Goal: Task Accomplishment & Management: Manage account settings

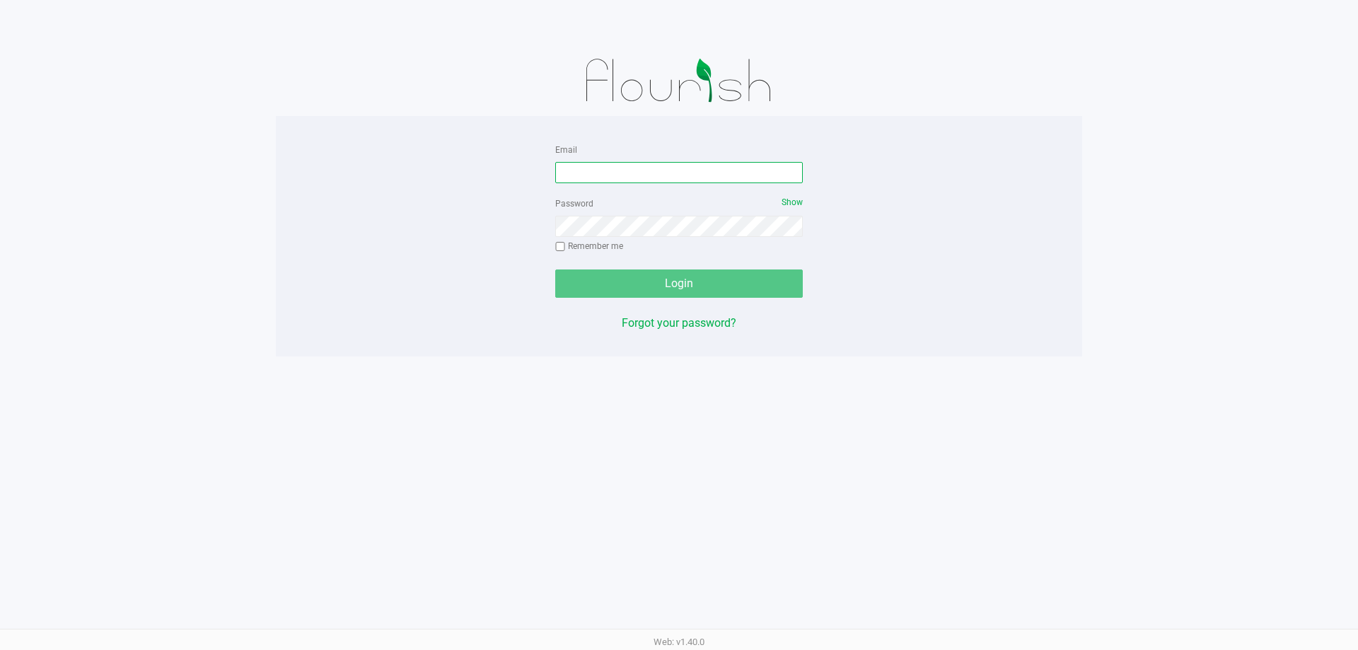
click at [600, 165] on input "Email" at bounding box center [679, 172] width 248 height 21
type input "[EMAIL_ADDRESS][PERSON_NAME][DOMAIN_NAME]"
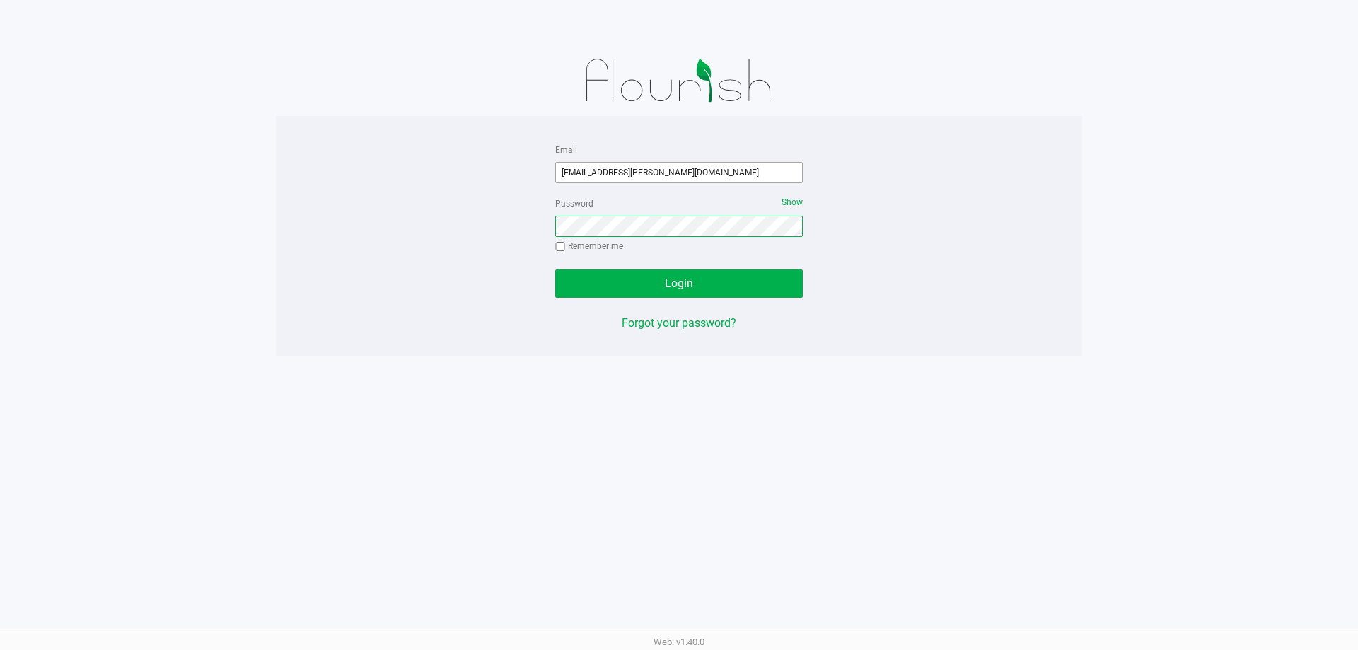
click at [555, 269] on button "Login" at bounding box center [679, 283] width 248 height 28
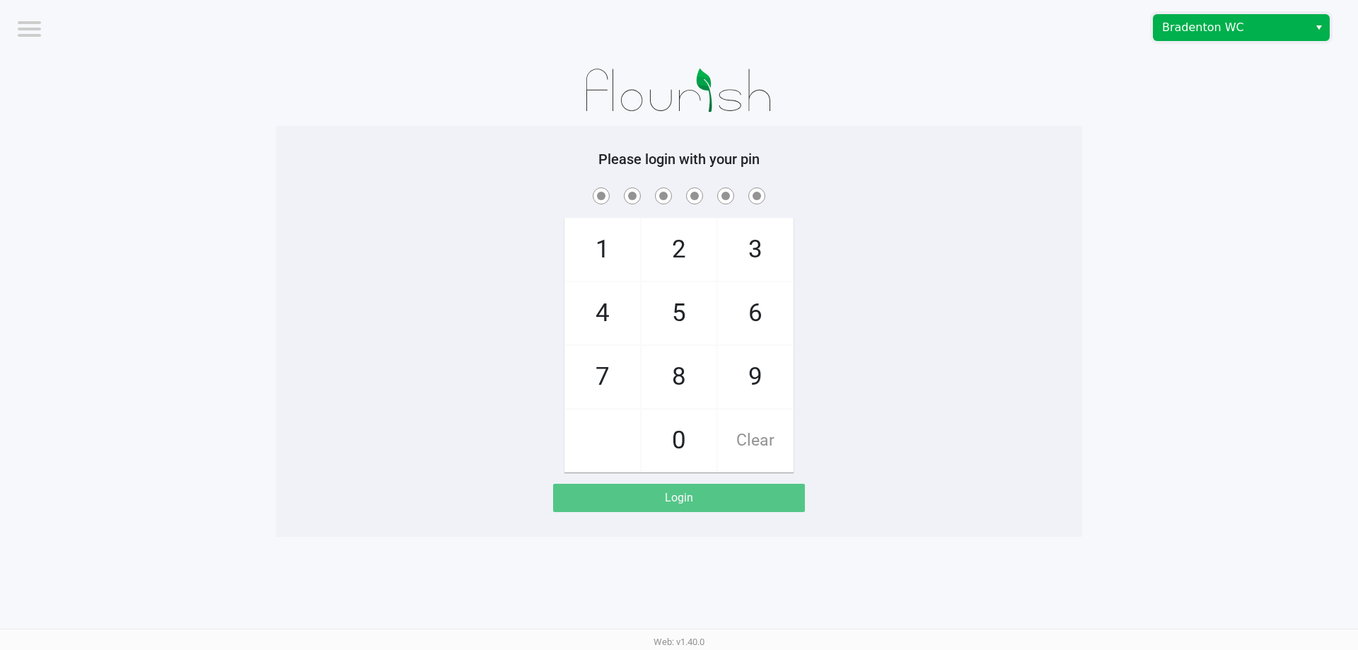
click at [1301, 24] on span "Bradenton WC" at bounding box center [1231, 27] width 155 height 25
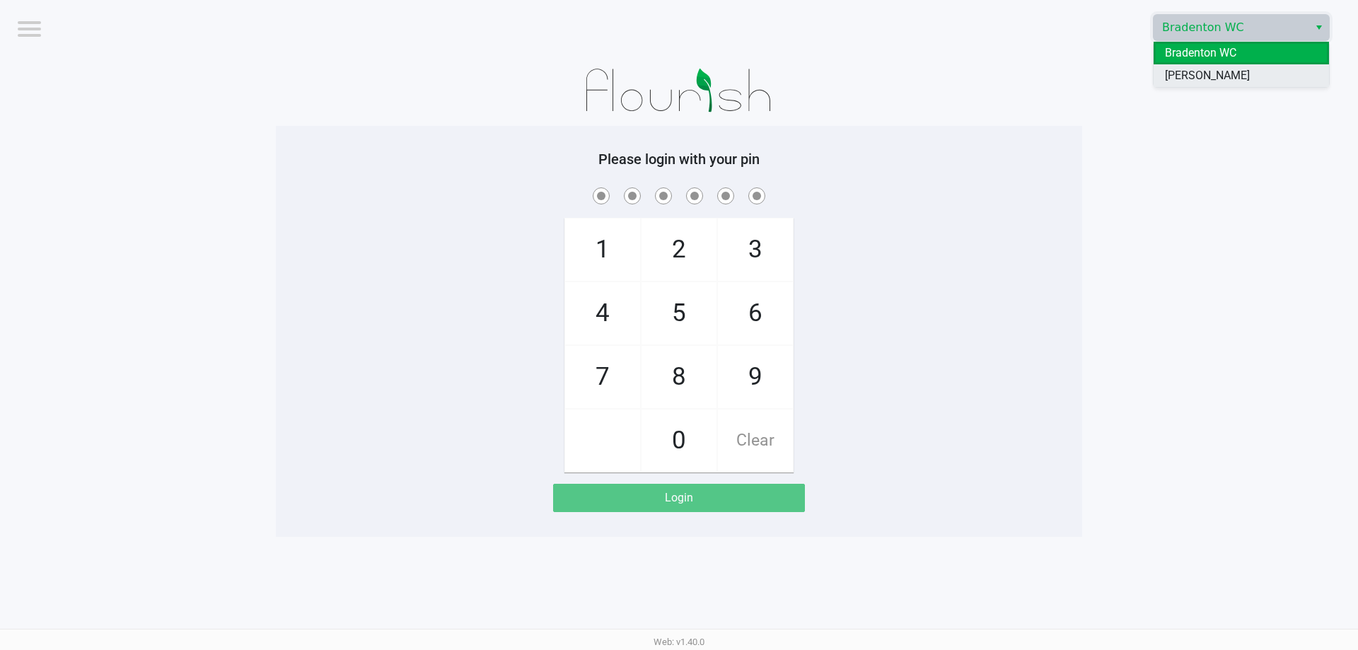
click at [1262, 74] on li "[PERSON_NAME]" at bounding box center [1241, 75] width 175 height 23
click at [1238, 180] on app-pos-login-wrapper "Logout [PERSON_NAME] Please login with your pin 1 4 7 2 5 8 0 3 6 9 Clear Login" at bounding box center [679, 268] width 1358 height 537
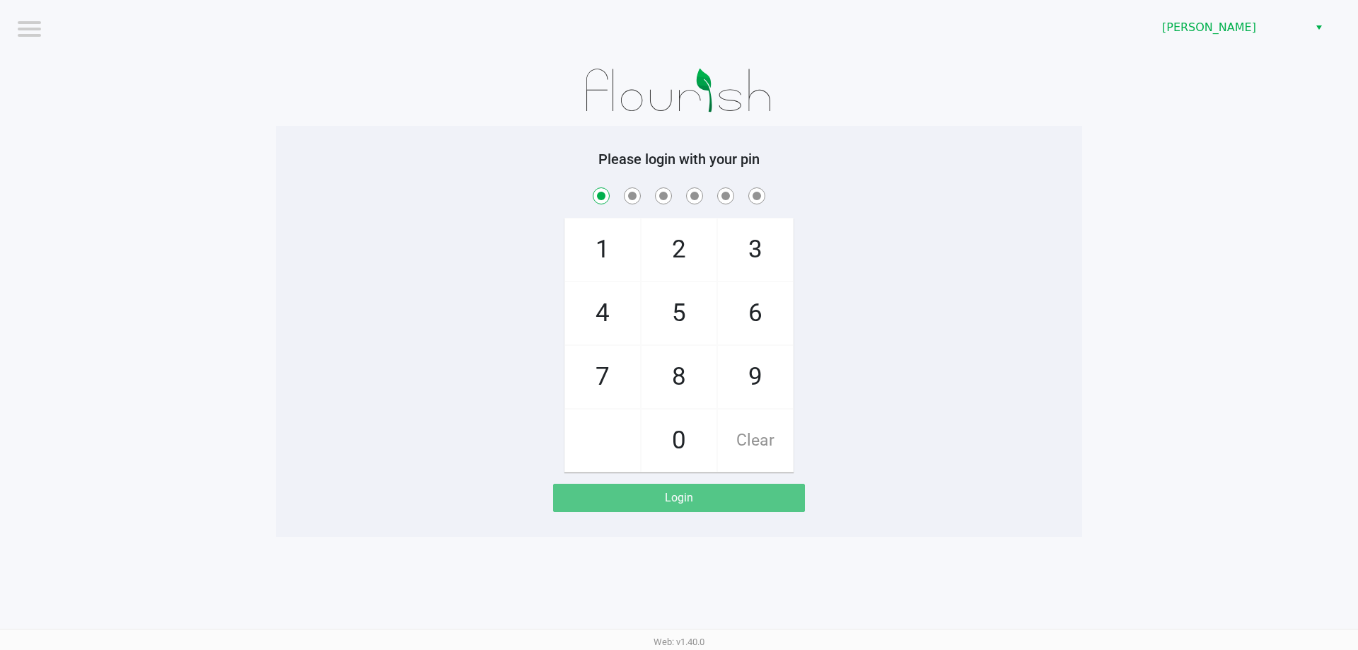
checkbox input "true"
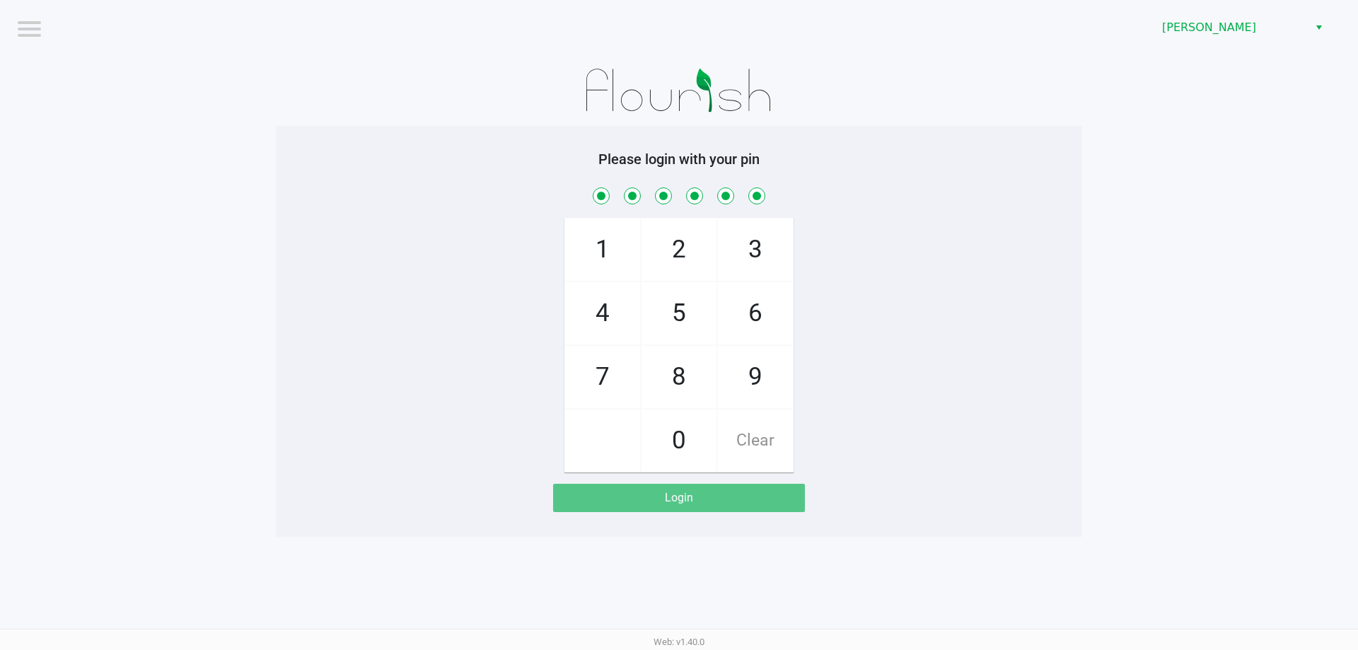
checkbox input "true"
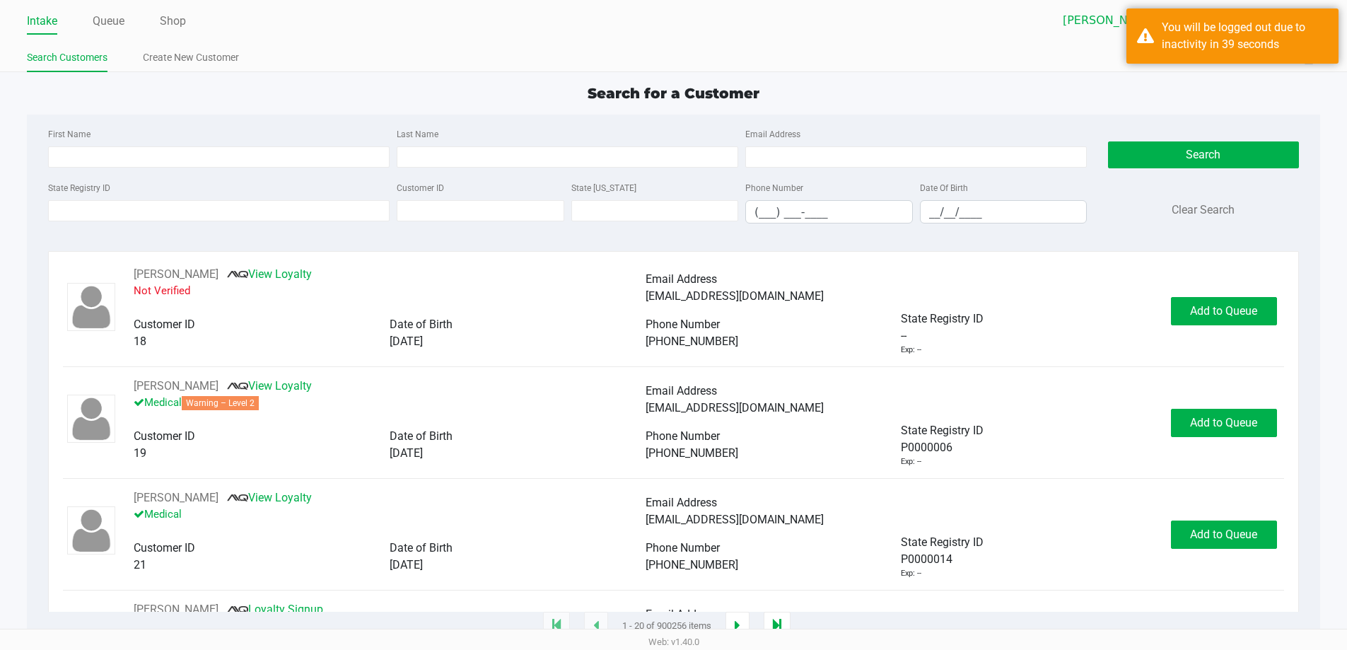
click at [52, 28] on link "Intake" at bounding box center [42, 21] width 30 height 20
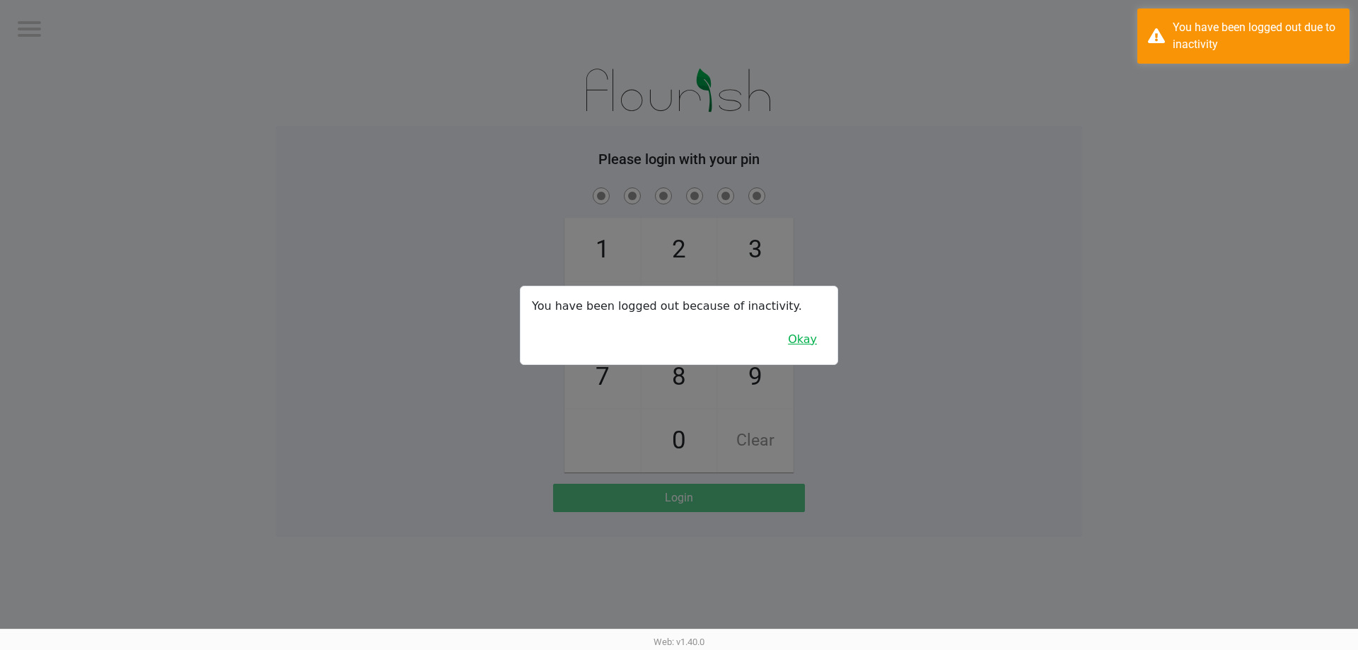
click at [806, 342] on button "Okay" at bounding box center [802, 339] width 47 height 27
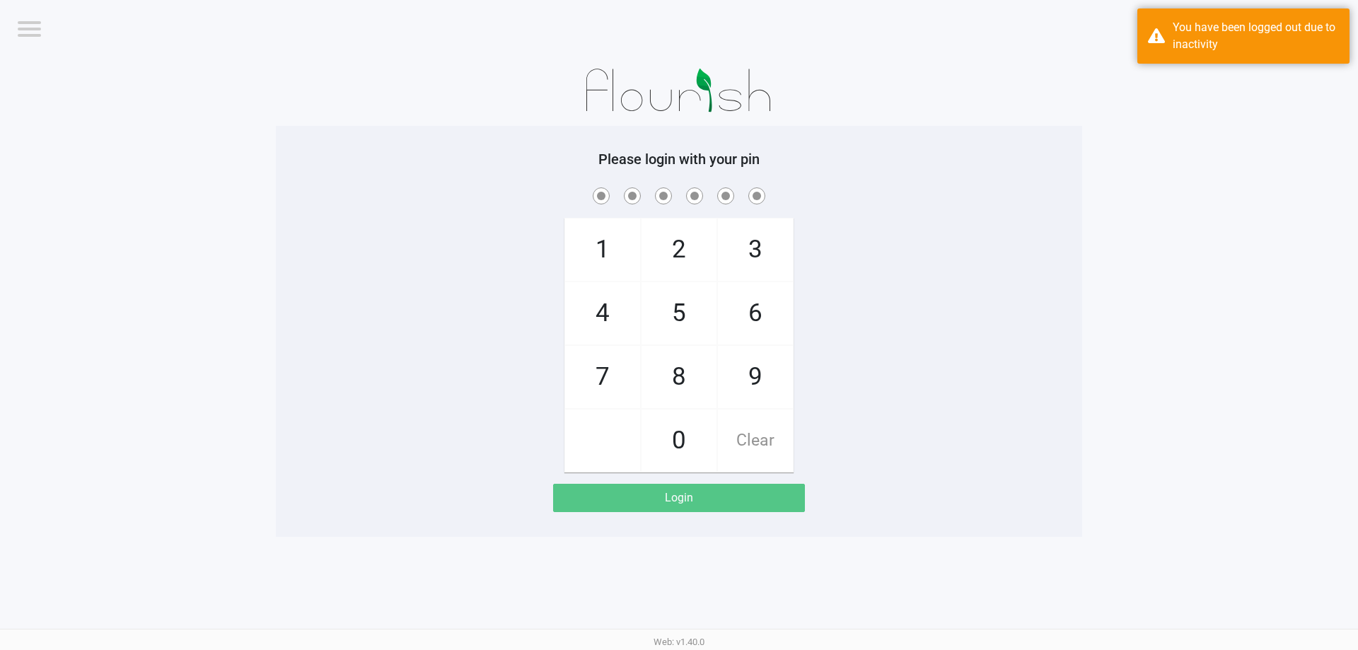
click at [993, 294] on div "1 4 7 2 5 8 0 3 6 9 Clear" at bounding box center [679, 329] width 806 height 288
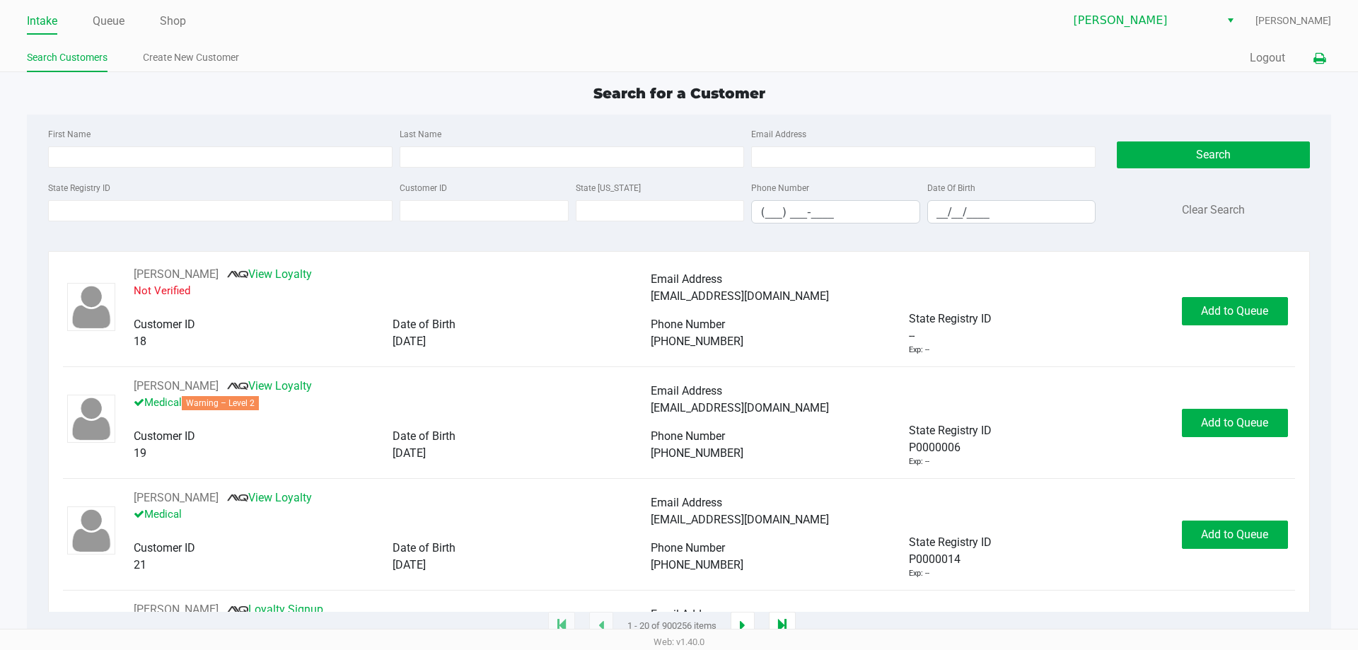
click at [1316, 59] on icon at bounding box center [1319, 59] width 12 height 10
click at [1318, 58] on icon at bounding box center [1319, 59] width 12 height 10
click at [1320, 63] on icon at bounding box center [1319, 59] width 12 height 10
click at [1321, 58] on icon at bounding box center [1319, 59] width 12 height 10
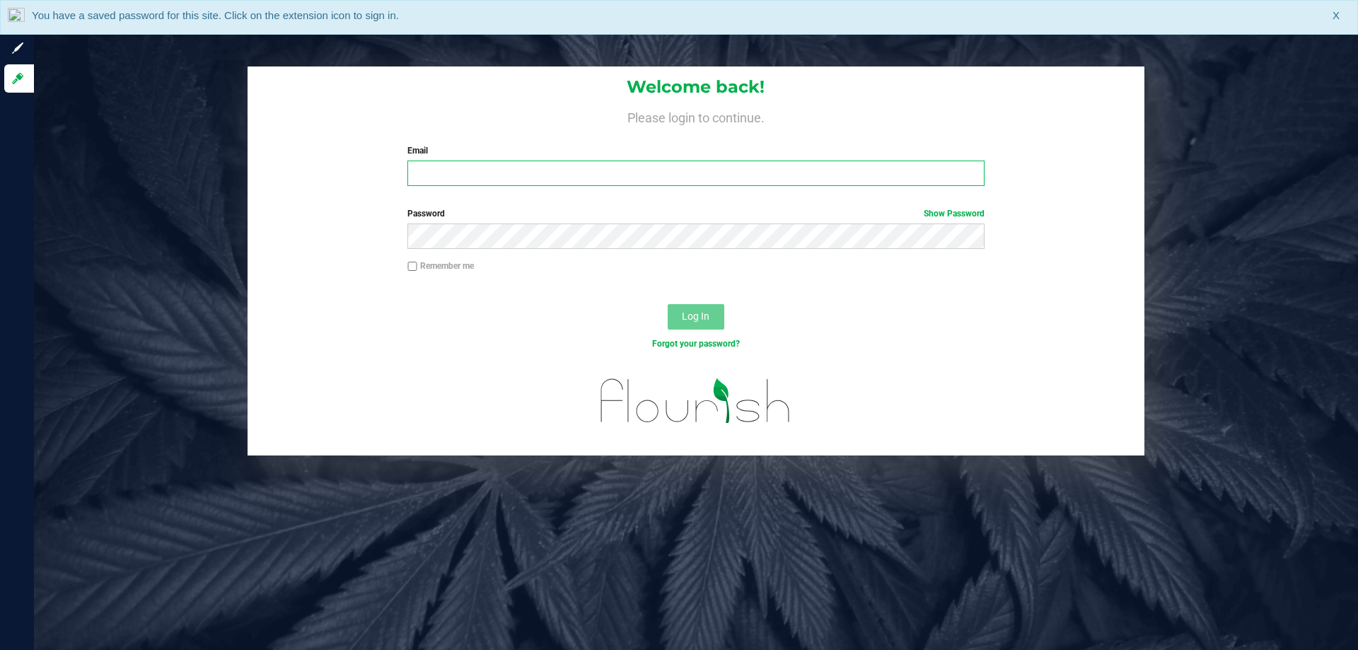
click at [663, 170] on input "Email" at bounding box center [695, 173] width 576 height 25
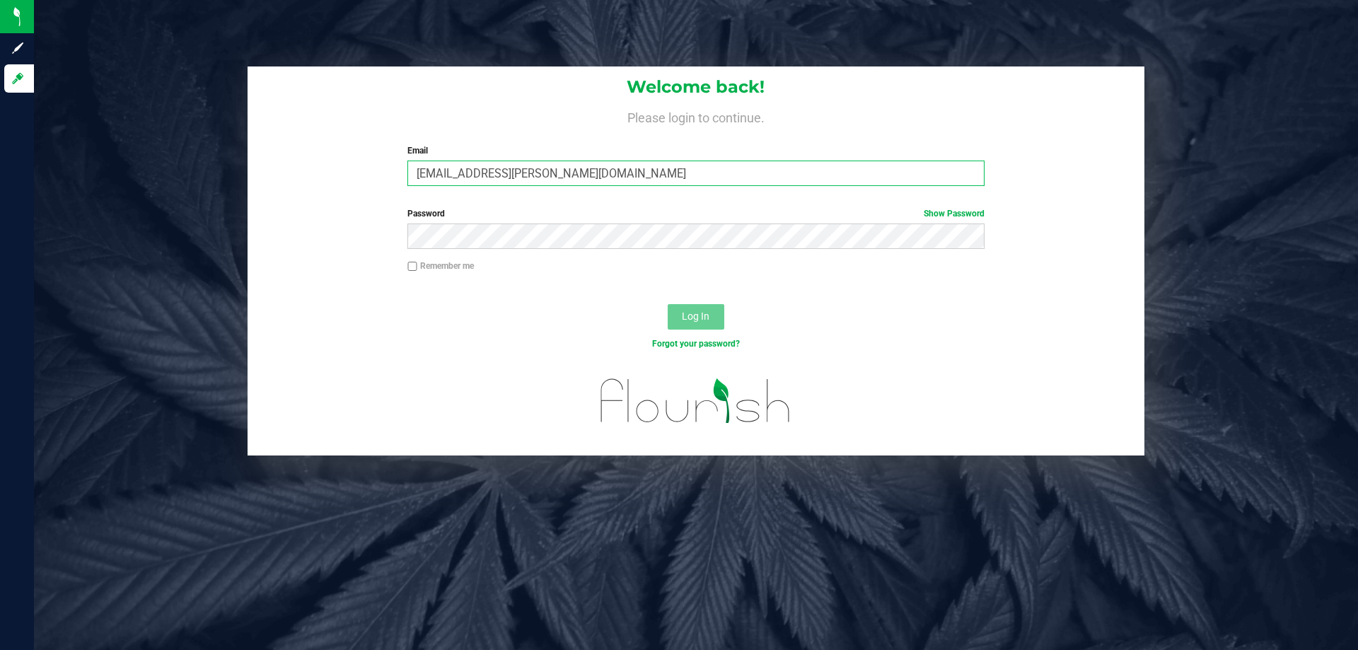
type input "[EMAIL_ADDRESS][PERSON_NAME][DOMAIN_NAME]"
click at [668, 304] on button "Log In" at bounding box center [696, 316] width 57 height 25
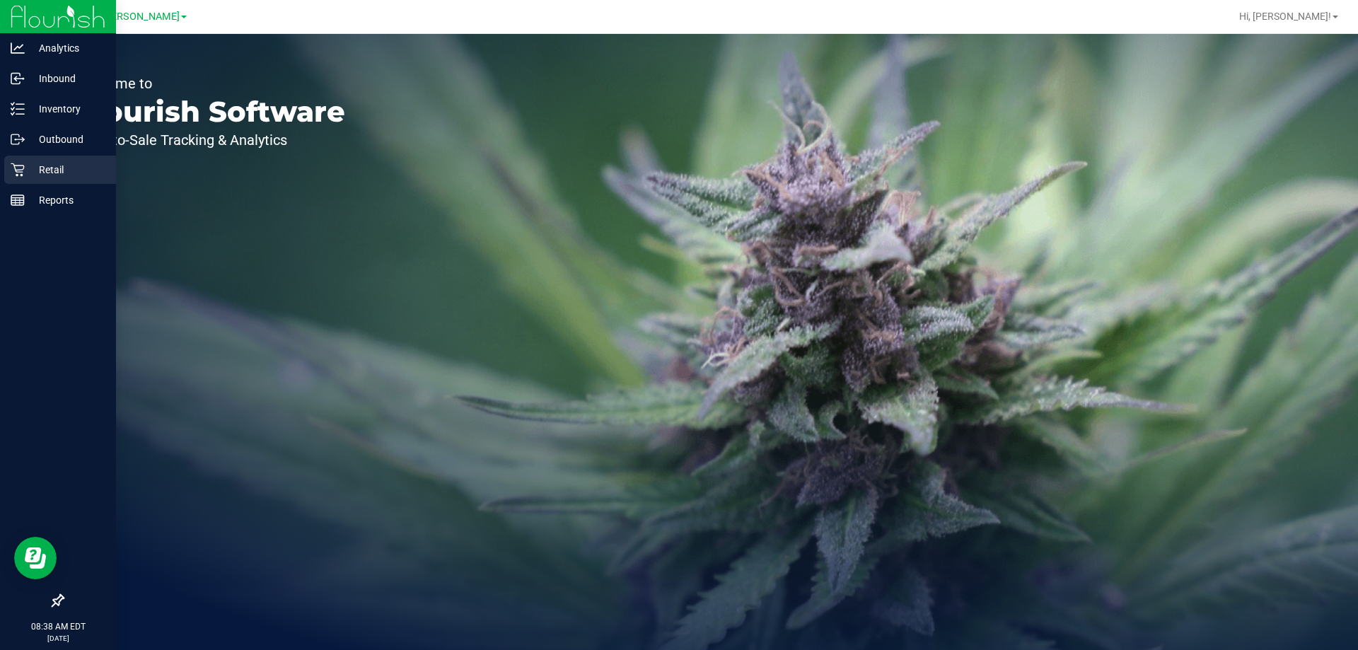
click at [28, 166] on p "Retail" at bounding box center [67, 169] width 85 height 17
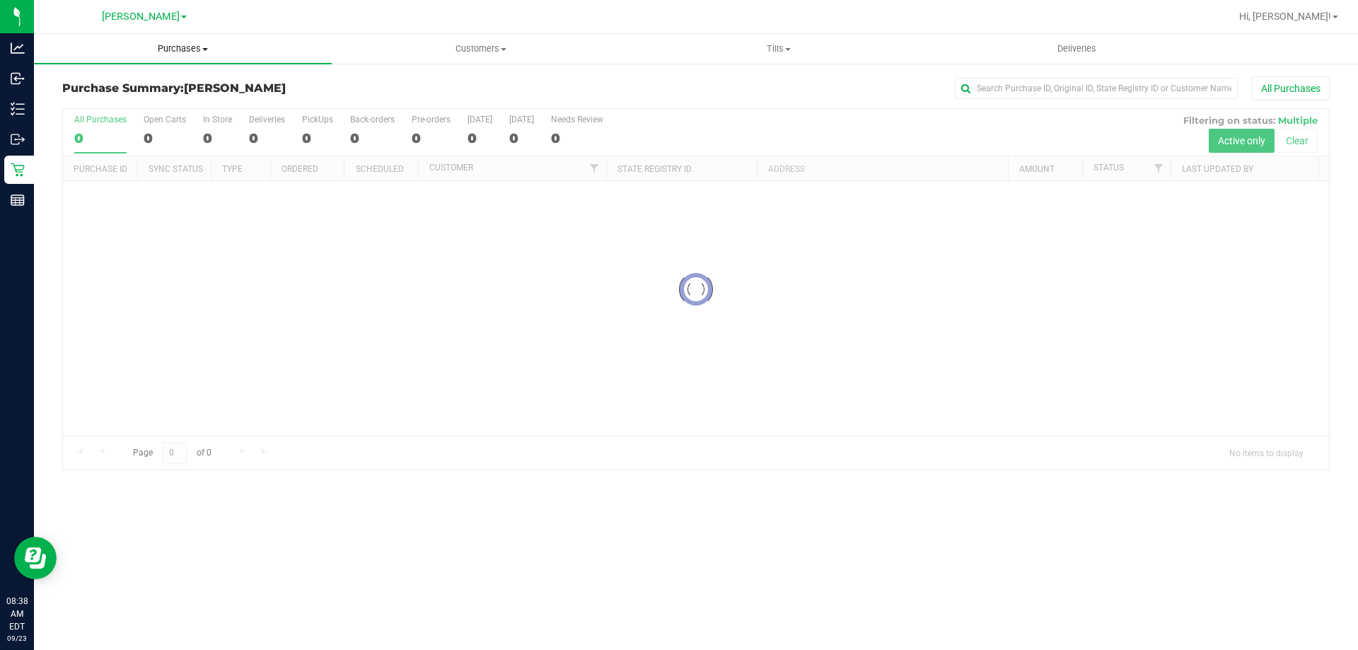
click at [192, 49] on span "Purchases" at bounding box center [183, 48] width 298 height 13
click at [131, 106] on li "Fulfillment" at bounding box center [183, 102] width 298 height 17
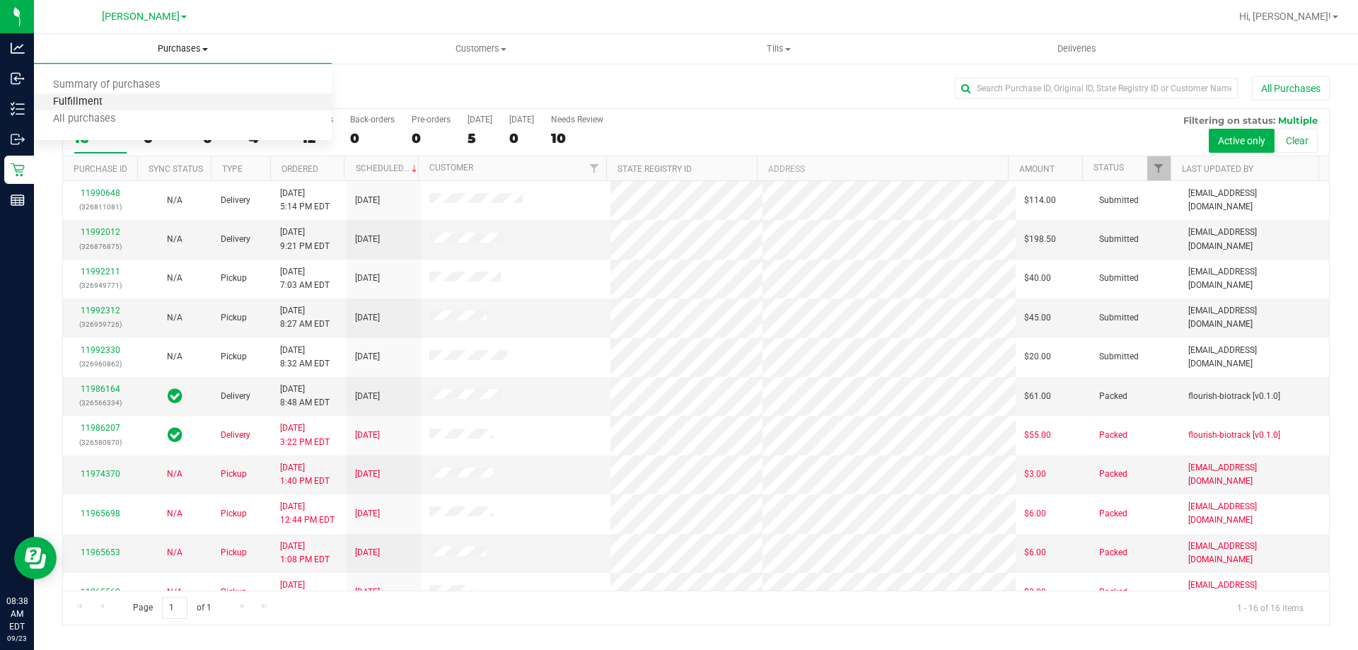
click at [93, 102] on span "Fulfillment" at bounding box center [78, 102] width 88 height 12
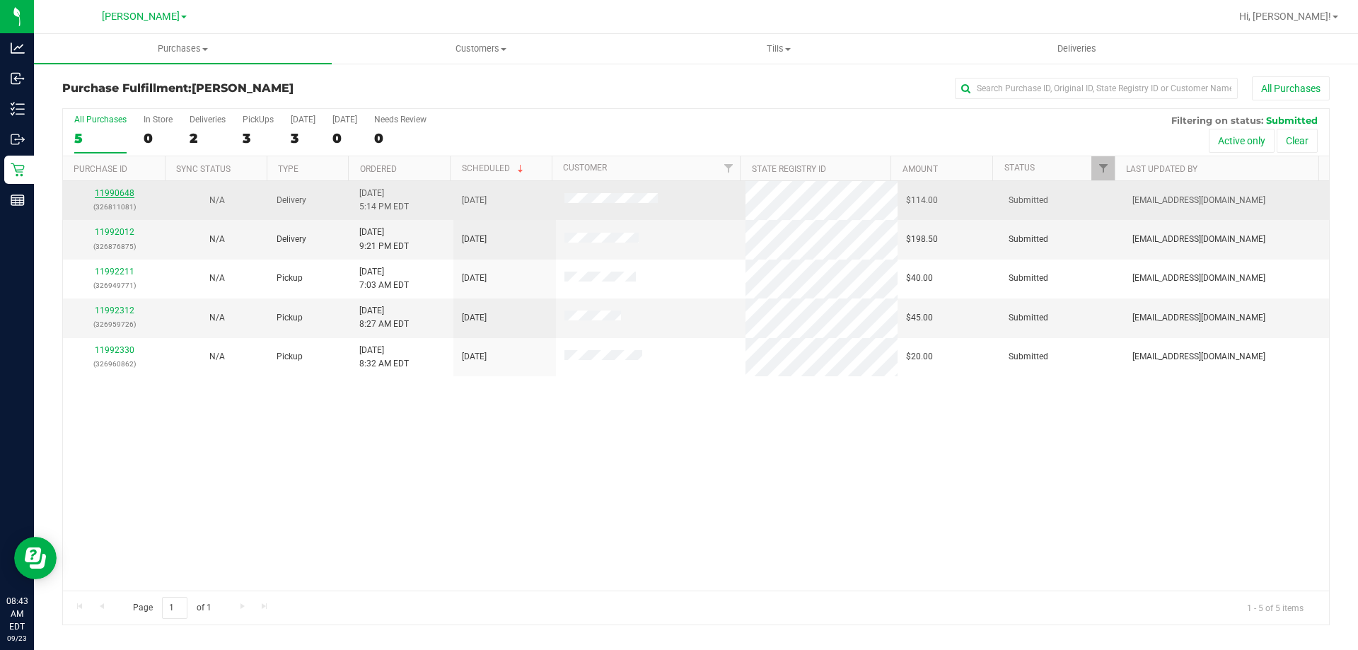
click at [119, 192] on link "11990648" at bounding box center [115, 193] width 40 height 10
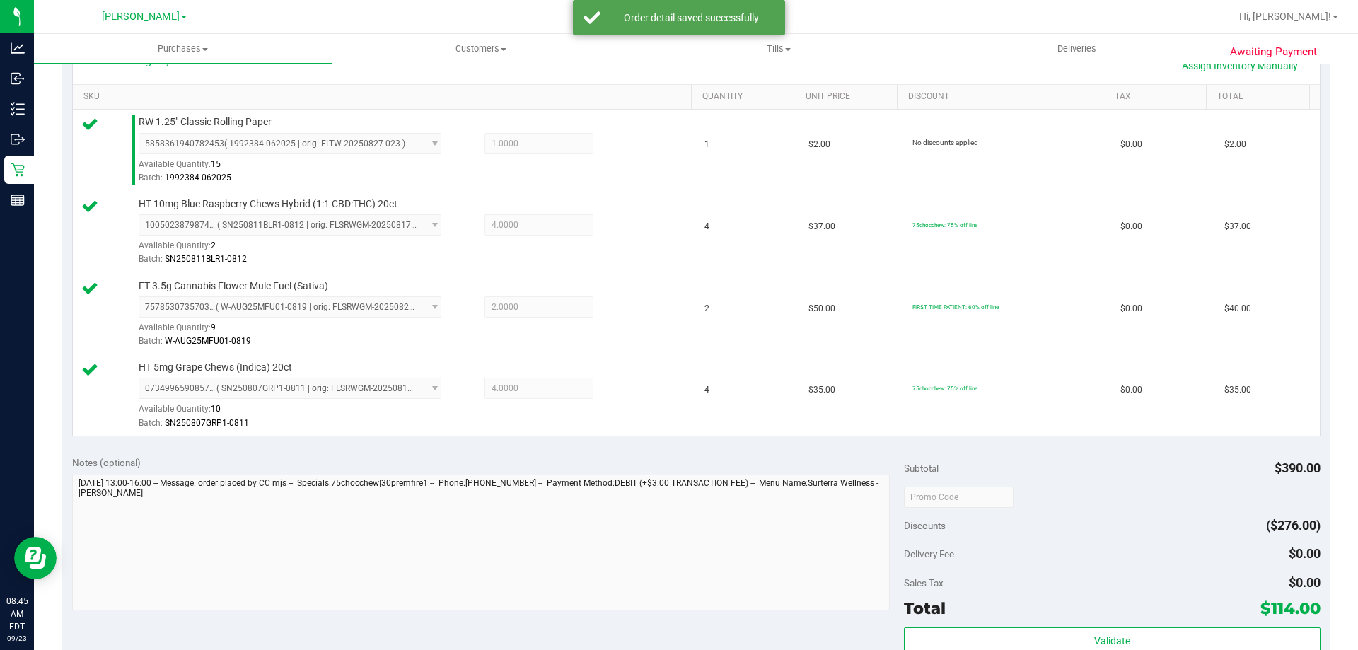
scroll to position [393, 0]
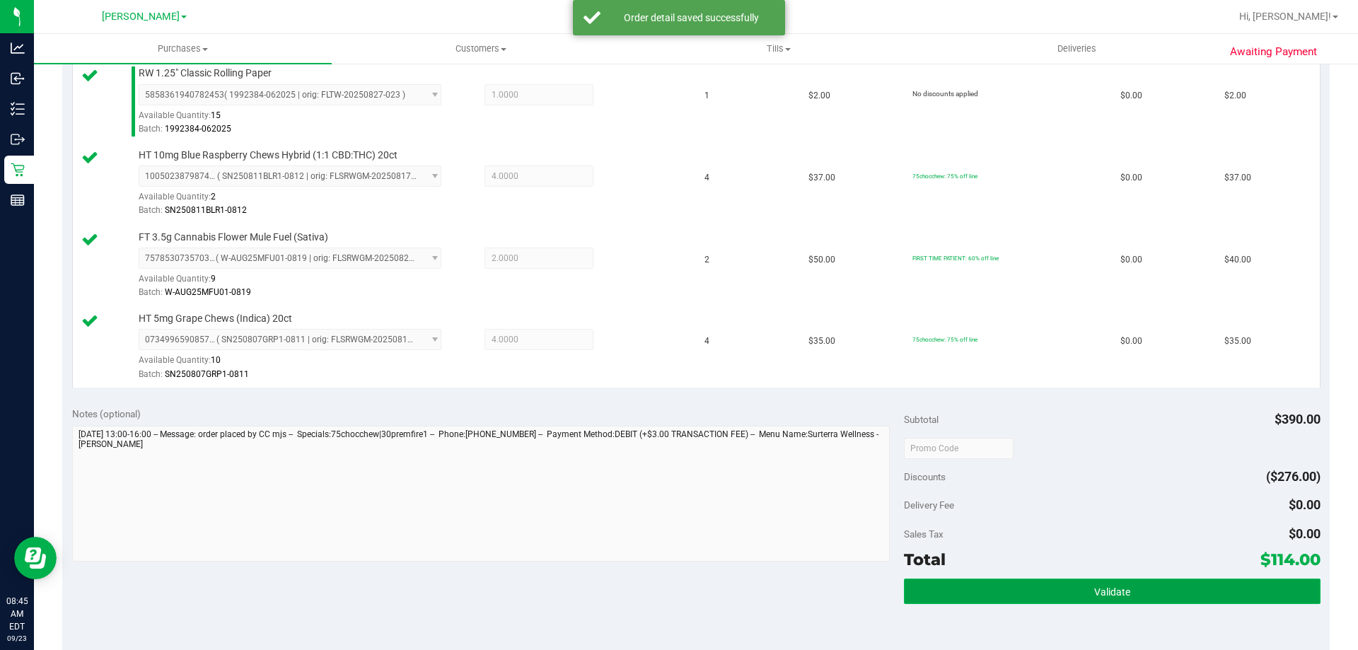
click at [1171, 595] on button "Validate" at bounding box center [1112, 591] width 416 height 25
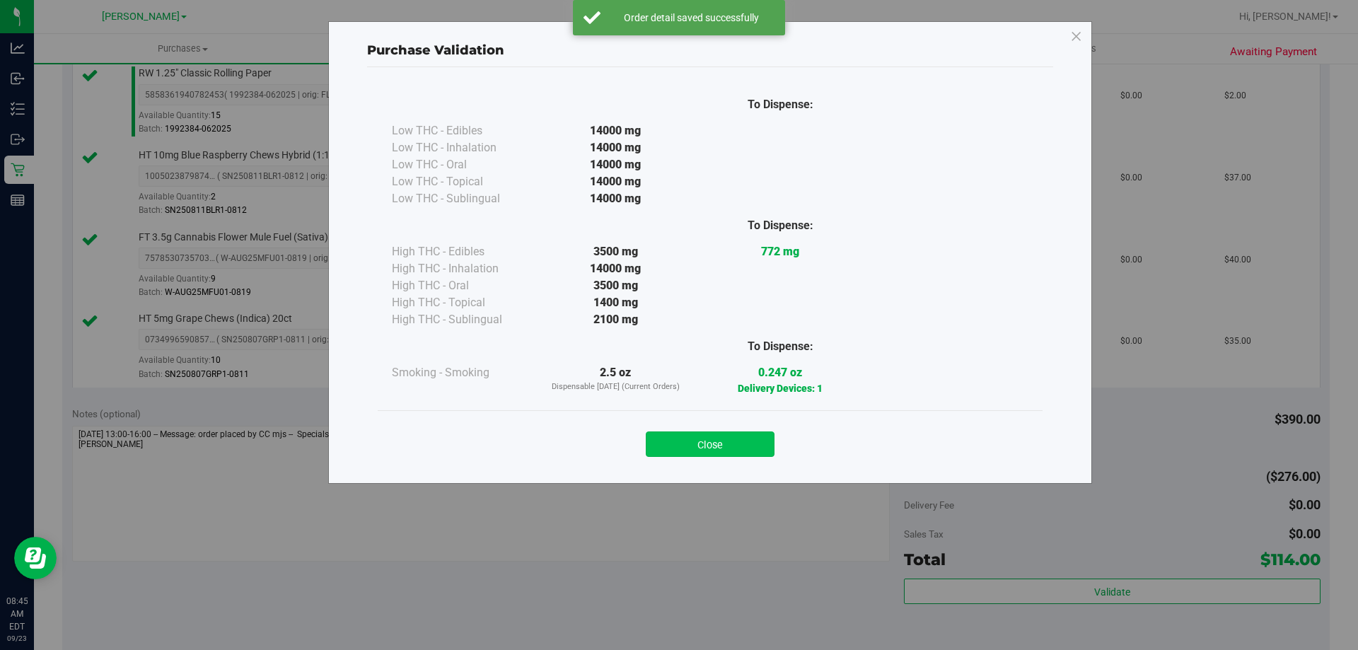
click at [742, 434] on button "Close" at bounding box center [710, 443] width 129 height 25
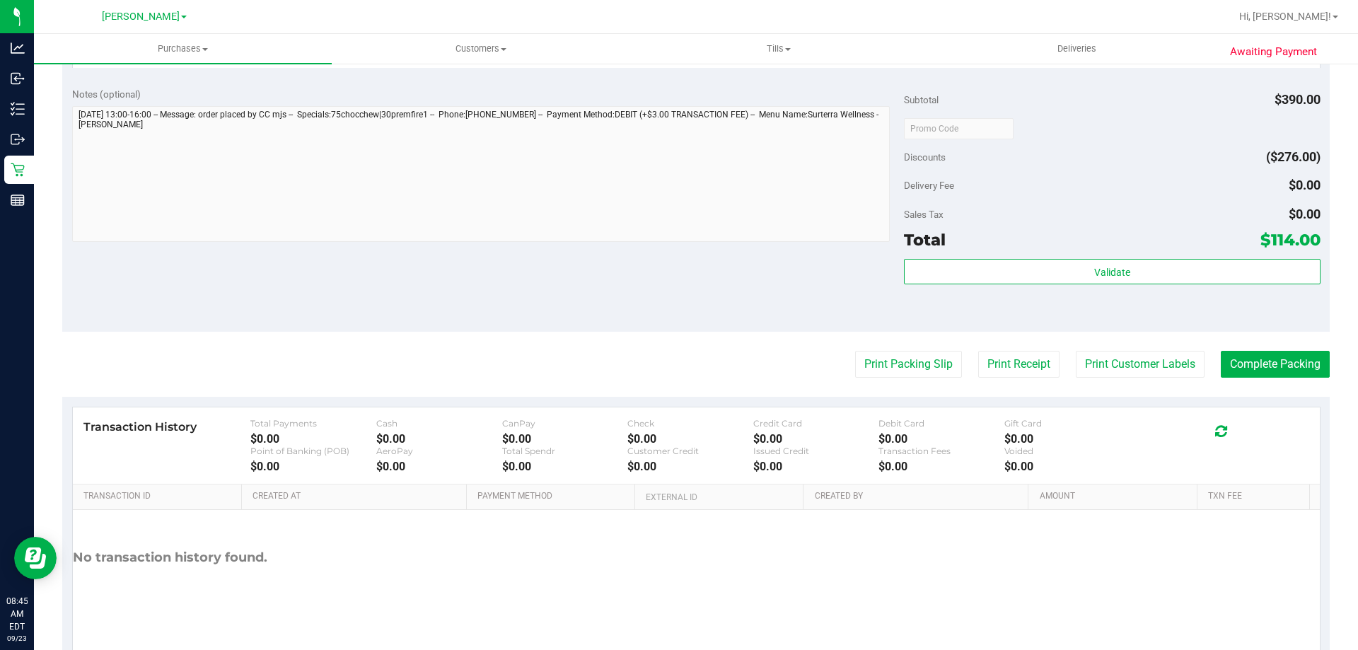
scroll to position [746, 0]
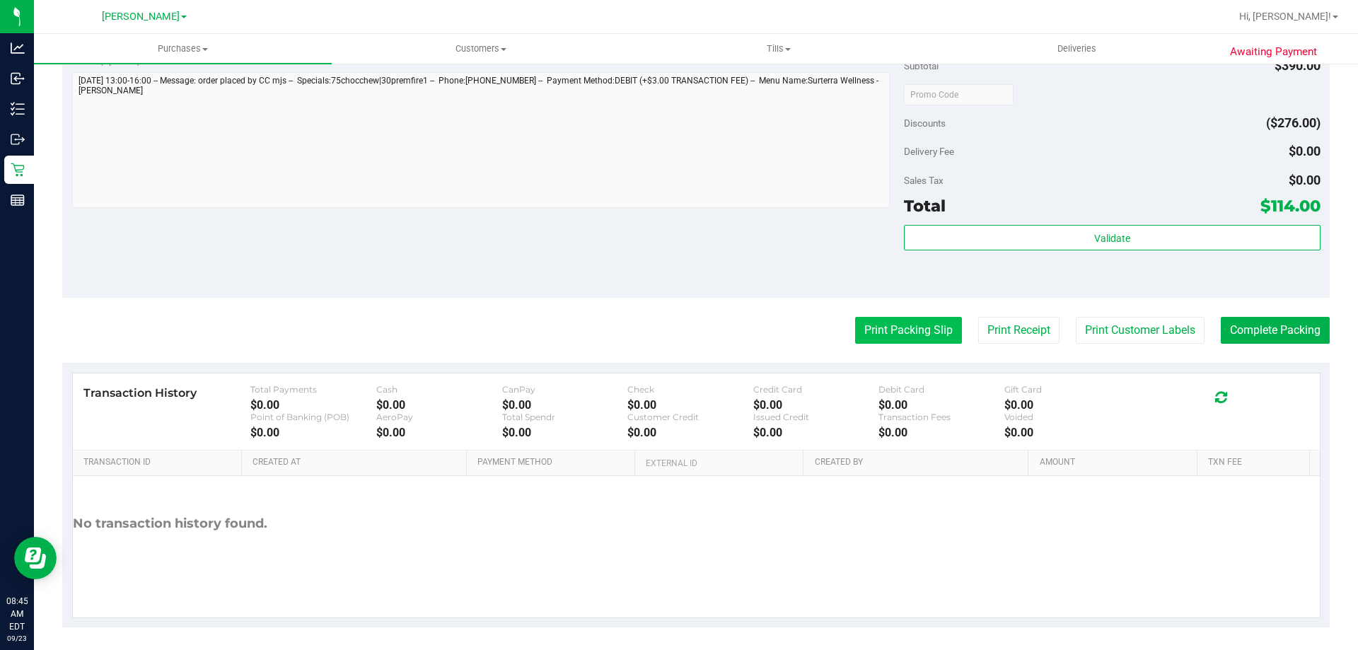
click at [916, 337] on button "Print Packing Slip" at bounding box center [908, 330] width 107 height 27
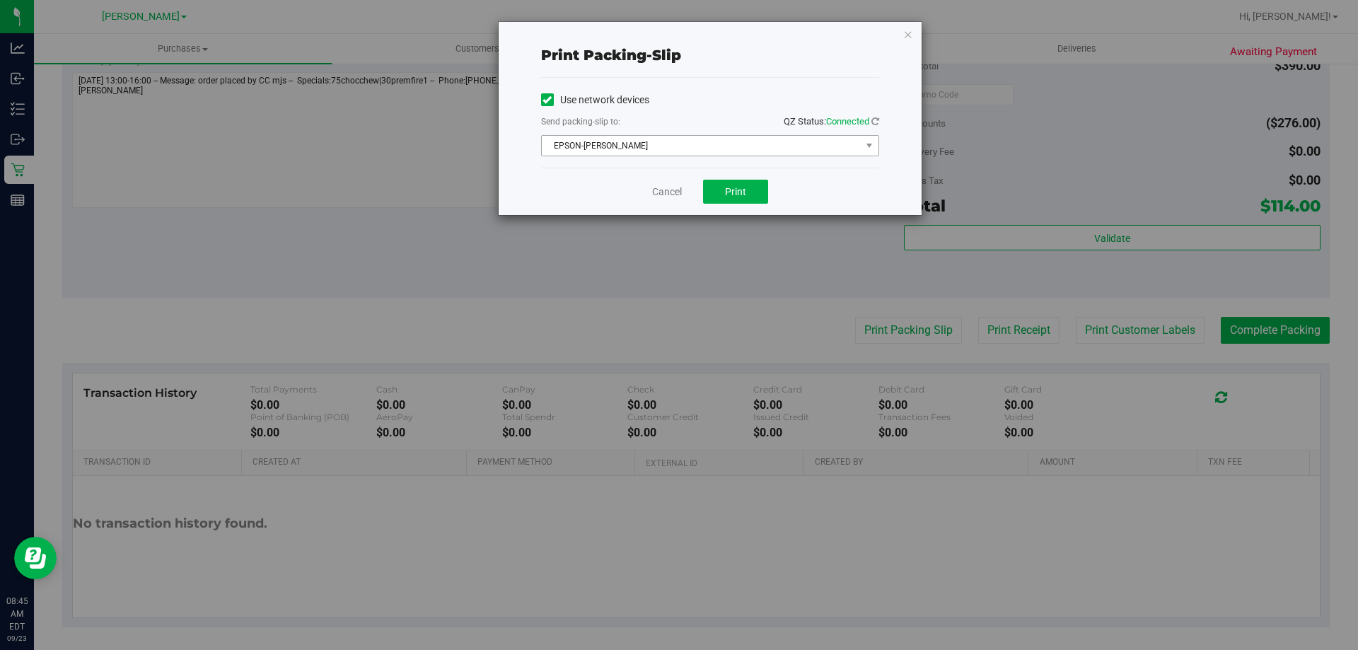
click at [750, 148] on span "EPSON-[PERSON_NAME]" at bounding box center [701, 146] width 319 height 20
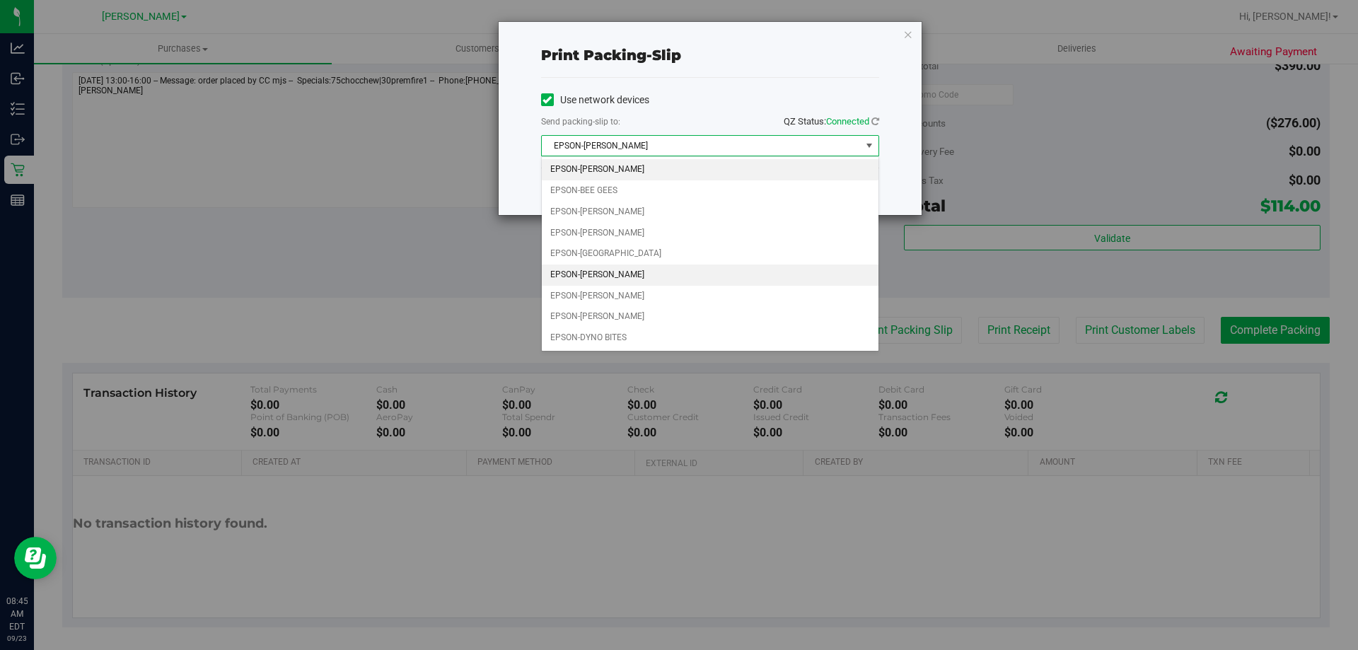
click at [643, 272] on li "EPSON-[PERSON_NAME]" at bounding box center [710, 275] width 337 height 21
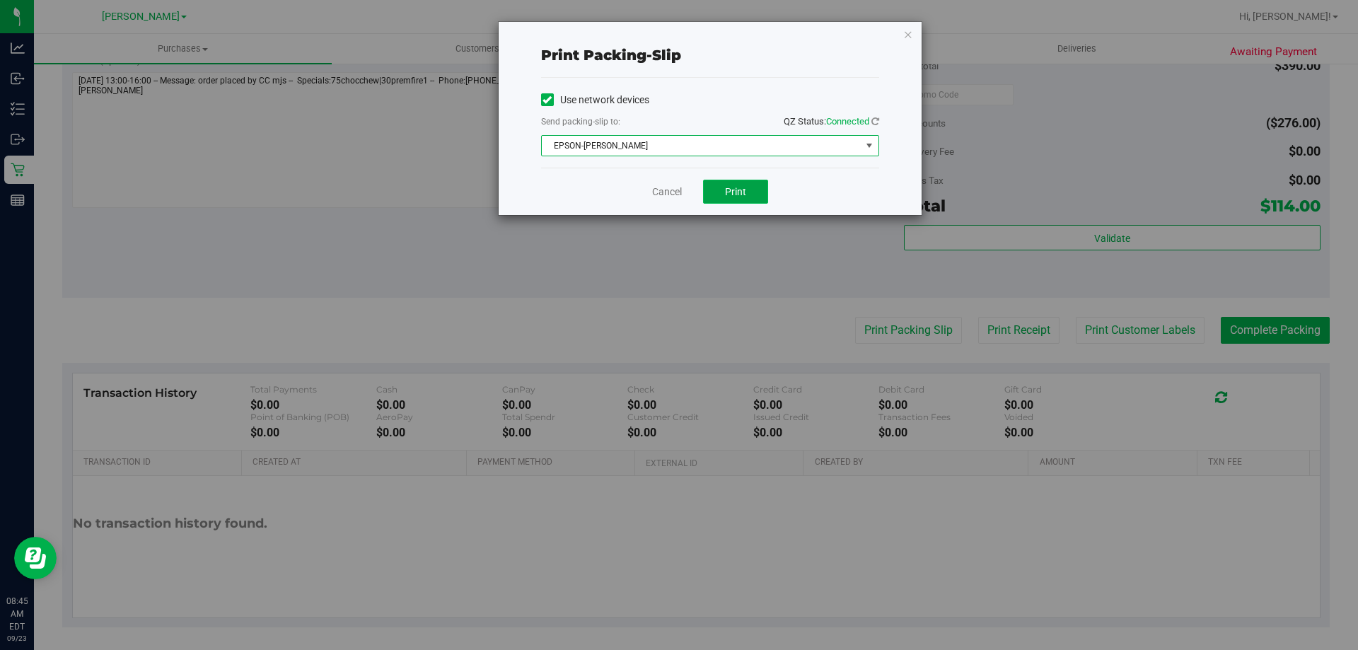
click at [750, 195] on button "Print" at bounding box center [735, 192] width 65 height 24
click at [673, 196] on link "Cancel" at bounding box center [667, 192] width 30 height 15
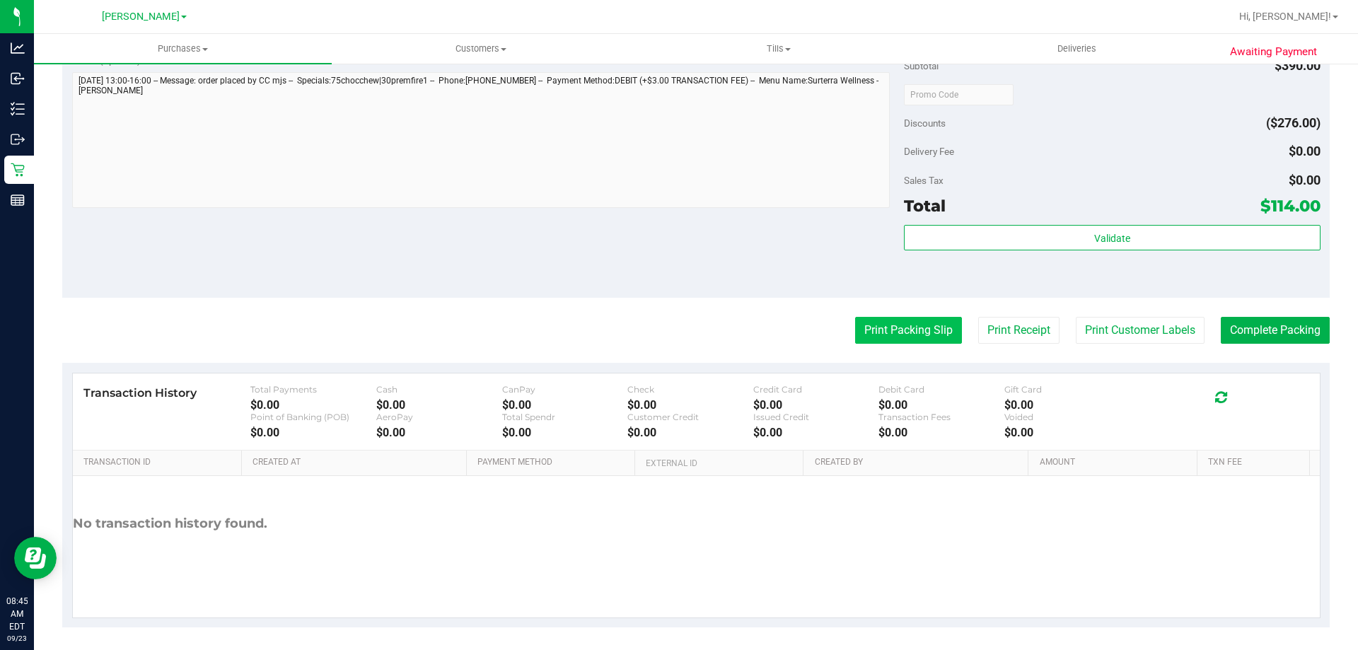
click at [910, 334] on button "Print Packing Slip" at bounding box center [908, 330] width 107 height 27
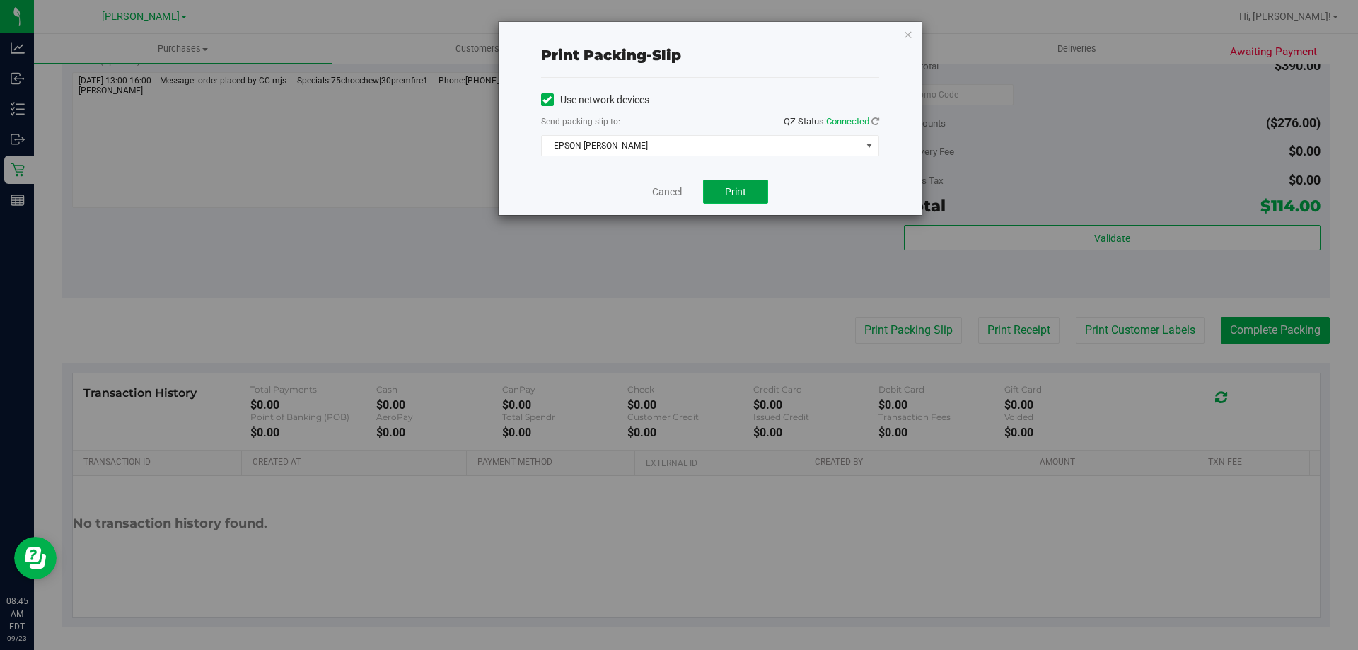
click at [736, 192] on span "Print" at bounding box center [735, 191] width 21 height 11
click at [748, 182] on button "Print" at bounding box center [735, 192] width 65 height 24
click at [659, 195] on link "Cancel" at bounding box center [667, 192] width 30 height 15
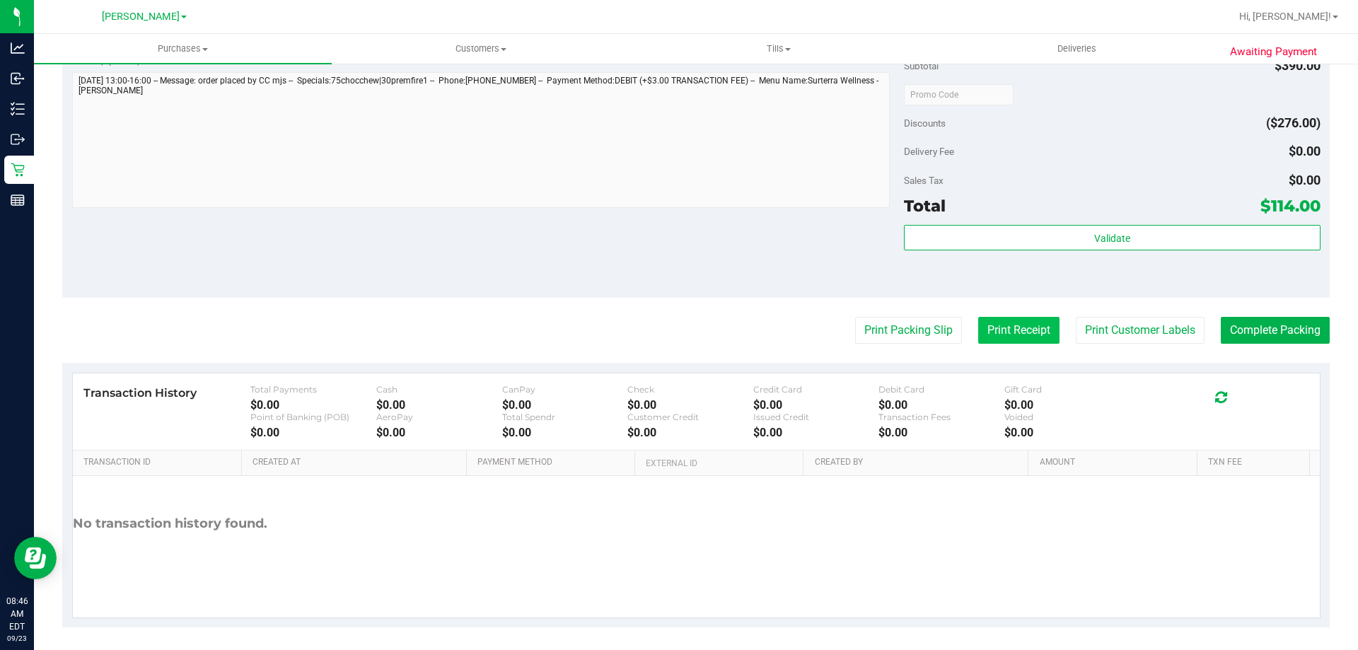
click at [1019, 325] on button "Print Receipt" at bounding box center [1018, 330] width 81 height 27
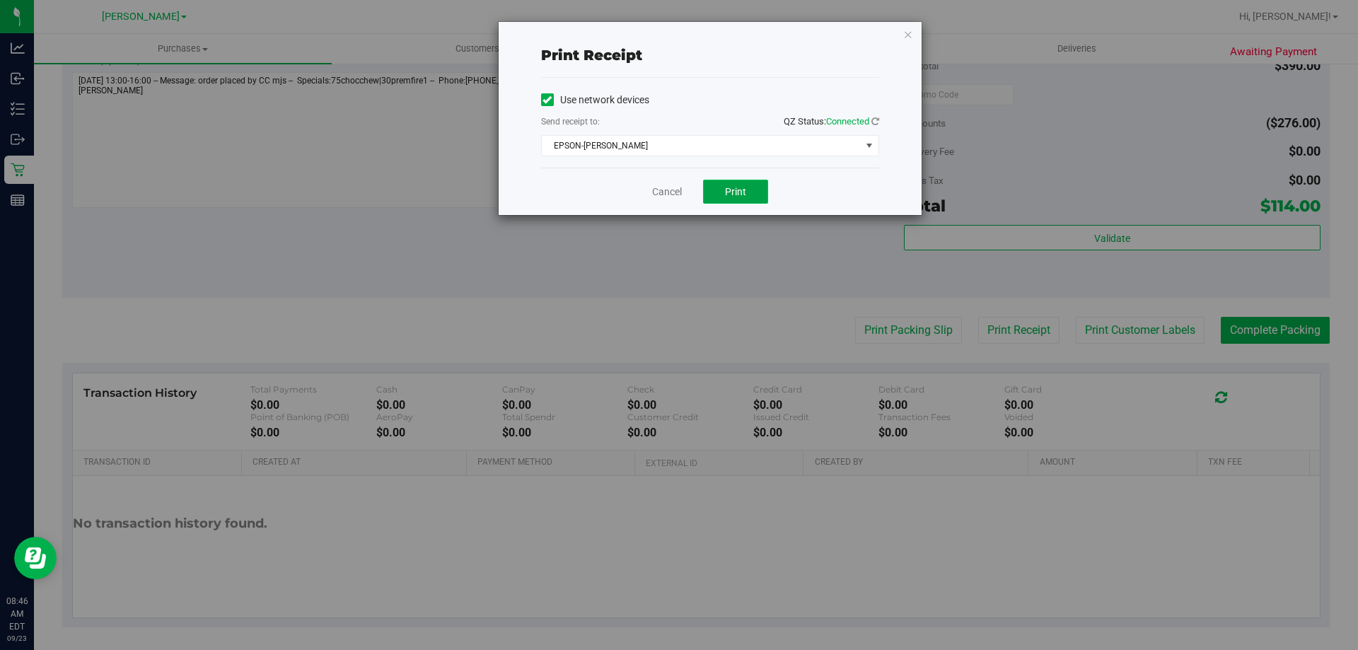
click at [736, 195] on span "Print" at bounding box center [735, 191] width 21 height 11
click at [673, 192] on link "Cancel" at bounding box center [667, 192] width 30 height 15
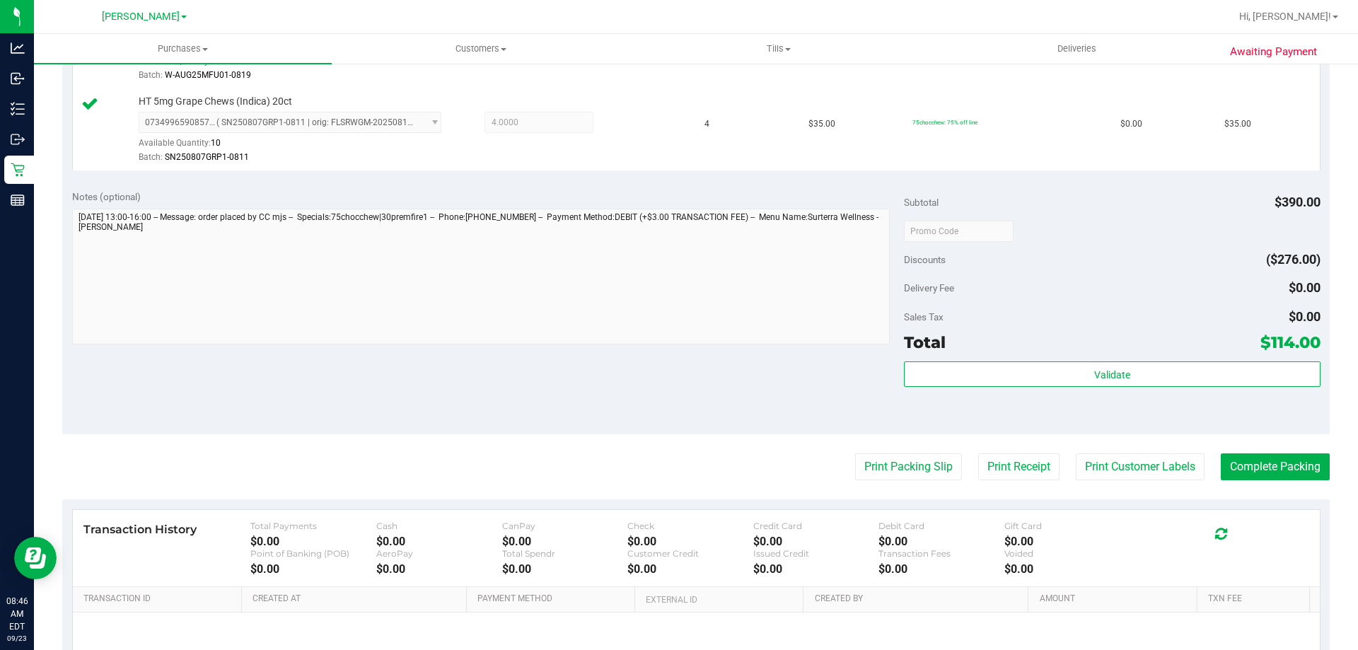
scroll to position [610, 0]
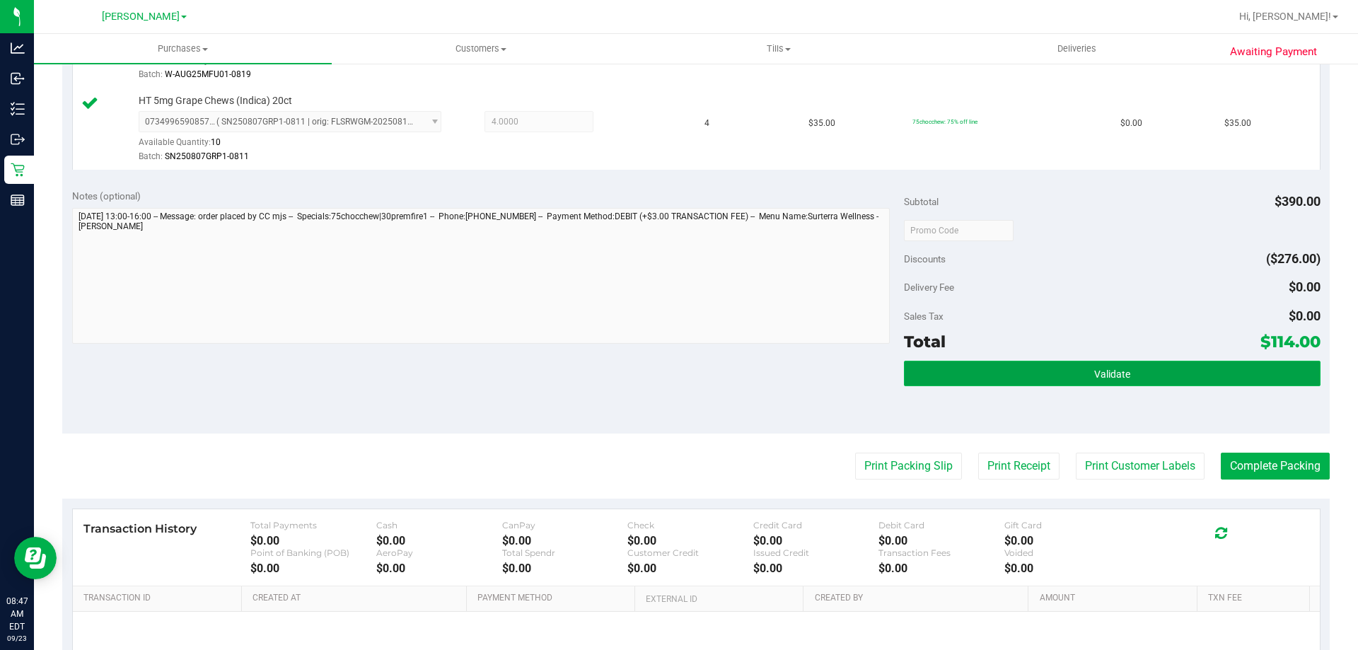
click at [1097, 382] on button "Validate" at bounding box center [1112, 373] width 416 height 25
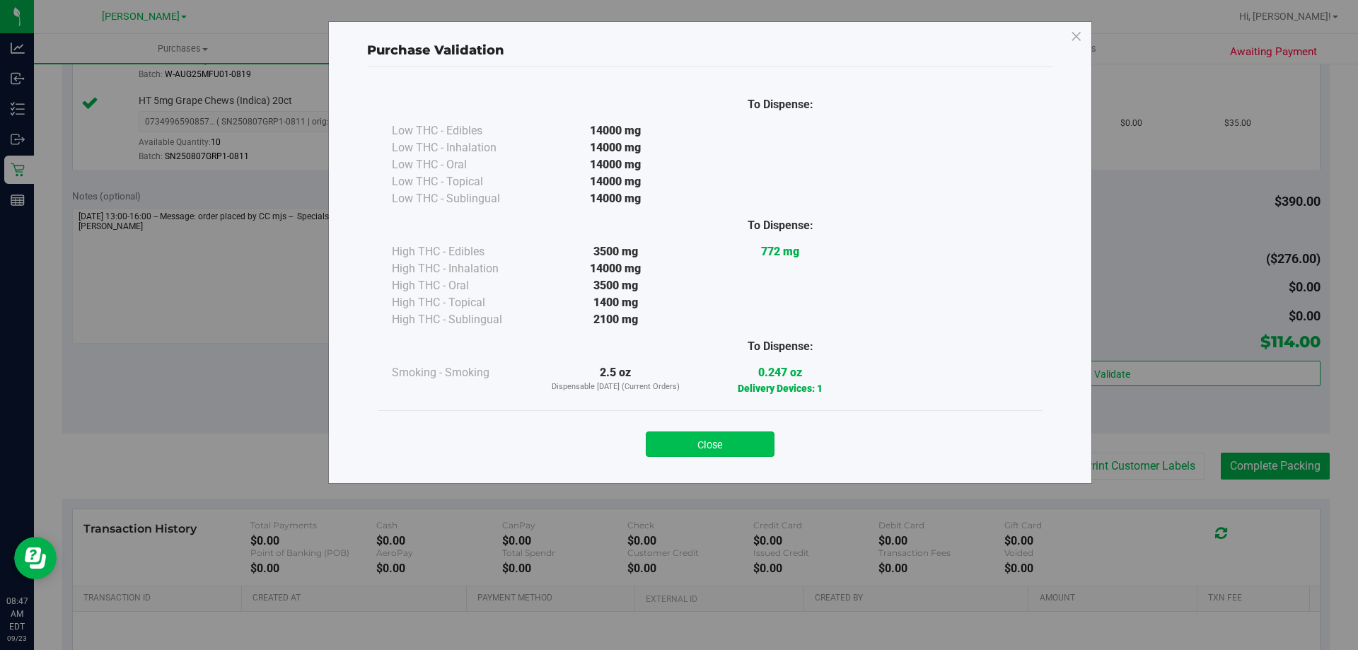
click at [712, 438] on button "Close" at bounding box center [710, 443] width 129 height 25
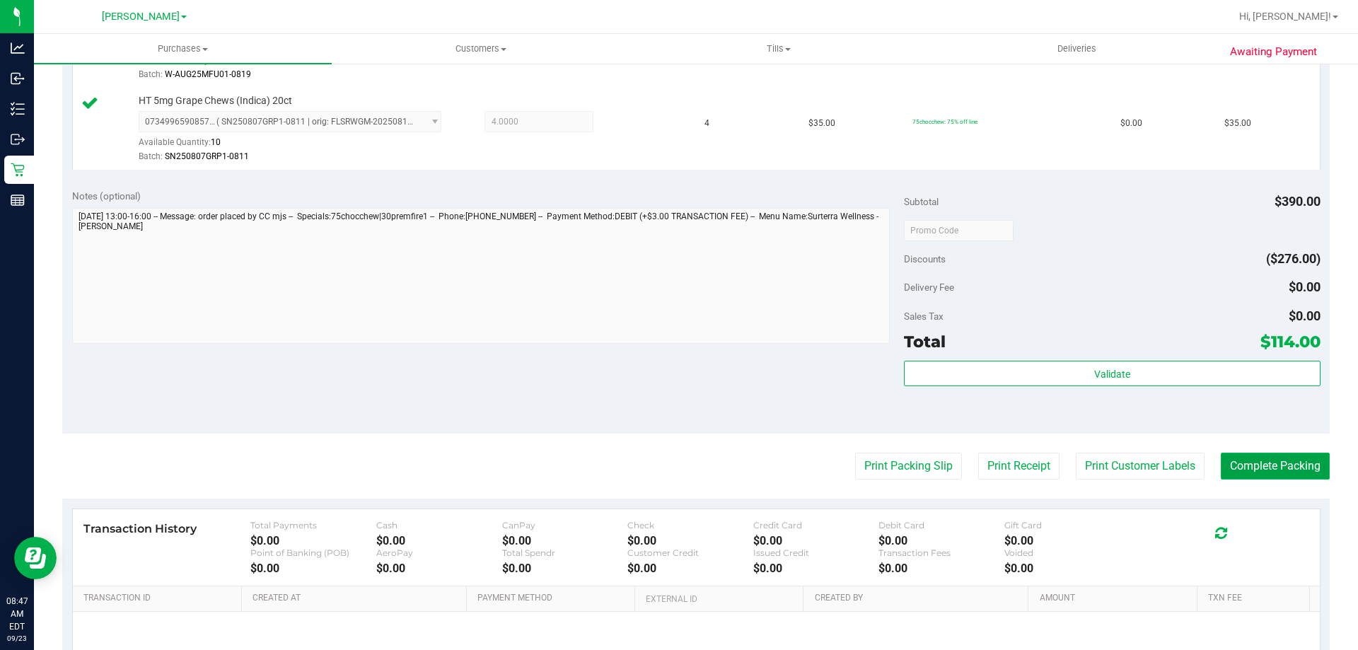
click at [1265, 471] on button "Complete Packing" at bounding box center [1275, 466] width 109 height 27
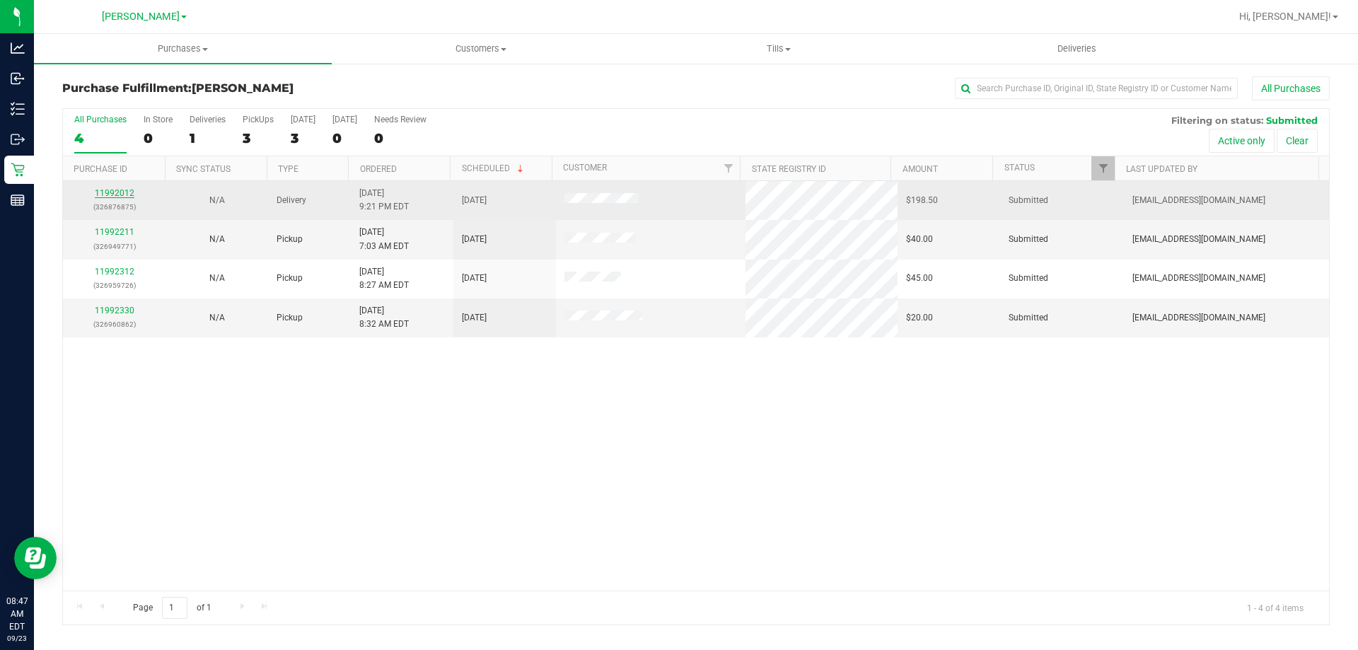
click at [114, 193] on link "11992012" at bounding box center [115, 193] width 40 height 10
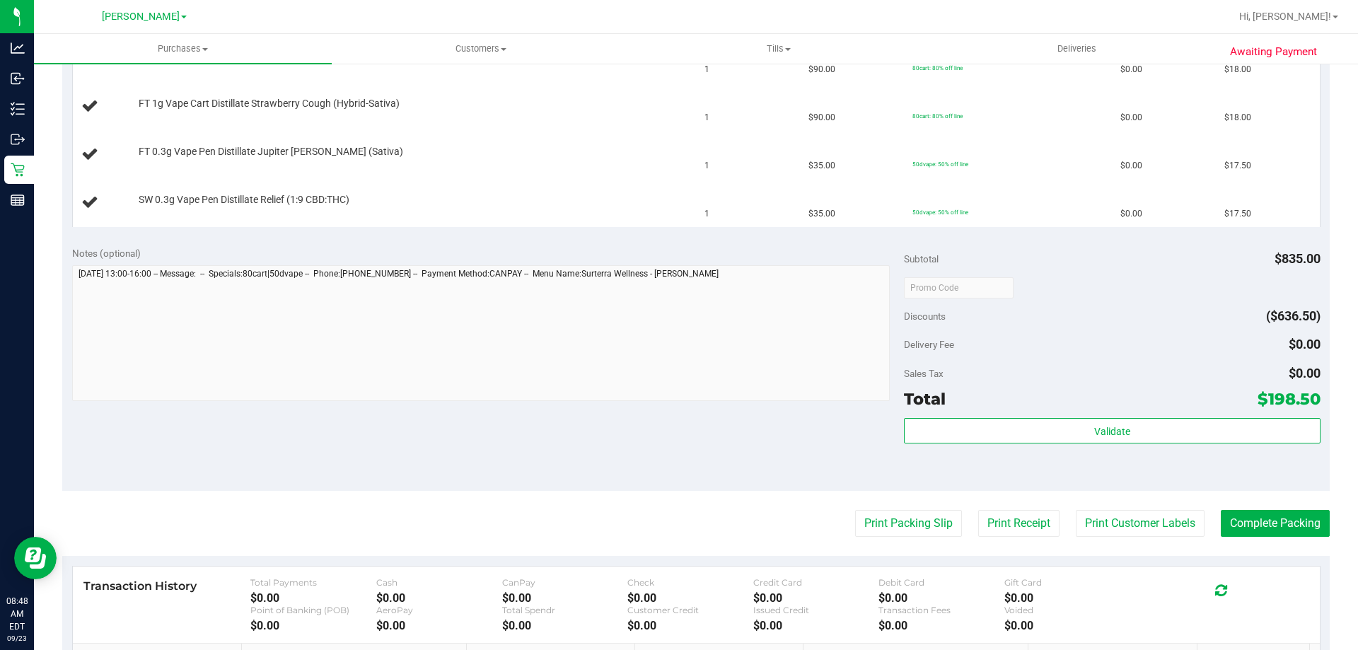
scroll to position [801, 0]
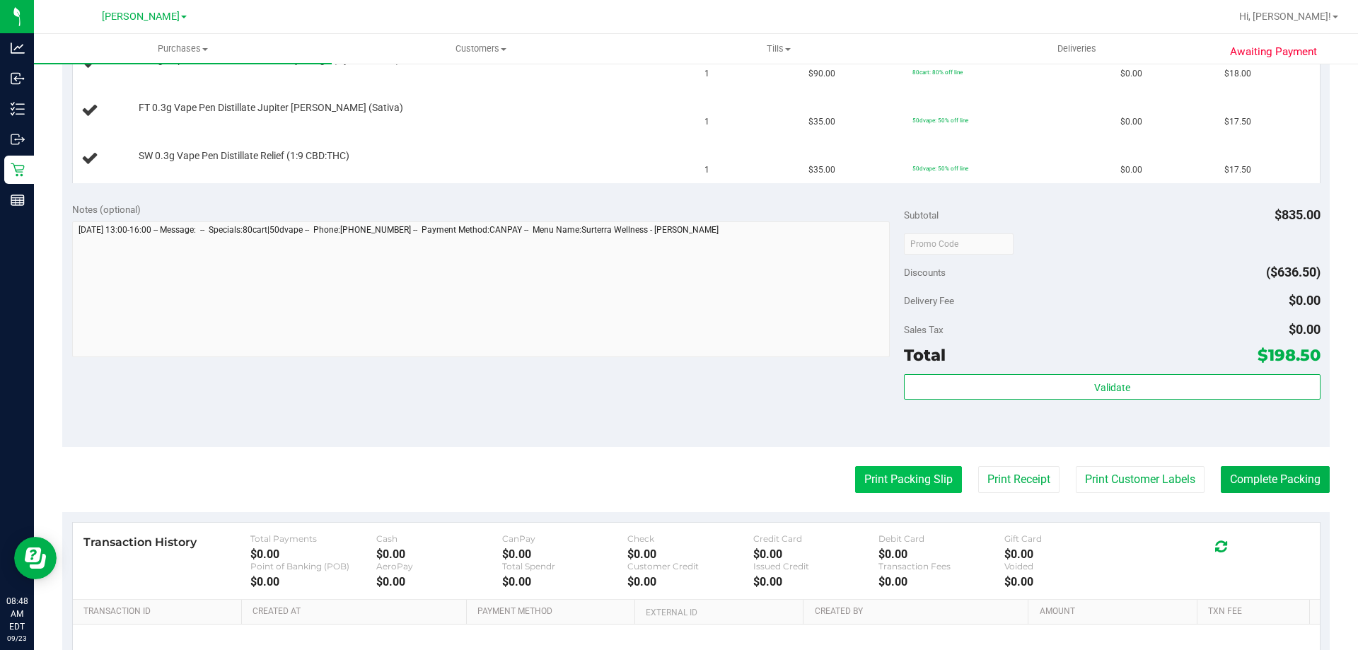
click at [907, 486] on button "Print Packing Slip" at bounding box center [908, 479] width 107 height 27
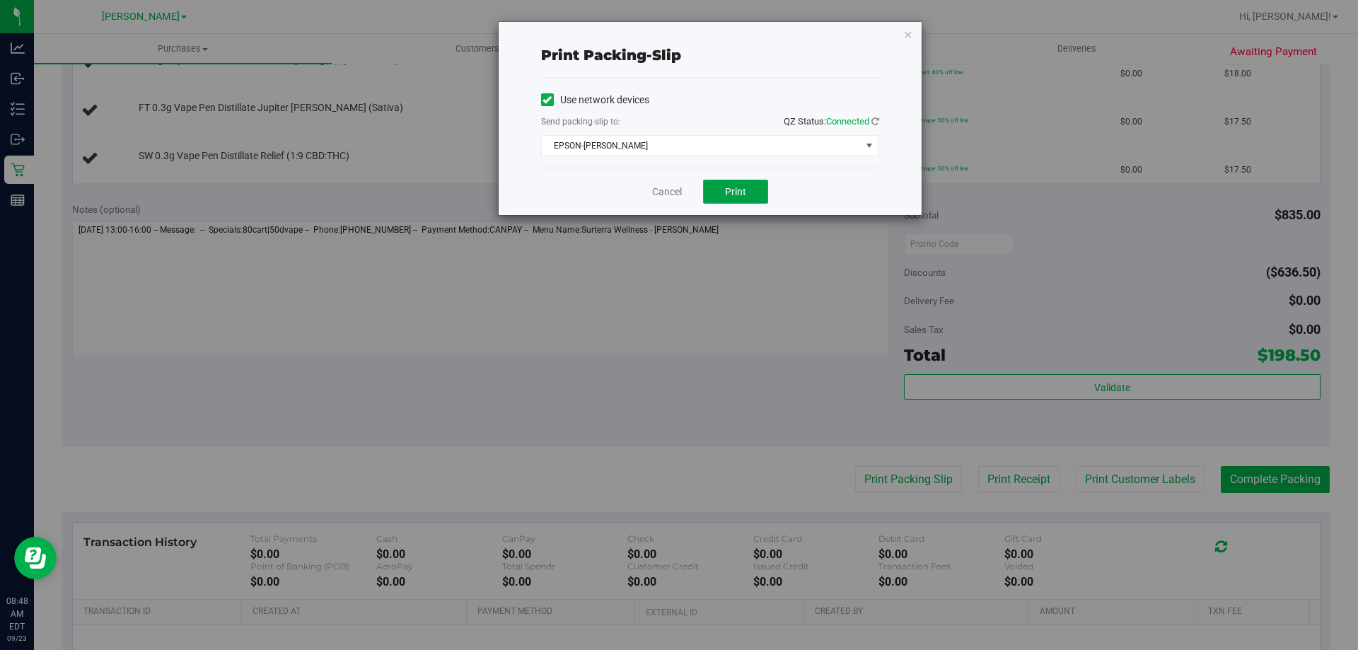
click at [755, 184] on button "Print" at bounding box center [735, 192] width 65 height 24
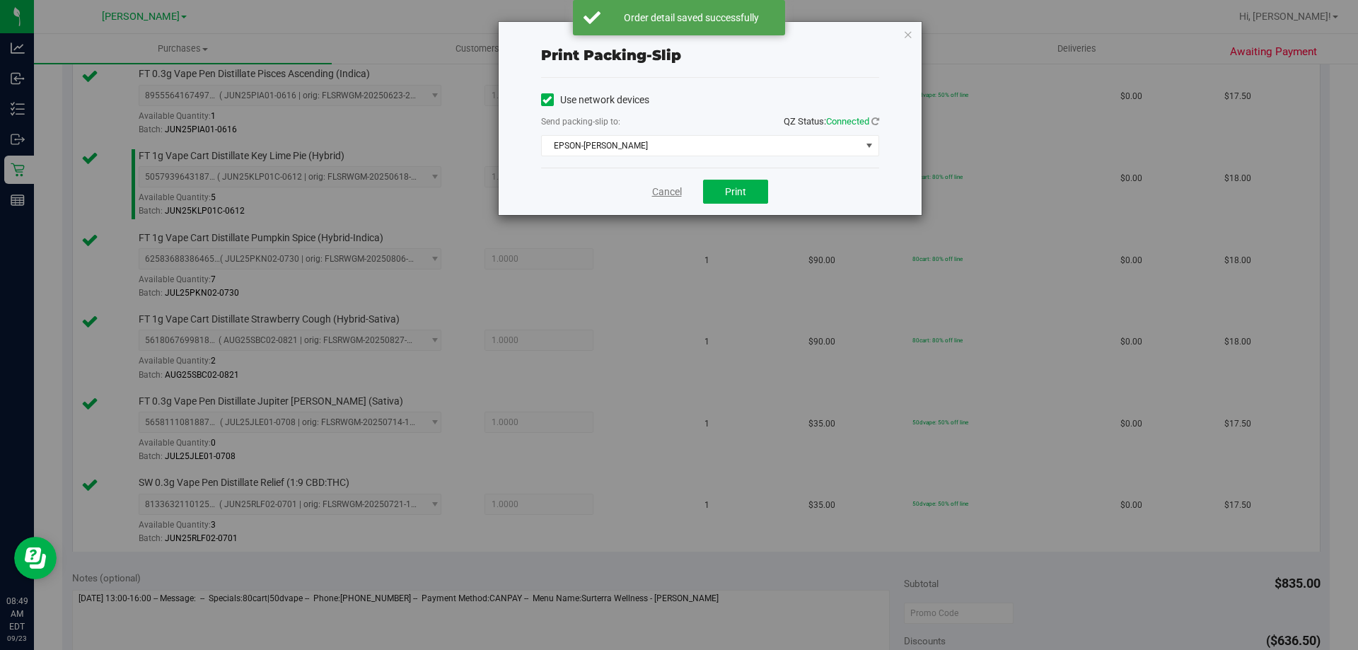
click at [657, 185] on link "Cancel" at bounding box center [667, 192] width 30 height 15
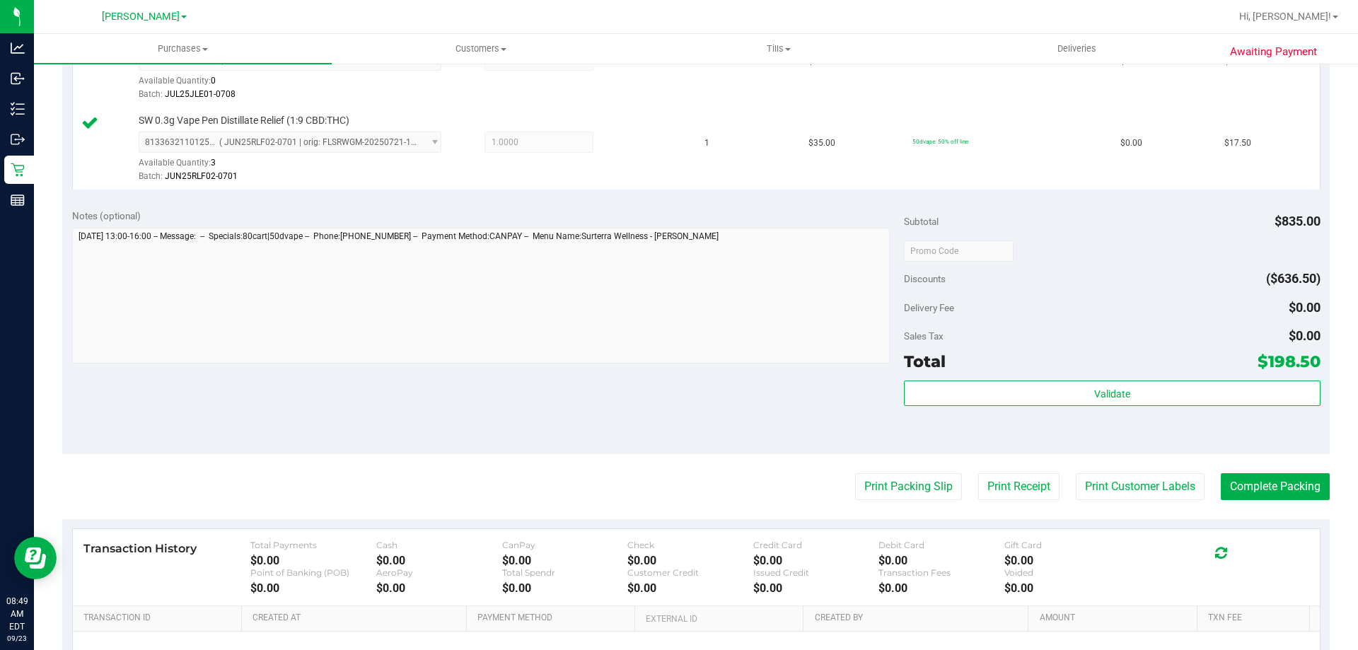
scroll to position [1232, 0]
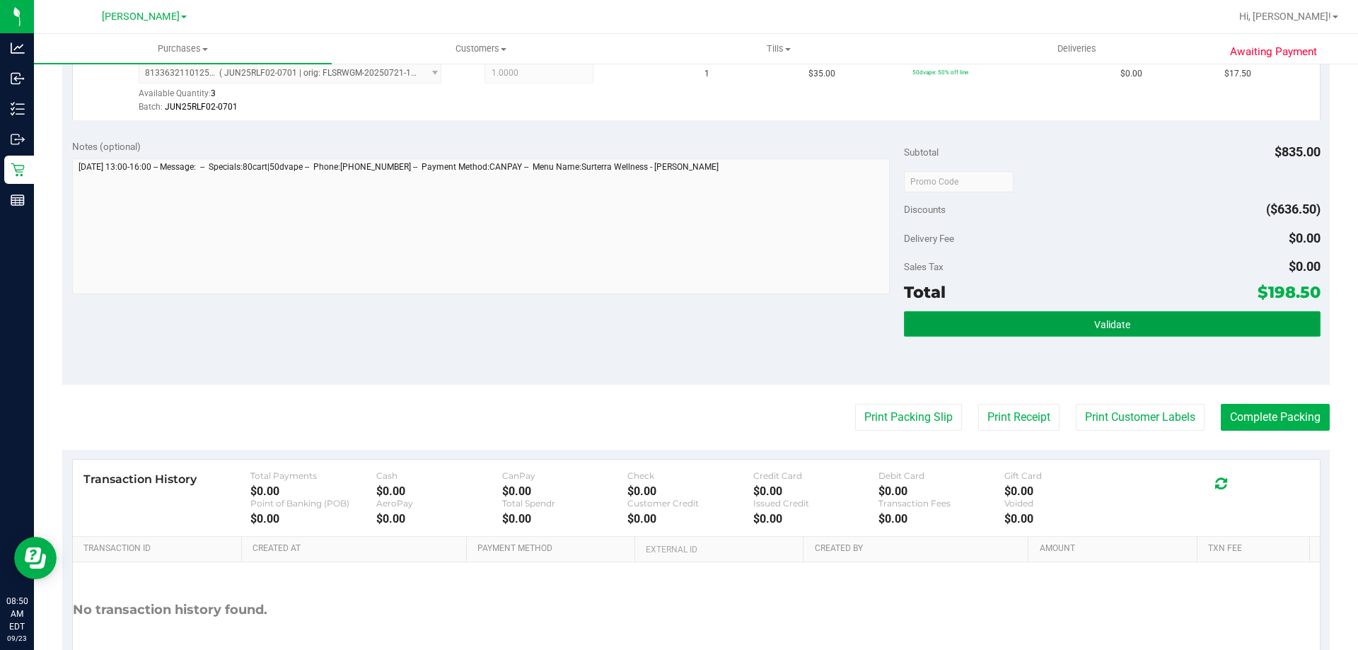
click at [1135, 315] on button "Validate" at bounding box center [1112, 323] width 416 height 25
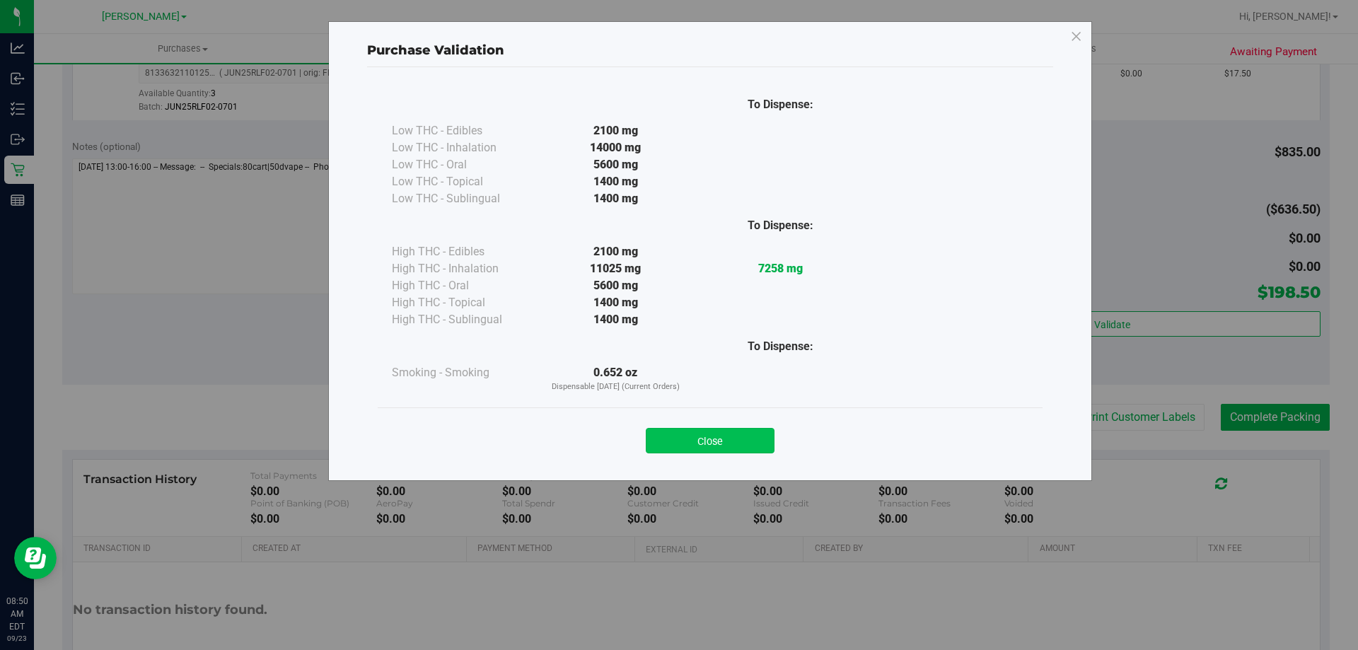
click at [745, 433] on button "Close" at bounding box center [710, 440] width 129 height 25
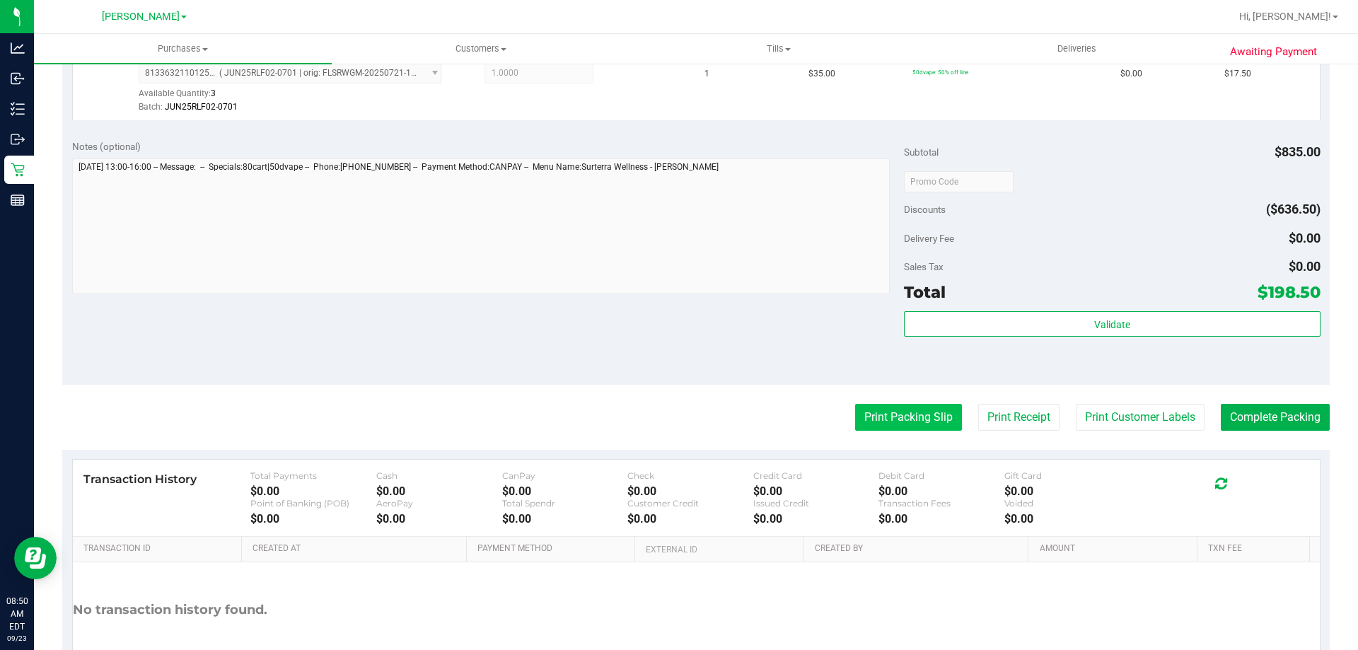
click at [929, 408] on button "Print Packing Slip" at bounding box center [908, 417] width 107 height 27
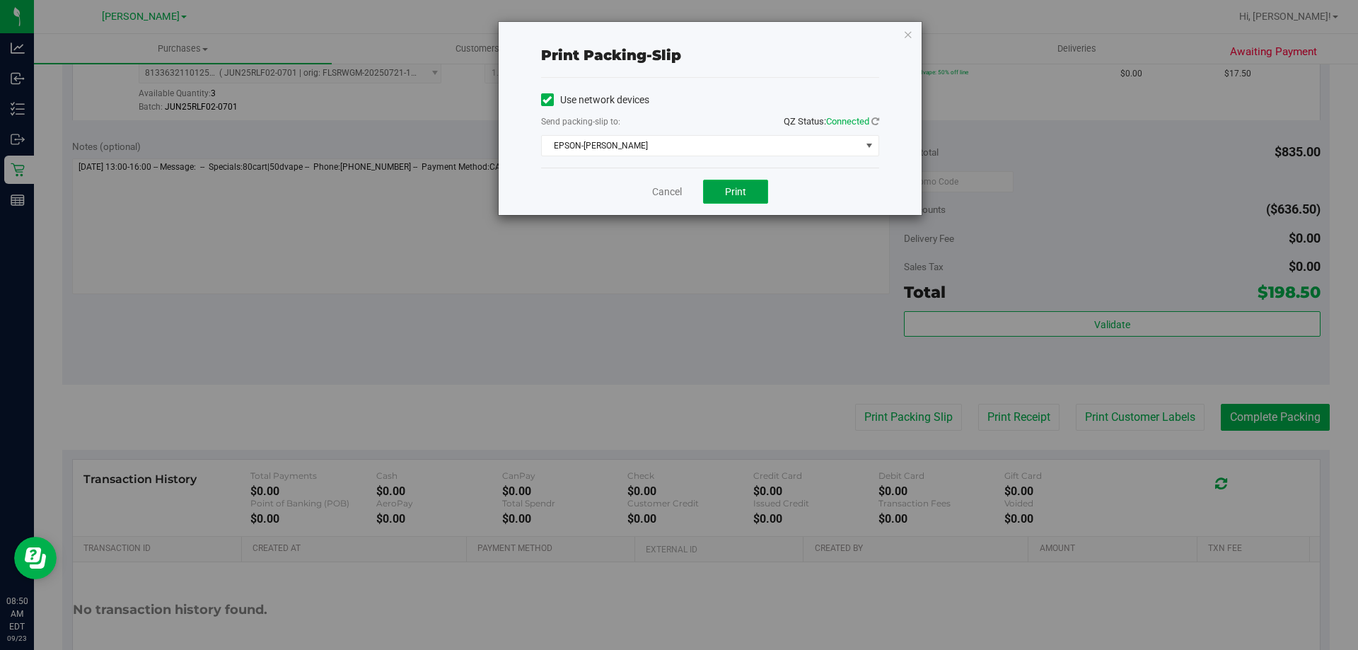
click at [729, 187] on span "Print" at bounding box center [735, 191] width 21 height 11
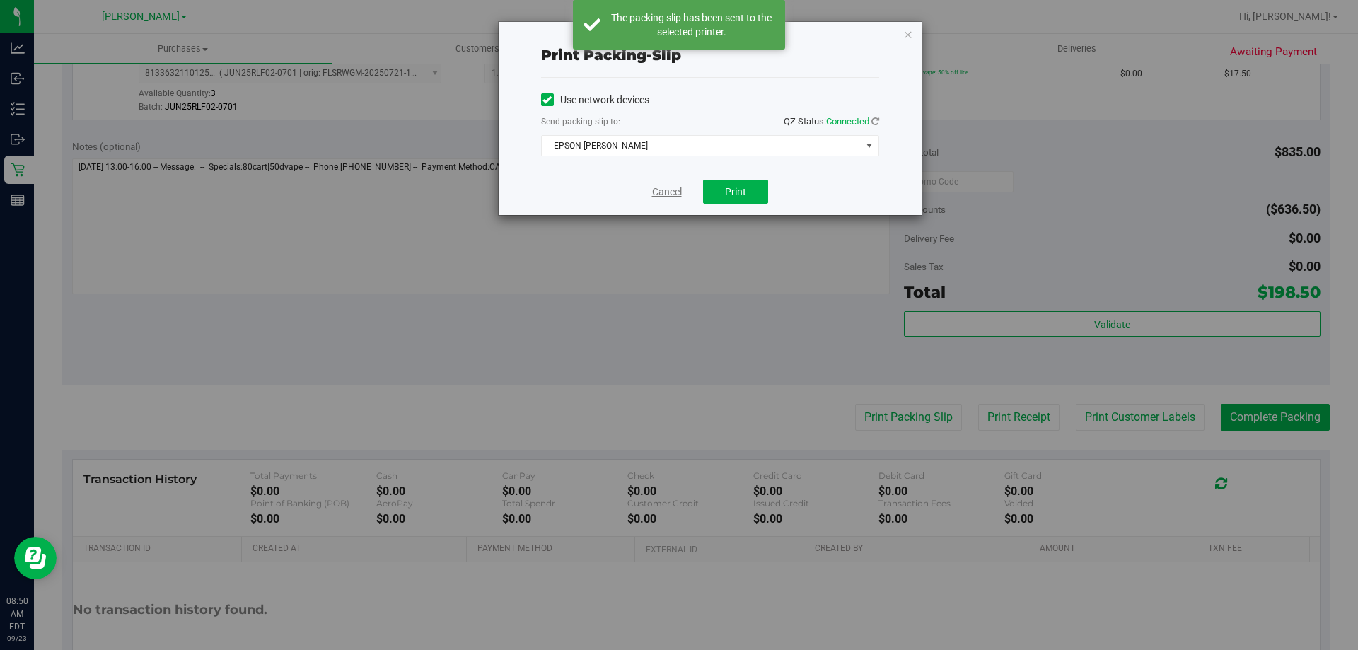
click at [663, 192] on link "Cancel" at bounding box center [667, 192] width 30 height 15
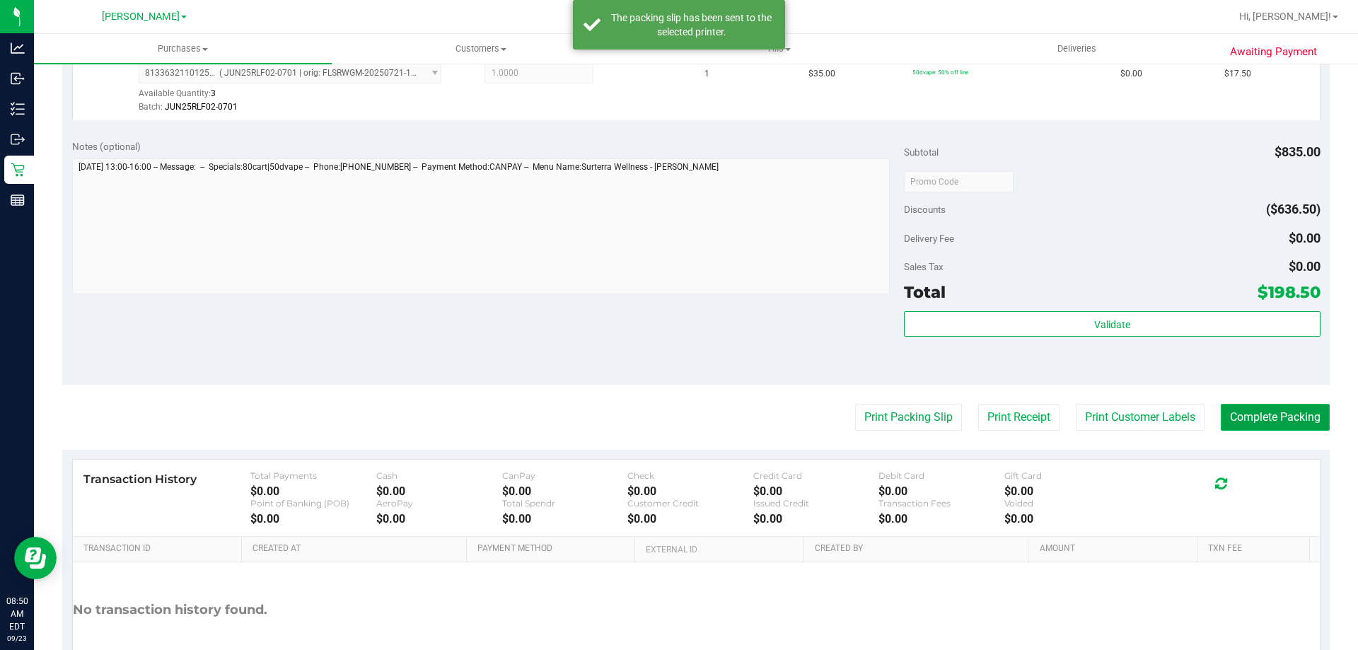
click at [1255, 407] on button "Complete Packing" at bounding box center [1275, 417] width 109 height 27
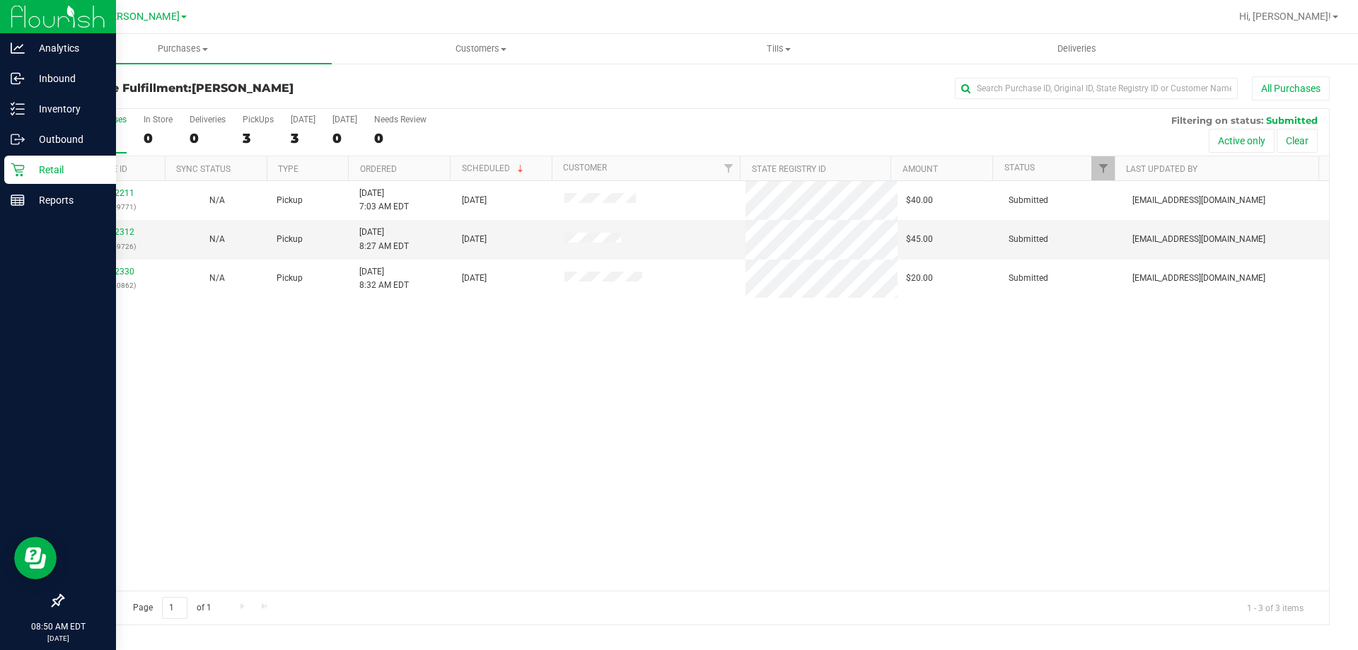
click at [31, 170] on p "Retail" at bounding box center [67, 169] width 85 height 17
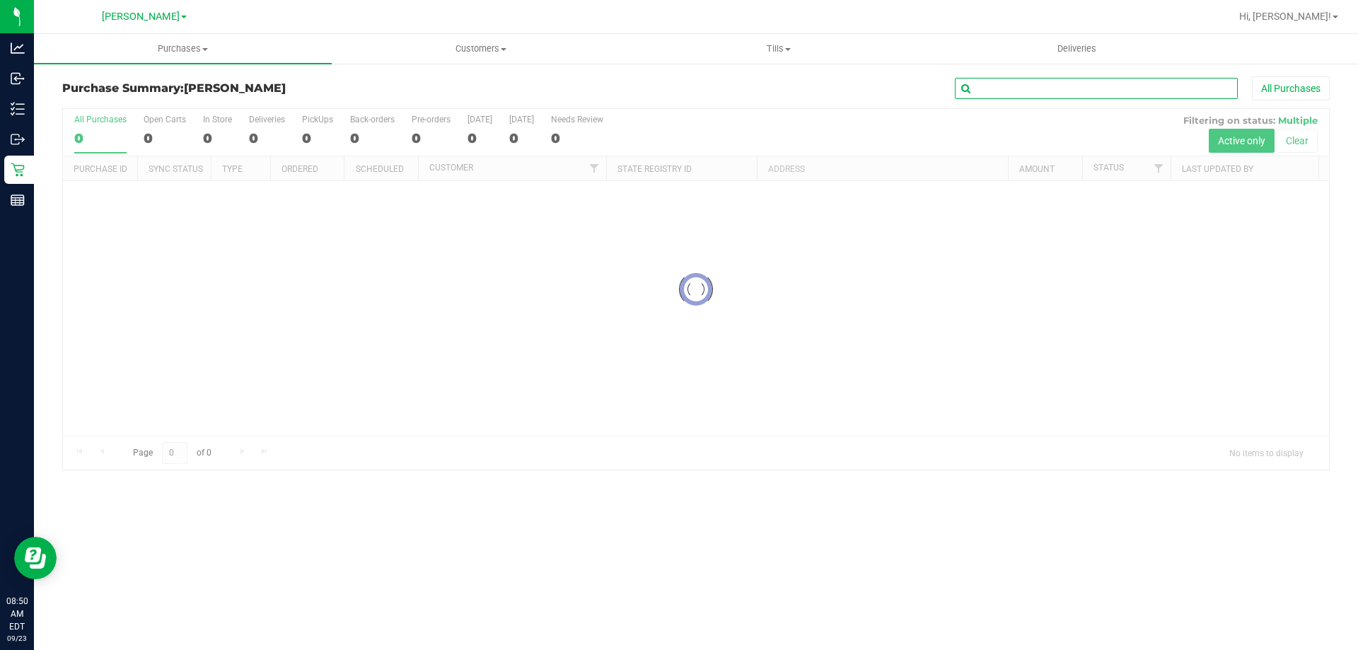
click at [1083, 87] on input "text" at bounding box center [1096, 88] width 283 height 21
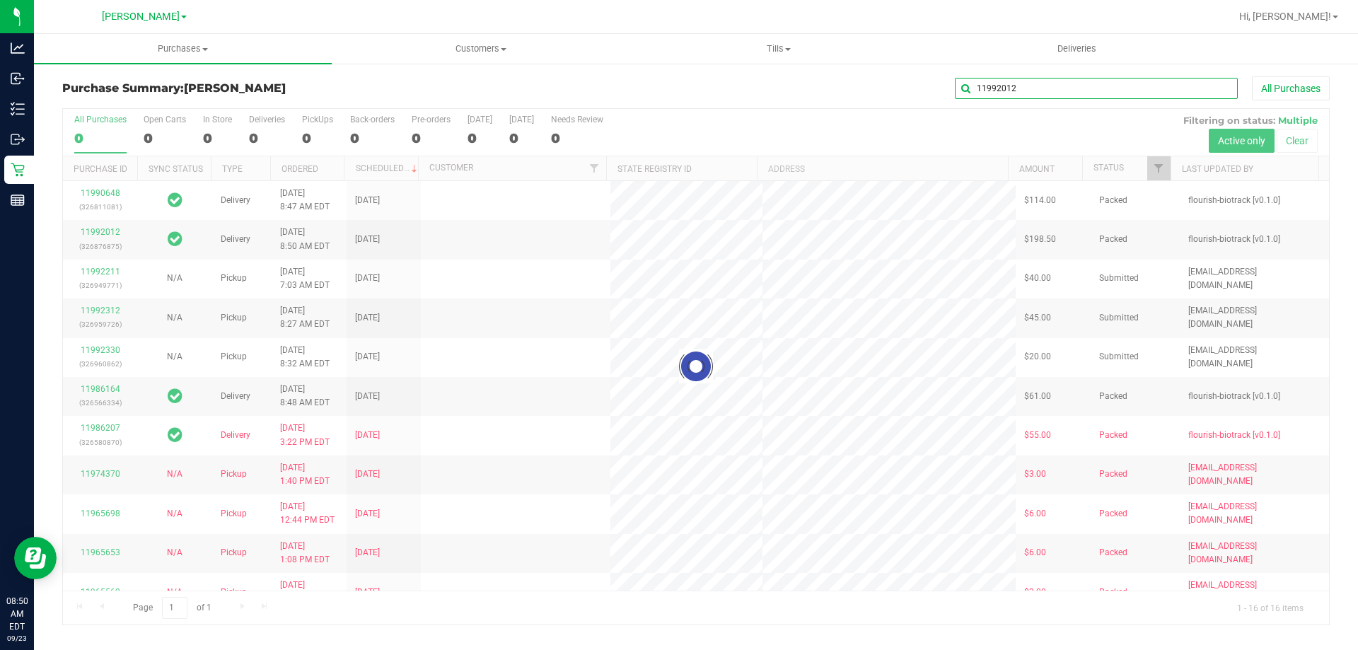
type input "11992012"
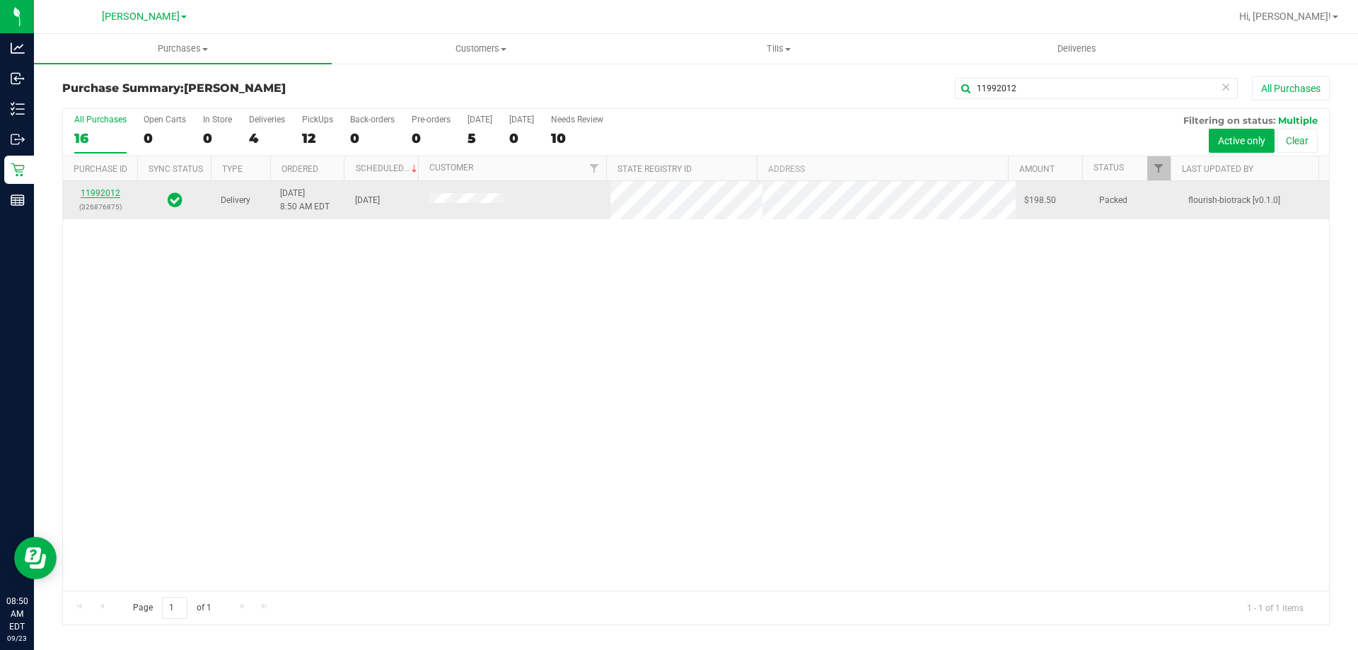
click at [98, 191] on link "11992012" at bounding box center [101, 193] width 40 height 10
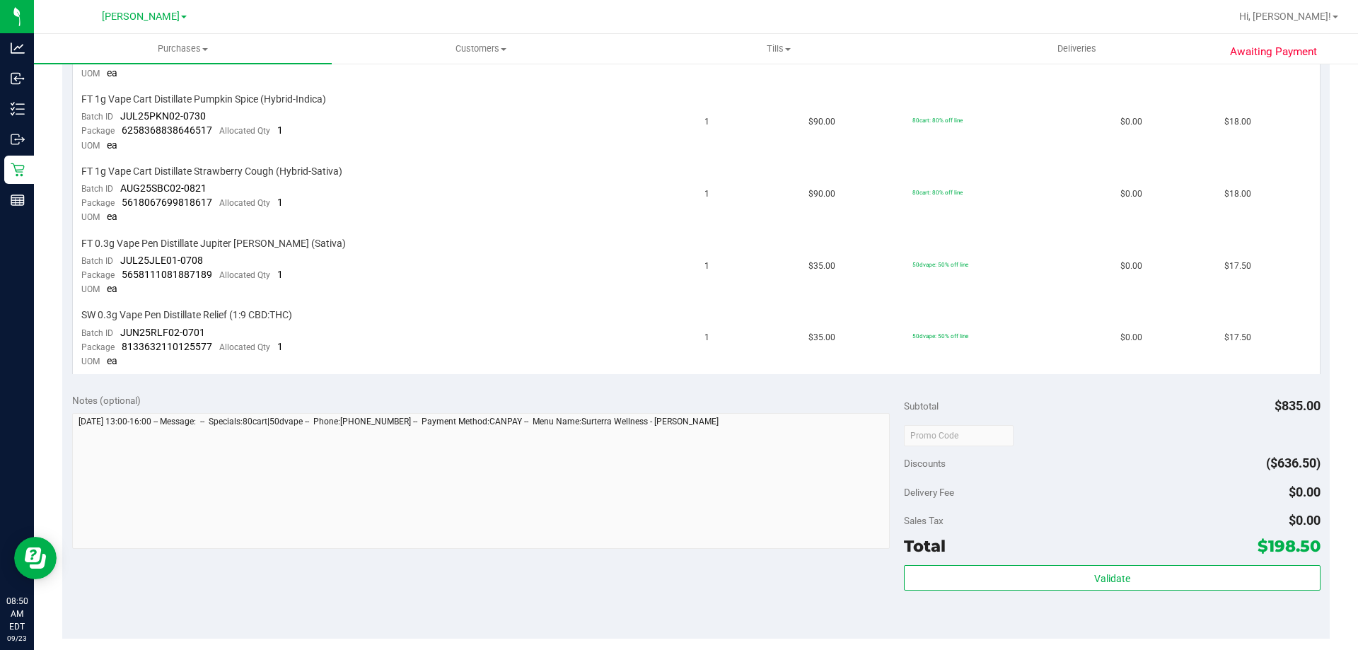
scroll to position [910, 0]
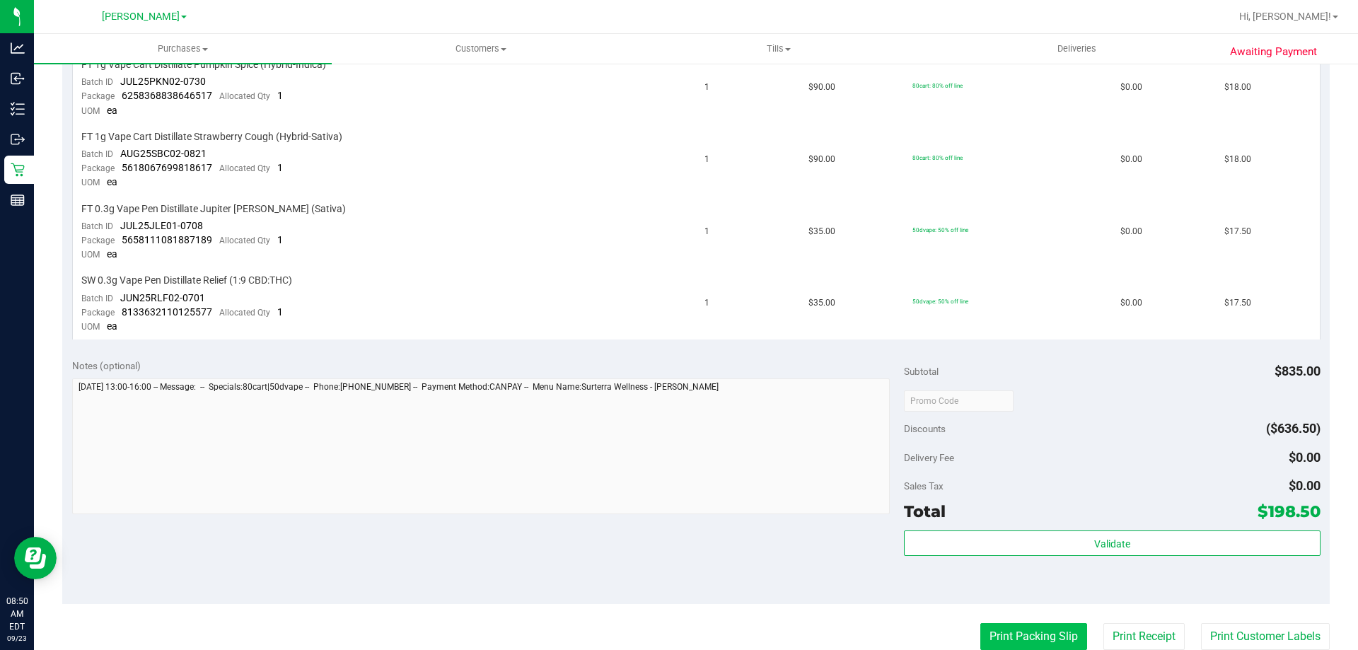
click at [1055, 644] on button "Print Packing Slip" at bounding box center [1033, 636] width 107 height 27
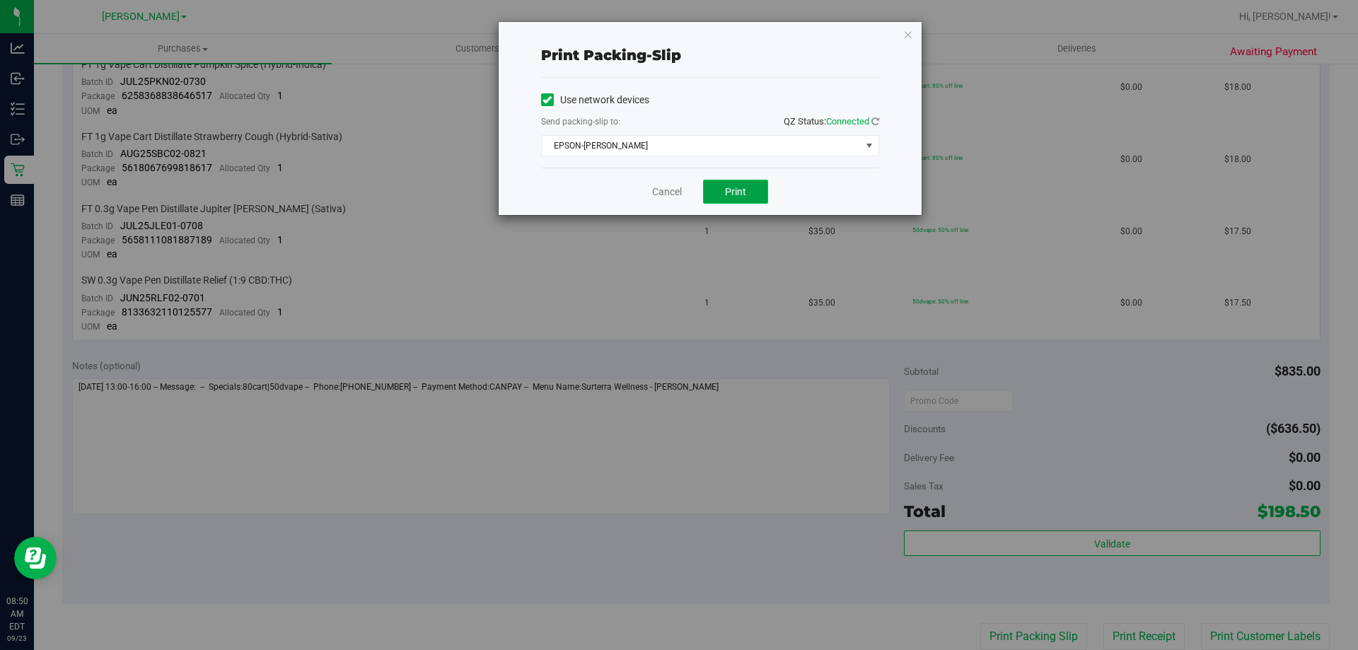
click at [751, 202] on button "Print" at bounding box center [735, 192] width 65 height 24
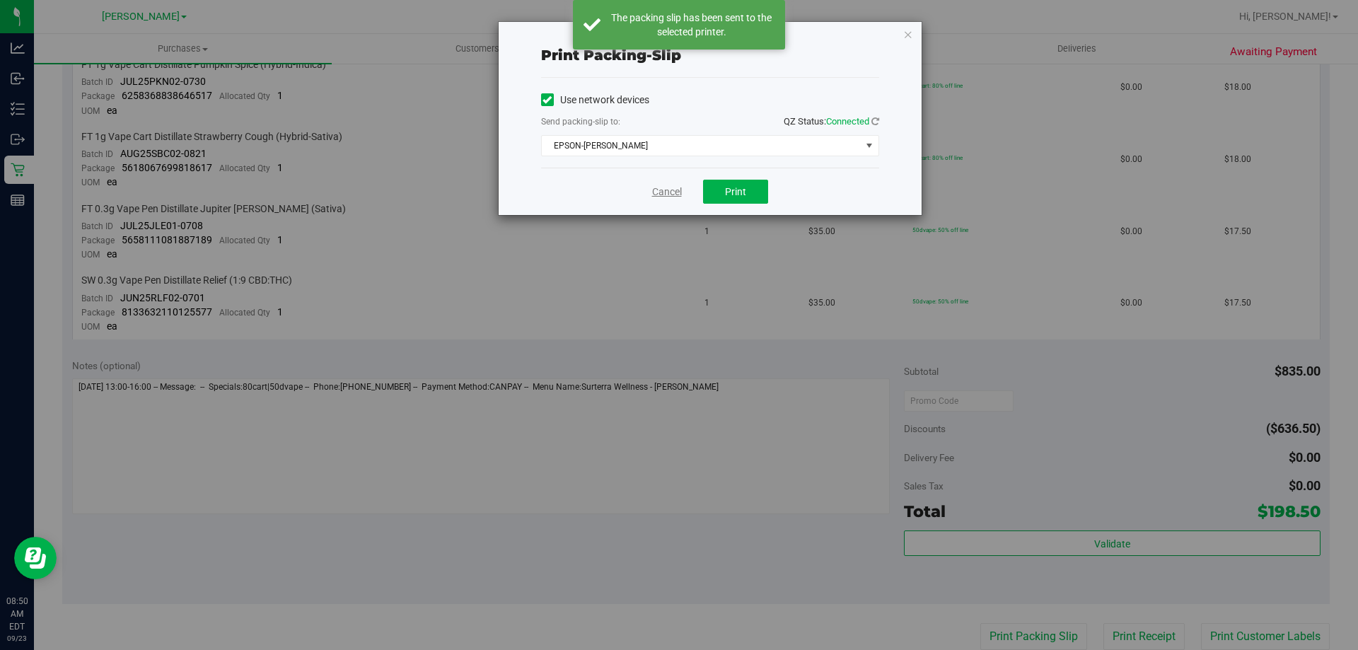
click at [658, 194] on link "Cancel" at bounding box center [667, 192] width 30 height 15
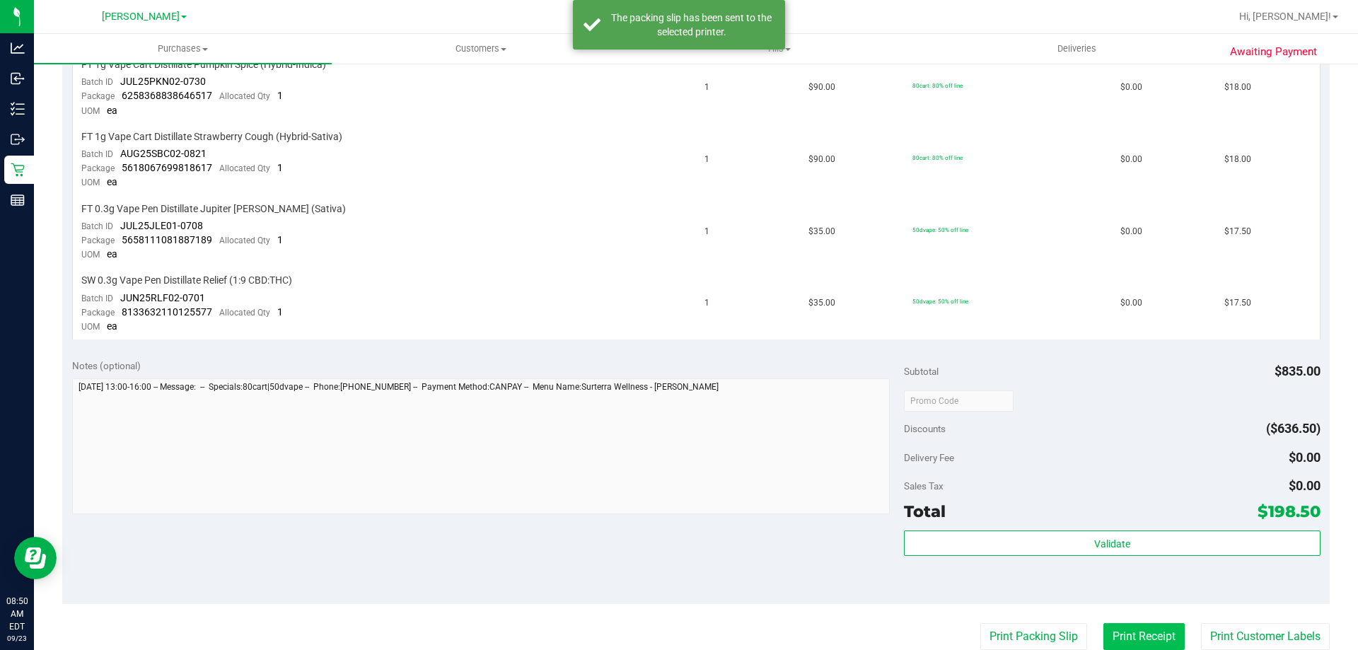
click at [1122, 632] on button "Print Receipt" at bounding box center [1143, 636] width 81 height 27
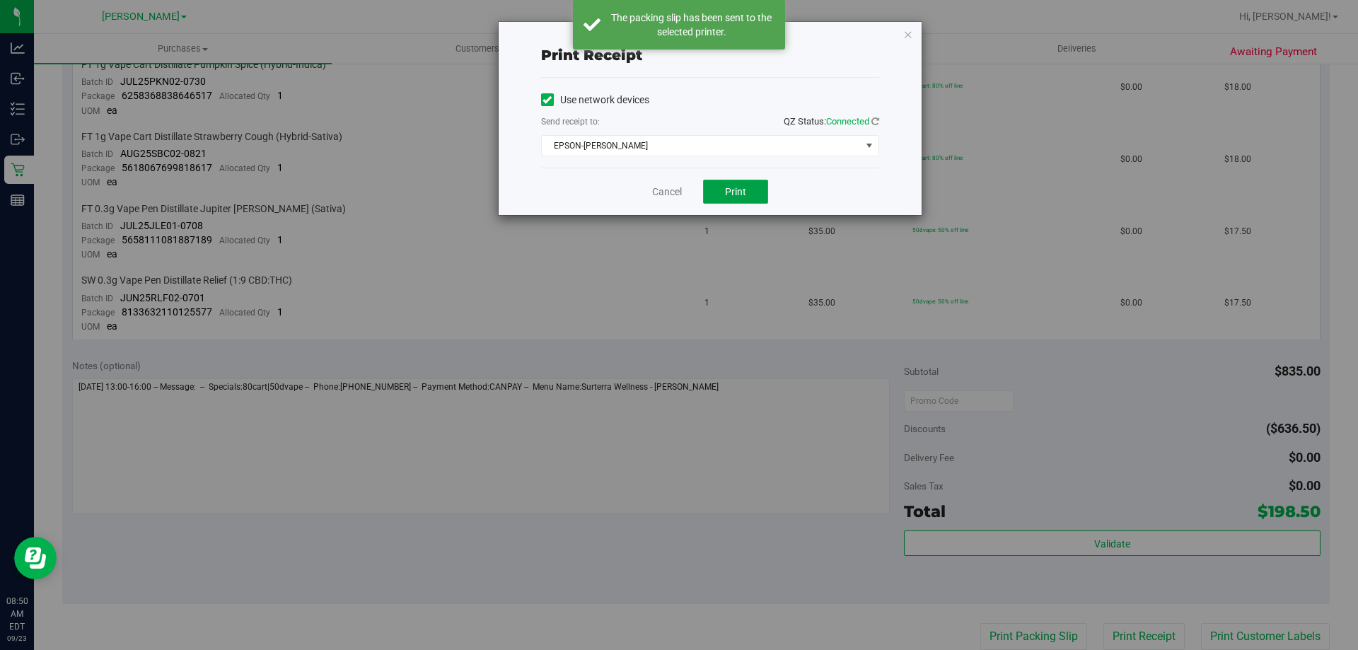
click at [726, 184] on button "Print" at bounding box center [735, 192] width 65 height 24
click at [676, 187] on link "Cancel" at bounding box center [667, 192] width 30 height 15
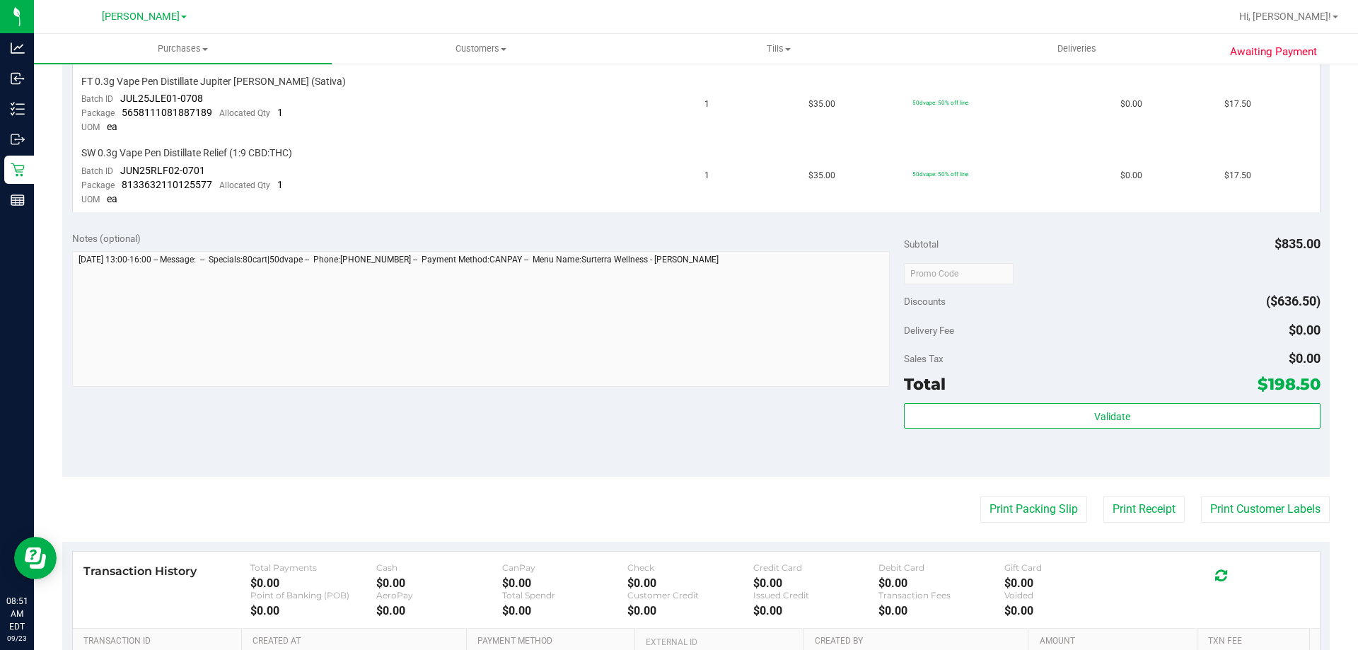
scroll to position [1222, 0]
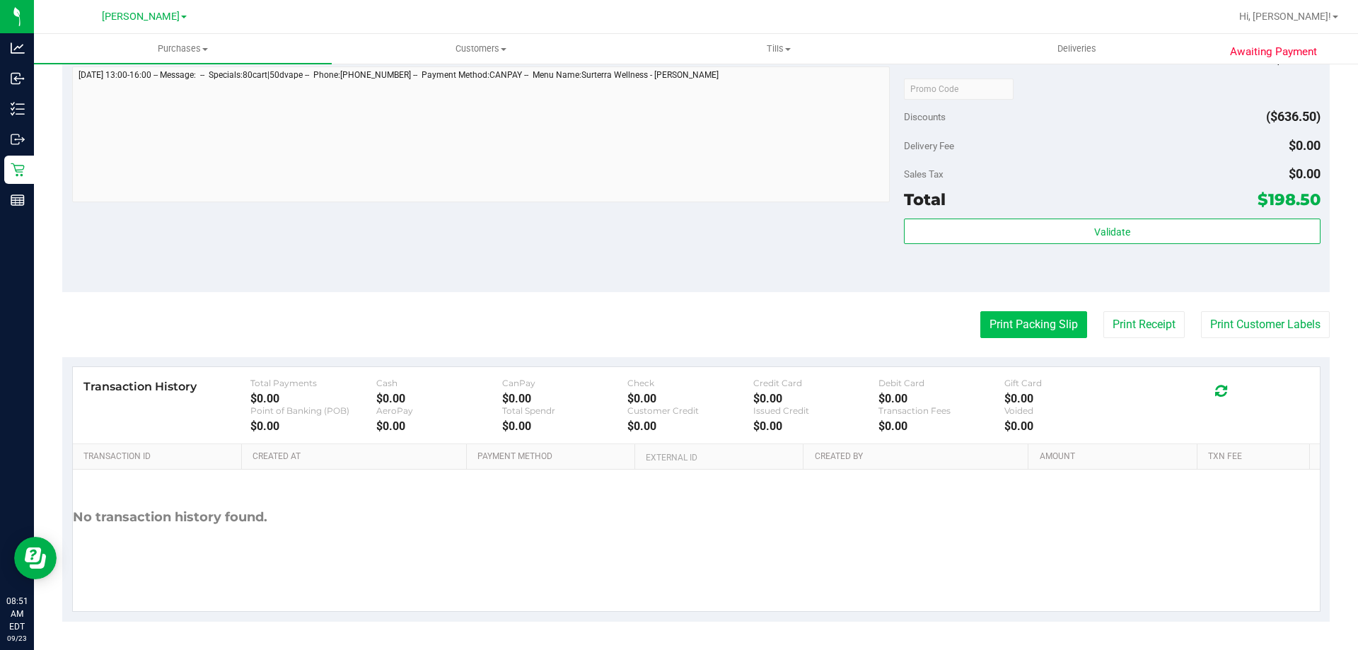
click at [1025, 317] on button "Print Packing Slip" at bounding box center [1033, 324] width 107 height 27
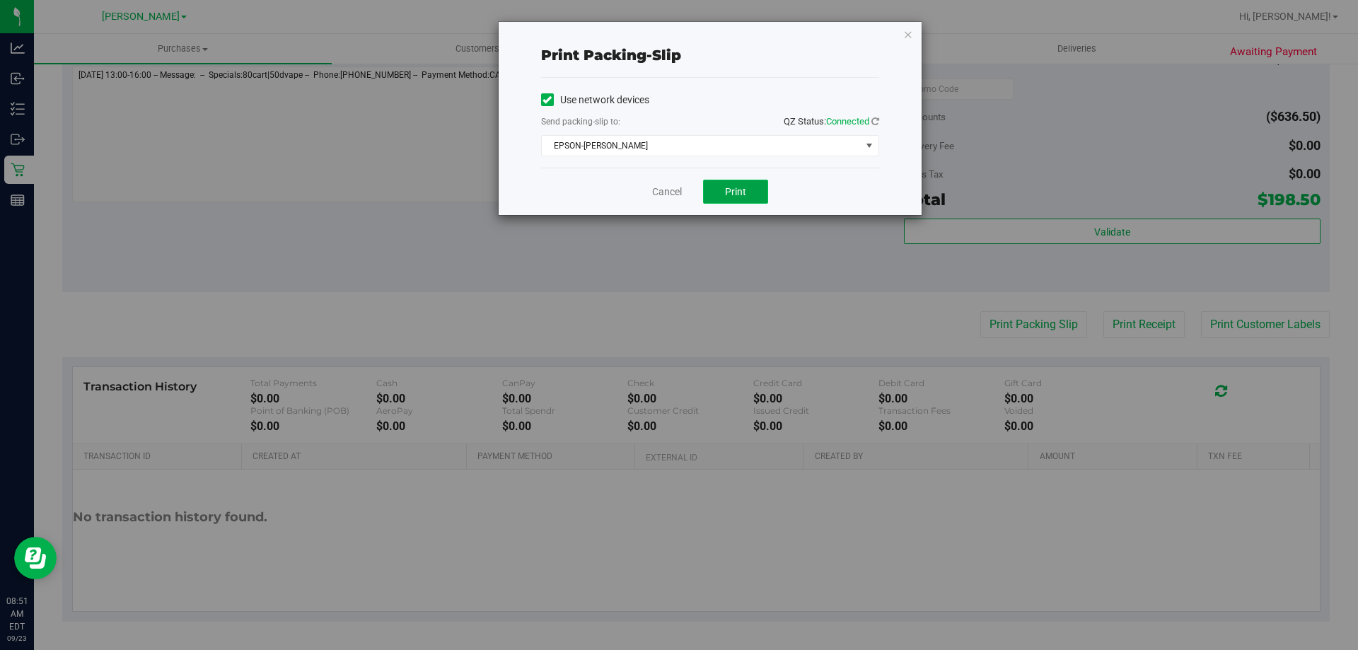
click at [745, 183] on button "Print" at bounding box center [735, 192] width 65 height 24
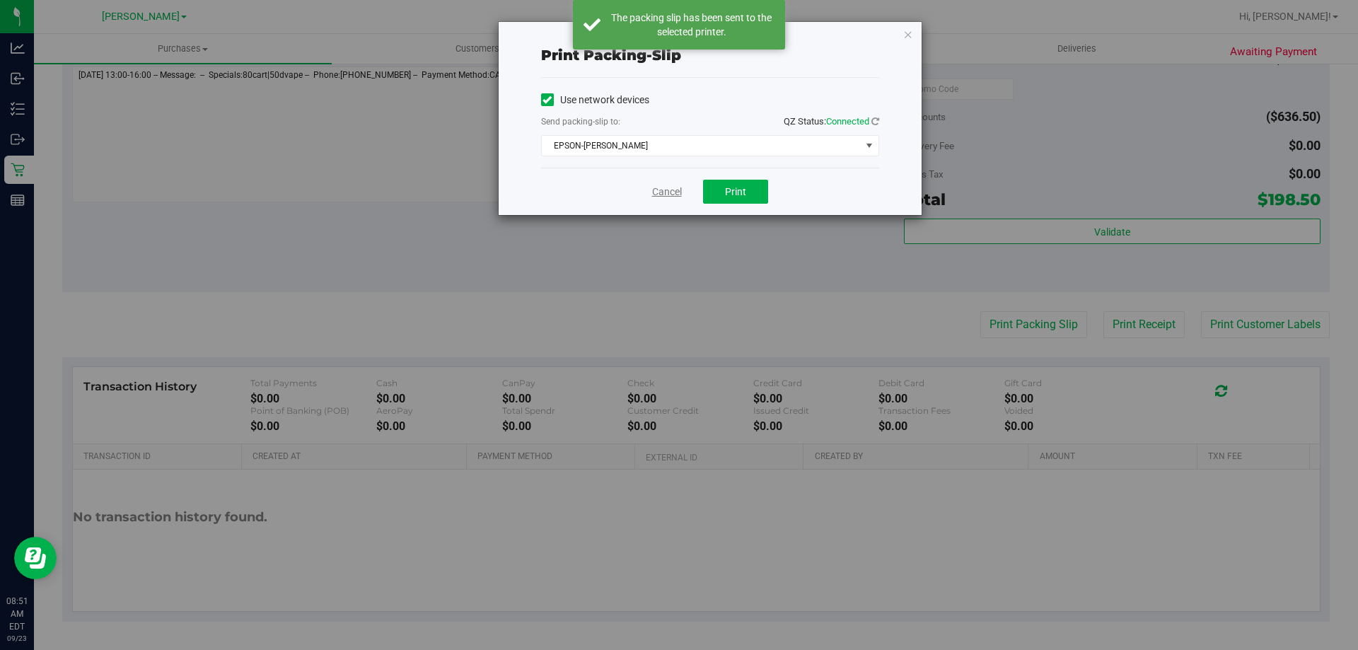
click at [667, 197] on link "Cancel" at bounding box center [667, 192] width 30 height 15
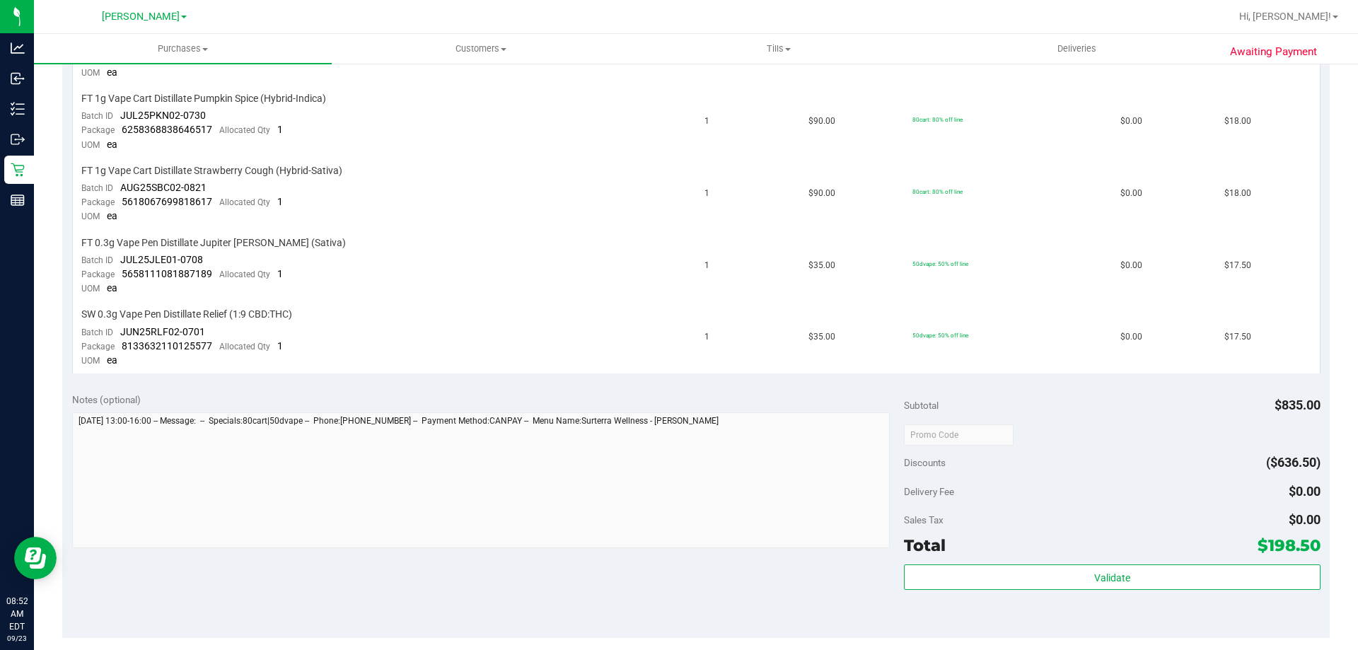
scroll to position [888, 0]
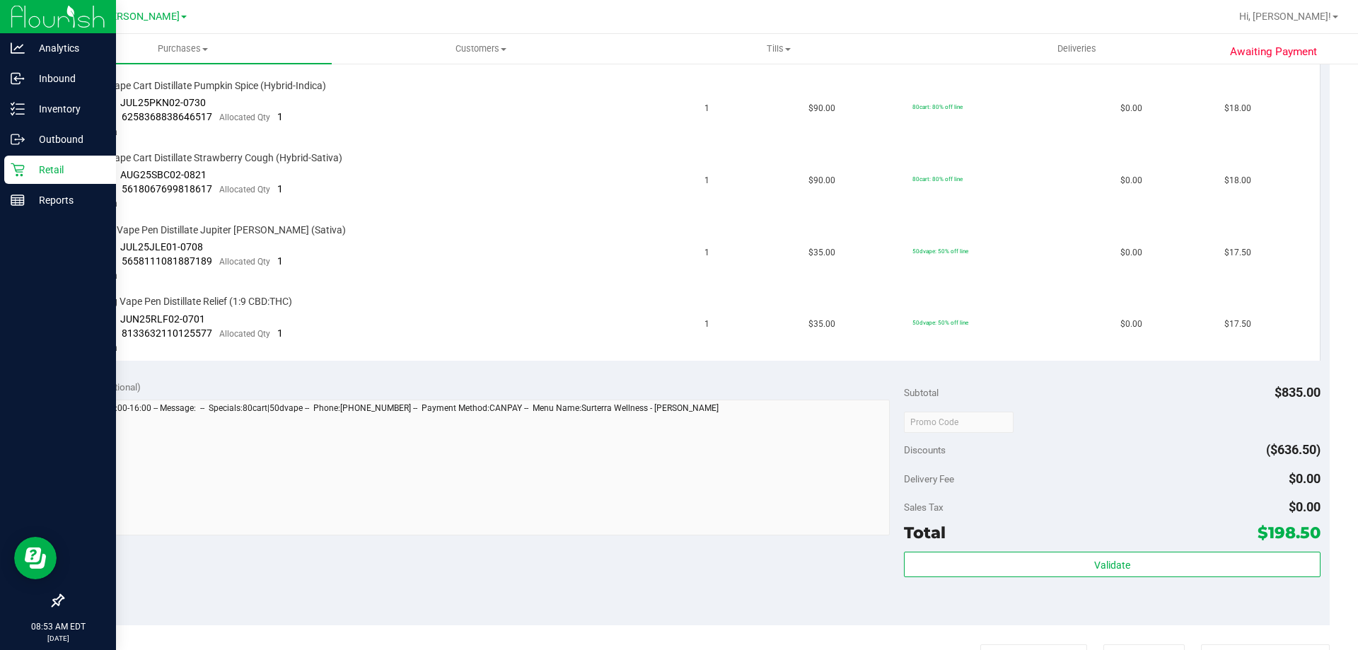
click at [35, 159] on div "Retail" at bounding box center [60, 170] width 112 height 28
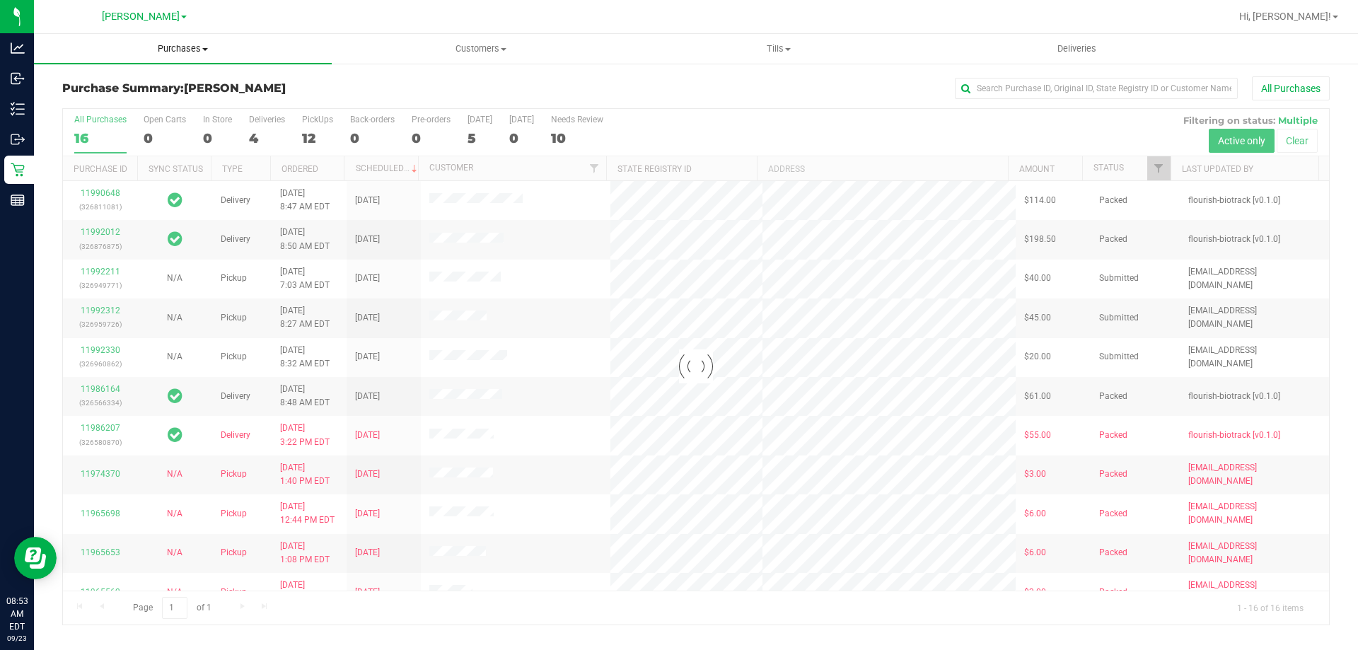
click at [199, 43] on span "Purchases" at bounding box center [183, 48] width 298 height 13
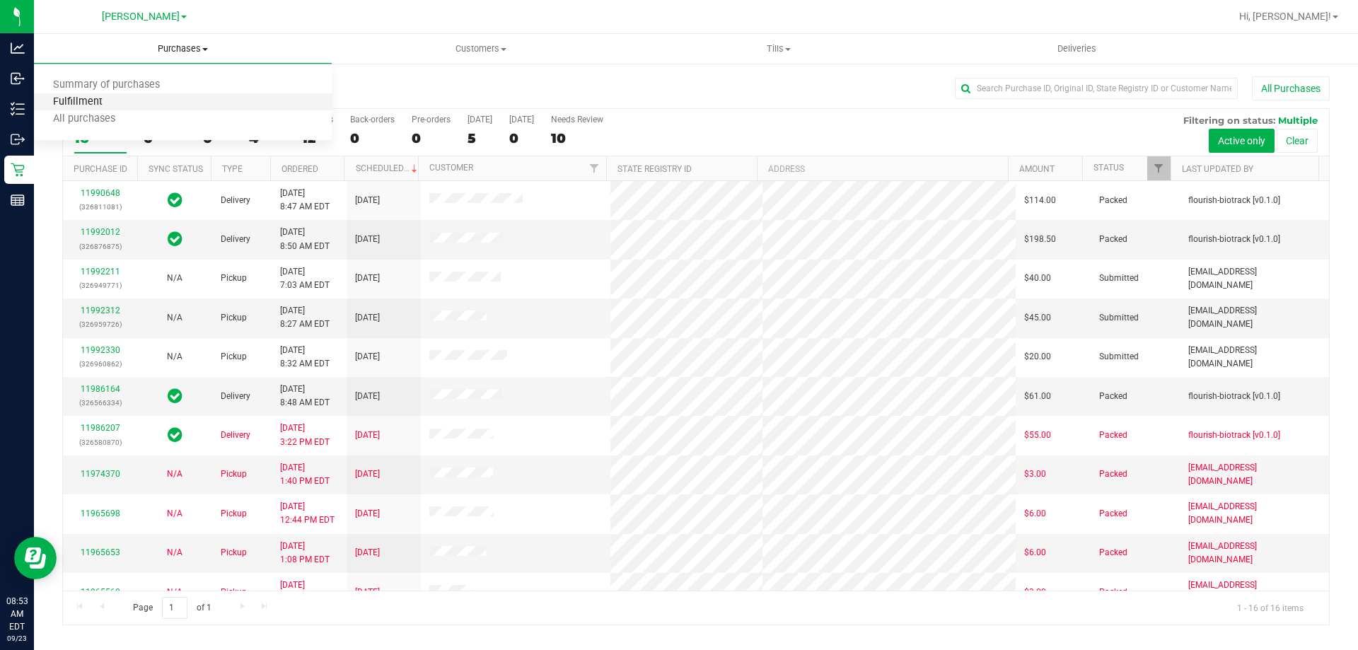
click at [97, 105] on span "Fulfillment" at bounding box center [78, 102] width 88 height 12
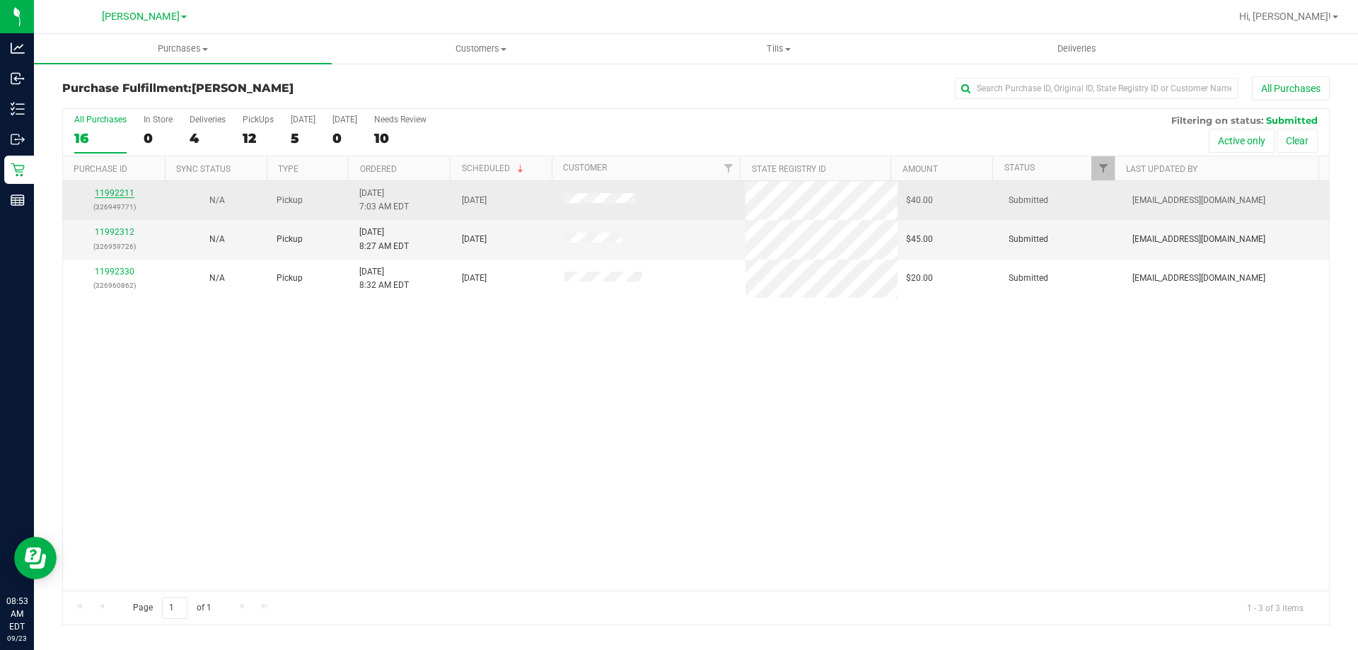
click at [117, 190] on link "11992211" at bounding box center [115, 193] width 40 height 10
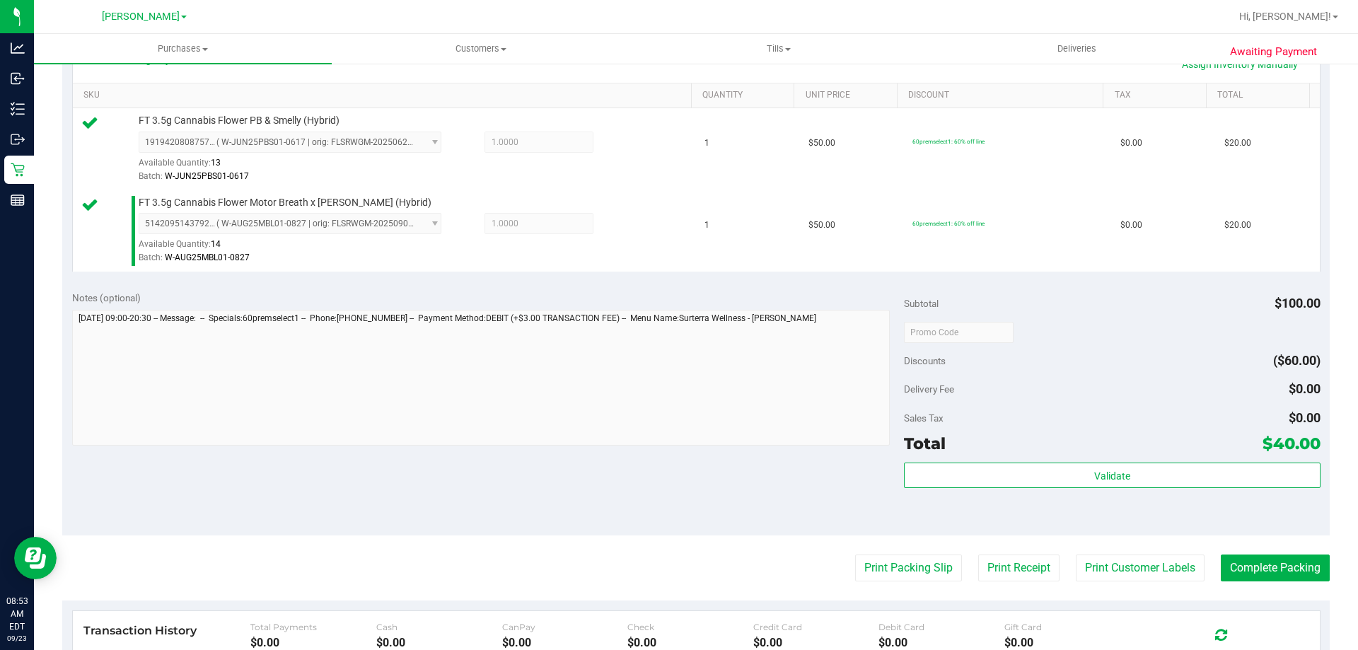
scroll to position [352, 0]
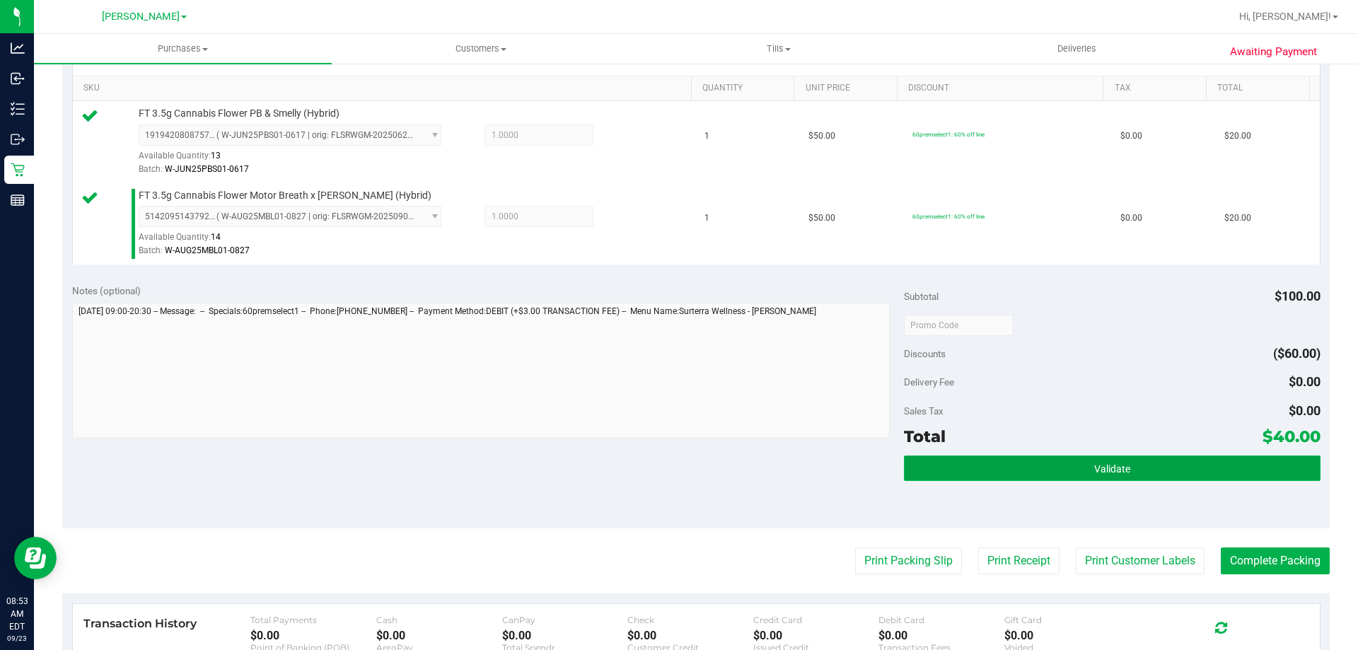
click at [1168, 479] on button "Validate" at bounding box center [1112, 468] width 416 height 25
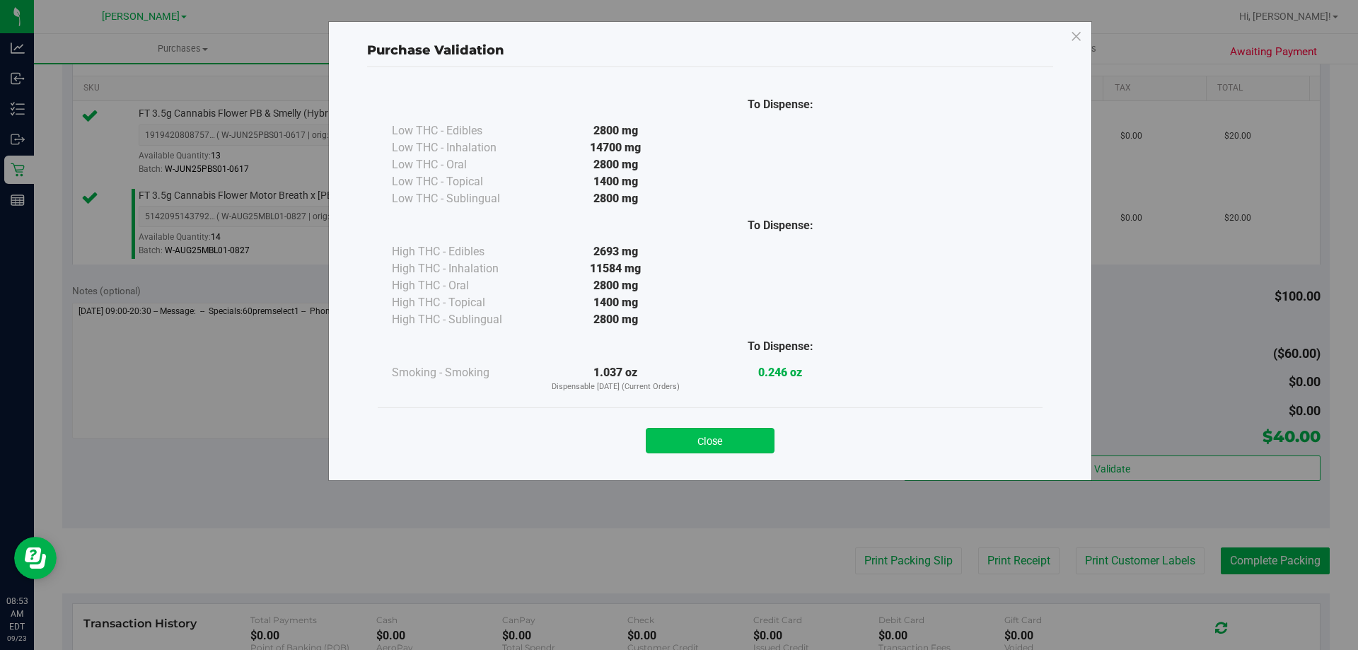
click at [738, 434] on button "Close" at bounding box center [710, 440] width 129 height 25
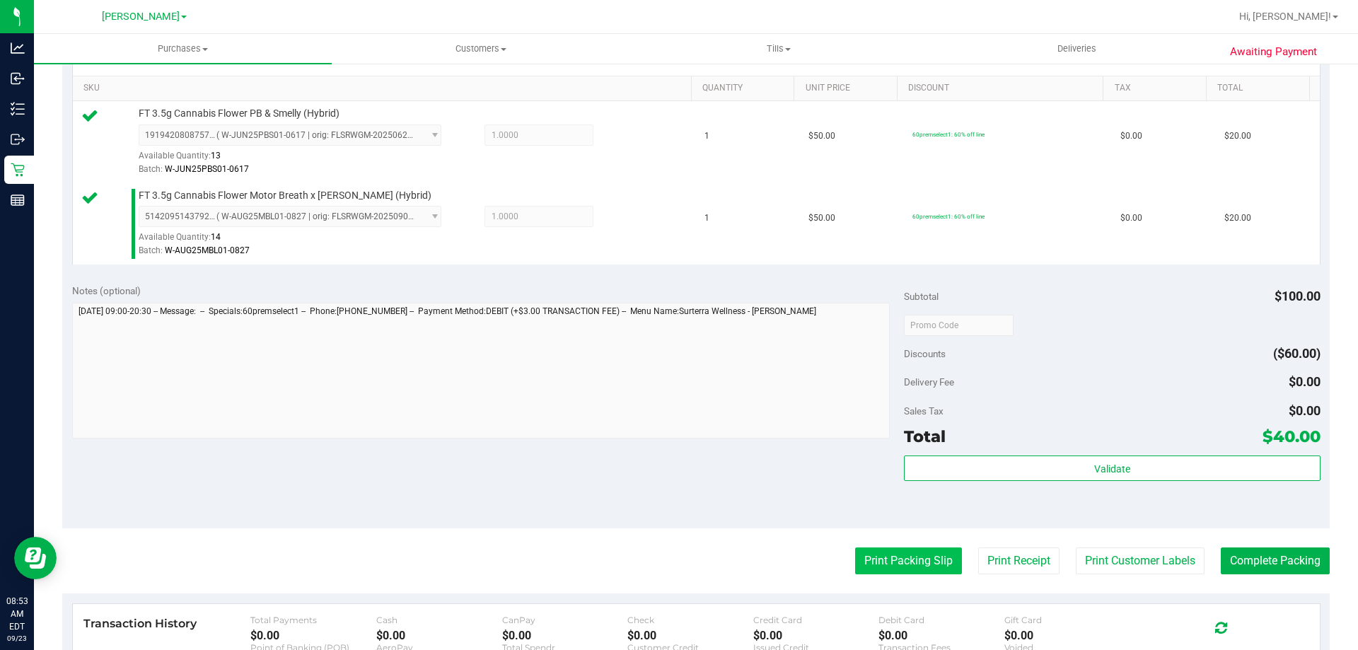
click at [915, 556] on button "Print Packing Slip" at bounding box center [908, 560] width 107 height 27
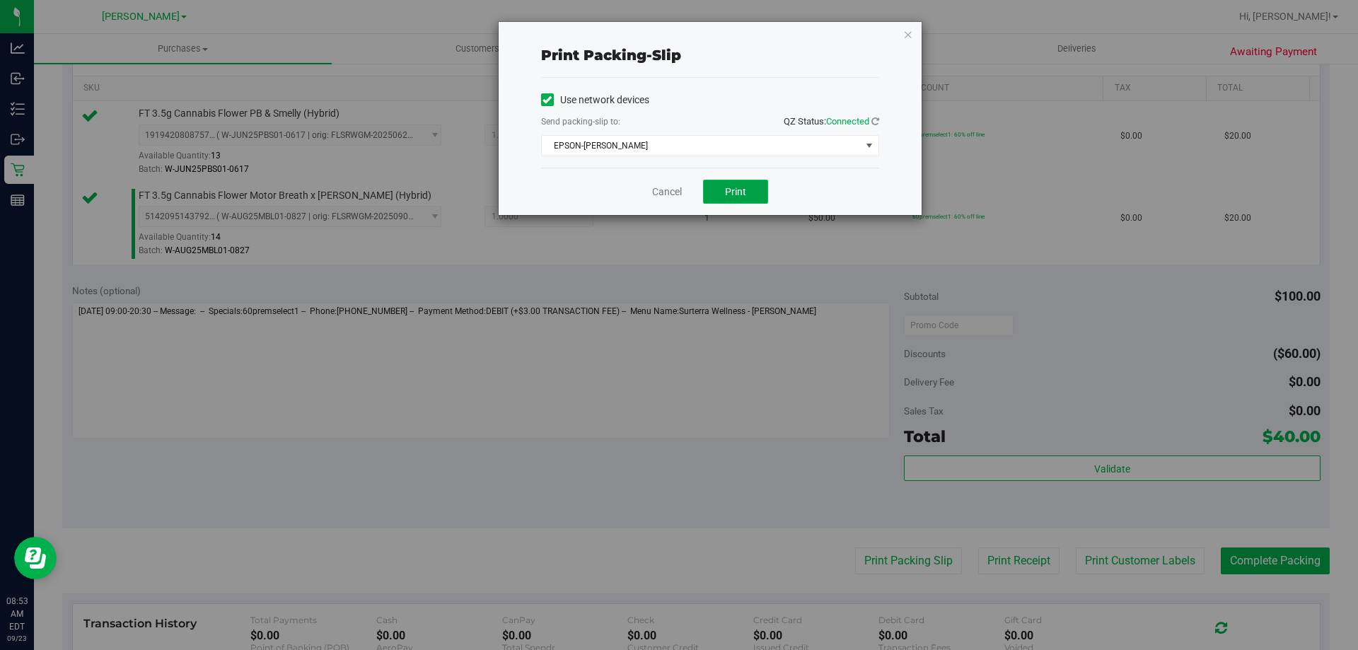
click at [727, 191] on span "Print" at bounding box center [735, 191] width 21 height 11
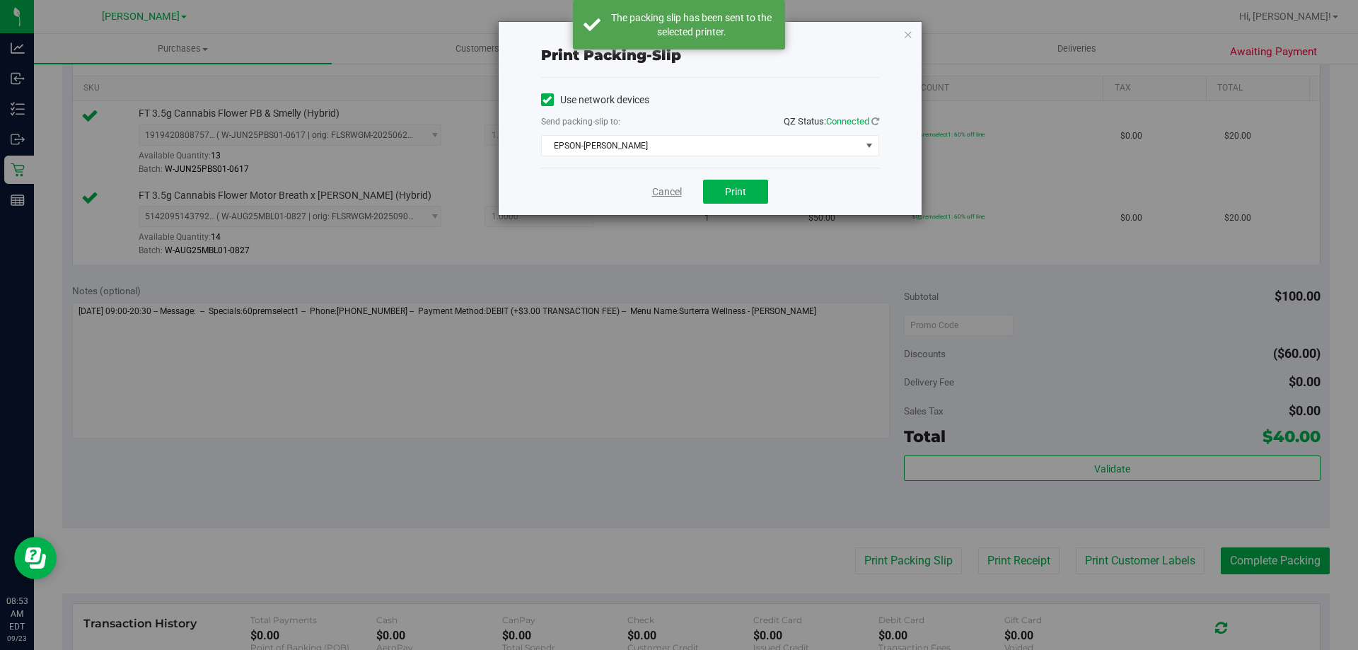
click at [669, 190] on link "Cancel" at bounding box center [667, 192] width 30 height 15
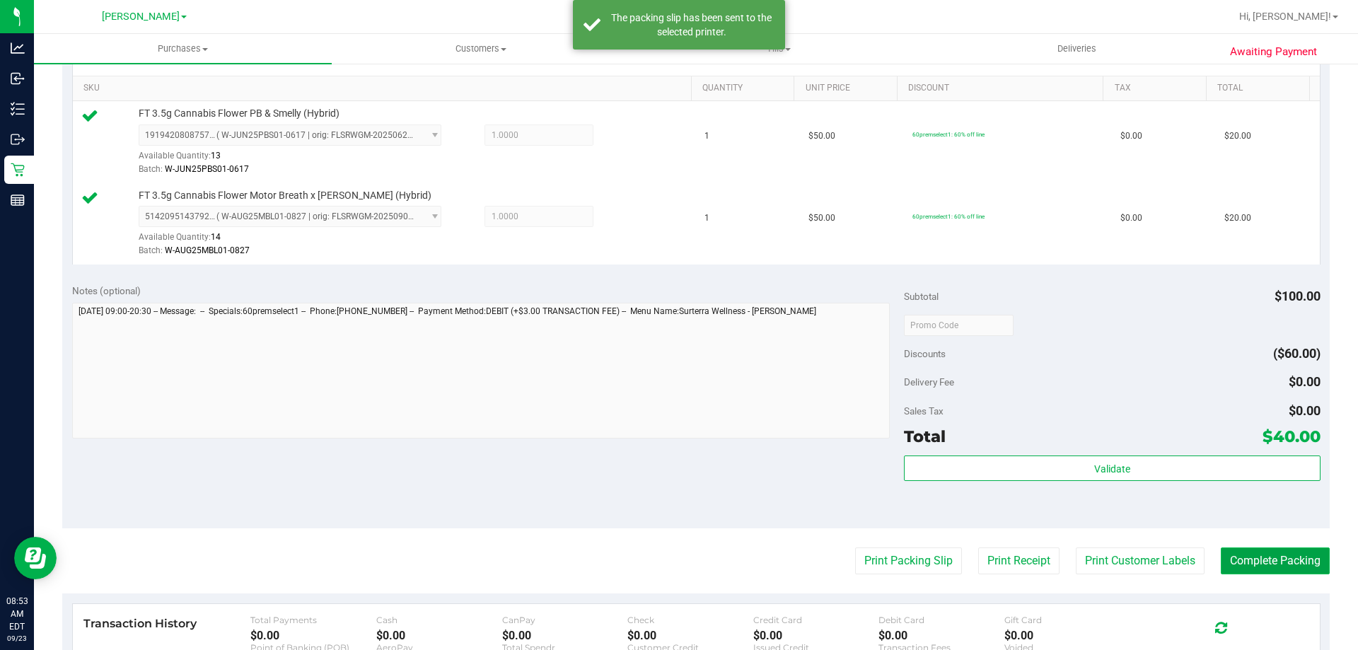
click at [1264, 556] on button "Complete Packing" at bounding box center [1275, 560] width 109 height 27
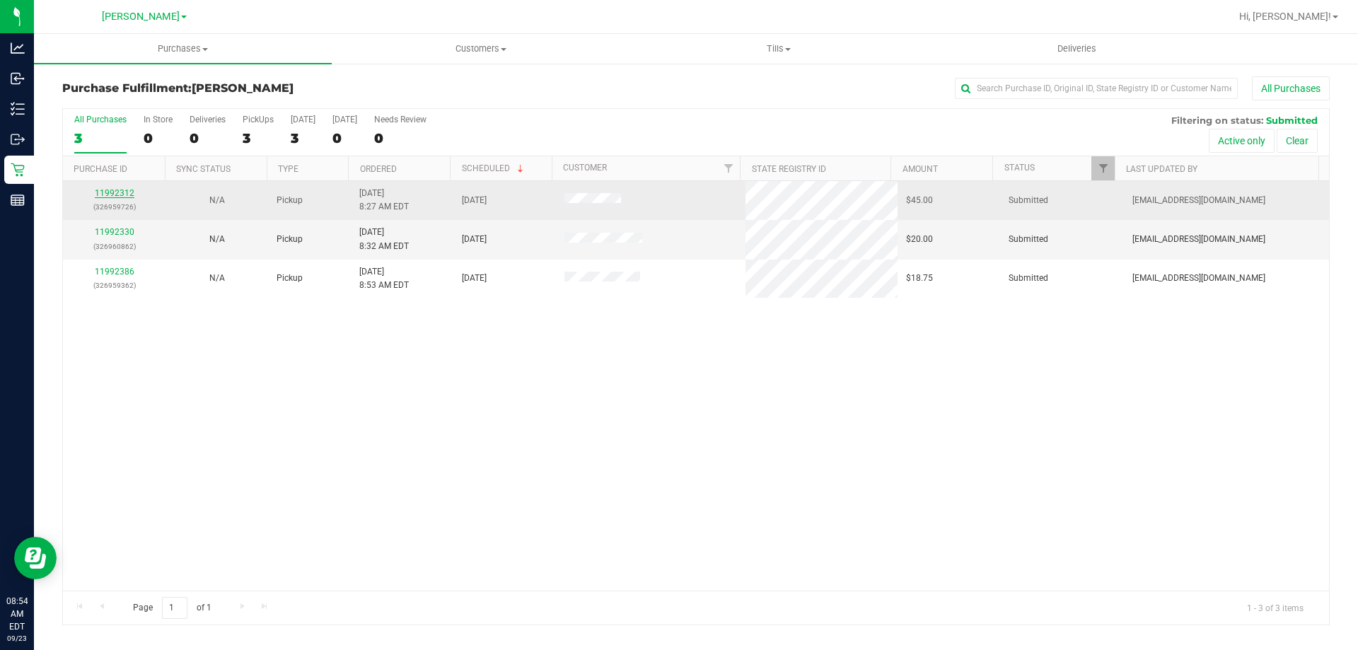
click at [125, 196] on link "11992312" at bounding box center [115, 193] width 40 height 10
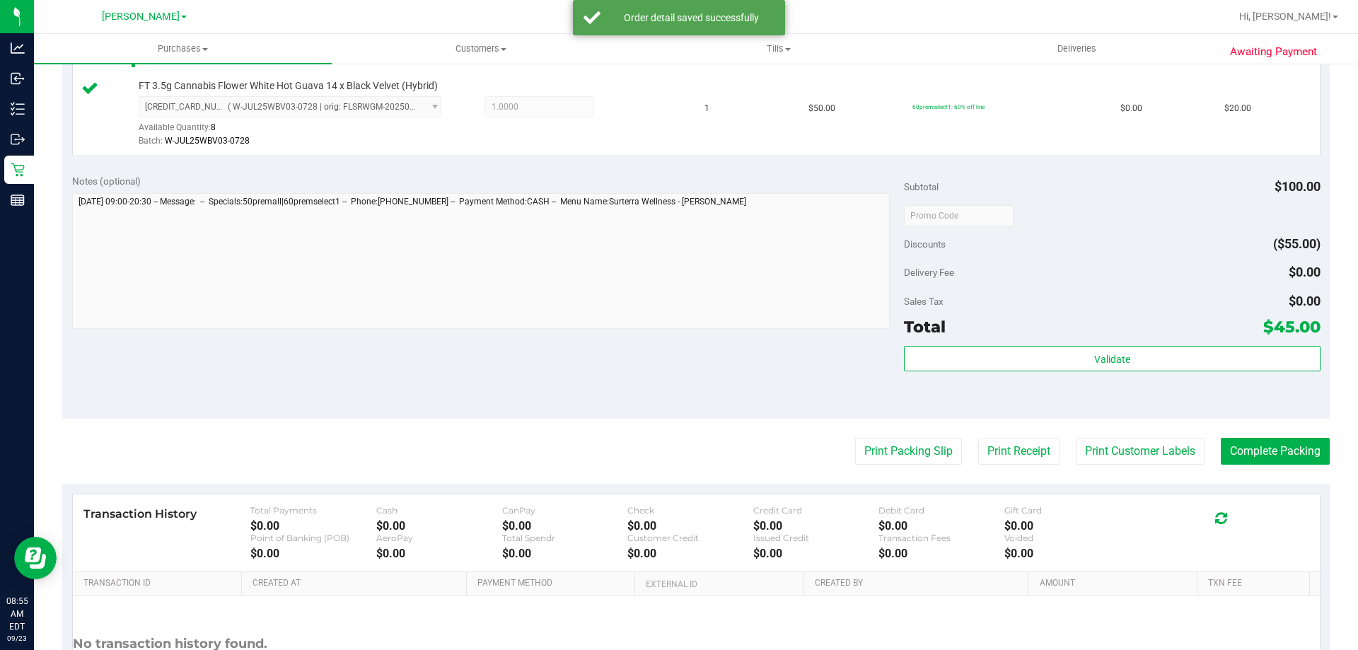
scroll to position [465, 0]
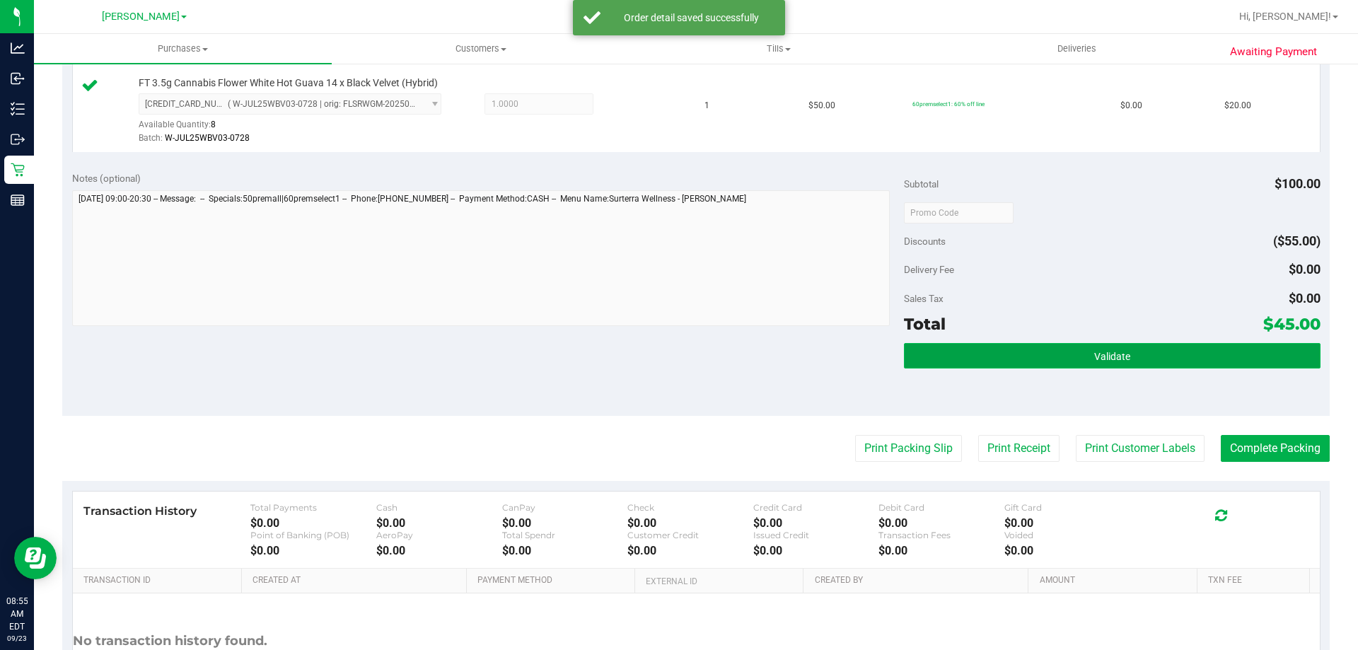
click at [1172, 356] on button "Validate" at bounding box center [1112, 355] width 416 height 25
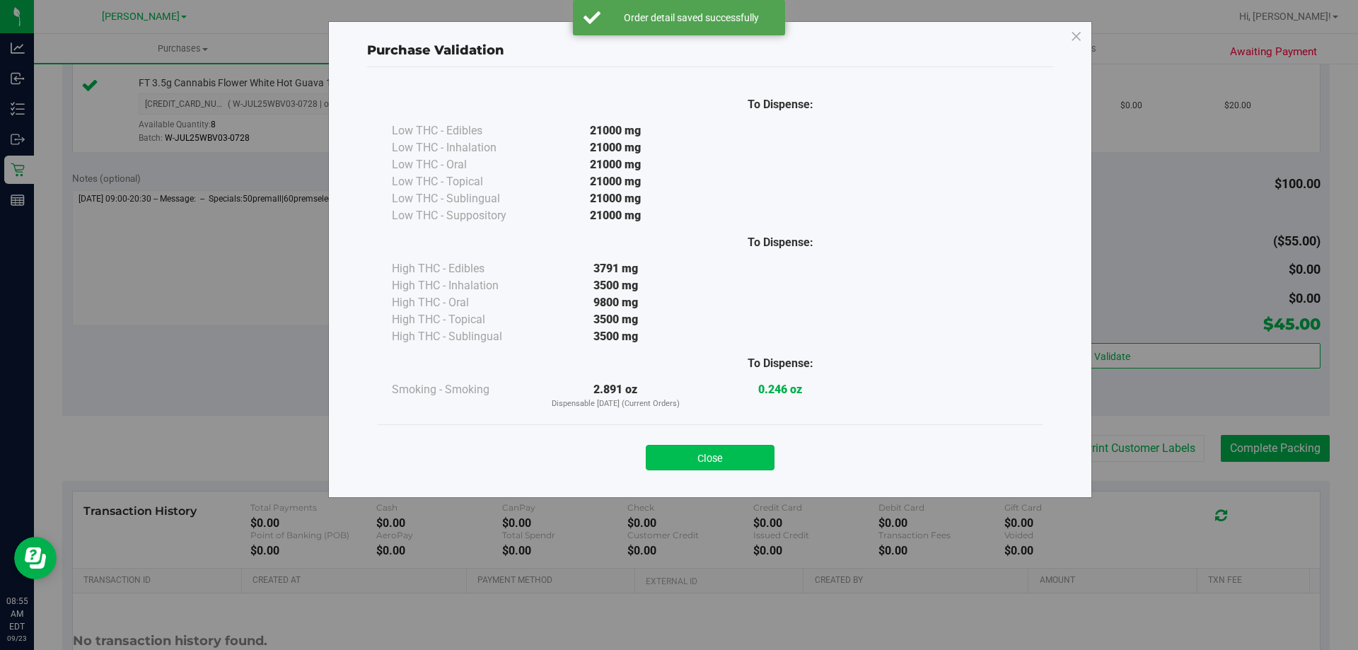
click at [726, 461] on button "Close" at bounding box center [710, 457] width 129 height 25
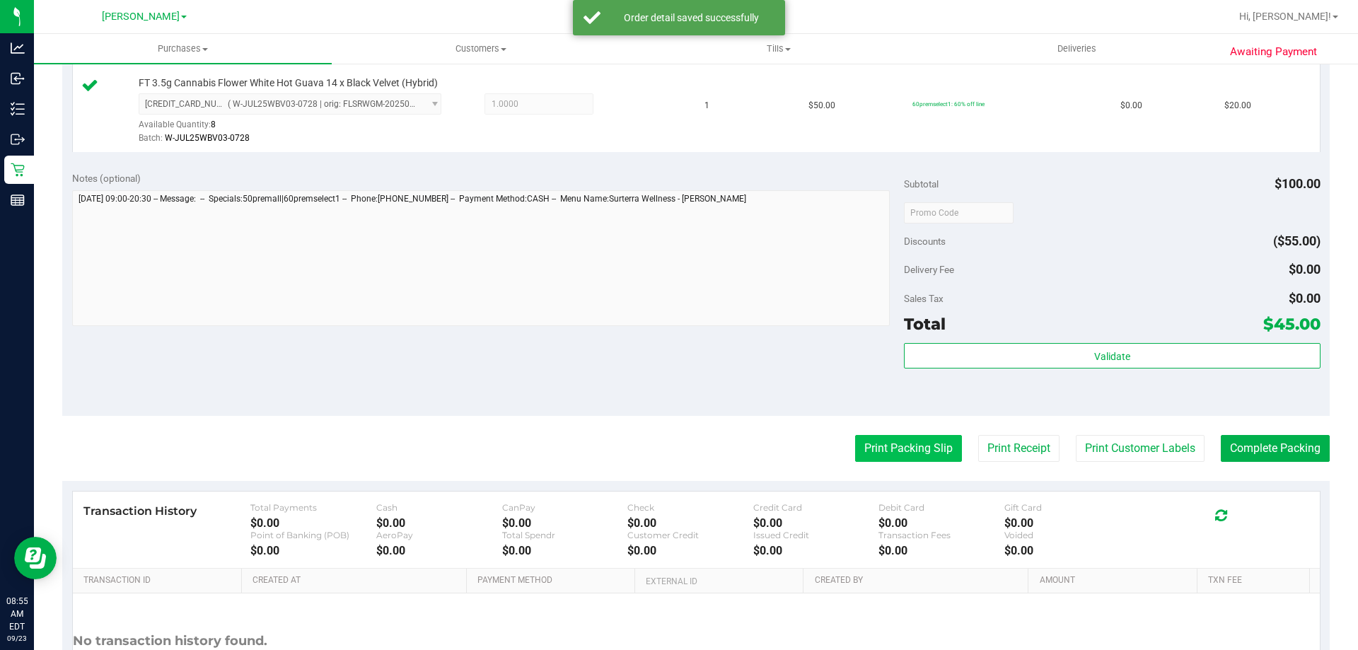
click at [907, 435] on button "Print Packing Slip" at bounding box center [908, 448] width 107 height 27
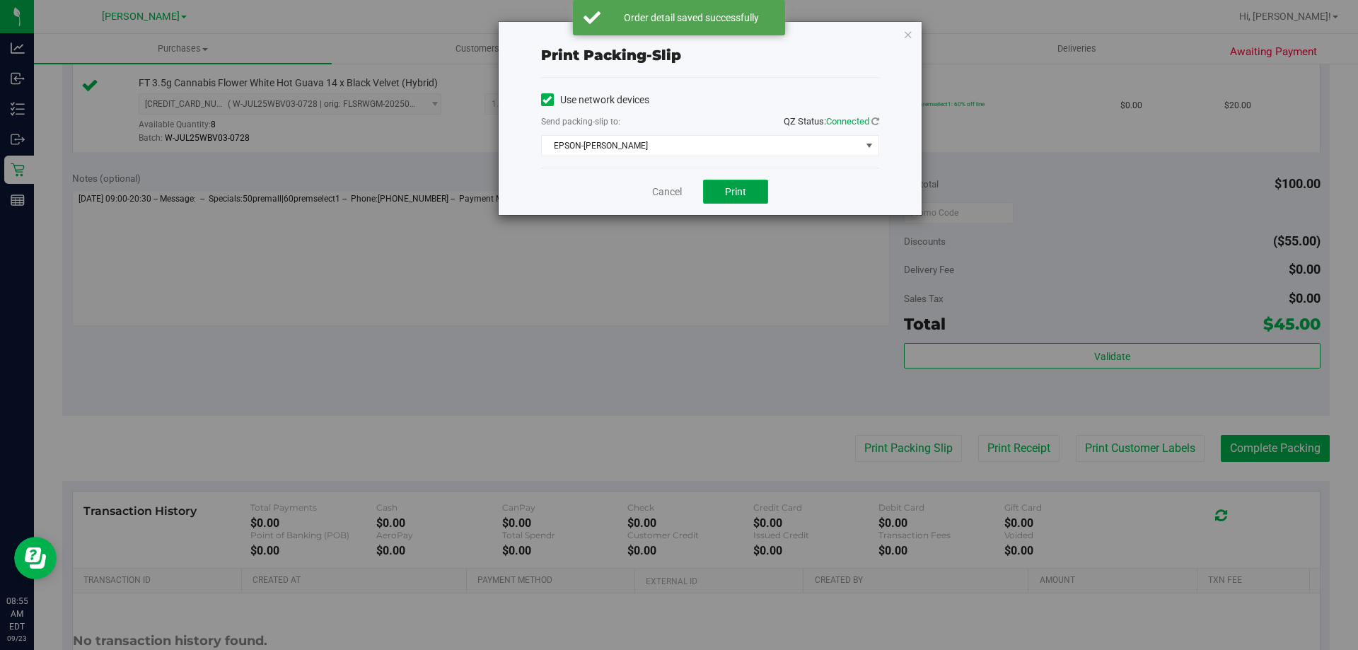
click at [753, 185] on button "Print" at bounding box center [735, 192] width 65 height 24
click at [666, 192] on link "Cancel" at bounding box center [667, 192] width 30 height 15
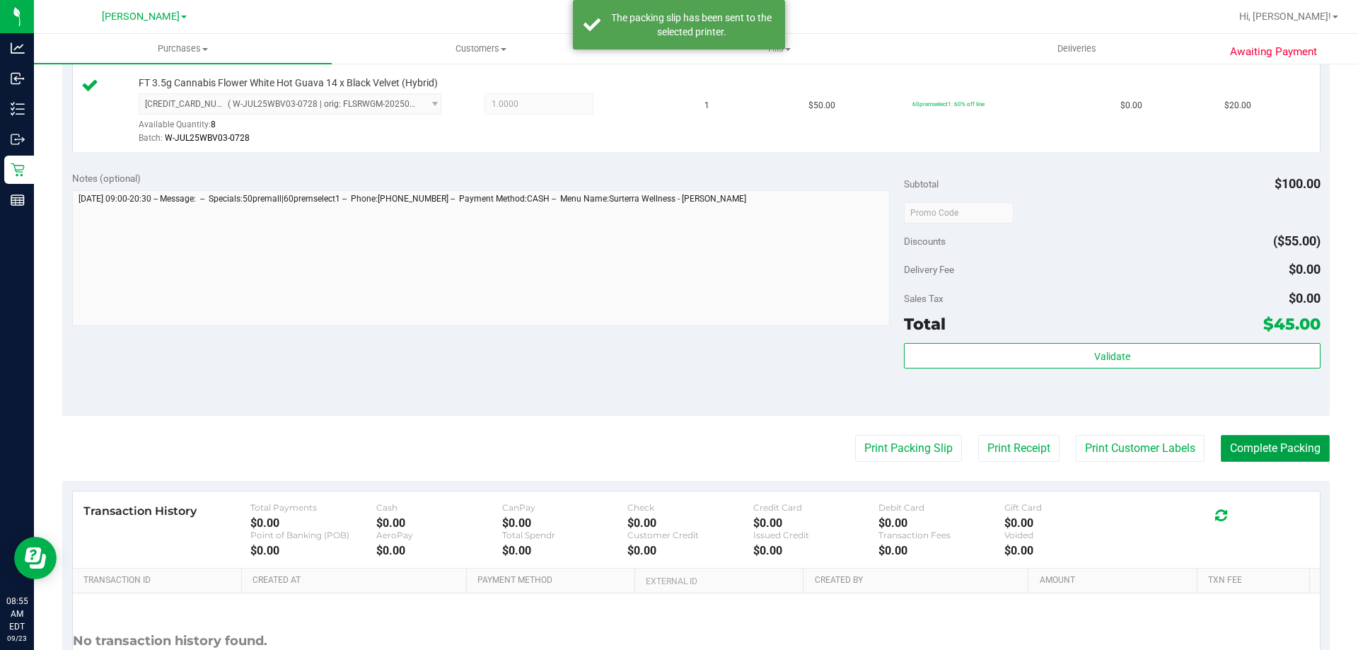
click at [1275, 446] on button "Complete Packing" at bounding box center [1275, 448] width 109 height 27
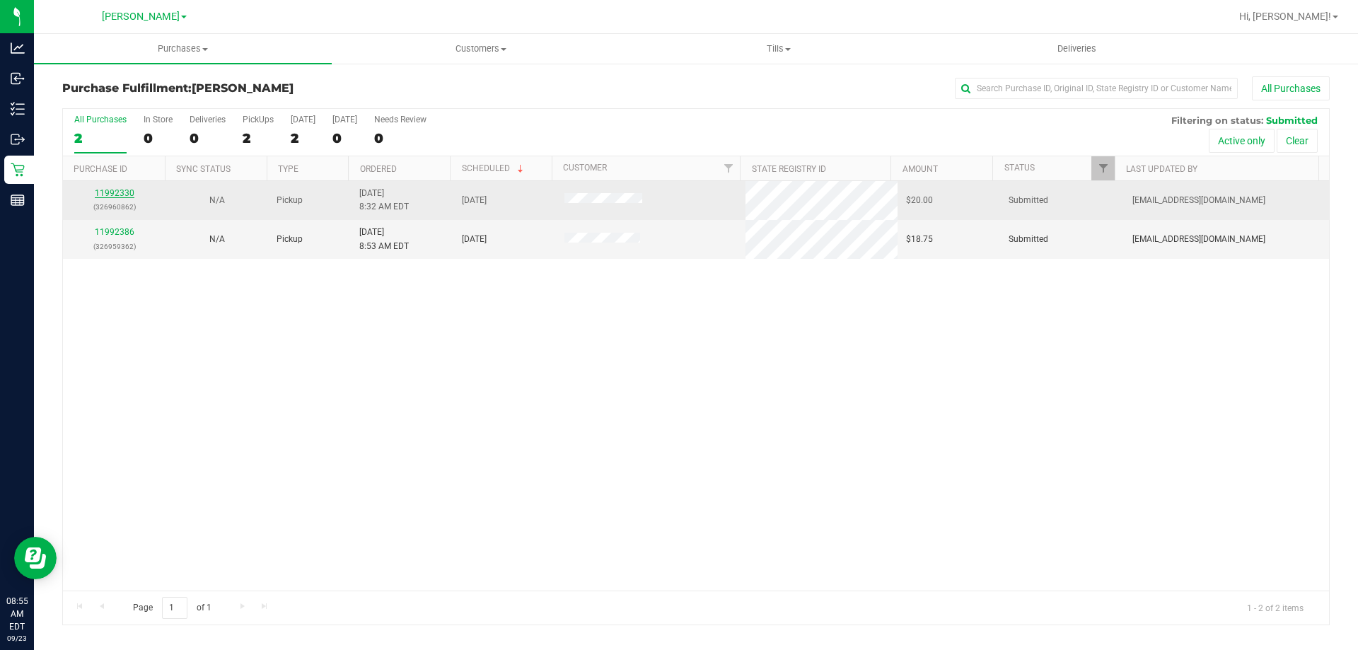
click at [117, 190] on link "11992330" at bounding box center [115, 193] width 40 height 10
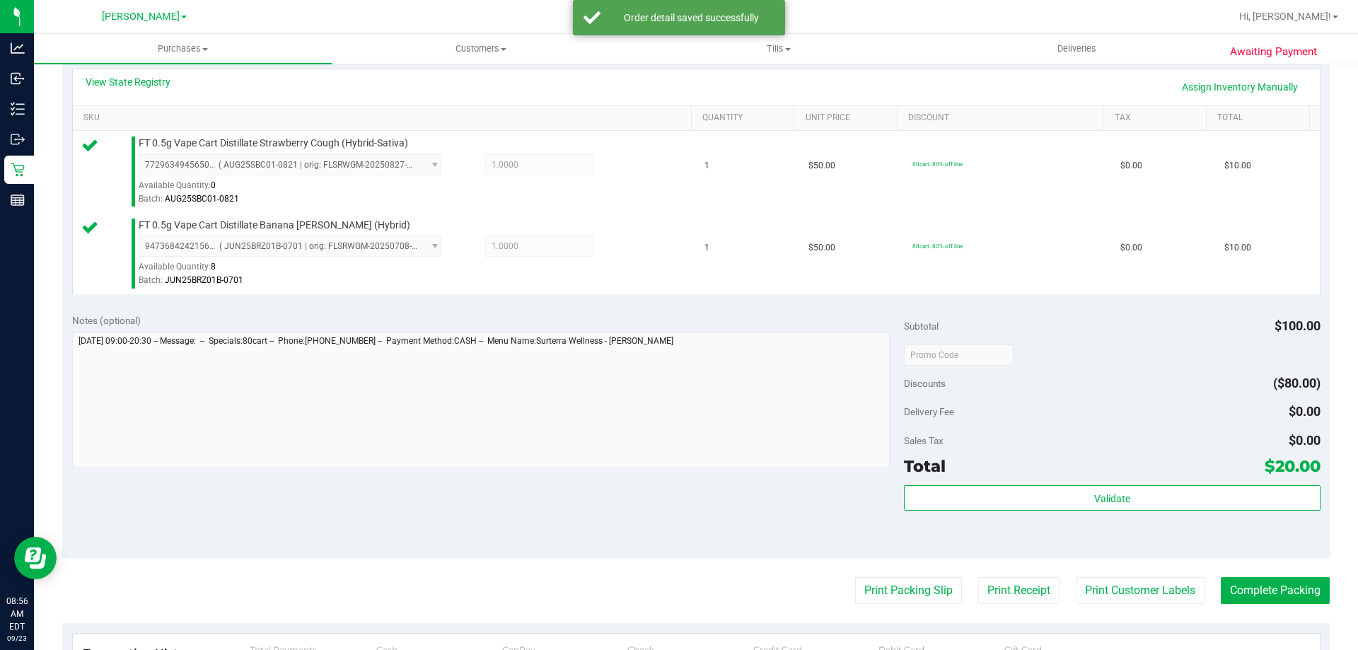
scroll to position [330, 0]
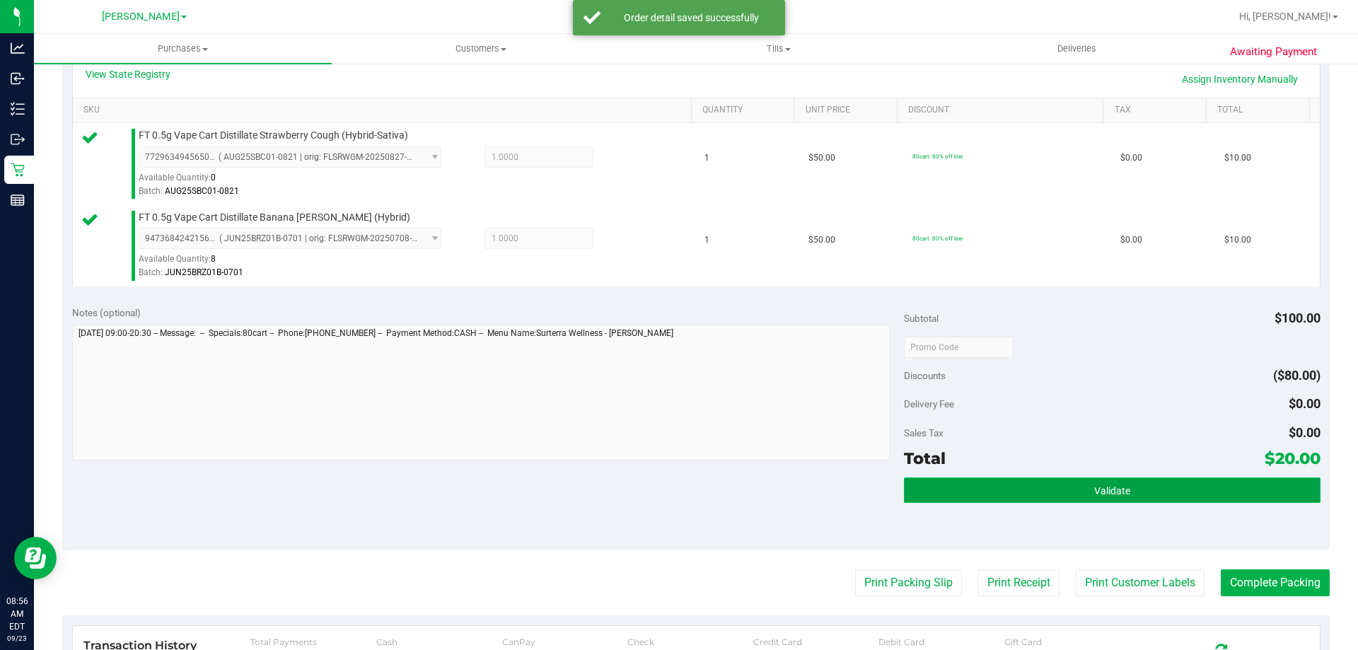
click at [1170, 478] on button "Validate" at bounding box center [1112, 489] width 416 height 25
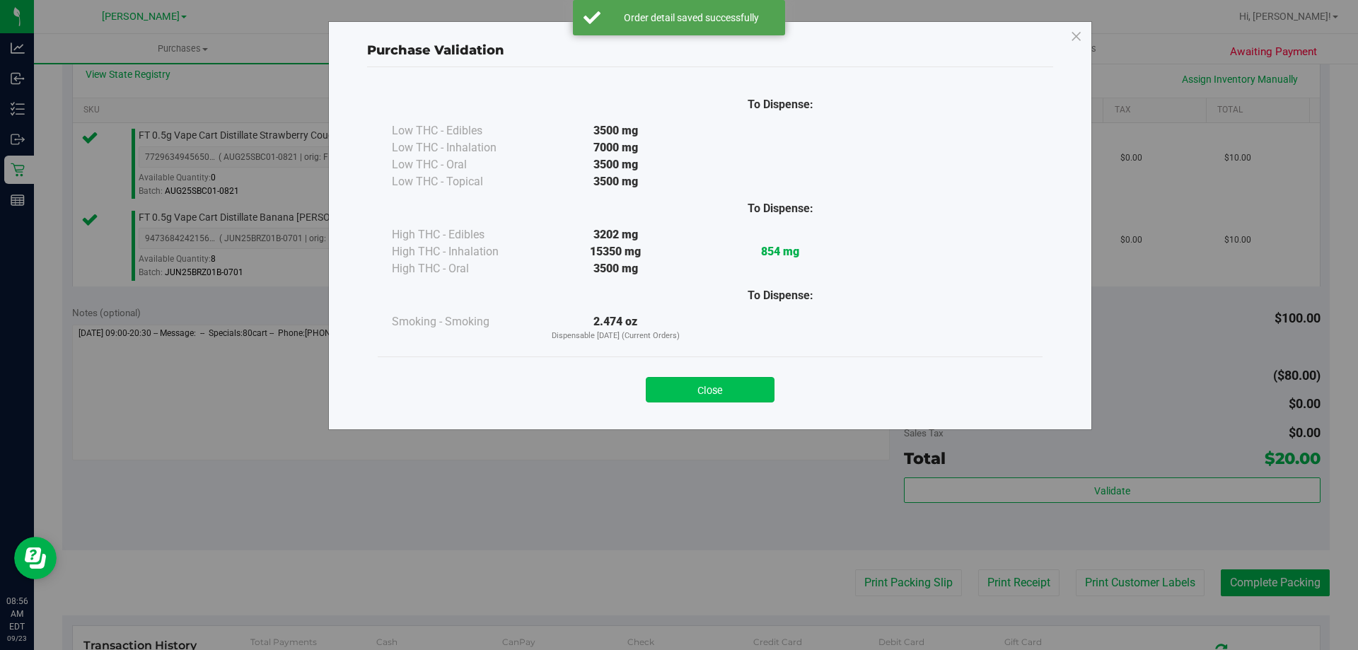
click at [730, 381] on button "Close" at bounding box center [710, 389] width 129 height 25
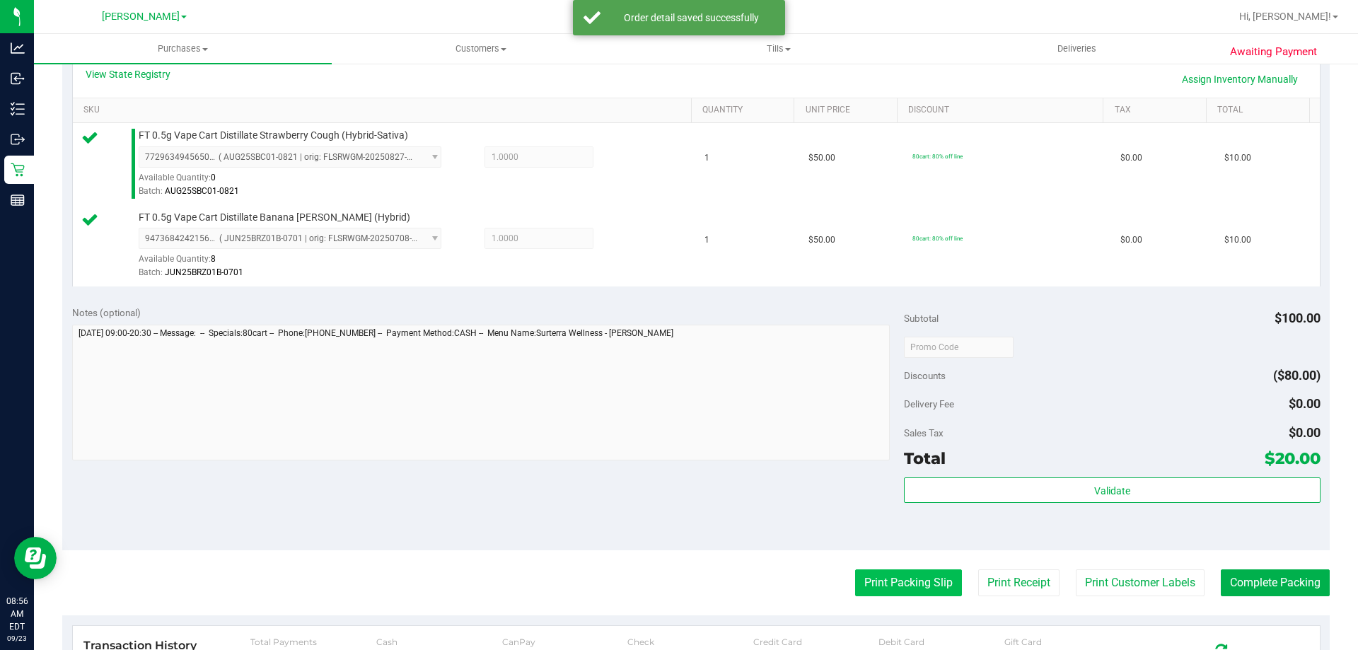
click at [922, 588] on button "Print Packing Slip" at bounding box center [908, 582] width 107 height 27
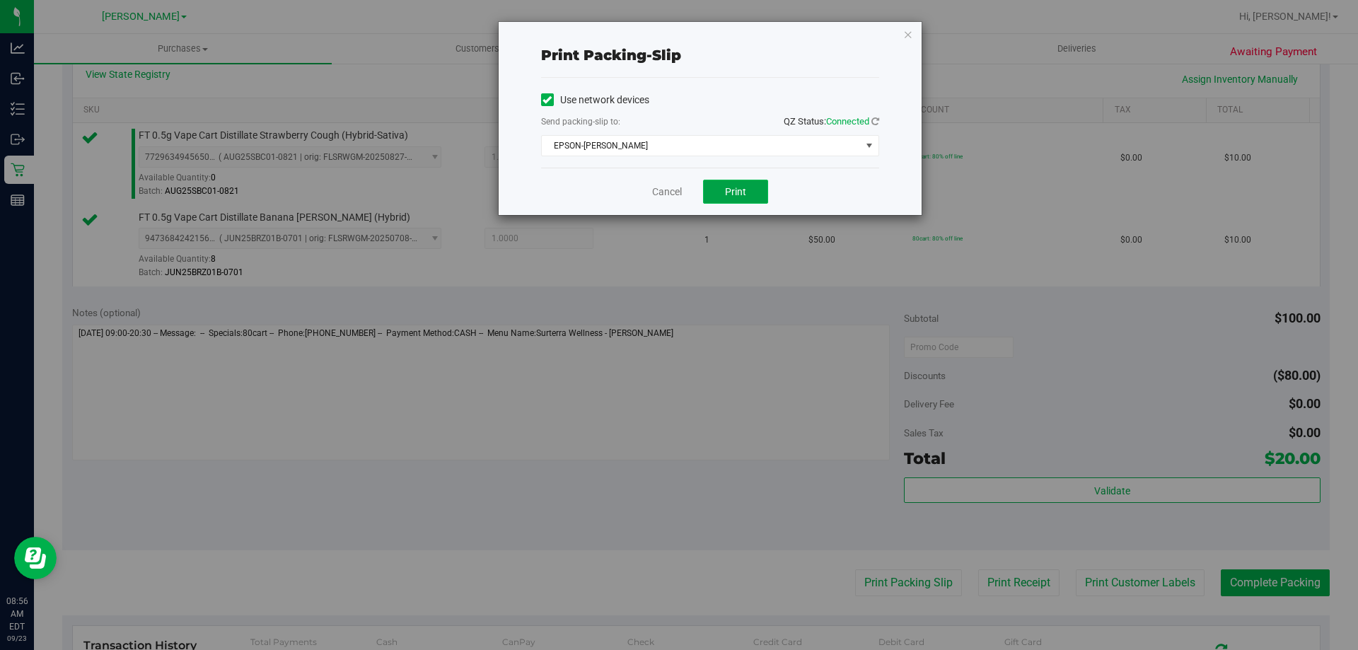
click at [762, 194] on button "Print" at bounding box center [735, 192] width 65 height 24
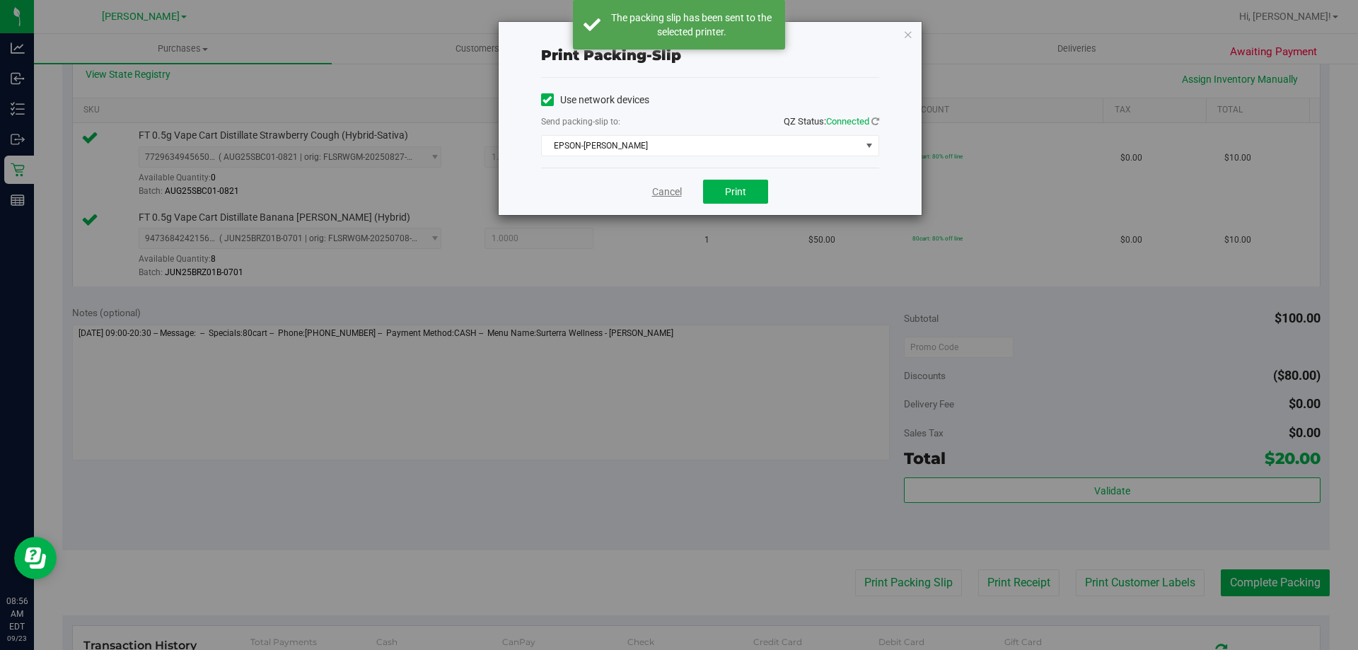
click at [673, 197] on link "Cancel" at bounding box center [667, 192] width 30 height 15
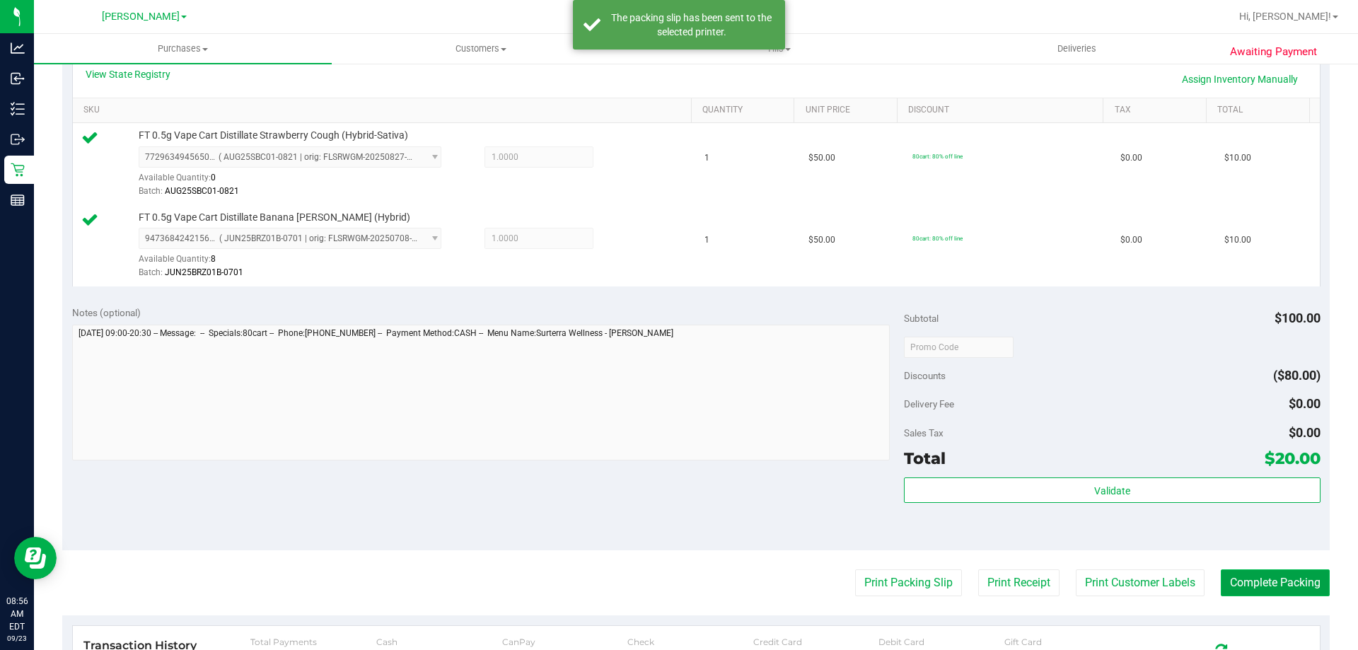
click at [1280, 594] on button "Complete Packing" at bounding box center [1275, 582] width 109 height 27
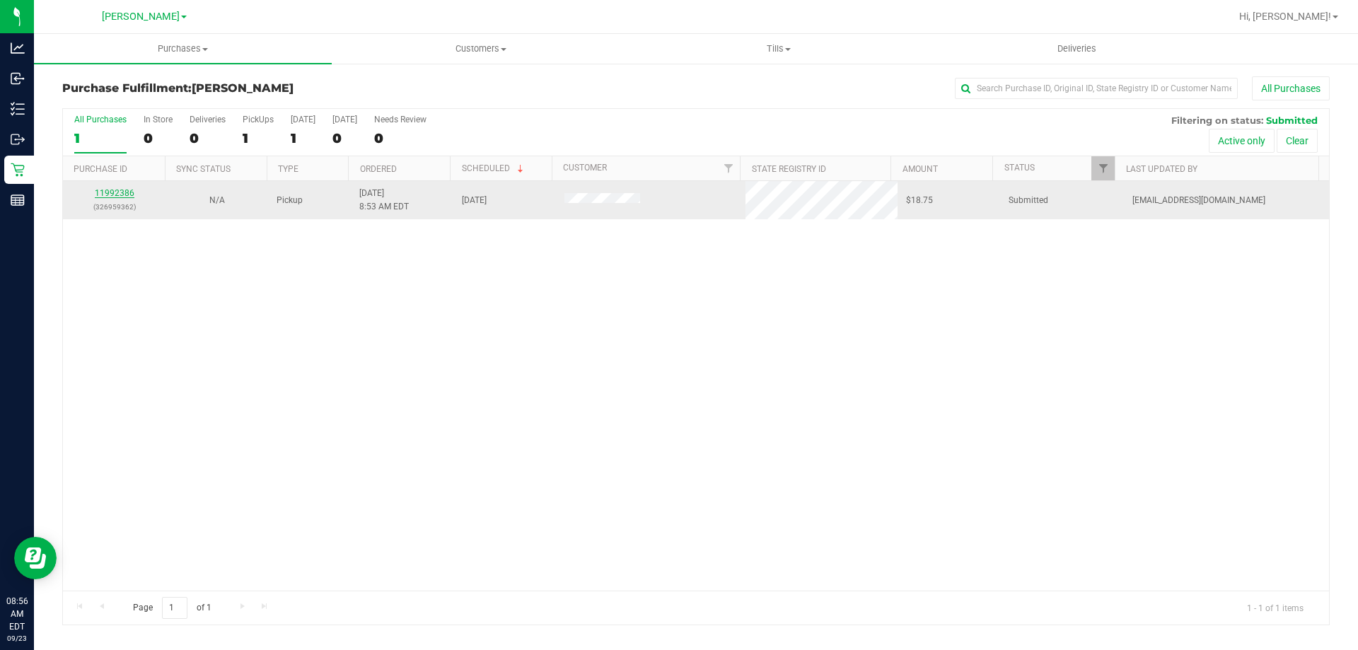
click at [130, 188] on link "11992386" at bounding box center [115, 193] width 40 height 10
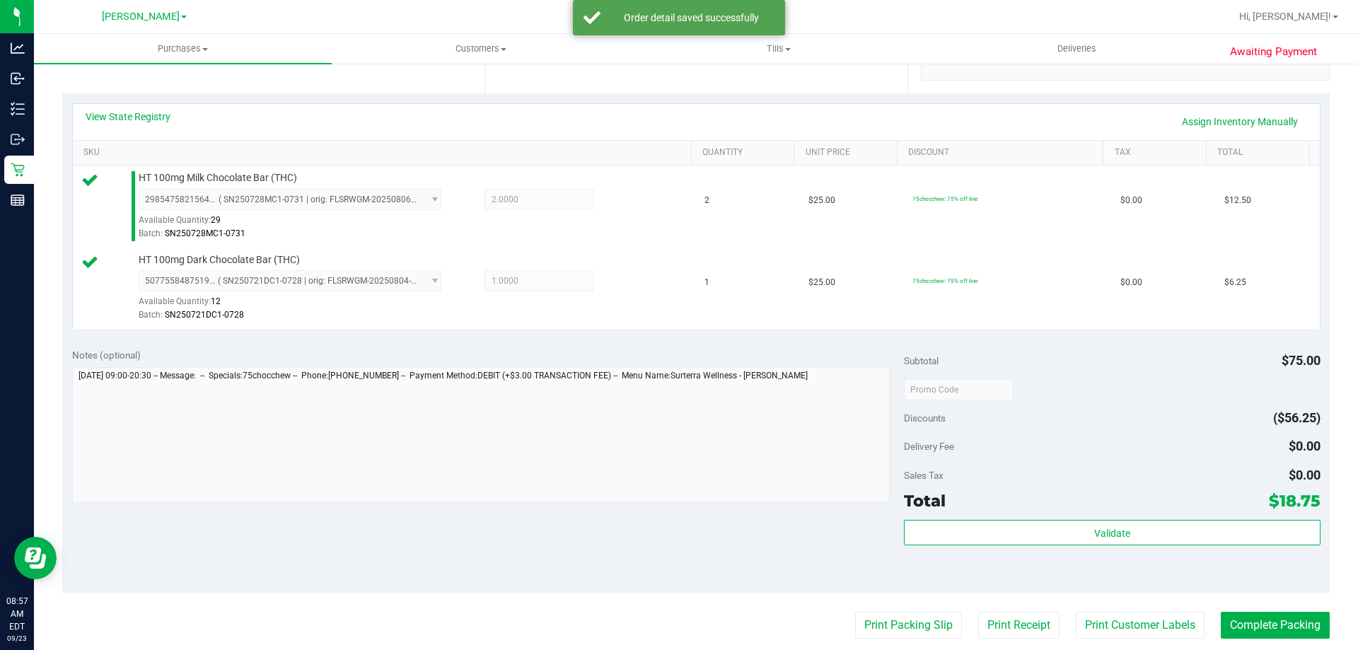
scroll to position [290, 0]
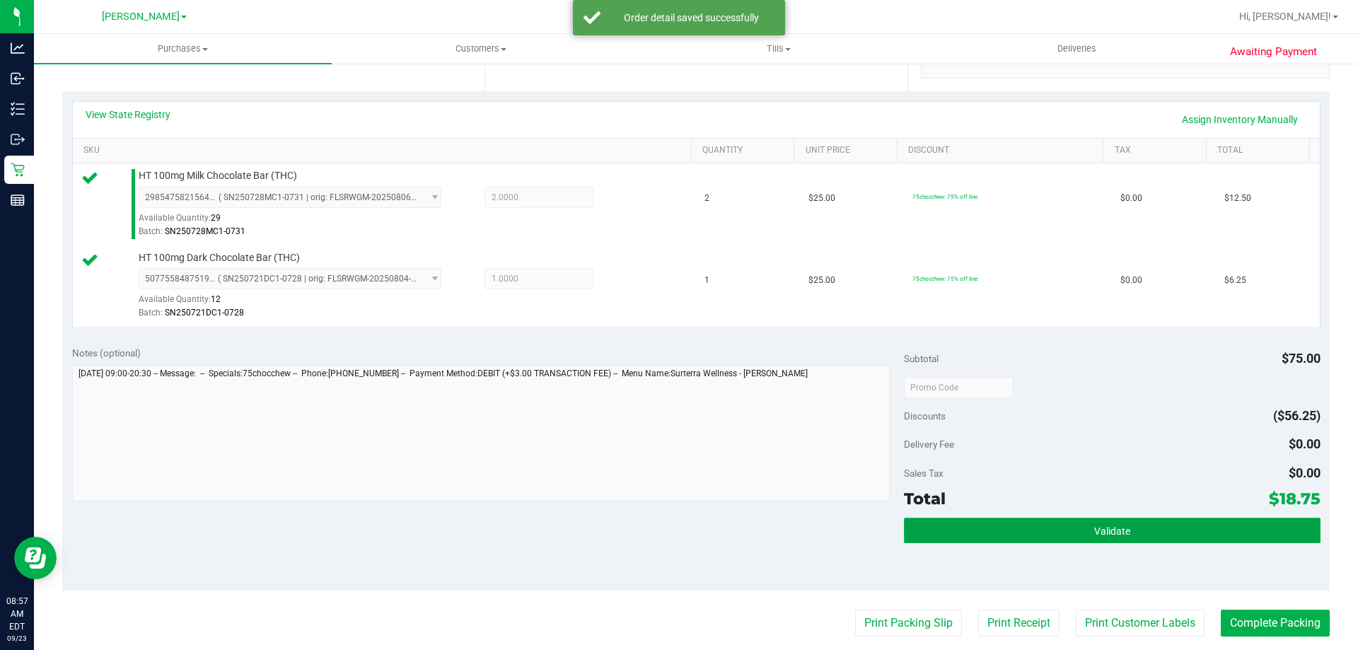
click at [1133, 524] on button "Validate" at bounding box center [1112, 530] width 416 height 25
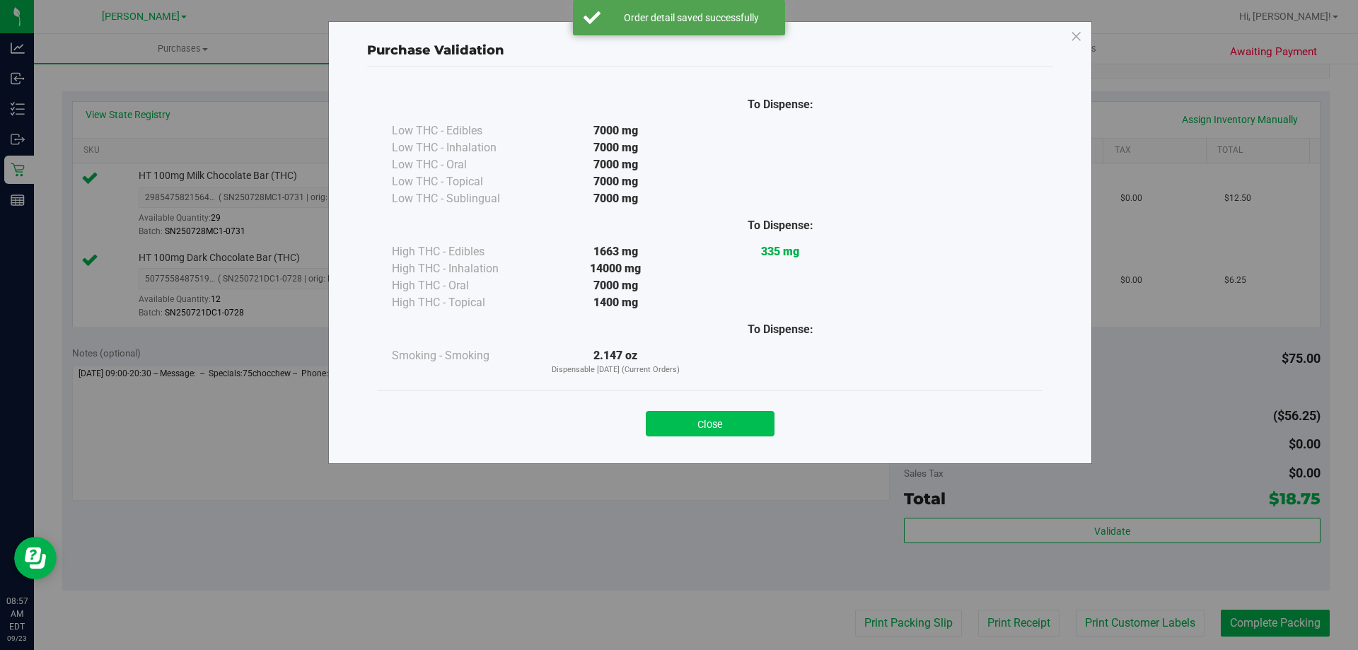
click at [733, 431] on button "Close" at bounding box center [710, 423] width 129 height 25
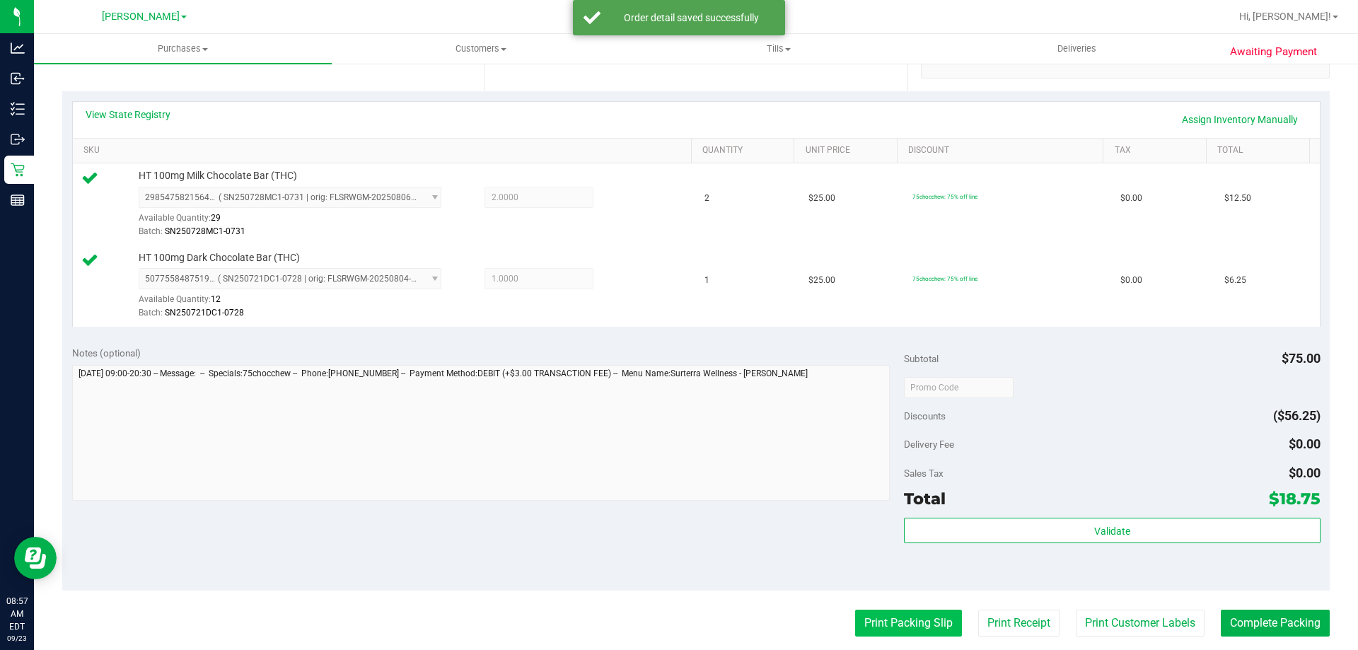
click at [895, 618] on button "Print Packing Slip" at bounding box center [908, 623] width 107 height 27
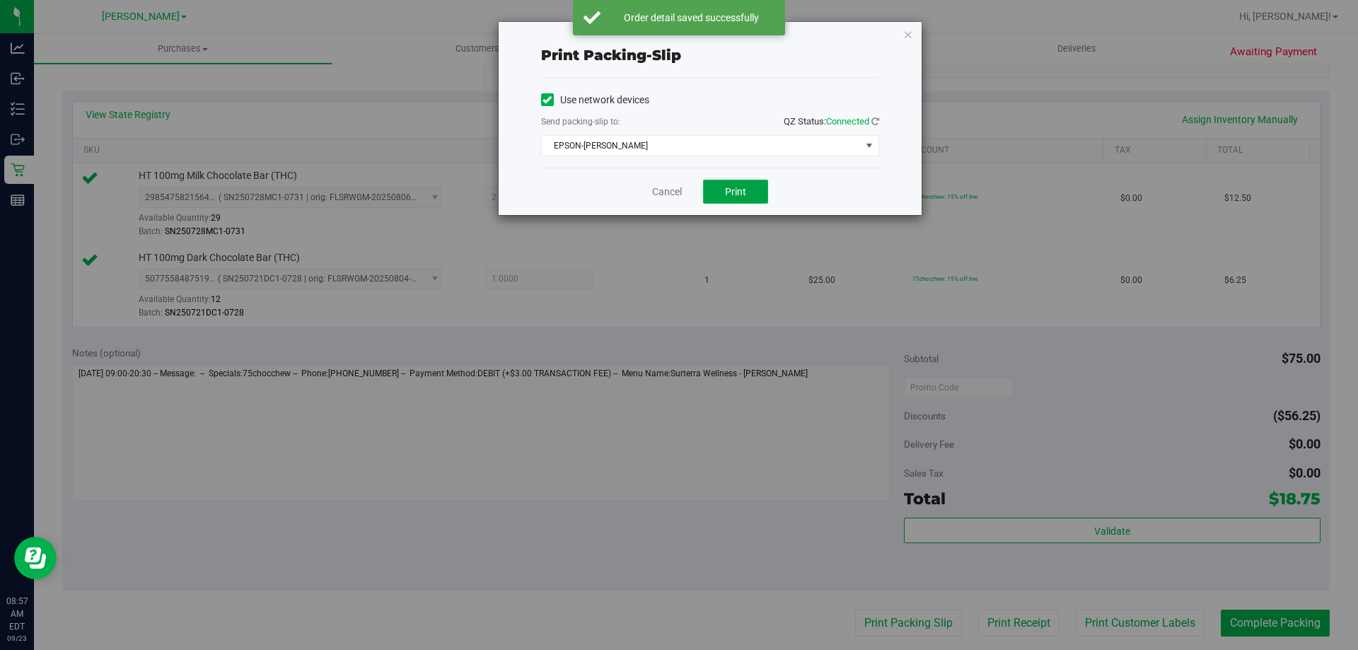
click at [747, 195] on button "Print" at bounding box center [735, 192] width 65 height 24
click at [666, 195] on link "Cancel" at bounding box center [667, 192] width 30 height 15
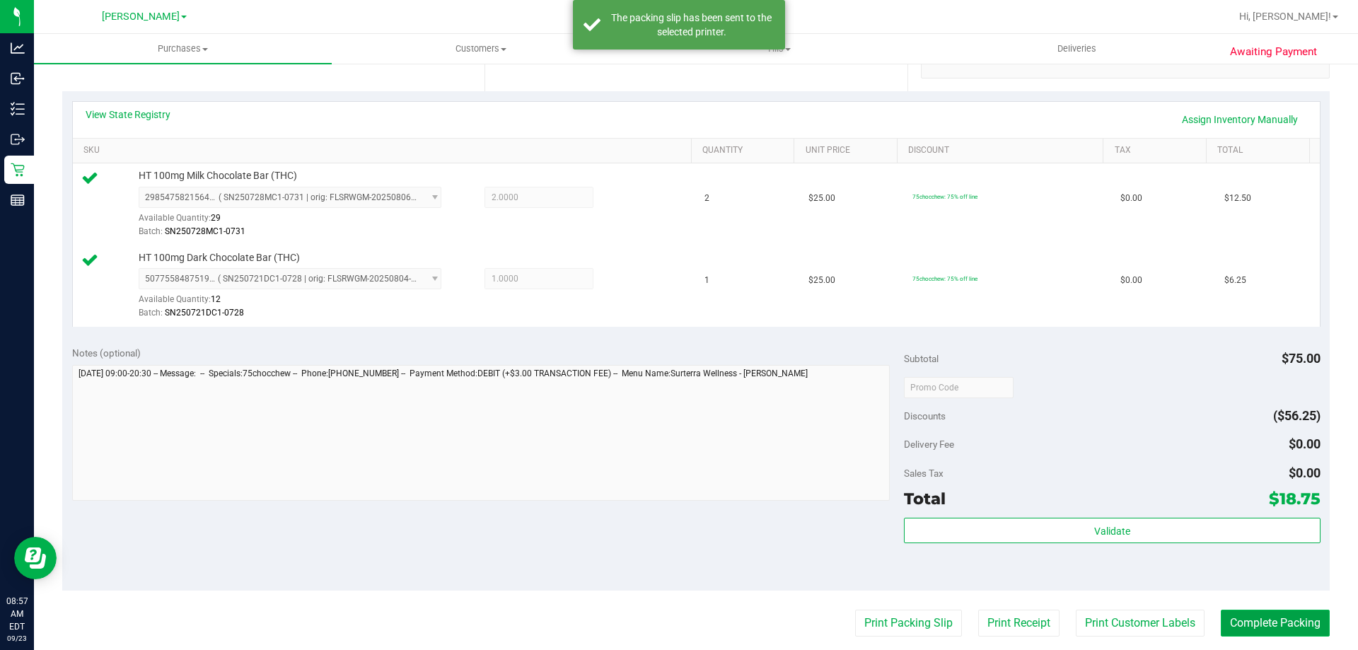
click at [1282, 617] on button "Complete Packing" at bounding box center [1275, 623] width 109 height 27
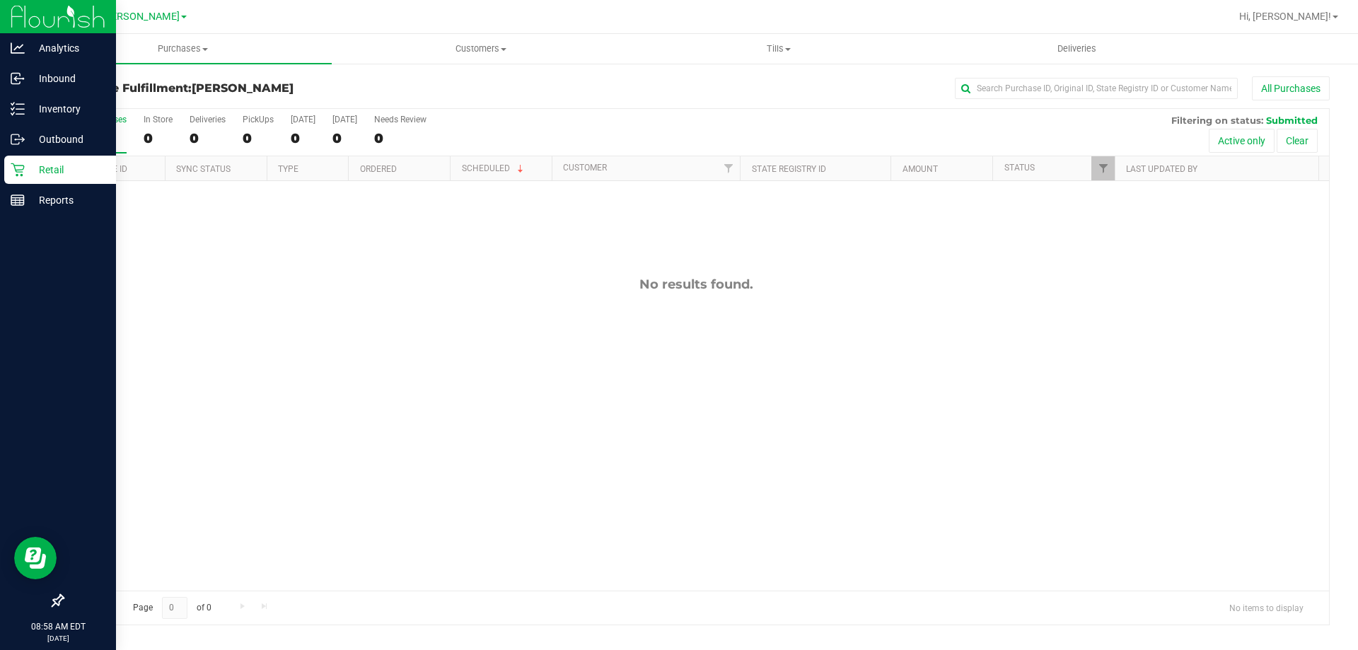
click at [80, 171] on p "Retail" at bounding box center [67, 169] width 85 height 17
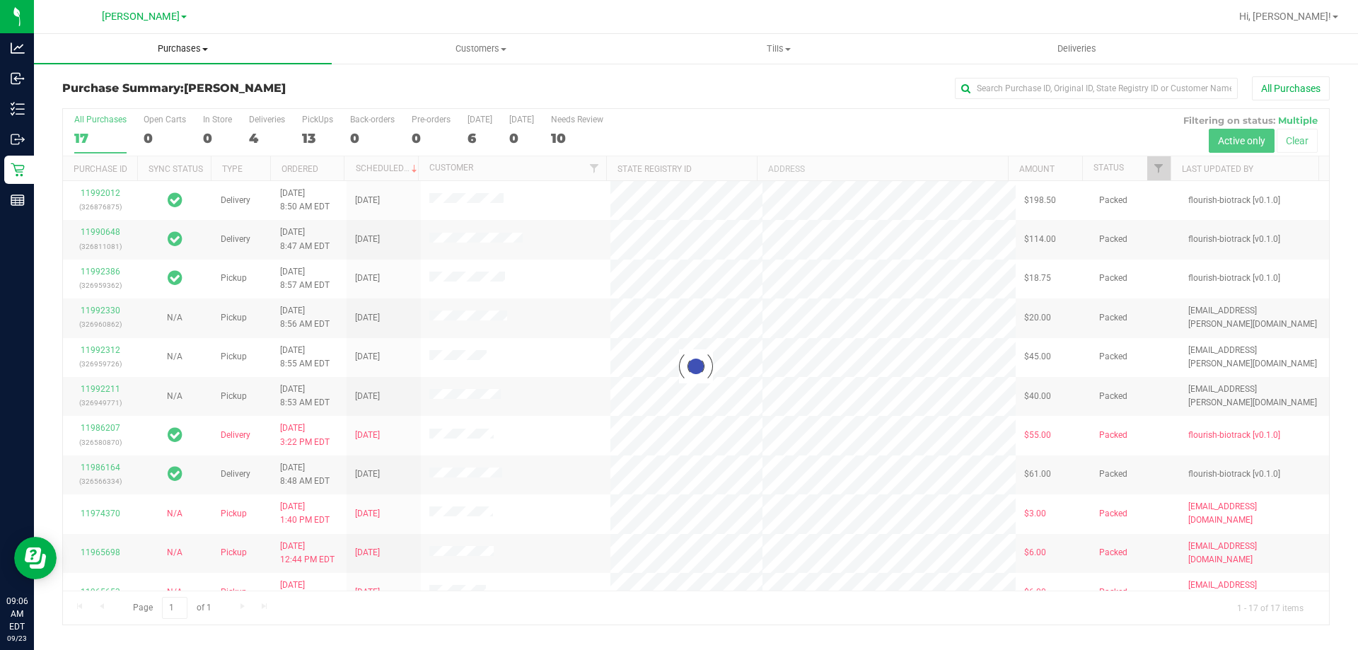
click at [182, 44] on span "Purchases" at bounding box center [183, 48] width 298 height 13
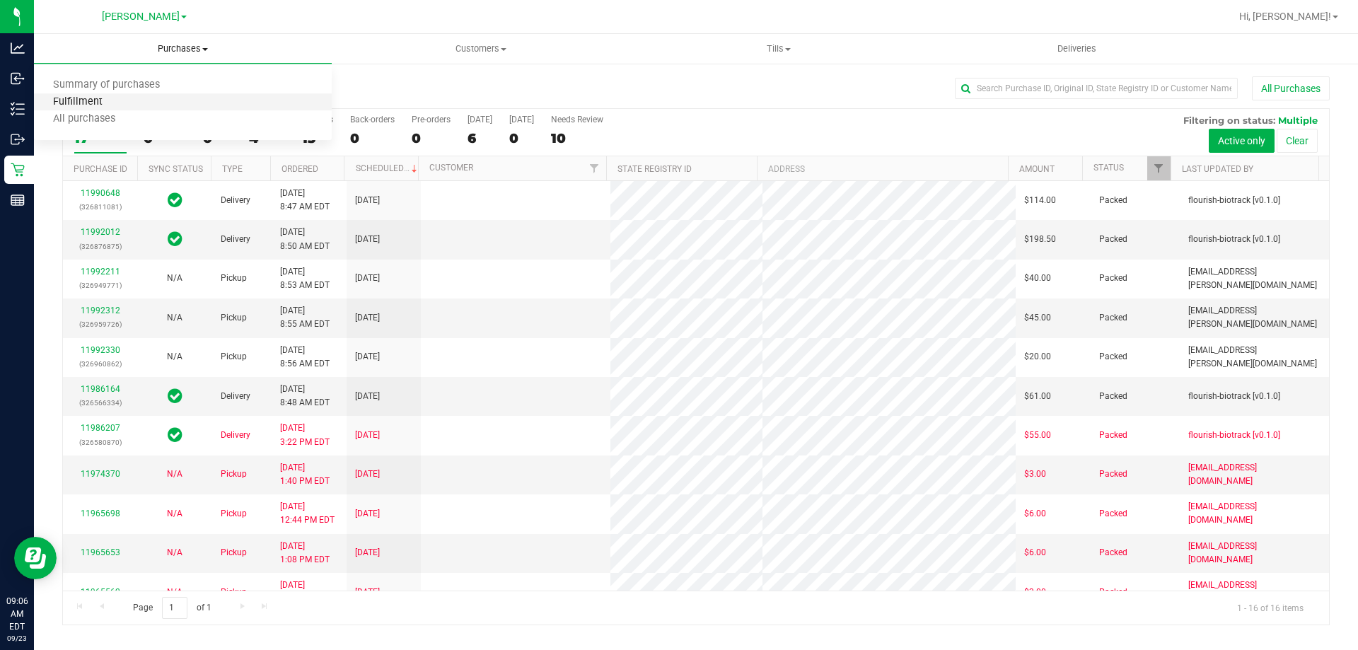
click at [102, 98] on span "Fulfillment" at bounding box center [78, 102] width 88 height 12
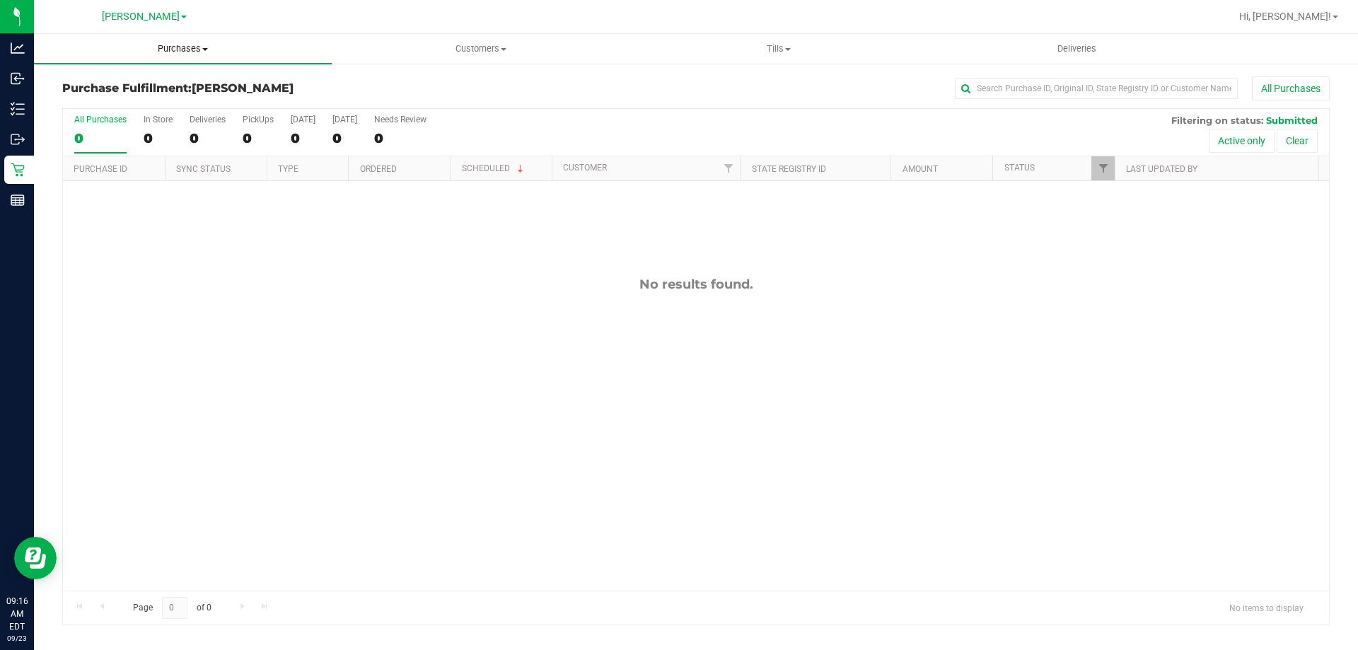
click at [185, 47] on span "Purchases" at bounding box center [183, 48] width 298 height 13
click at [104, 105] on span "Fulfillment" at bounding box center [78, 102] width 88 height 12
click at [197, 44] on span "Purchases" at bounding box center [183, 48] width 298 height 13
click at [112, 115] on span "All purchases" at bounding box center [84, 119] width 100 height 12
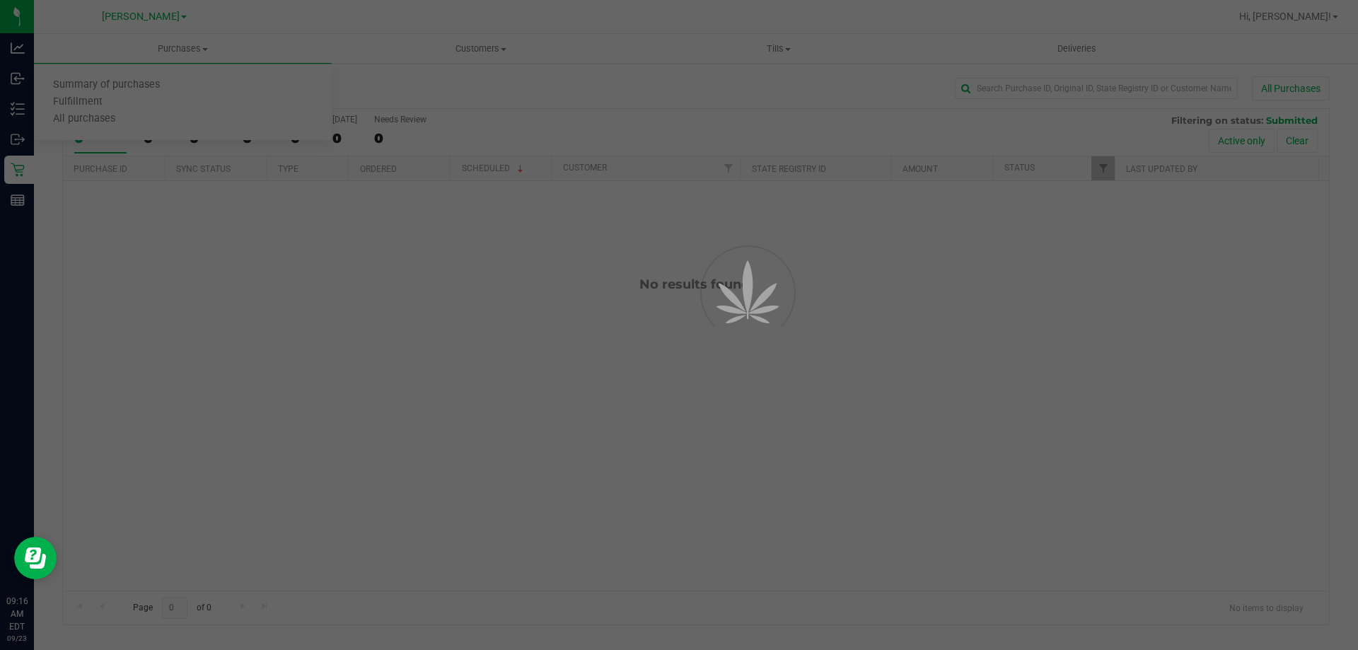
drag, startPoint x: 112, startPoint y: 115, endPoint x: 263, endPoint y: 5, distance: 187.3
click at [152, 91] on div at bounding box center [679, 325] width 1358 height 650
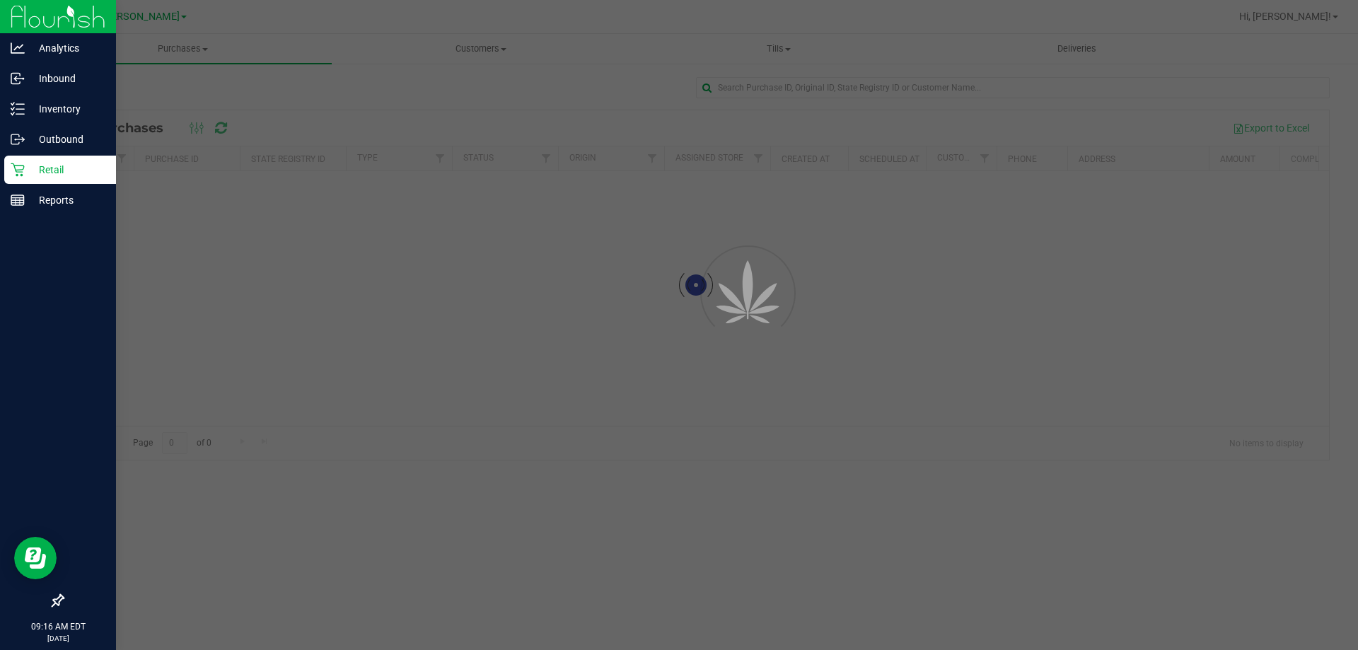
click at [40, 164] on p "Retail" at bounding box center [67, 169] width 85 height 17
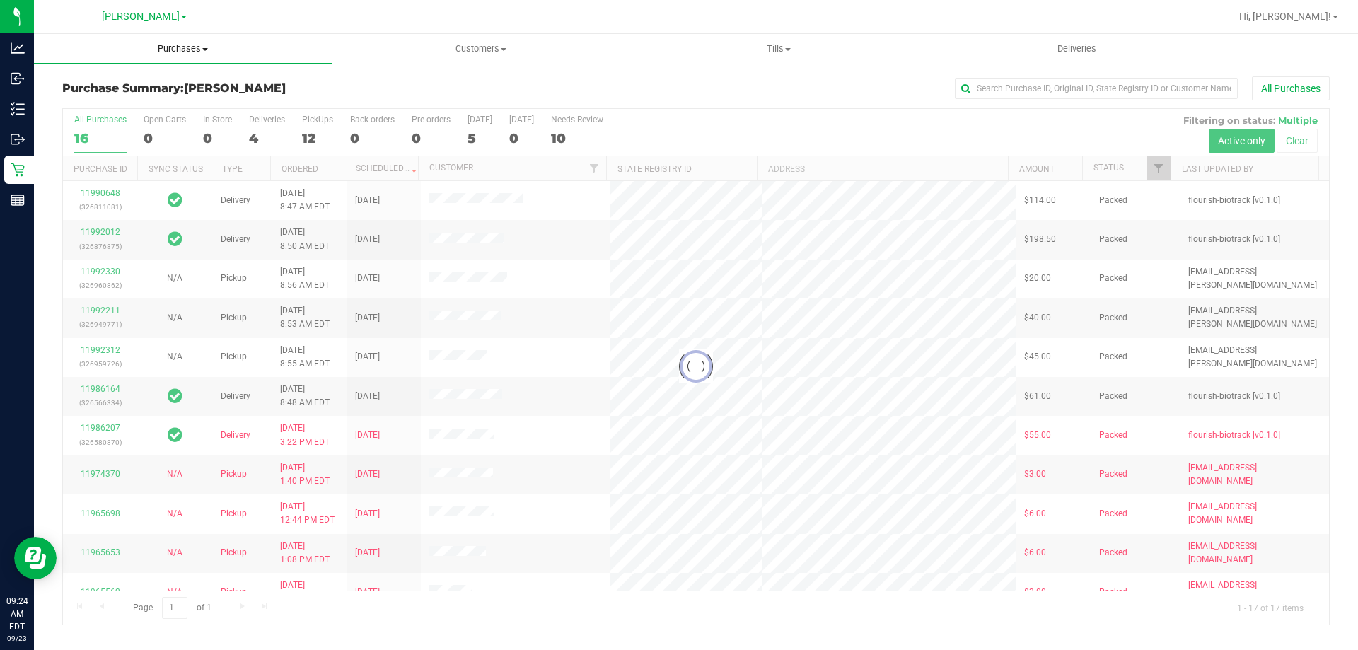
click at [172, 51] on span "Purchases" at bounding box center [183, 48] width 298 height 13
click at [92, 98] on span "Fulfillment" at bounding box center [78, 102] width 88 height 12
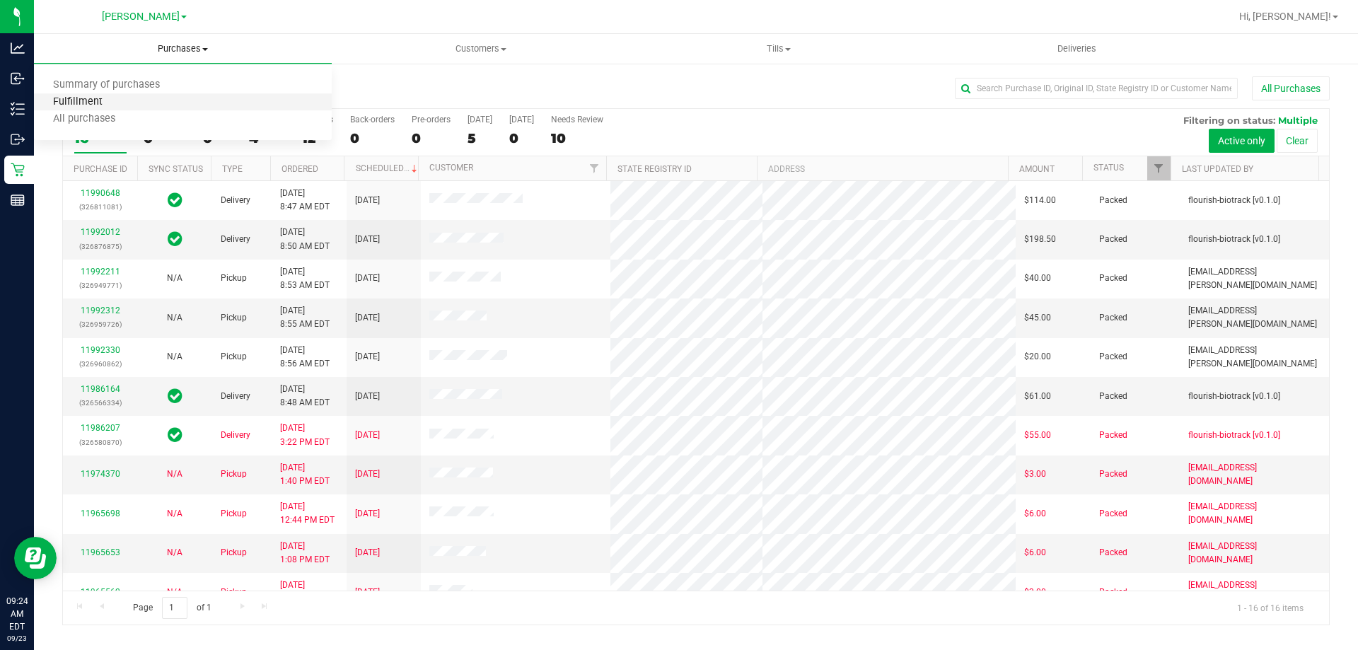
click at [82, 101] on span "Fulfillment" at bounding box center [78, 102] width 88 height 12
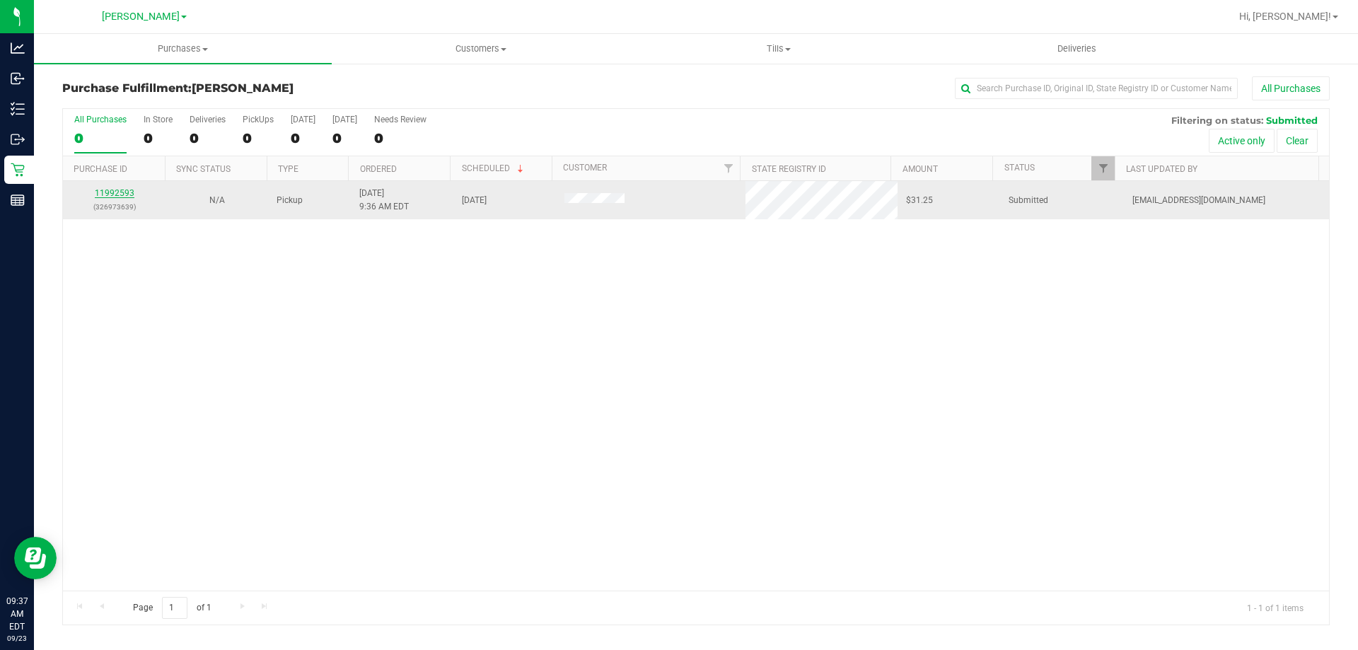
click at [120, 194] on link "11992593" at bounding box center [115, 193] width 40 height 10
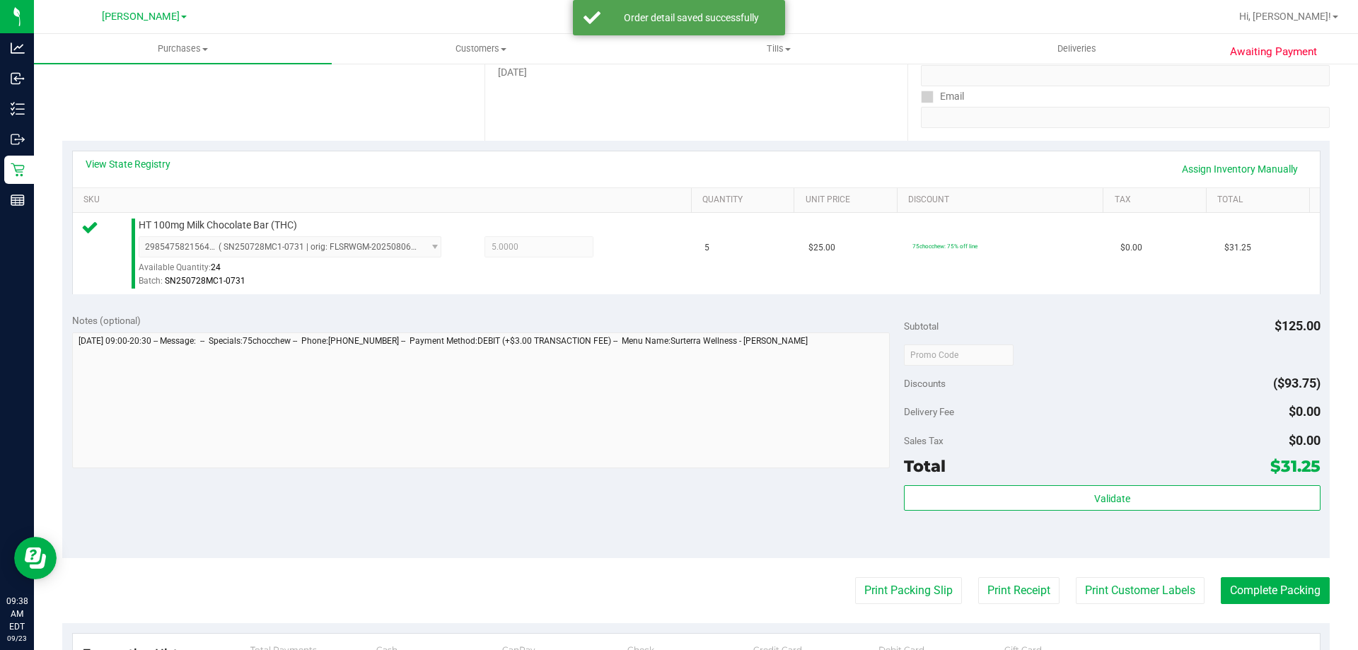
scroll to position [260, 0]
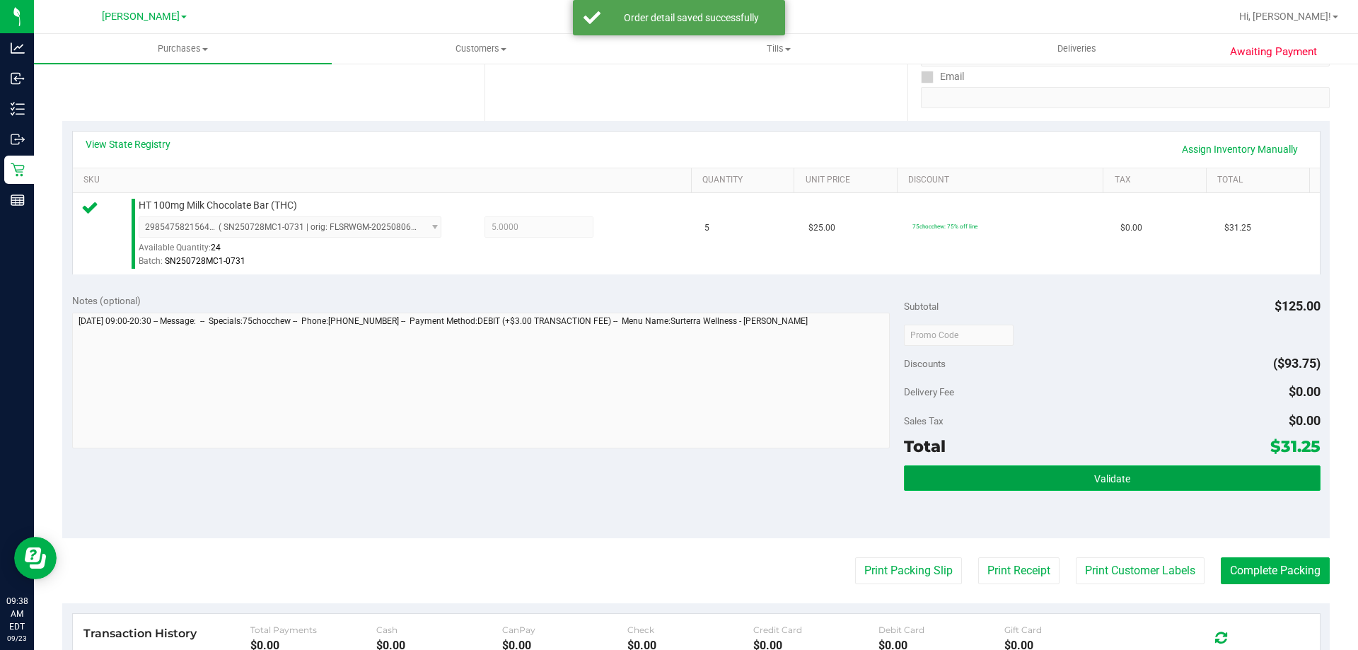
click at [1164, 487] on button "Validate" at bounding box center [1112, 477] width 416 height 25
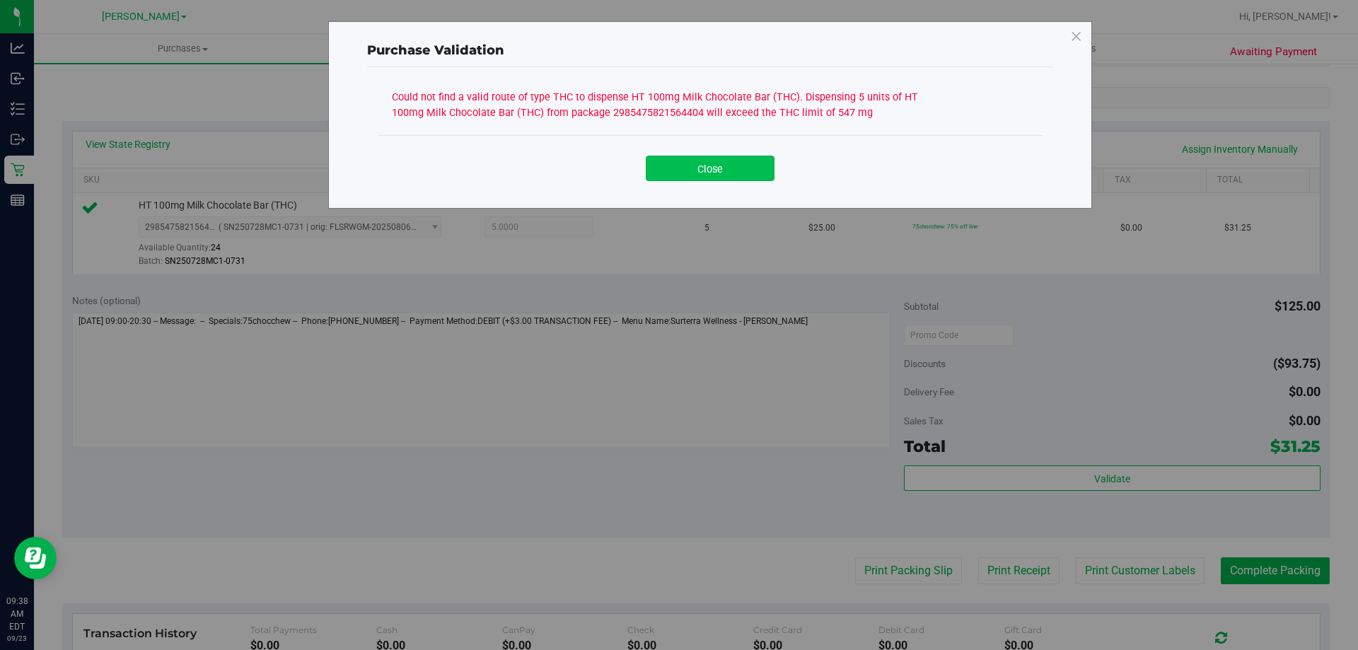
click at [731, 176] on button "Close" at bounding box center [710, 168] width 129 height 25
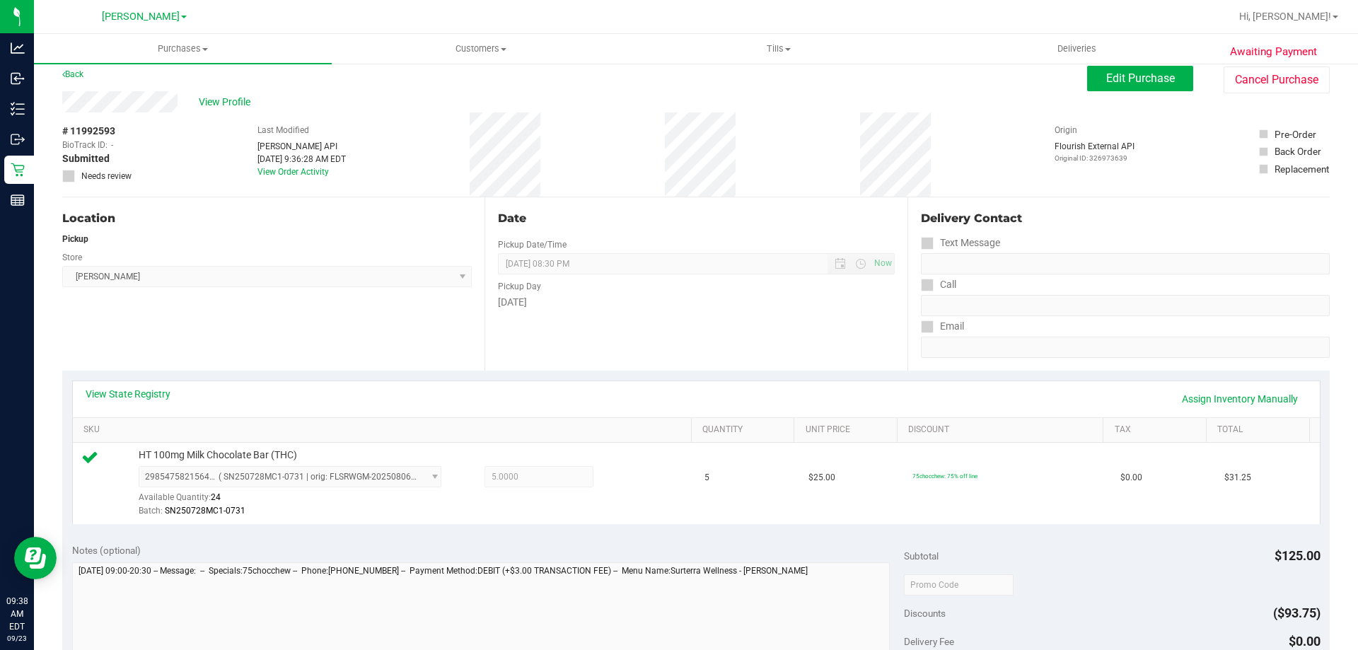
scroll to position [0, 0]
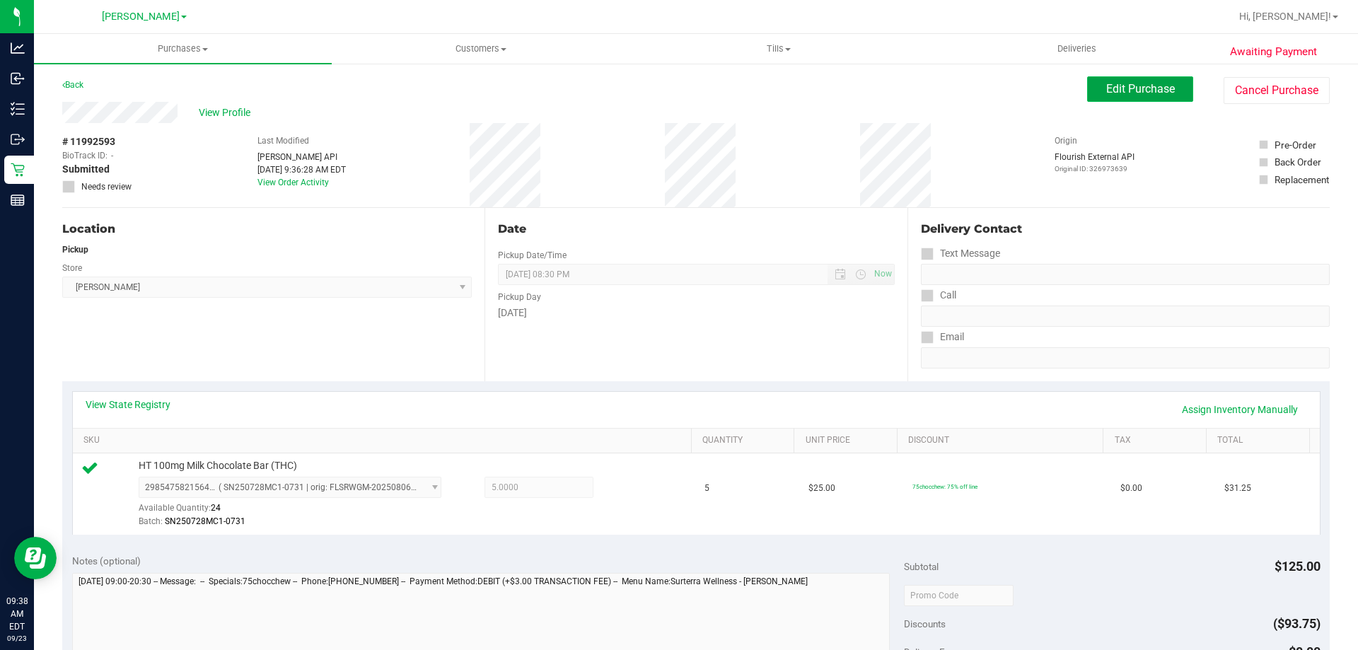
drag, startPoint x: 1348, startPoint y: 246, endPoint x: 1084, endPoint y: 86, distance: 308.8
click at [1087, 86] on button "Edit Purchase" at bounding box center [1140, 88] width 106 height 25
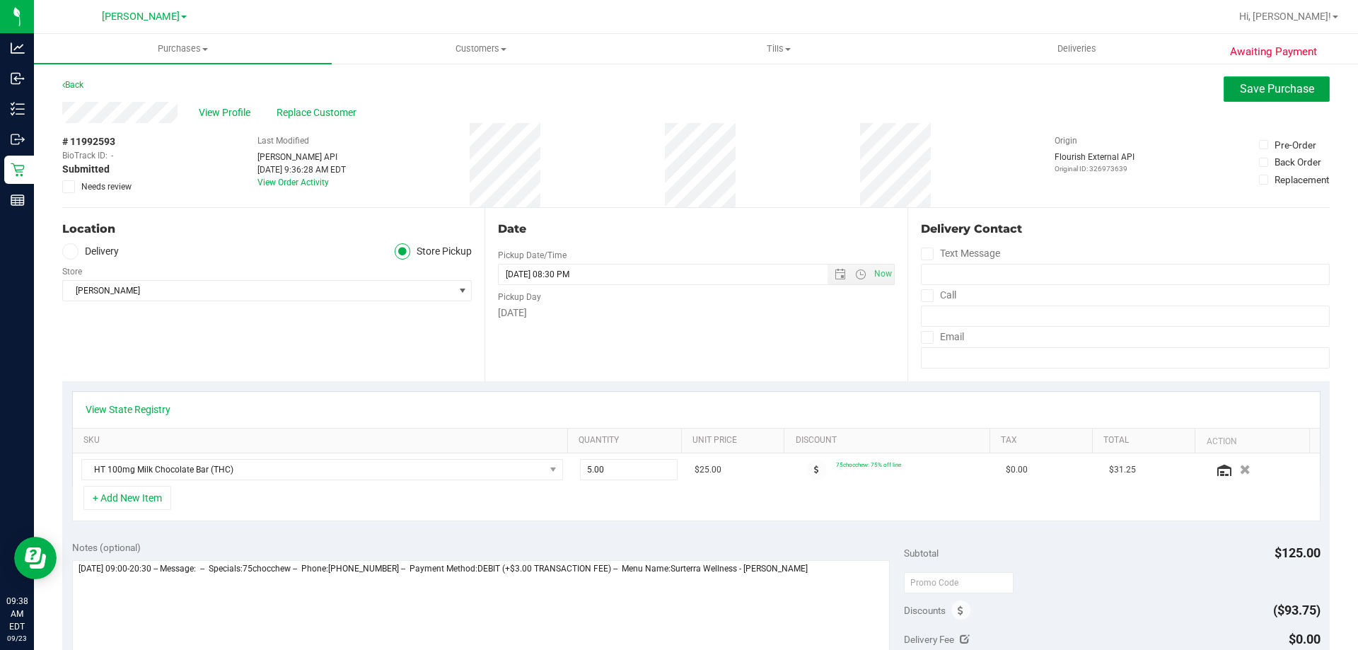
click at [1240, 83] on span "Save Purchase" at bounding box center [1277, 88] width 74 height 13
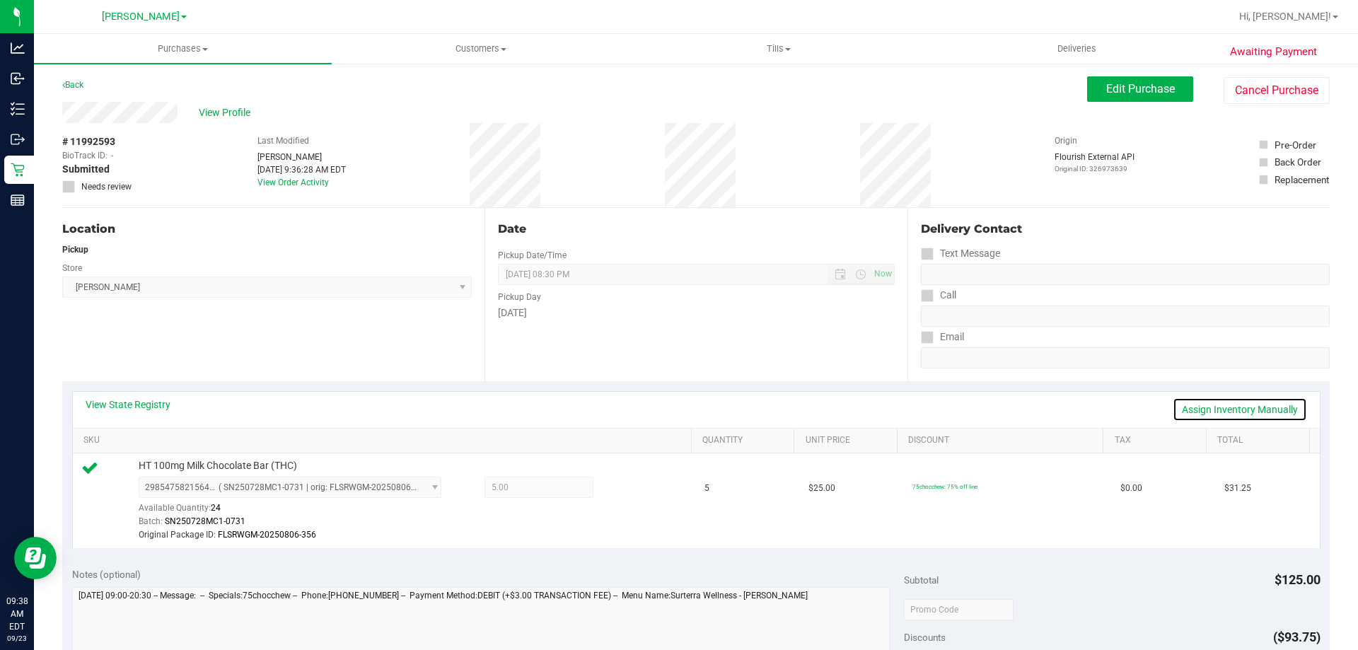
click at [1249, 411] on link "Assign Inventory Manually" at bounding box center [1240, 410] width 134 height 24
click at [518, 485] on span "5.00 5" at bounding box center [539, 487] width 109 height 21
click at [620, 486] on icon at bounding box center [627, 489] width 15 height 16
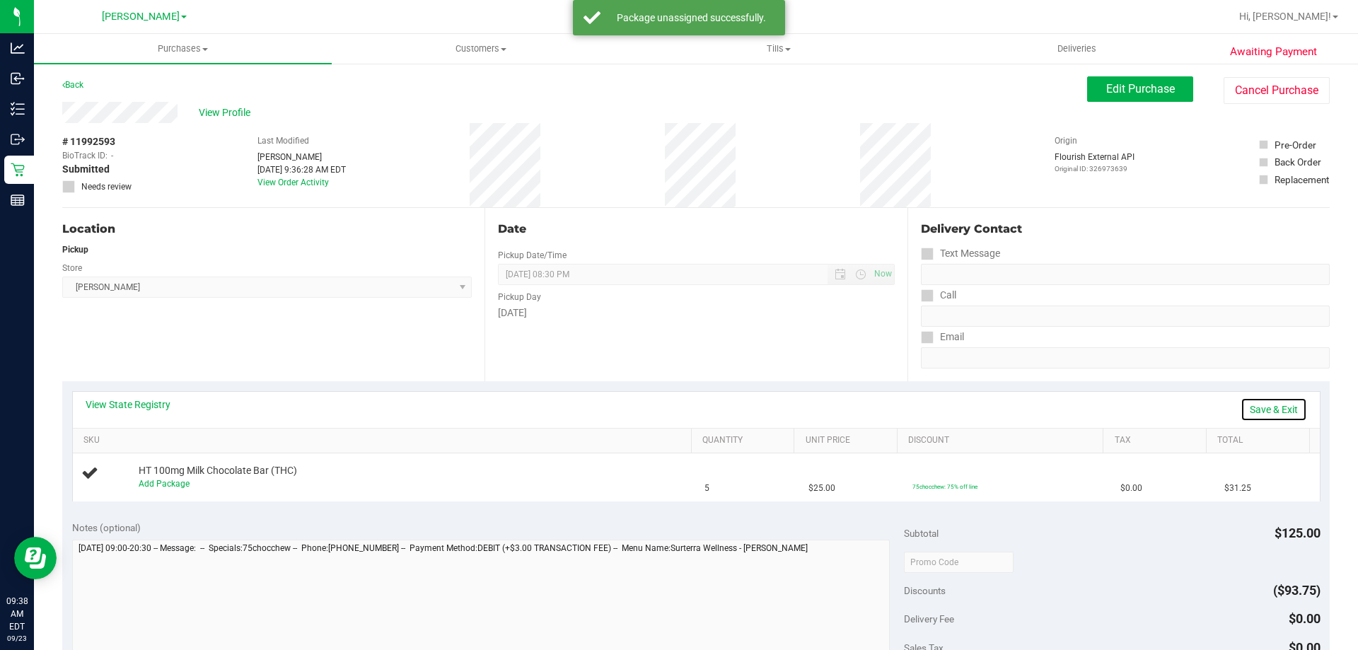
click at [1265, 412] on link "Save & Exit" at bounding box center [1274, 410] width 66 height 24
click at [1125, 75] on div "Awaiting Payment Back Edit Purchase Cancel Purchase View Profile # 11992593 Bio…" at bounding box center [696, 592] width 1324 height 1061
click at [1119, 91] on span "Edit Purchase" at bounding box center [1140, 88] width 69 height 13
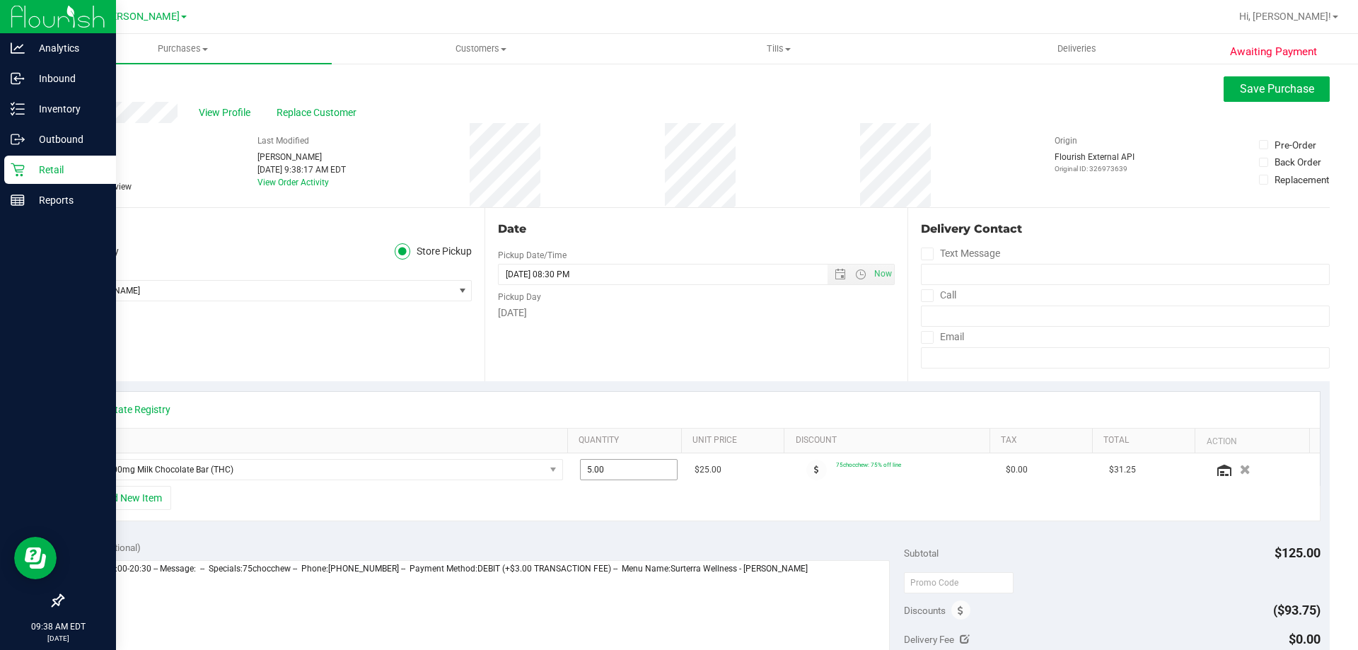
drag, startPoint x: 608, startPoint y: 480, endPoint x: 0, endPoint y: 502, distance: 608.7
click at [134, 502] on div "View State Registry SKU Quantity Unit Price Discount Tax Total Action HT 100mg …" at bounding box center [696, 456] width 1248 height 131
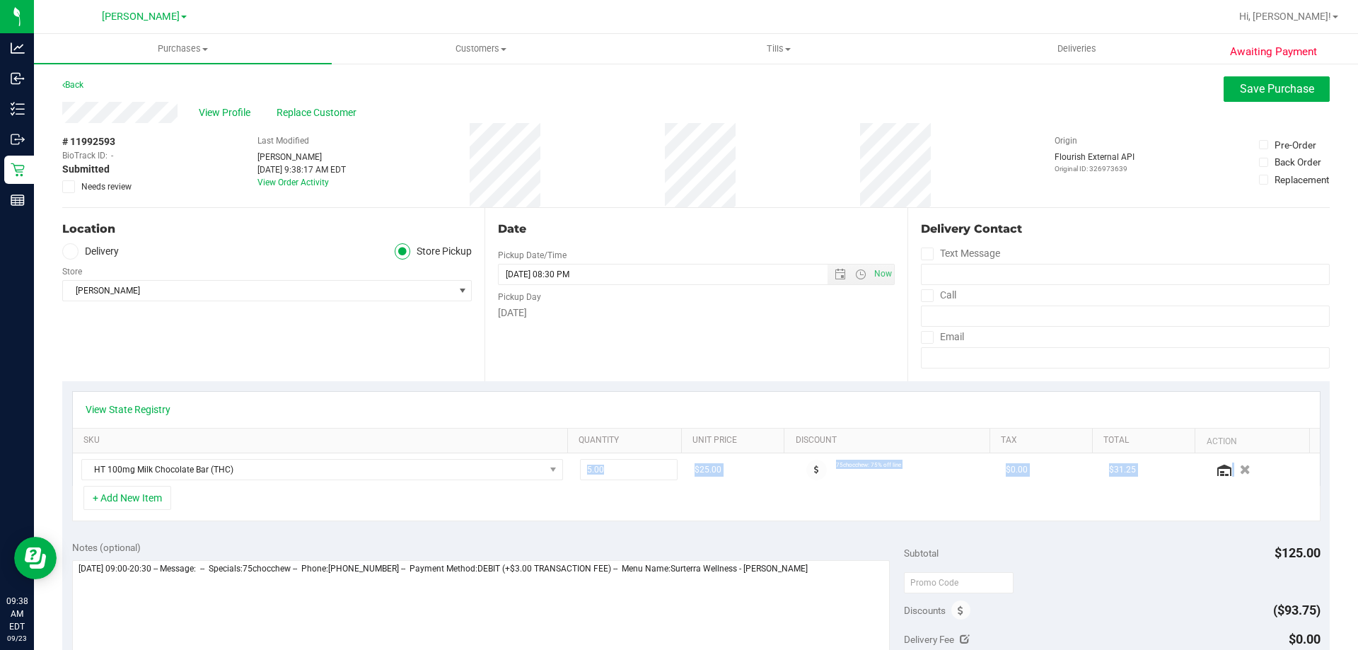
click at [608, 501] on div "+ Add New Item" at bounding box center [696, 503] width 1248 height 35
click at [613, 478] on span "5.00 5" at bounding box center [629, 469] width 98 height 21
drag, startPoint x: 611, startPoint y: 471, endPoint x: 539, endPoint y: 468, distance: 72.2
click at [544, 468] on tr "HT 100mg Milk Chocolate Bar (THC) 5.00 5 $25.00 75chocchew: 75% off line $0.00 …" at bounding box center [696, 469] width 1247 height 33
type input "4"
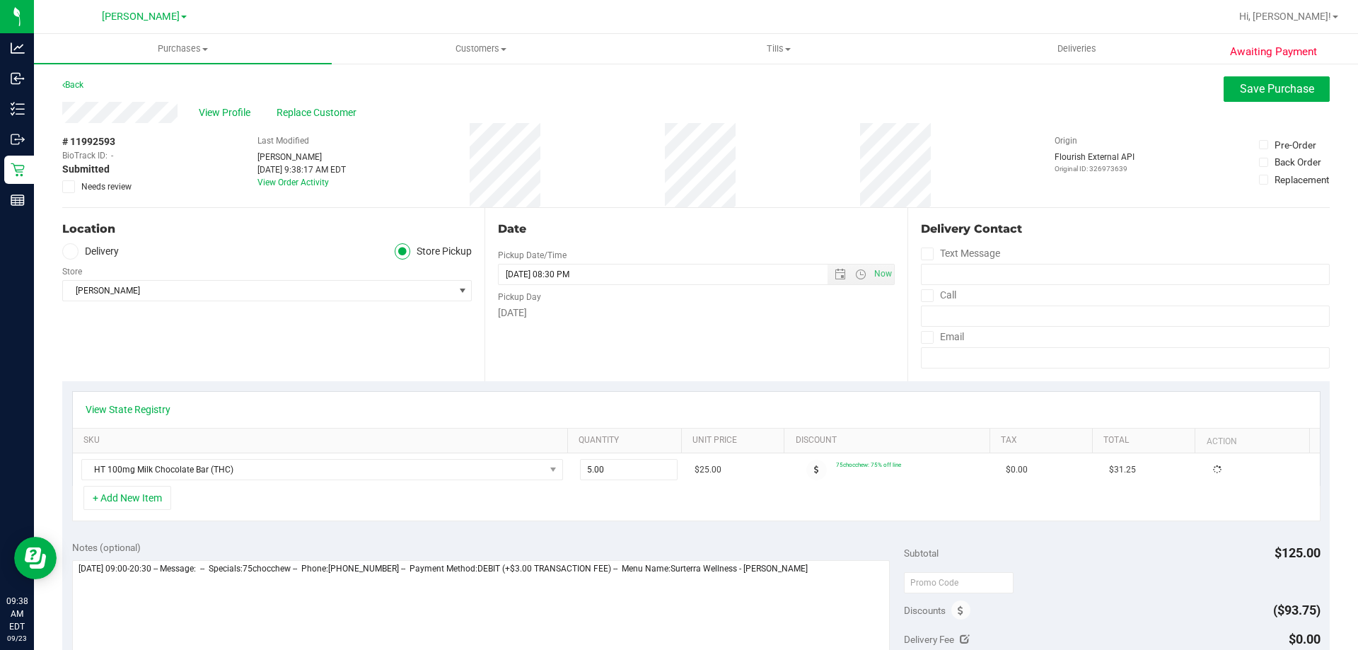
type input "4.00"
click at [615, 518] on div "+ Add New Item" at bounding box center [696, 503] width 1248 height 35
click at [1284, 81] on button "Save Purchase" at bounding box center [1277, 88] width 106 height 25
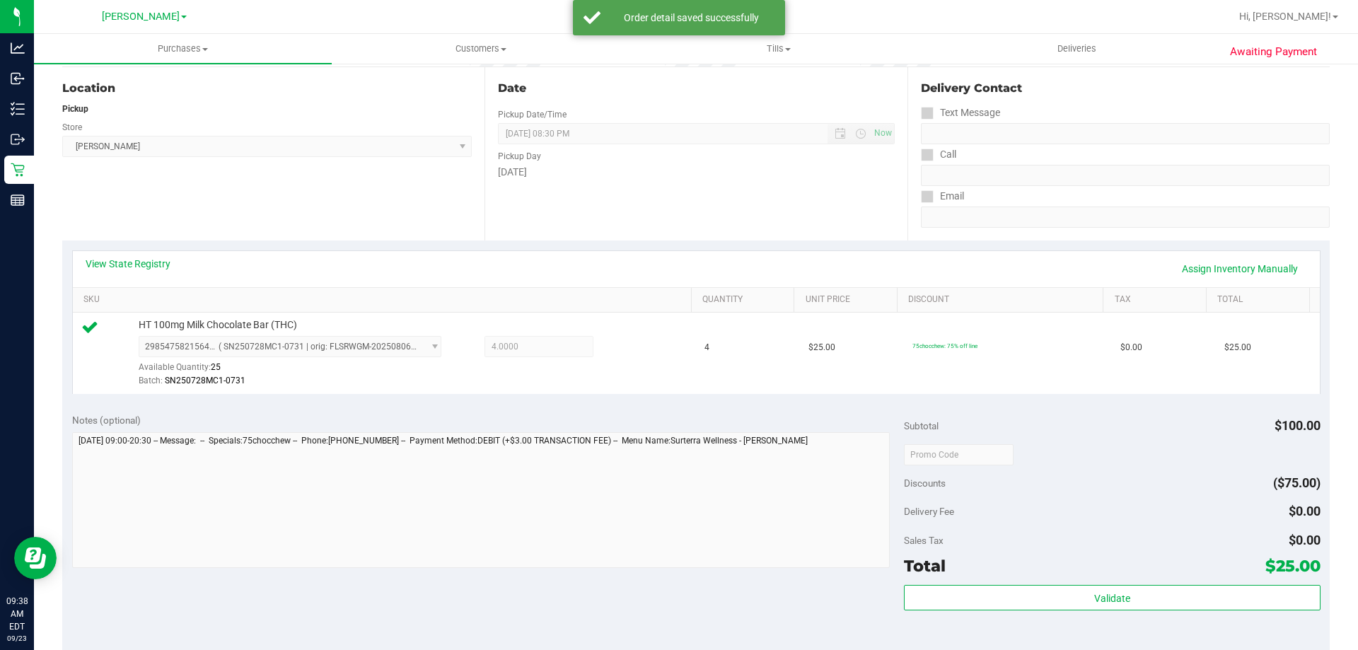
scroll to position [175, 0]
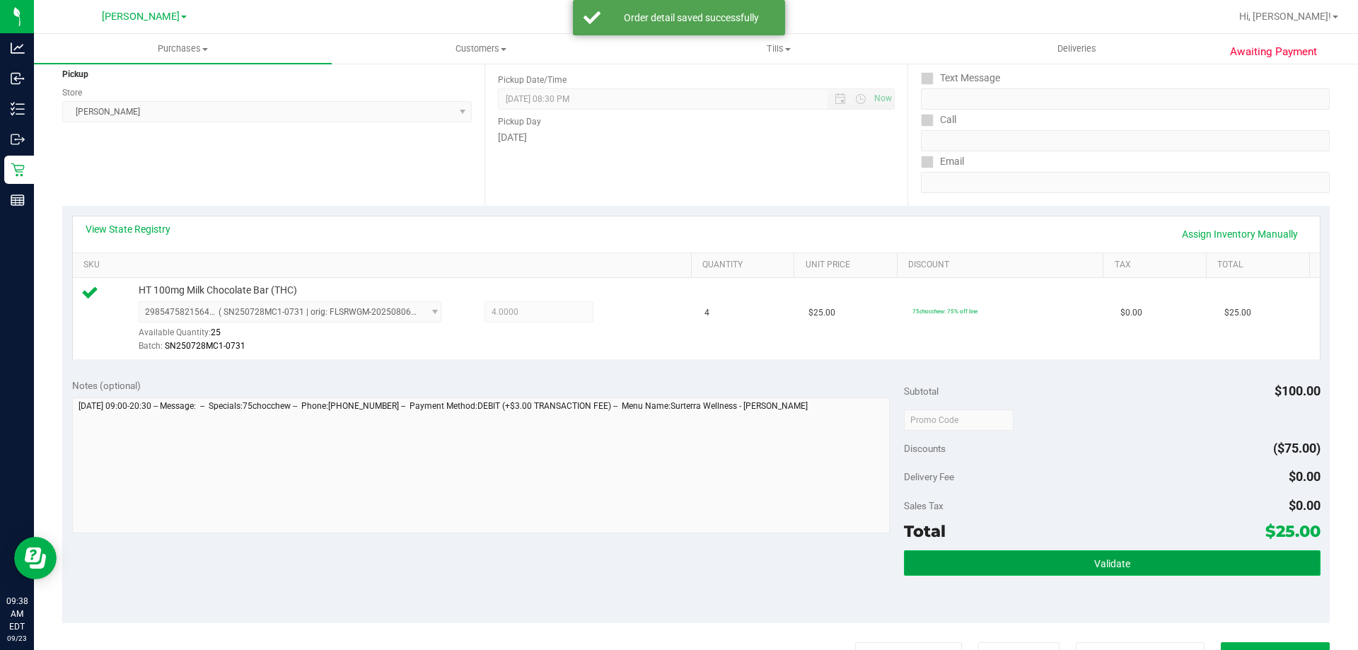
click at [1090, 553] on button "Validate" at bounding box center [1112, 562] width 416 height 25
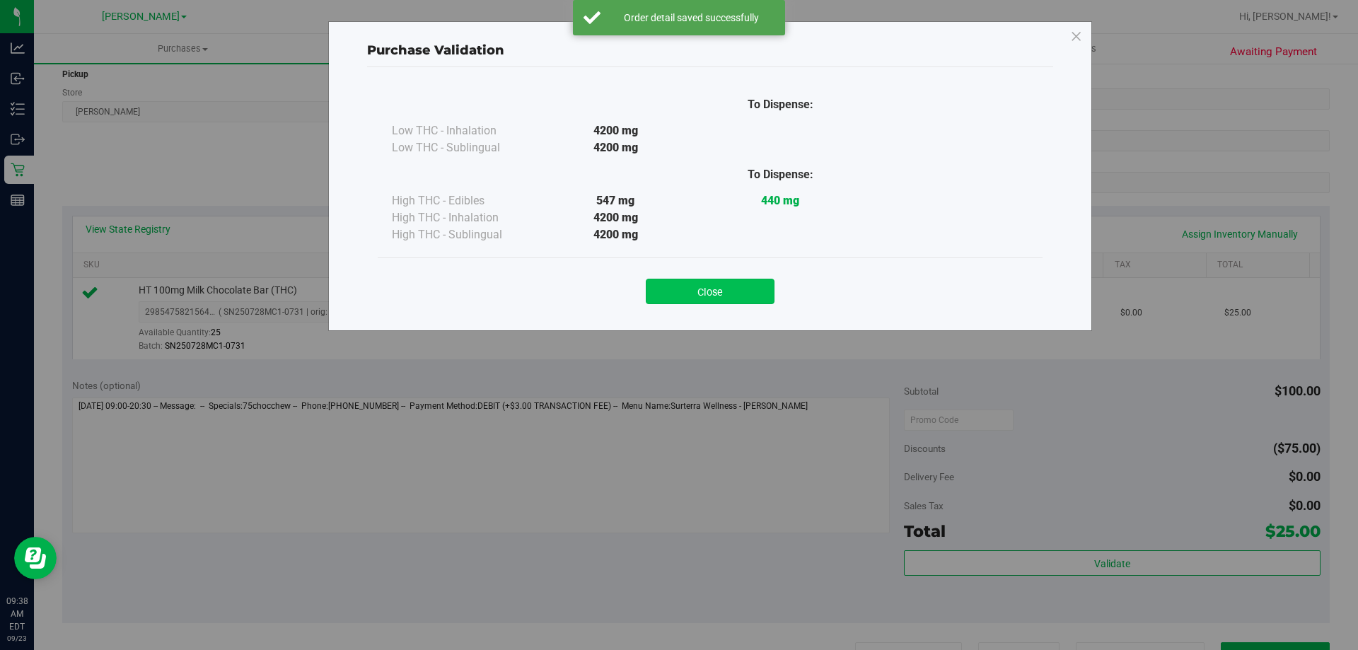
click at [736, 284] on button "Close" at bounding box center [710, 291] width 129 height 25
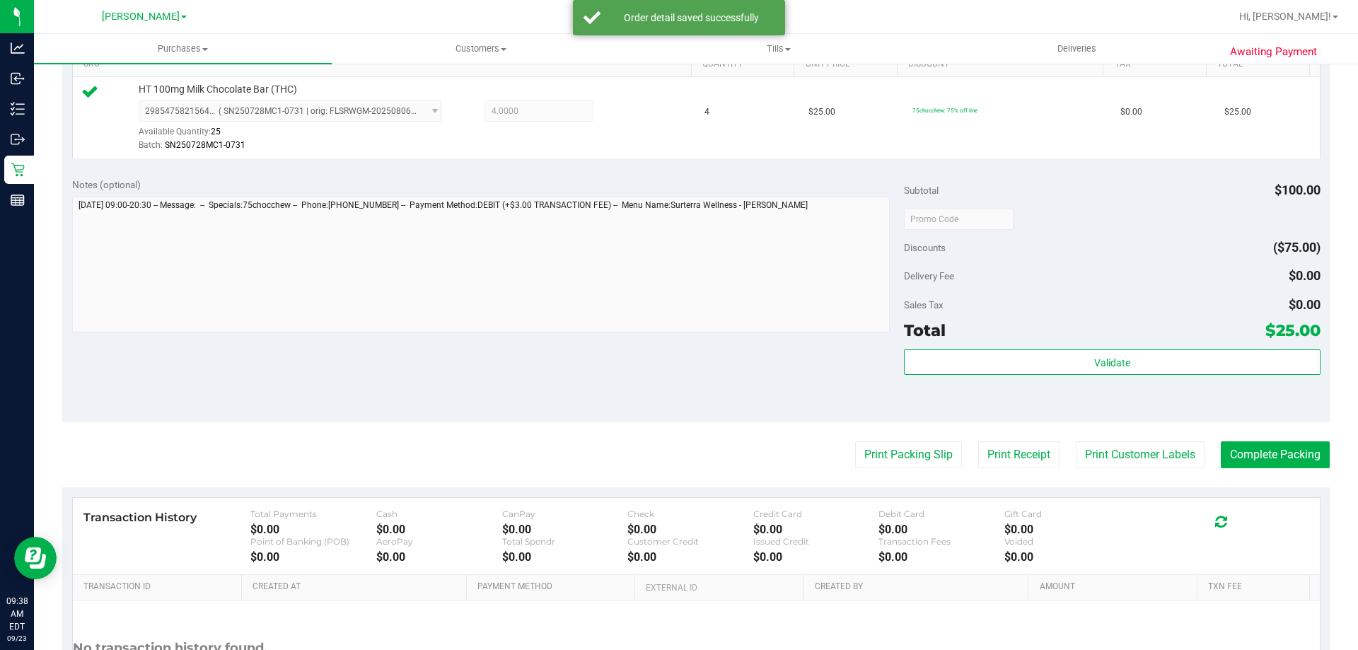
scroll to position [378, 0]
click at [903, 445] on button "Print Packing Slip" at bounding box center [908, 453] width 107 height 27
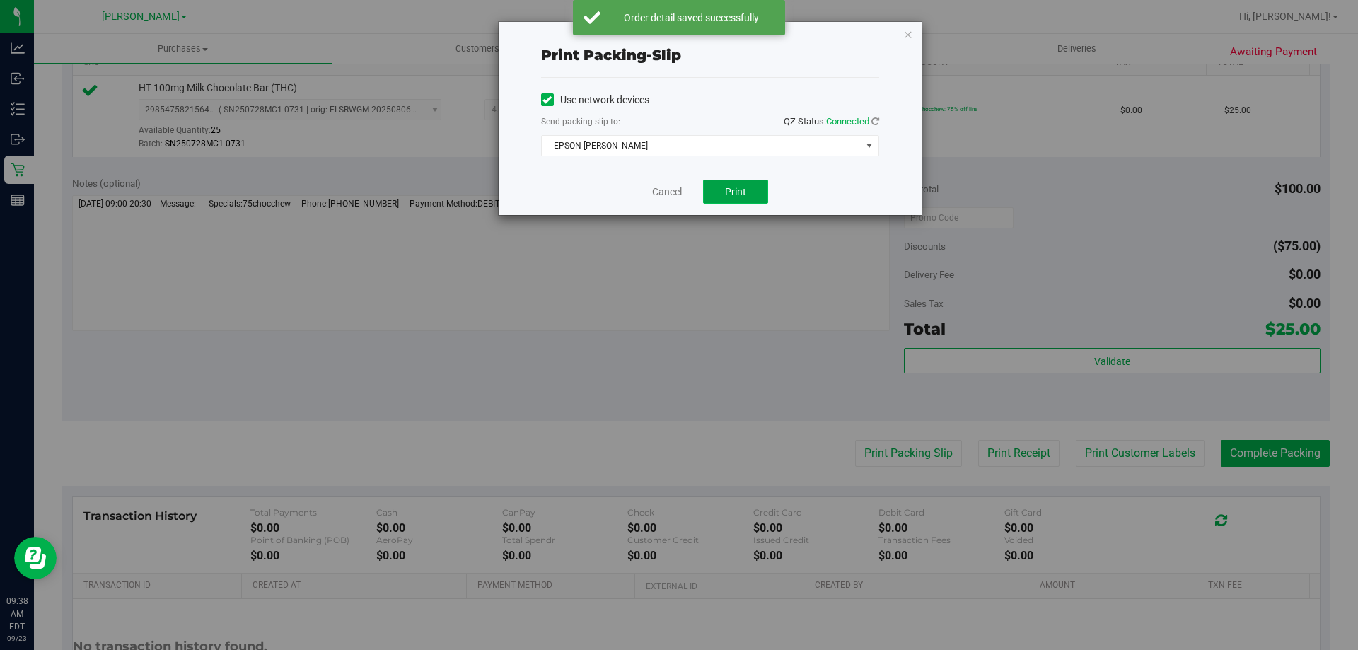
click at [731, 195] on span "Print" at bounding box center [735, 191] width 21 height 11
click at [671, 192] on link "Cancel" at bounding box center [667, 192] width 30 height 15
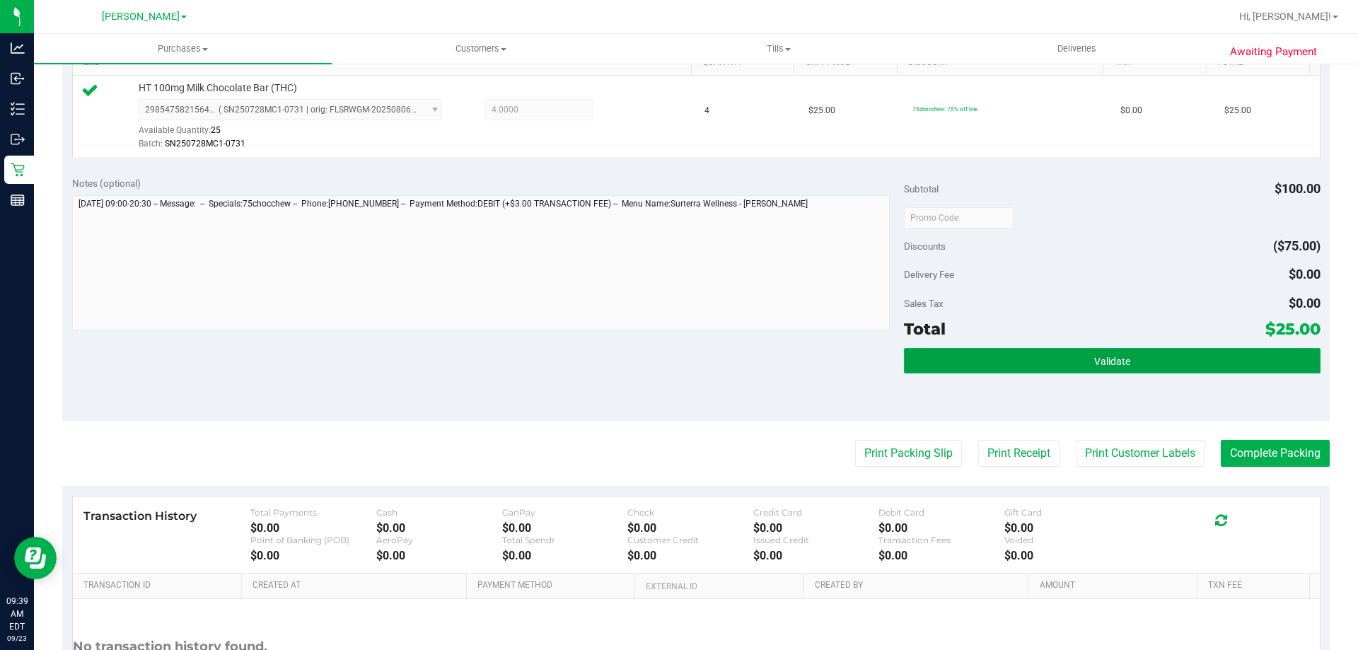
click at [1149, 350] on button "Validate" at bounding box center [1112, 360] width 416 height 25
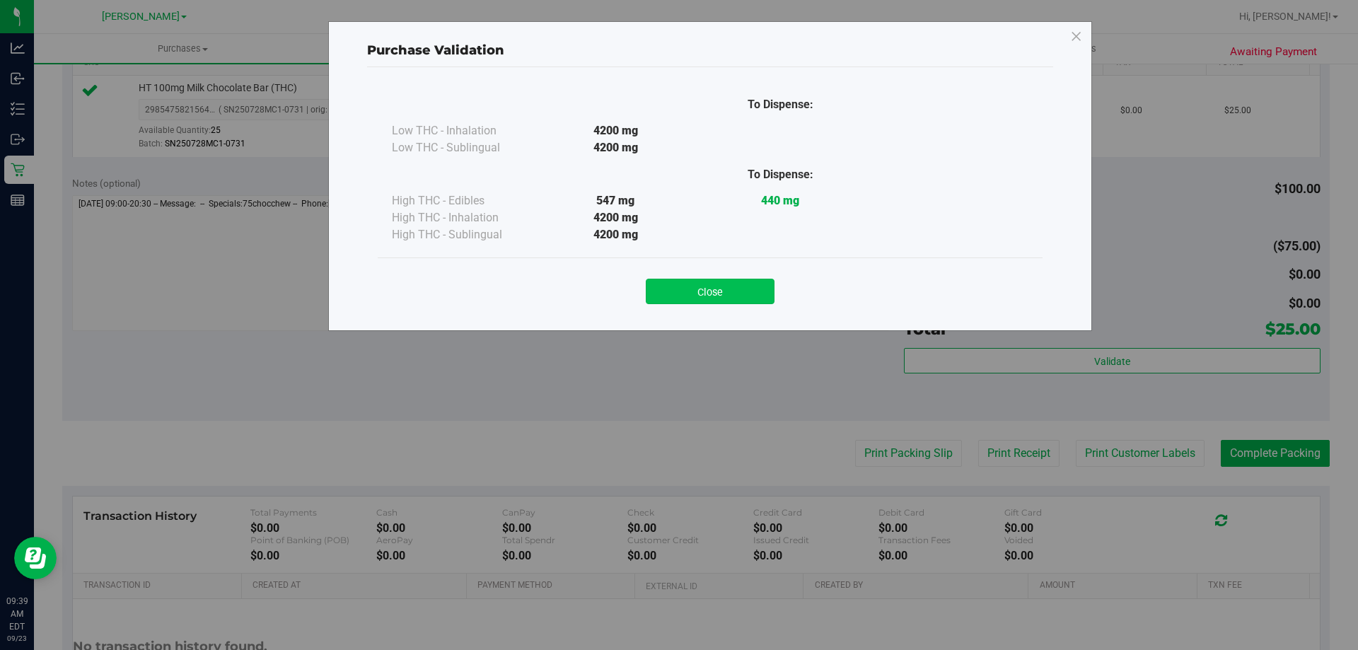
click at [732, 286] on button "Close" at bounding box center [710, 291] width 129 height 25
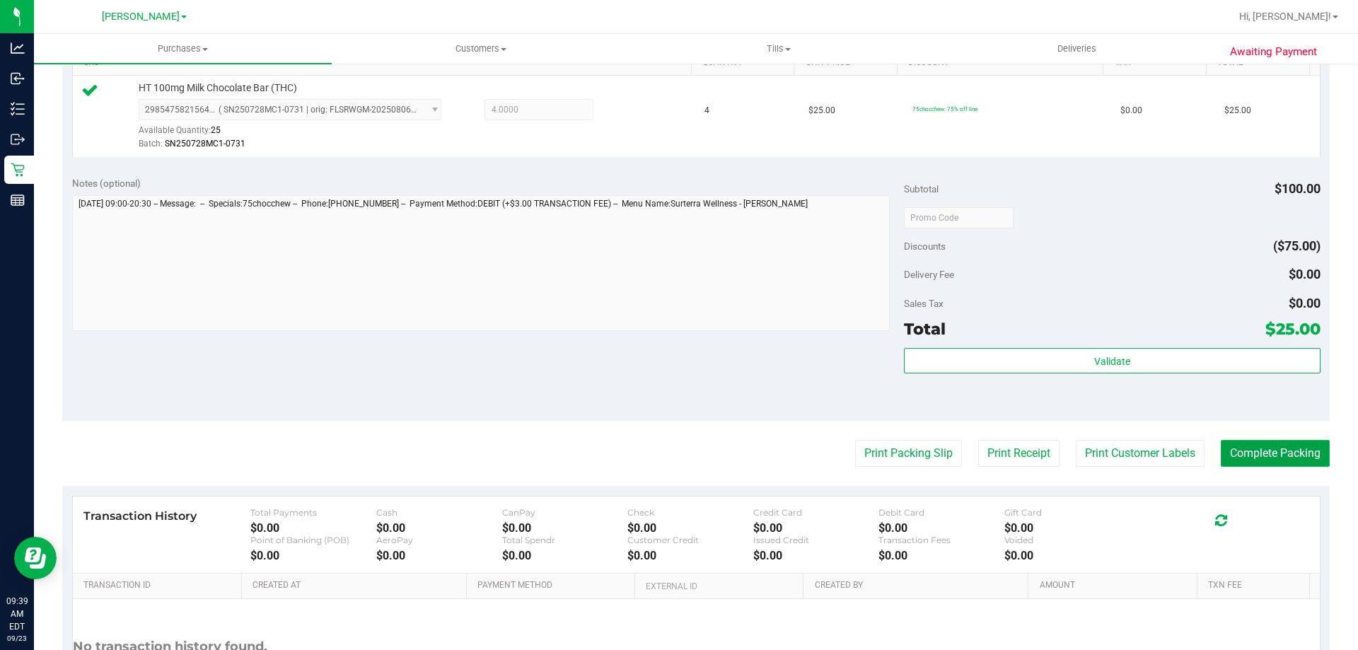
click at [1275, 456] on button "Complete Packing" at bounding box center [1275, 453] width 109 height 27
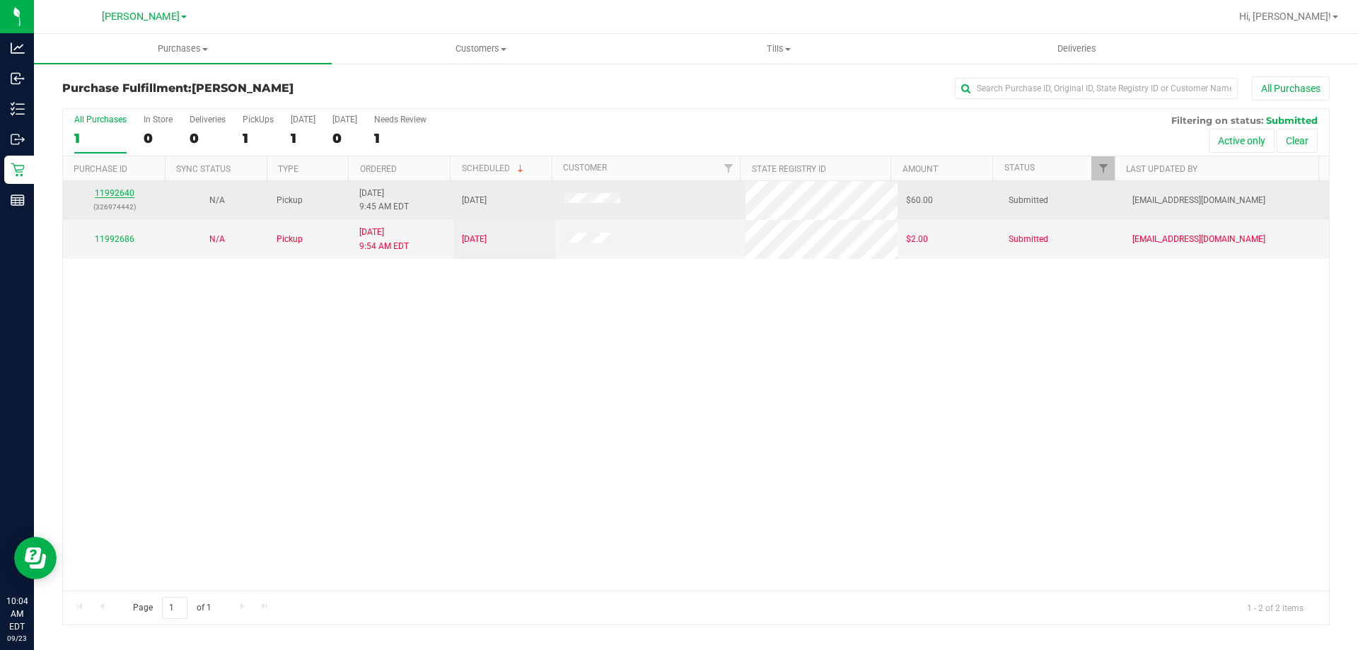
click at [122, 193] on link "11992640" at bounding box center [115, 193] width 40 height 10
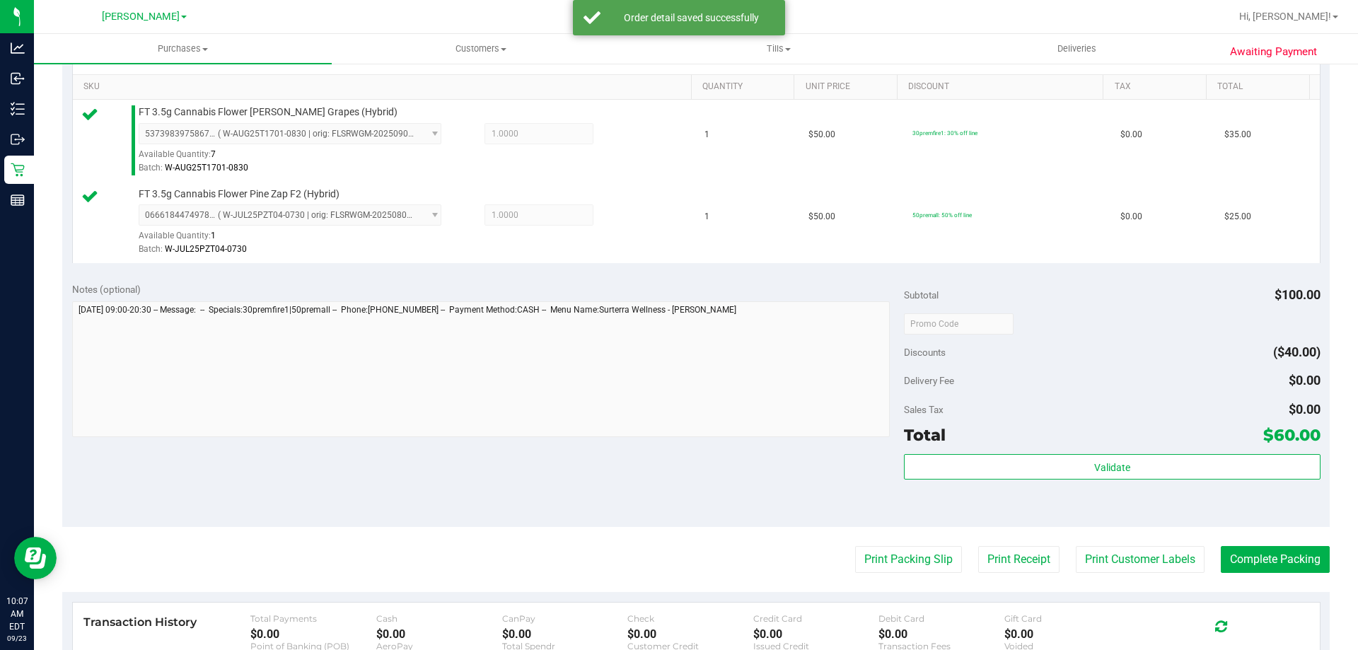
scroll to position [354, 0]
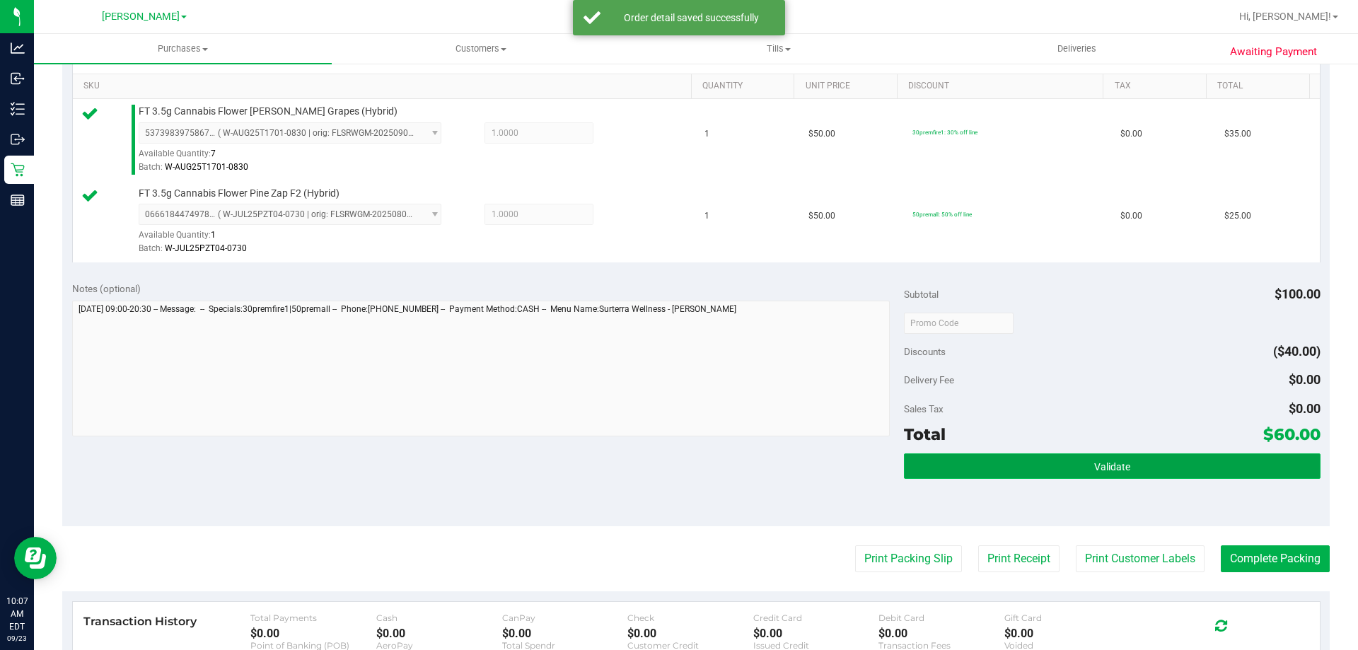
click at [1131, 469] on button "Validate" at bounding box center [1112, 465] width 416 height 25
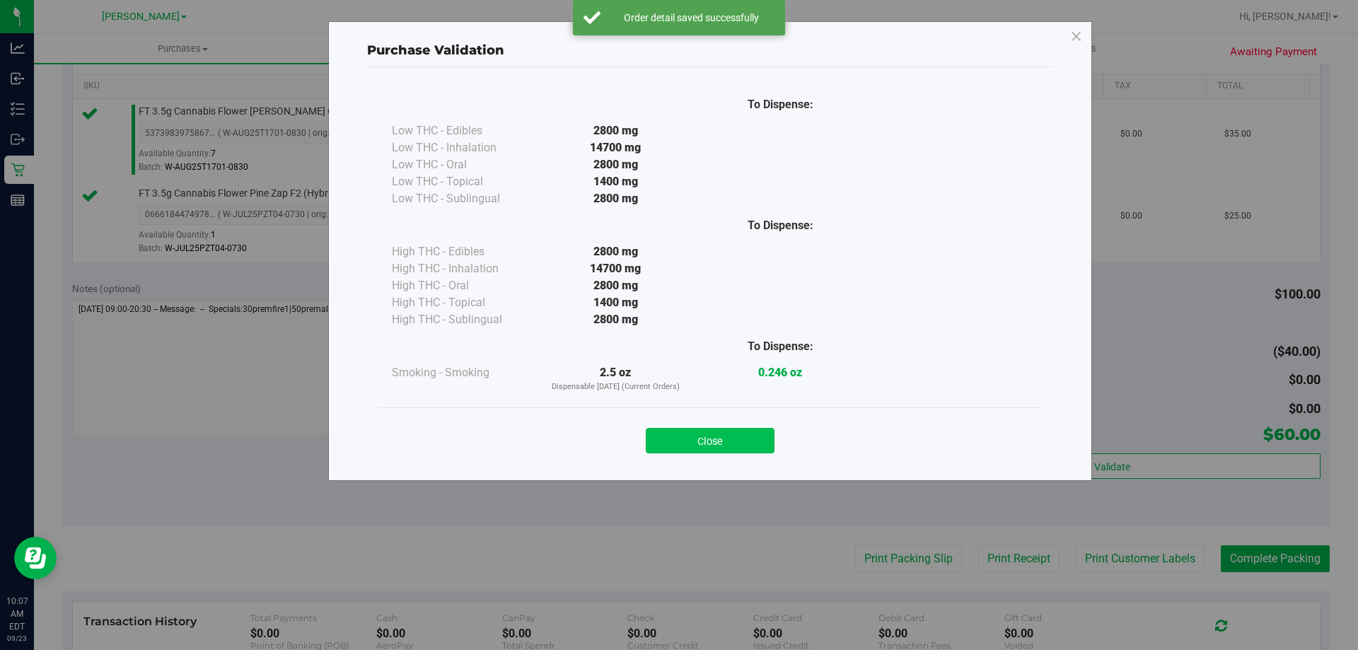
click at [738, 448] on button "Close" at bounding box center [710, 440] width 129 height 25
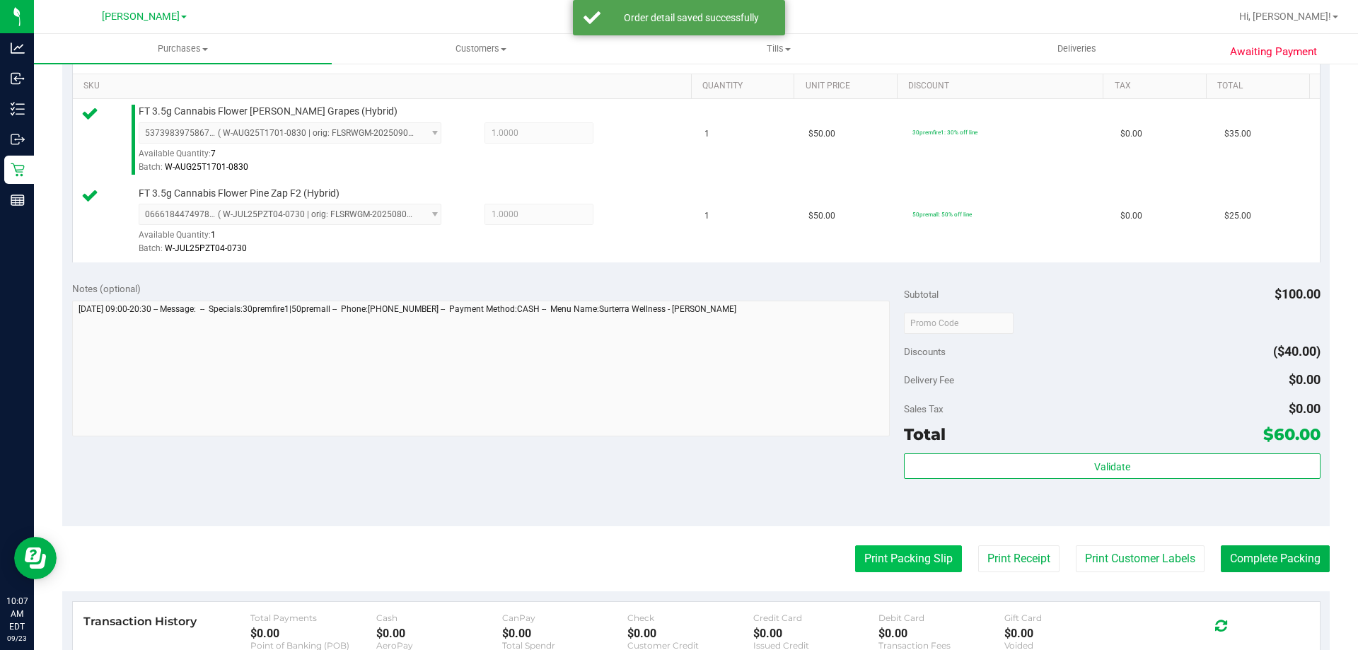
click at [901, 553] on button "Print Packing Slip" at bounding box center [908, 558] width 107 height 27
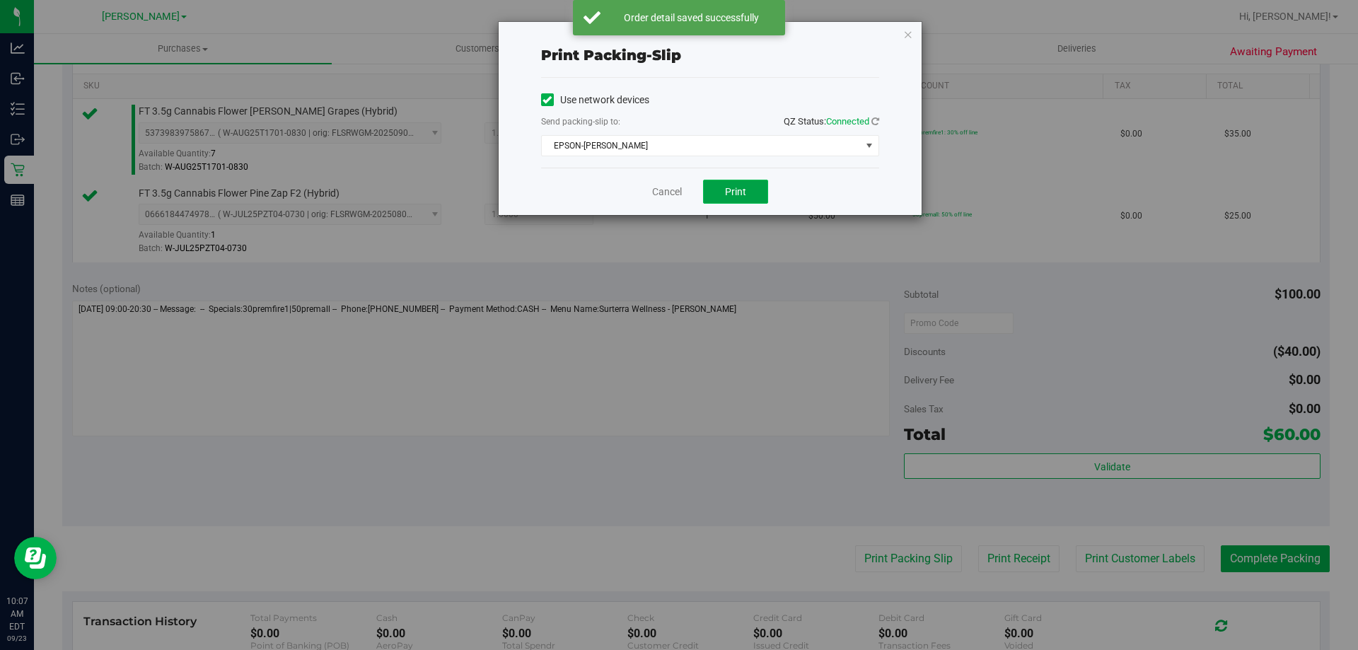
click at [741, 186] on span "Print" at bounding box center [735, 191] width 21 height 11
click at [671, 192] on link "Cancel" at bounding box center [667, 192] width 30 height 15
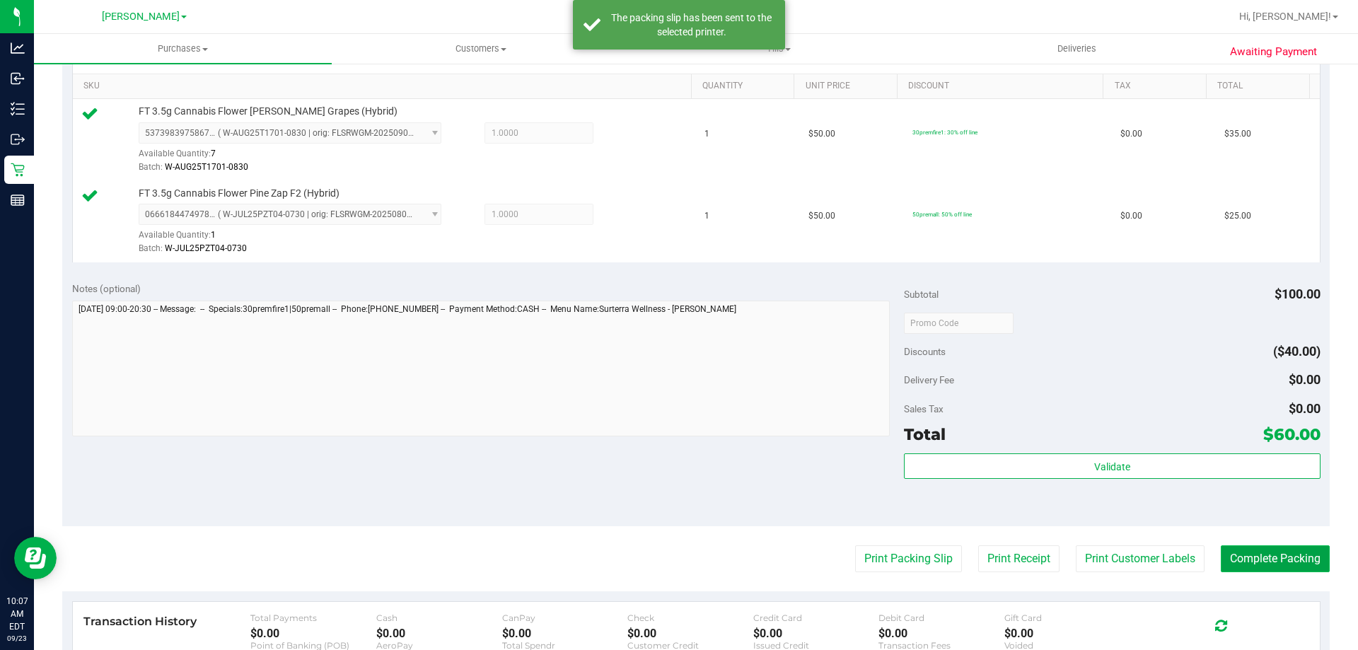
click at [1260, 546] on button "Complete Packing" at bounding box center [1275, 558] width 109 height 27
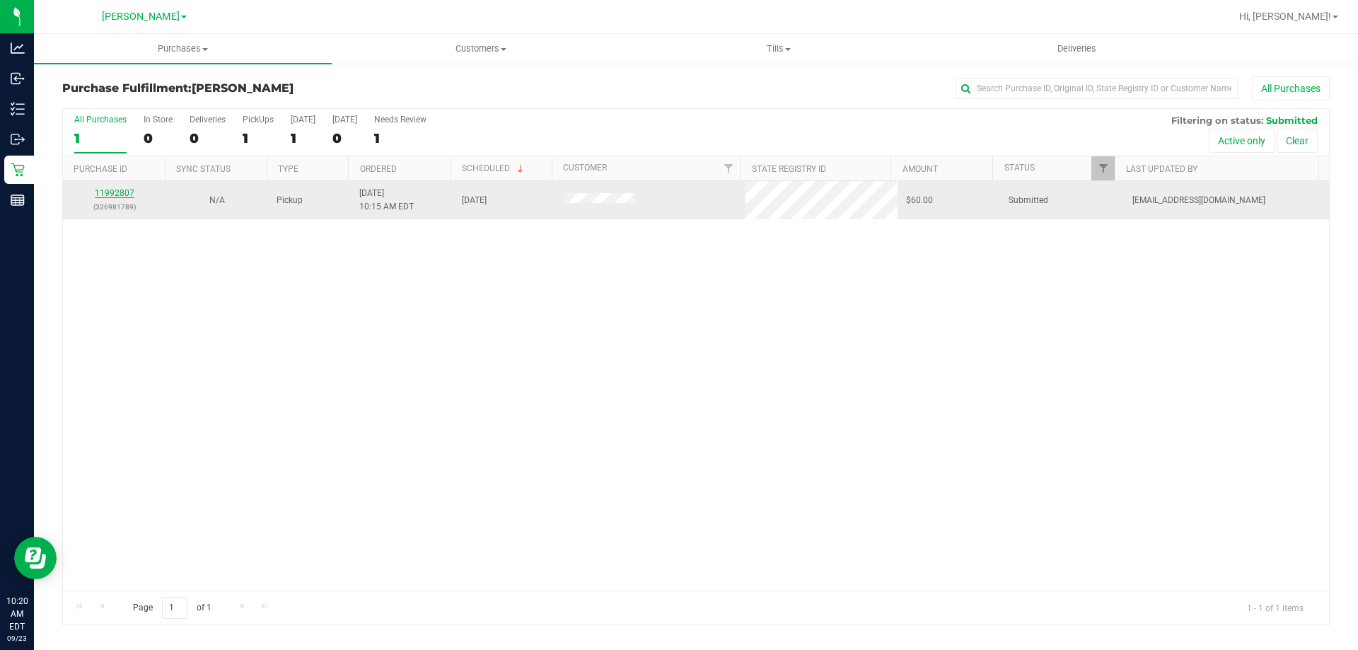
click at [122, 195] on link "11992807" at bounding box center [115, 193] width 40 height 10
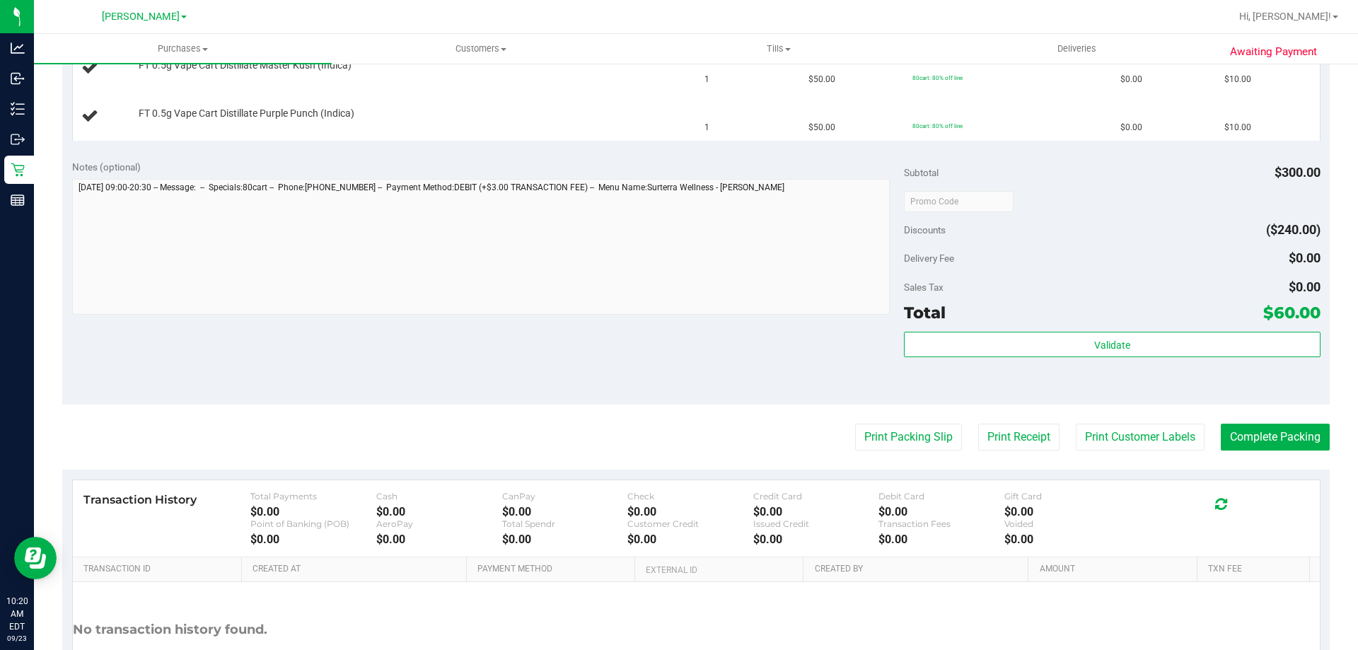
scroll to position [613, 0]
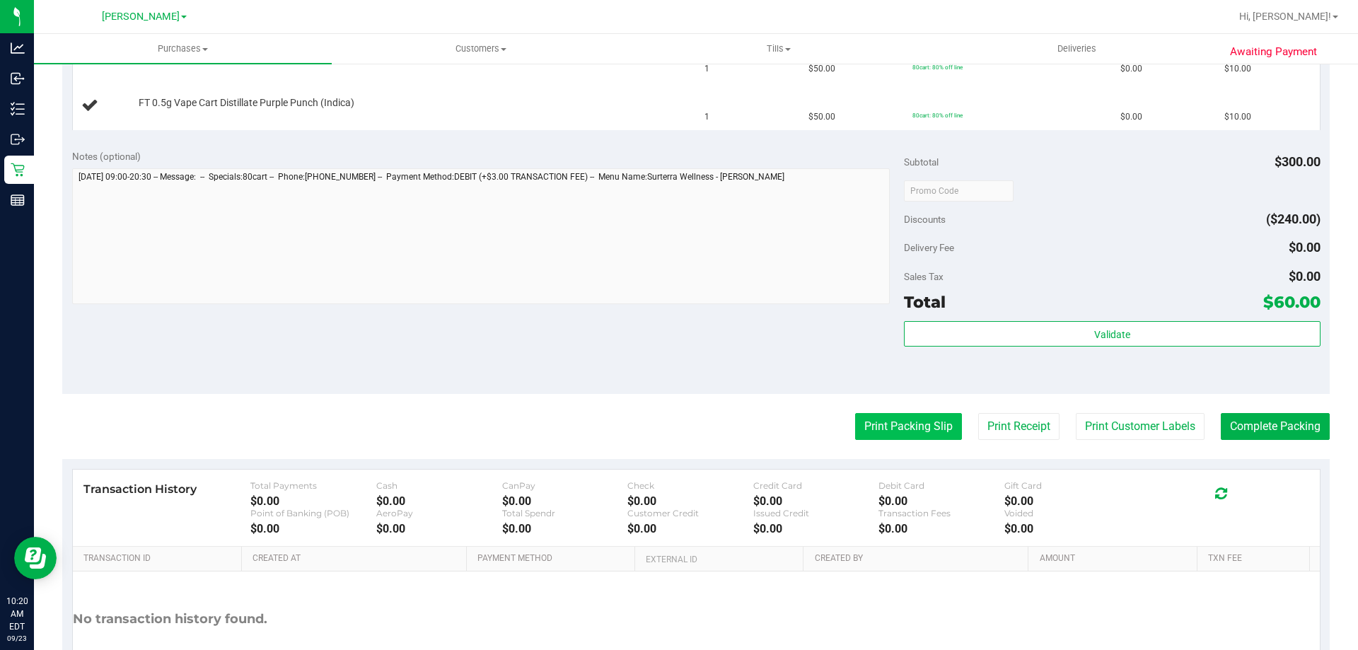
click at [908, 419] on button "Print Packing Slip" at bounding box center [908, 426] width 107 height 27
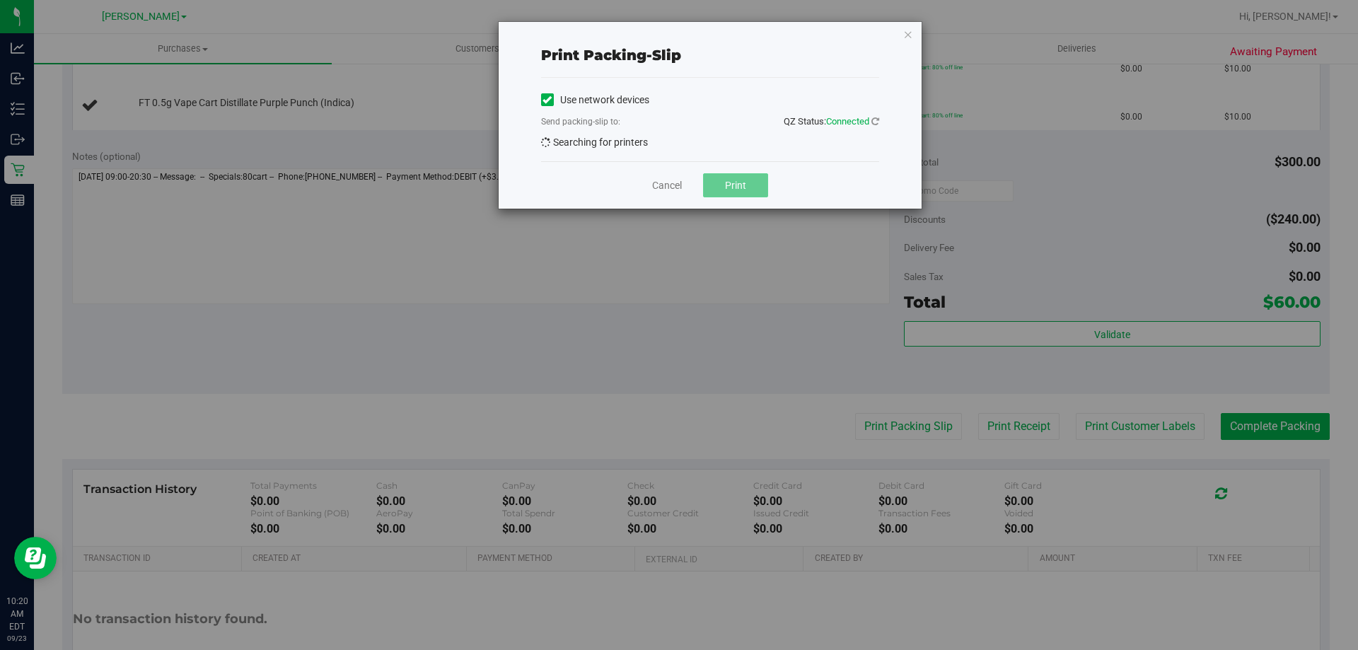
click at [720, 195] on button "Print" at bounding box center [735, 185] width 65 height 24
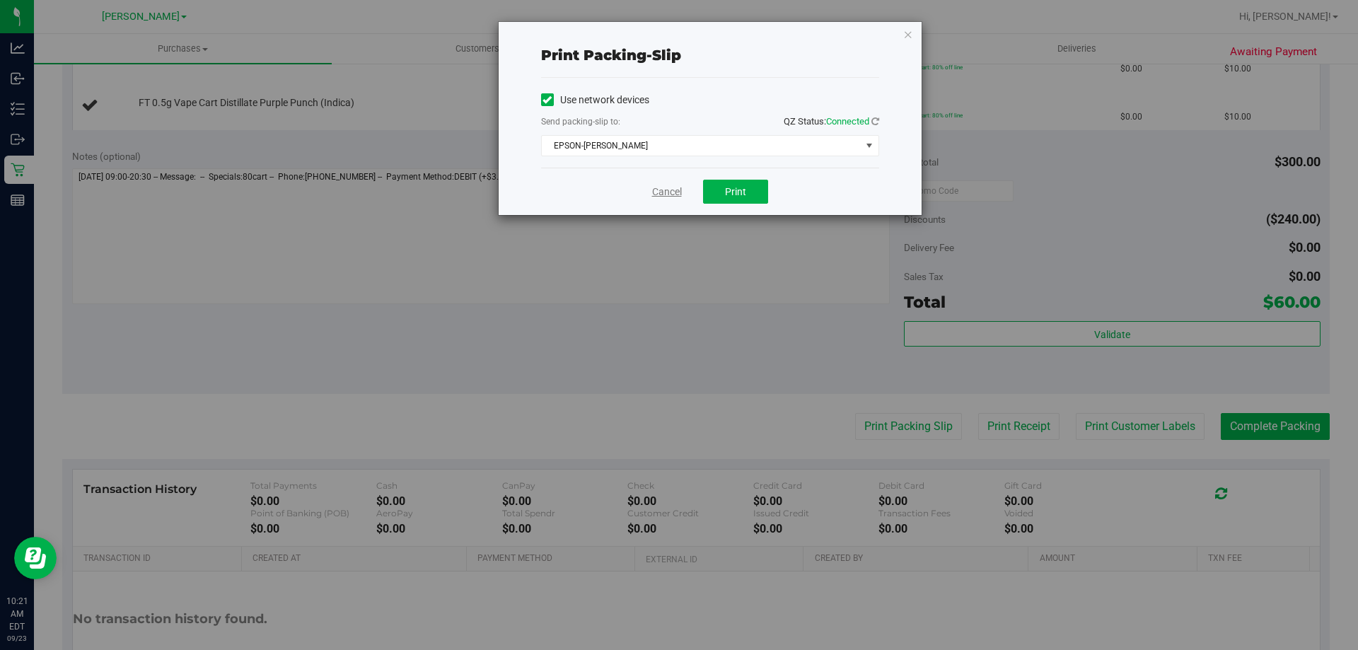
click at [665, 194] on link "Cancel" at bounding box center [667, 192] width 30 height 15
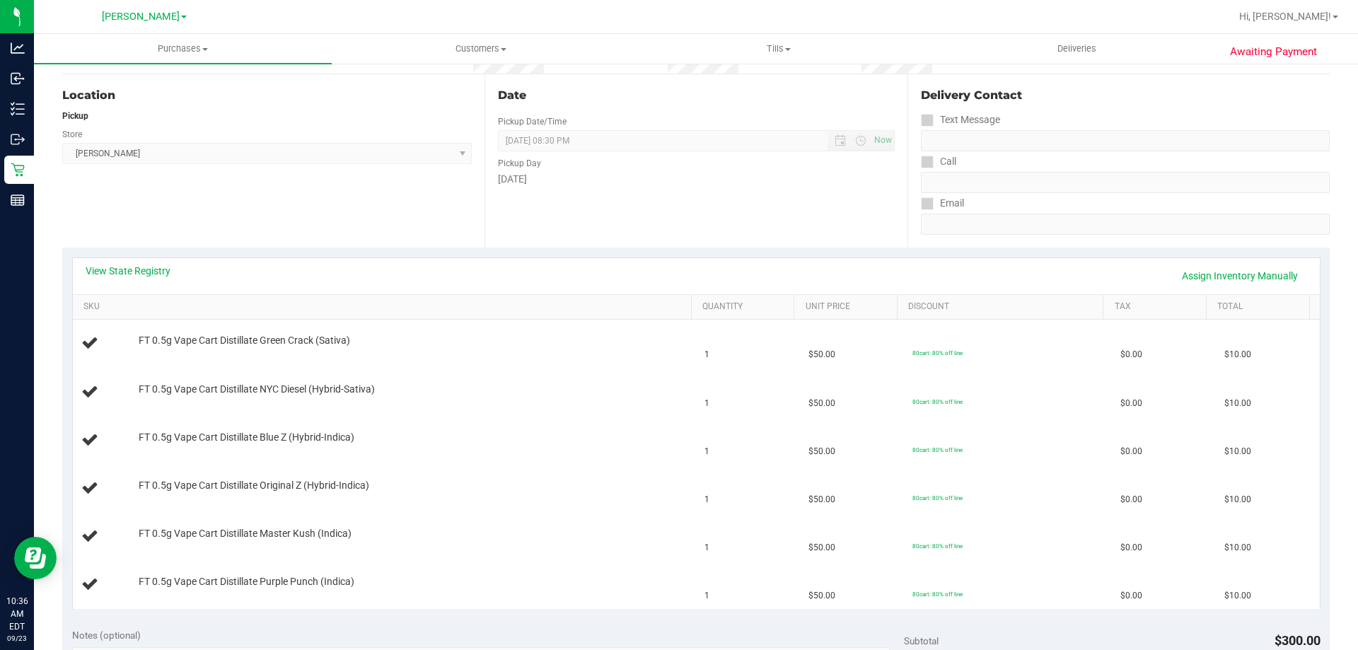
scroll to position [136, 0]
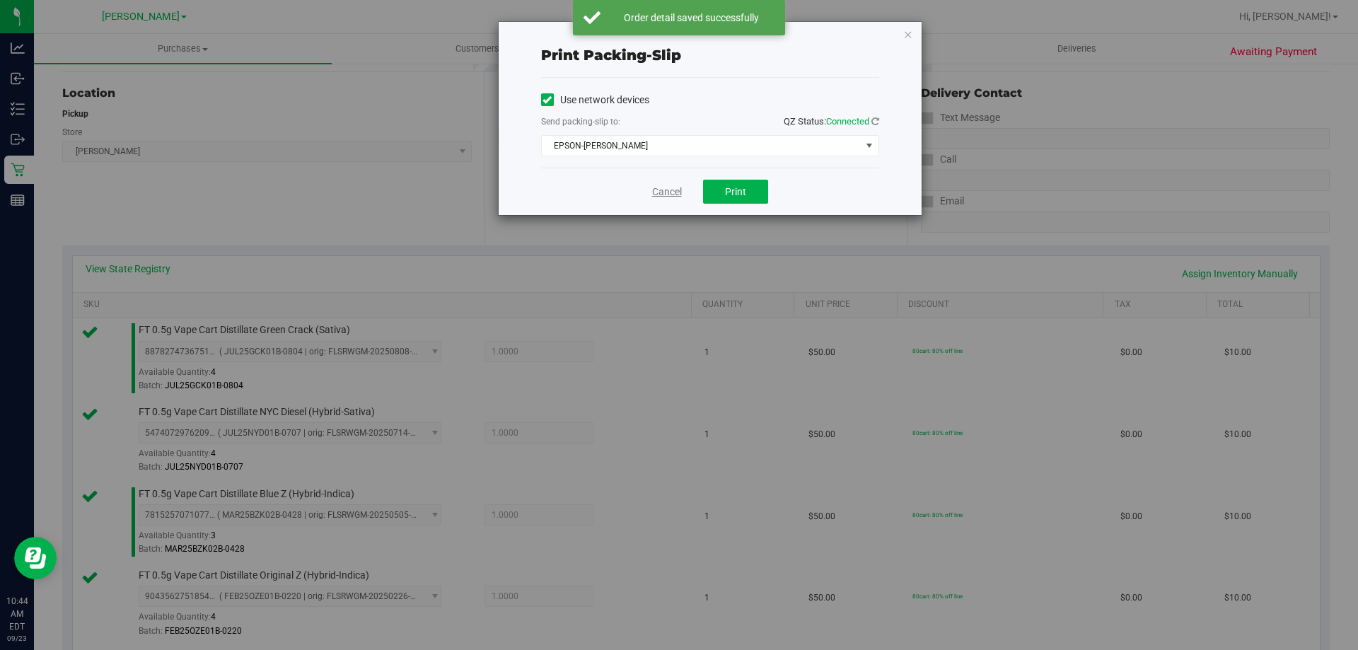
click at [656, 190] on link "Cancel" at bounding box center [667, 192] width 30 height 15
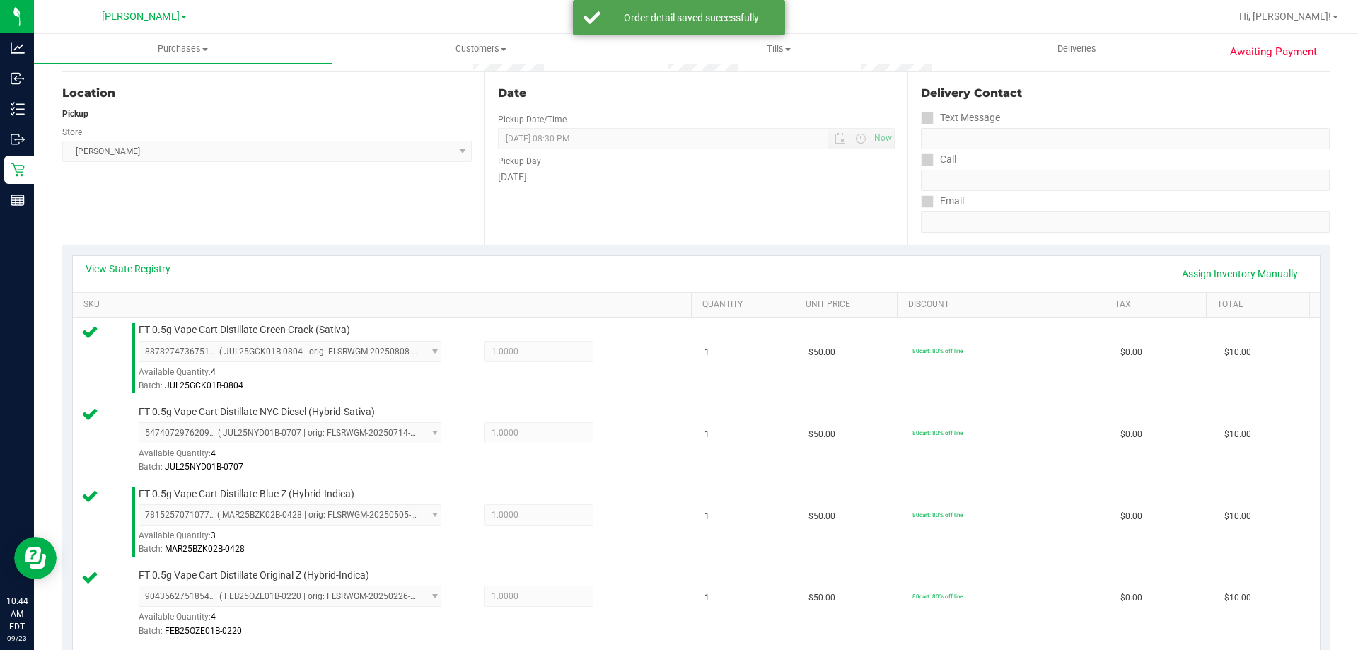
scroll to position [898, 0]
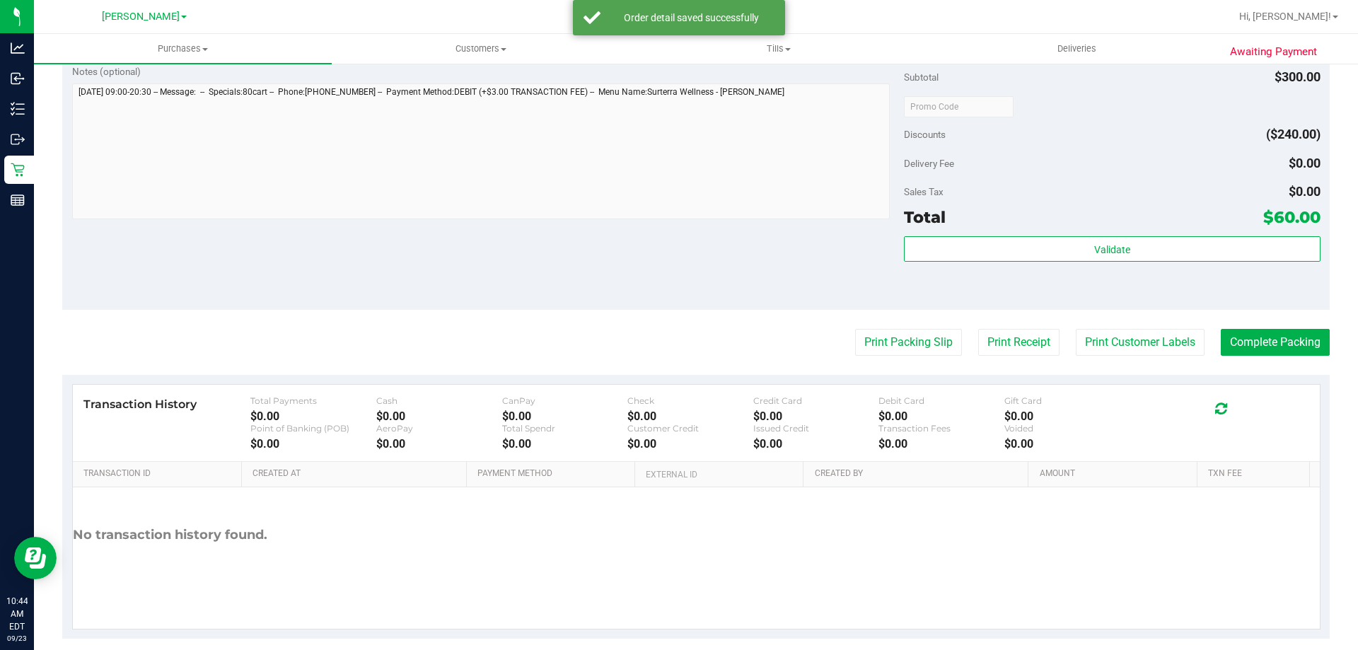
click at [1074, 284] on div "Validate" at bounding box center [1112, 268] width 416 height 64
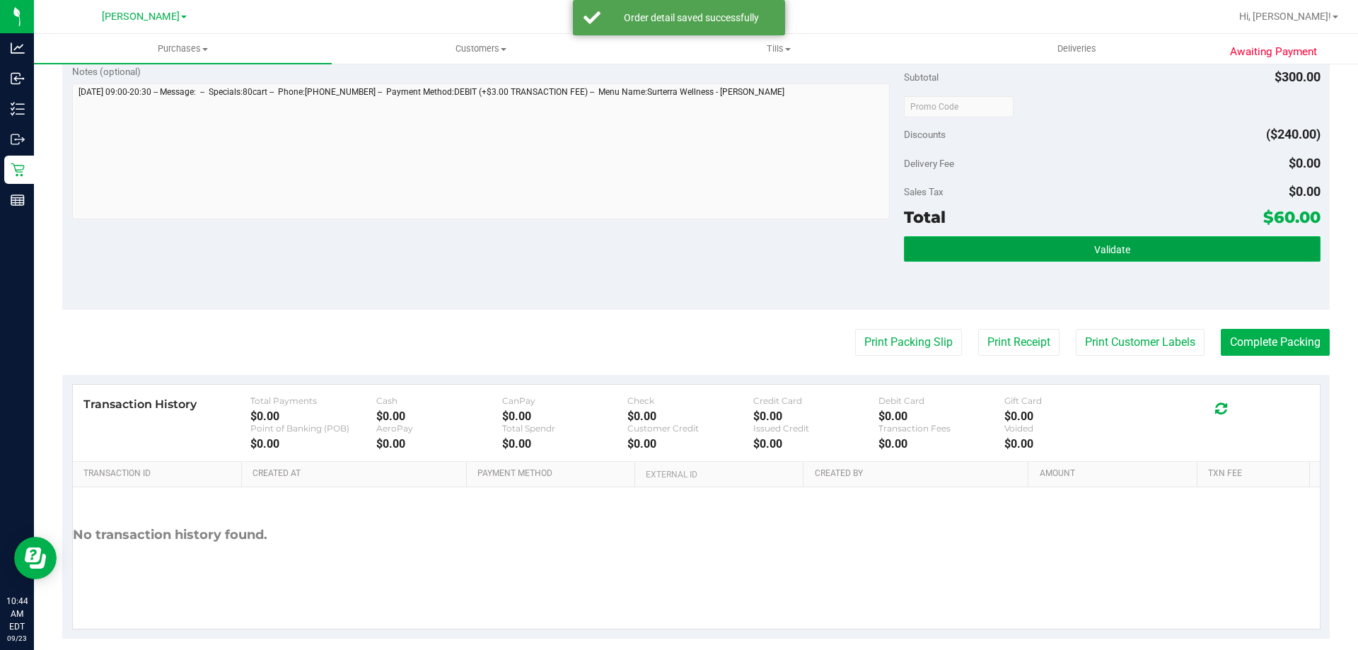
click at [1077, 256] on button "Validate" at bounding box center [1112, 248] width 416 height 25
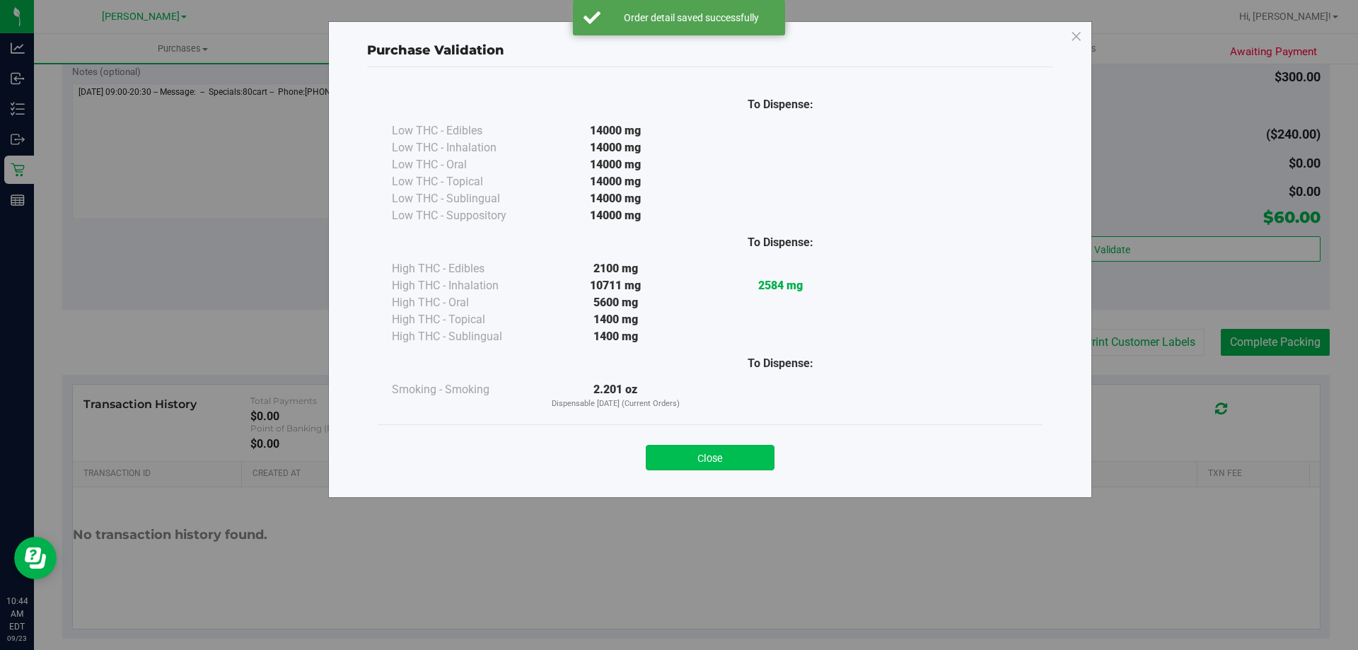
click at [732, 460] on button "Close" at bounding box center [710, 457] width 129 height 25
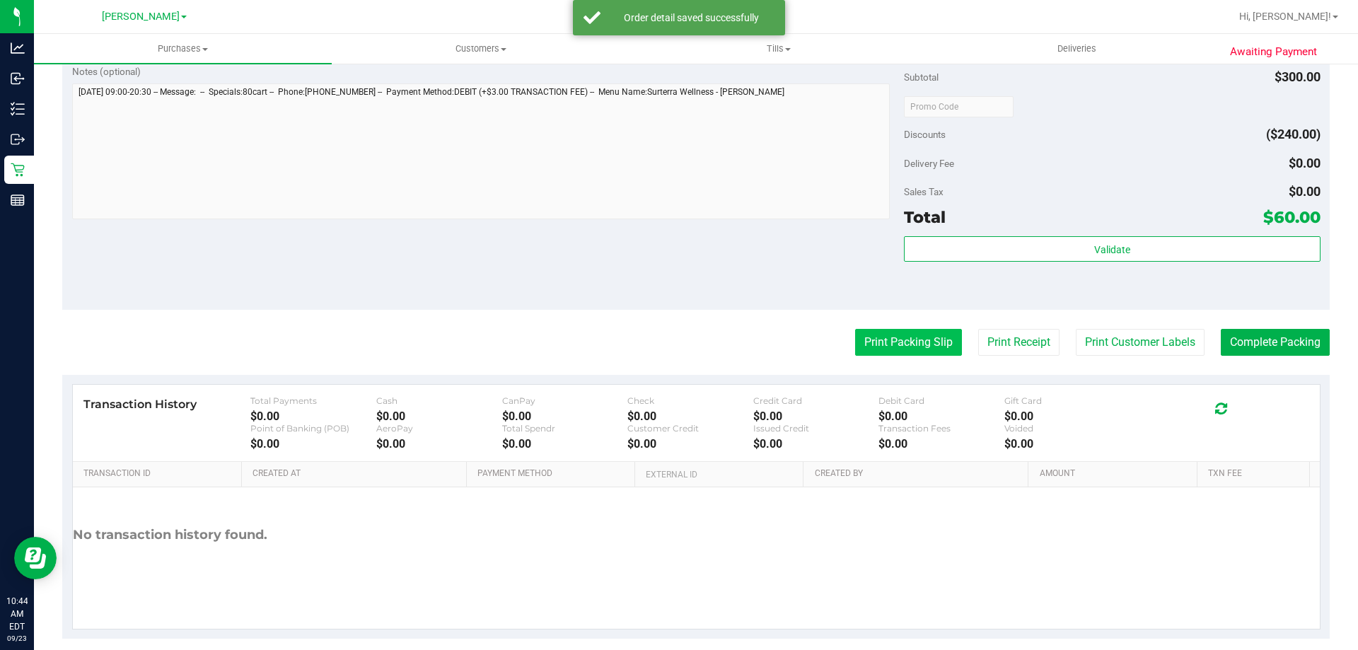
click at [906, 335] on button "Print Packing Slip" at bounding box center [908, 342] width 107 height 27
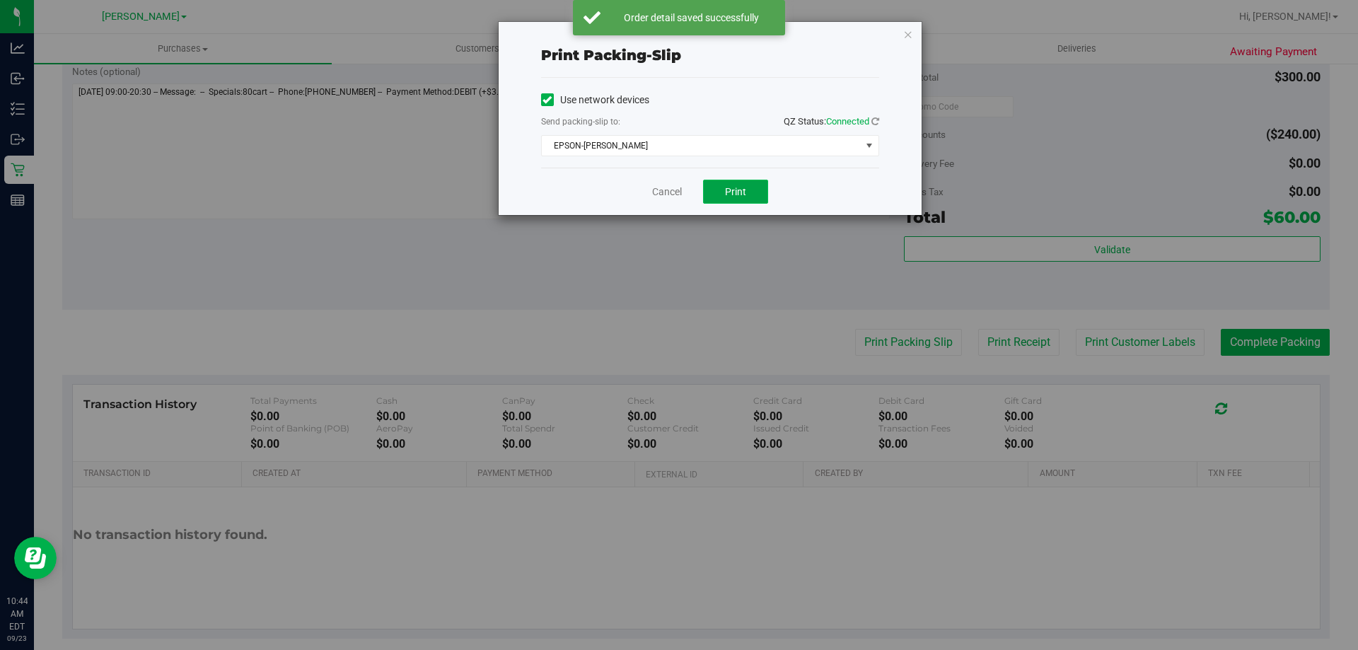
click at [735, 193] on span "Print" at bounding box center [735, 191] width 21 height 11
click at [656, 187] on link "Cancel" at bounding box center [667, 192] width 30 height 15
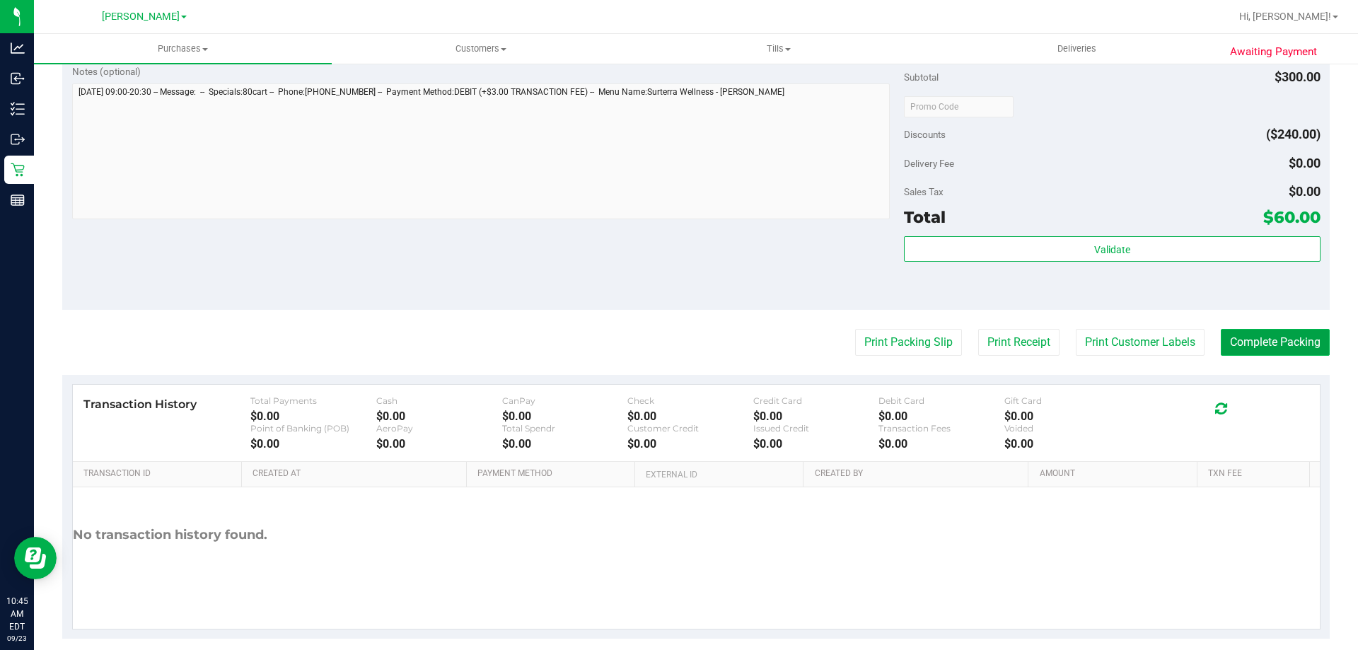
click at [1272, 330] on button "Complete Packing" at bounding box center [1275, 342] width 109 height 27
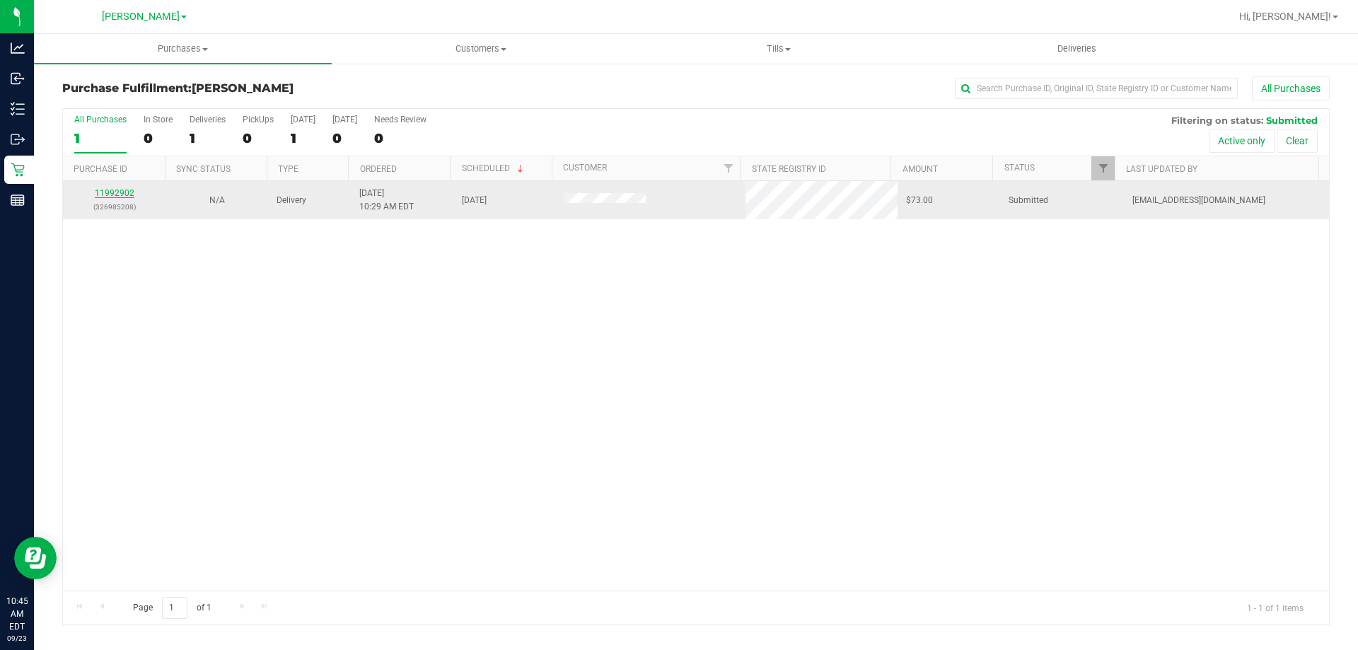
click at [103, 195] on link "11992902" at bounding box center [115, 193] width 40 height 10
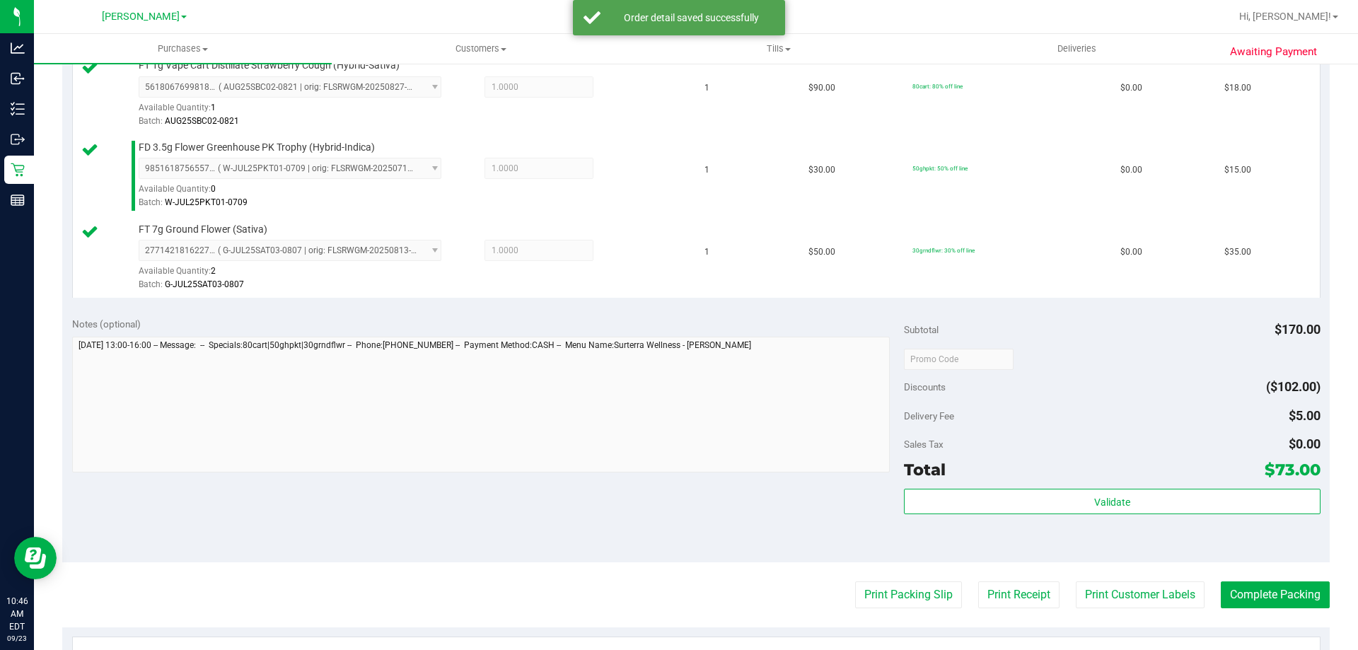
scroll to position [403, 0]
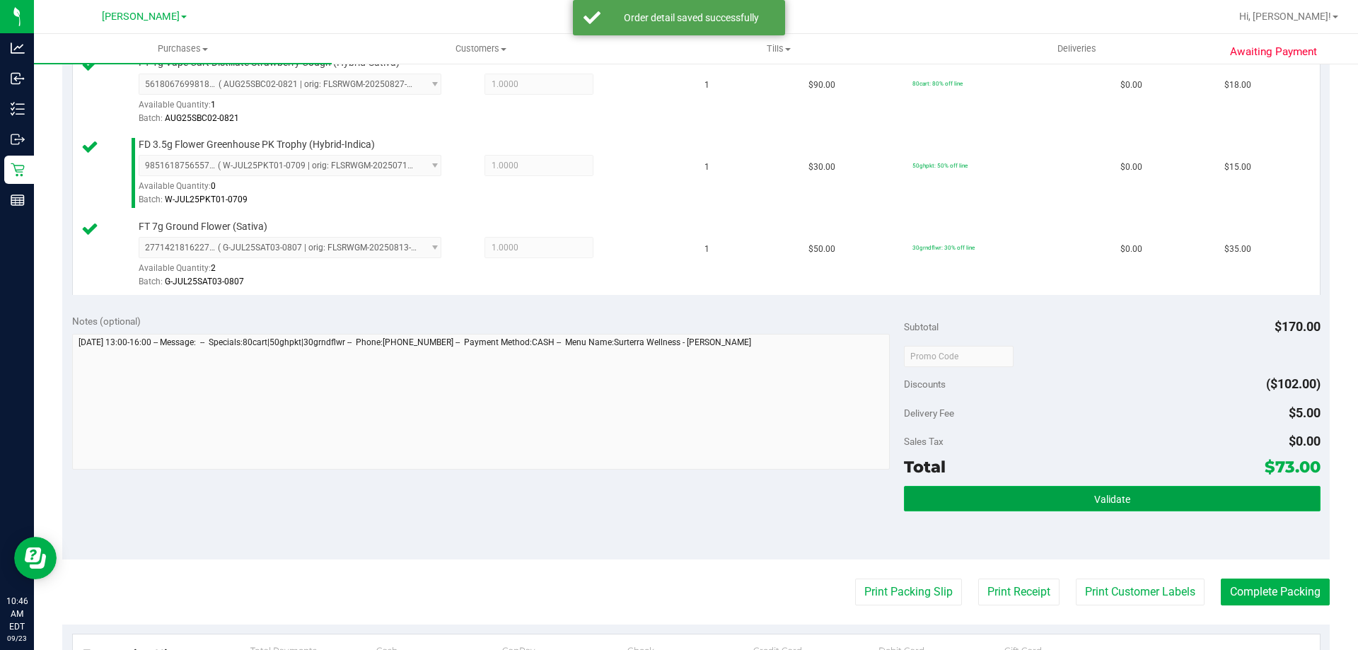
click at [1125, 500] on button "Validate" at bounding box center [1112, 498] width 416 height 25
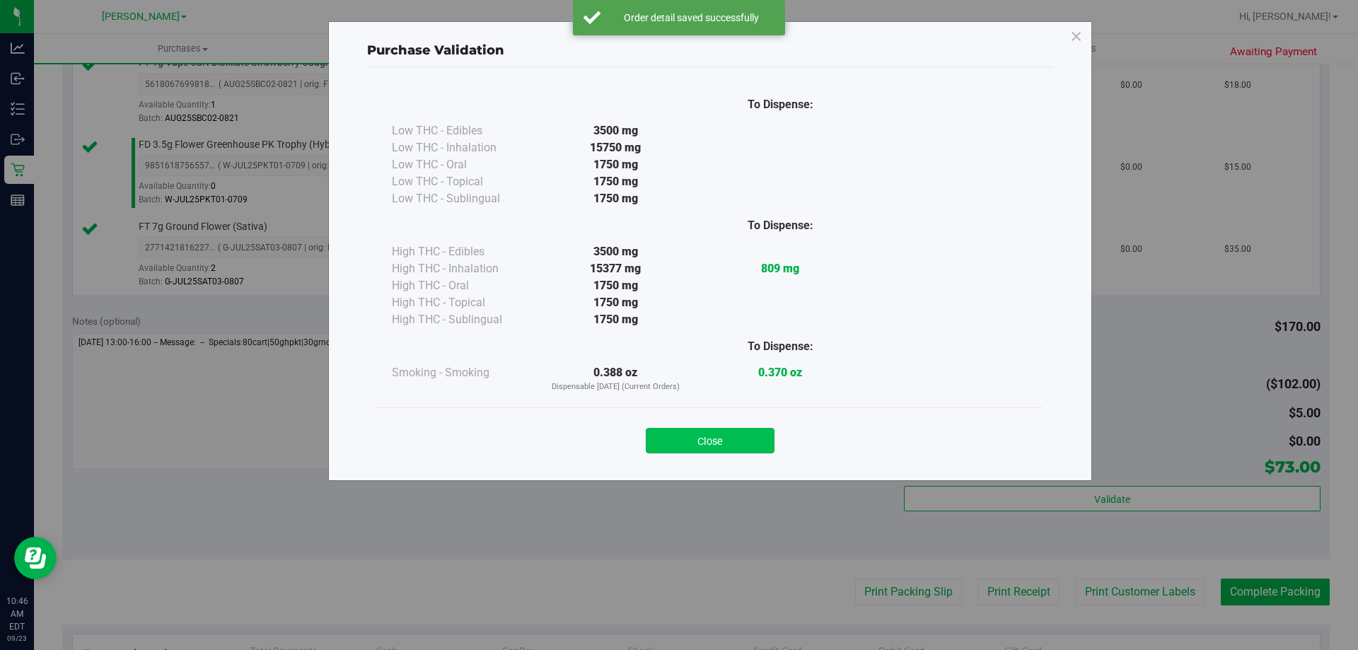
click at [713, 429] on button "Close" at bounding box center [710, 440] width 129 height 25
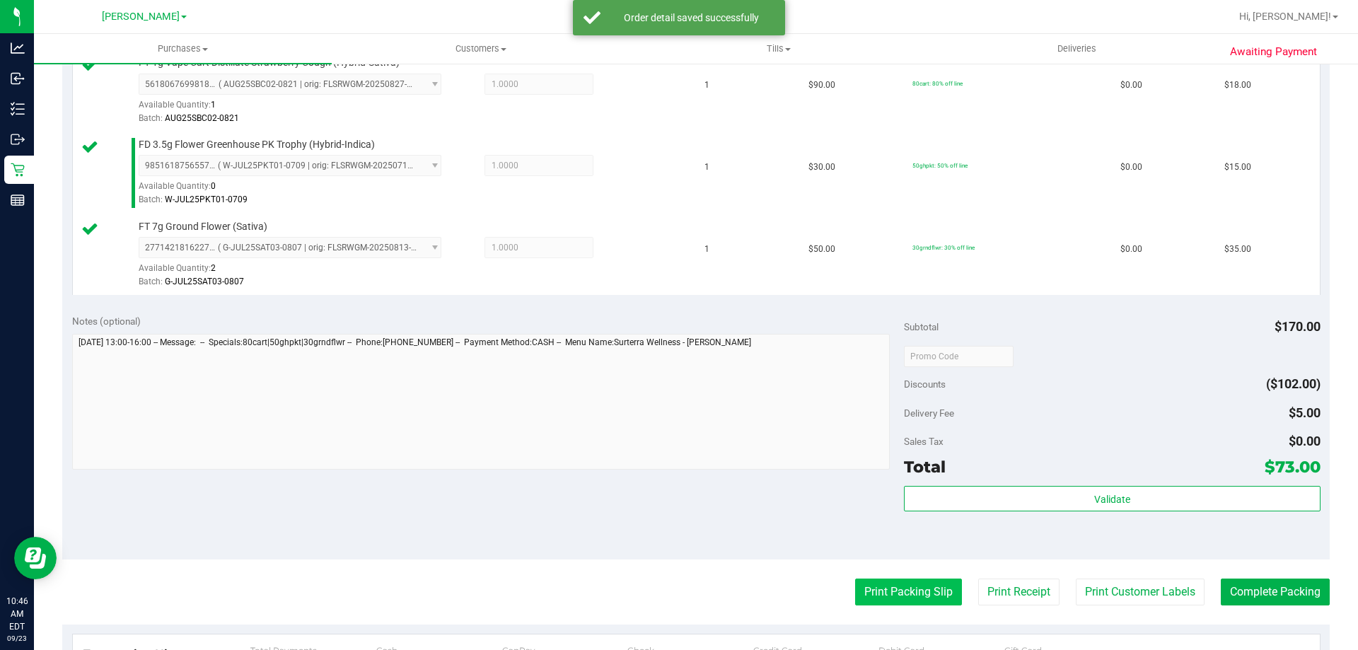
click at [895, 600] on button "Print Packing Slip" at bounding box center [908, 592] width 107 height 27
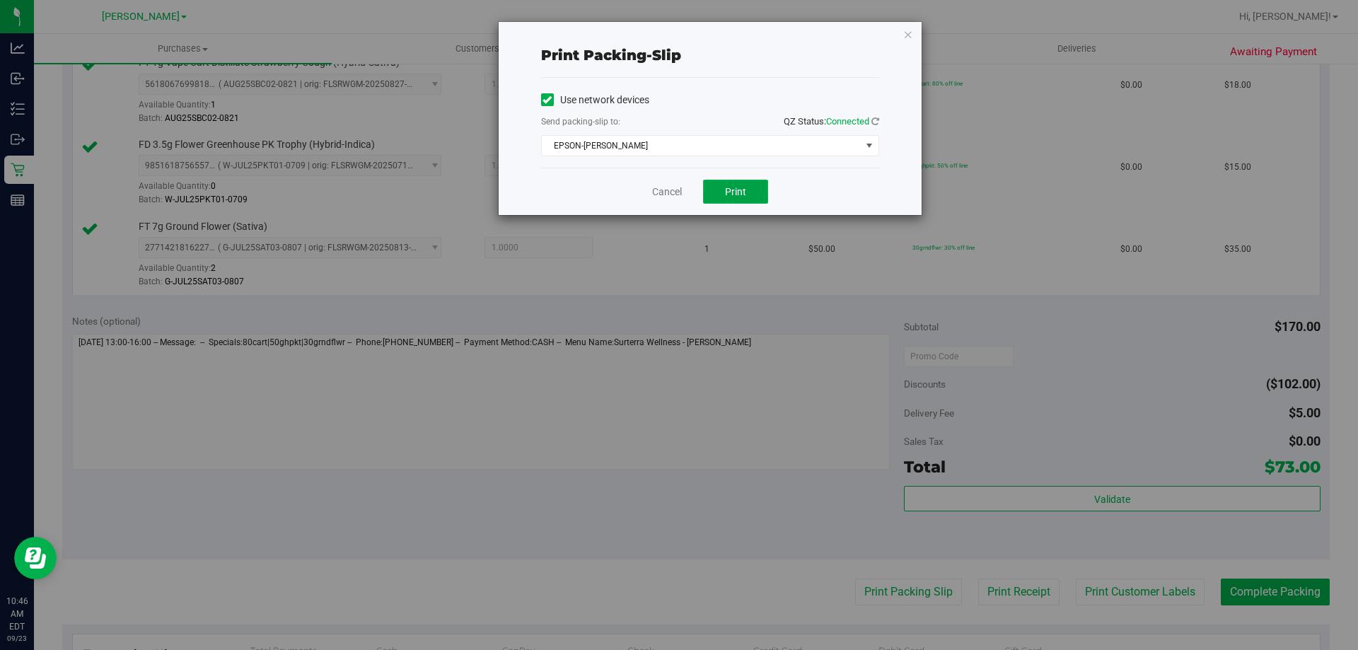
click at [724, 183] on button "Print" at bounding box center [735, 192] width 65 height 24
click at [747, 193] on button "Print" at bounding box center [735, 192] width 65 height 24
click at [673, 191] on link "Cancel" at bounding box center [667, 192] width 30 height 15
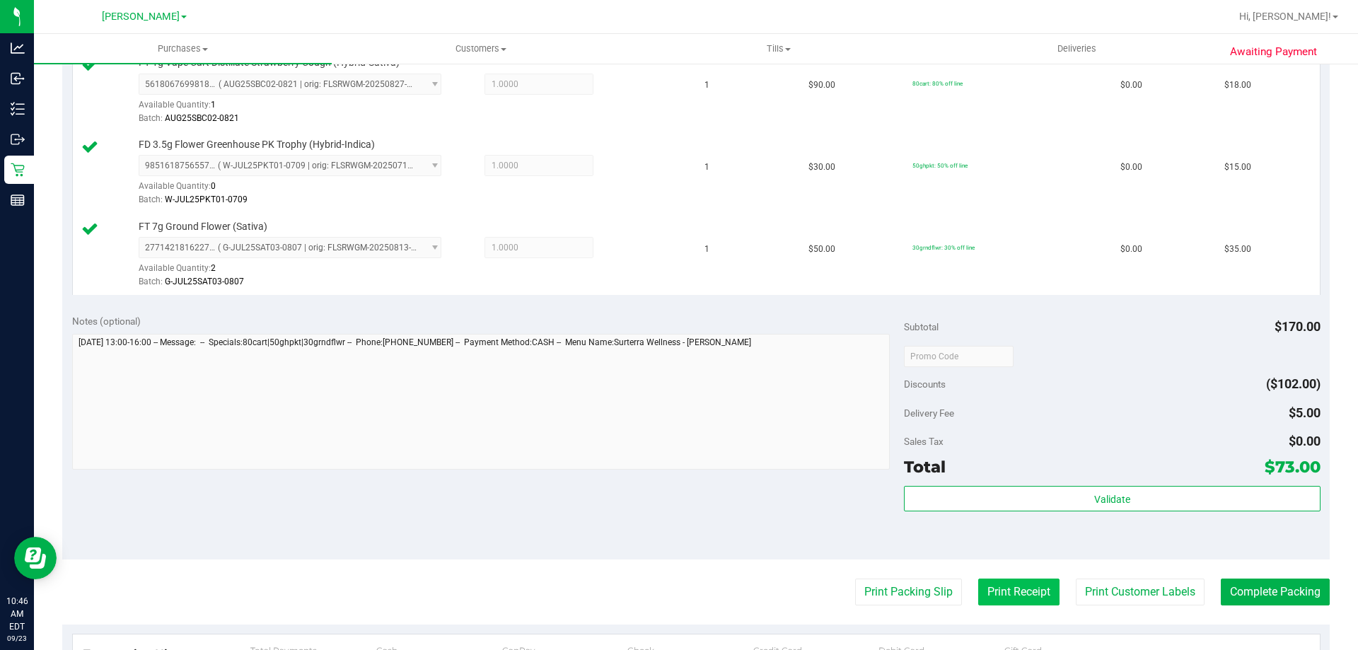
click at [994, 594] on button "Print Receipt" at bounding box center [1018, 592] width 81 height 27
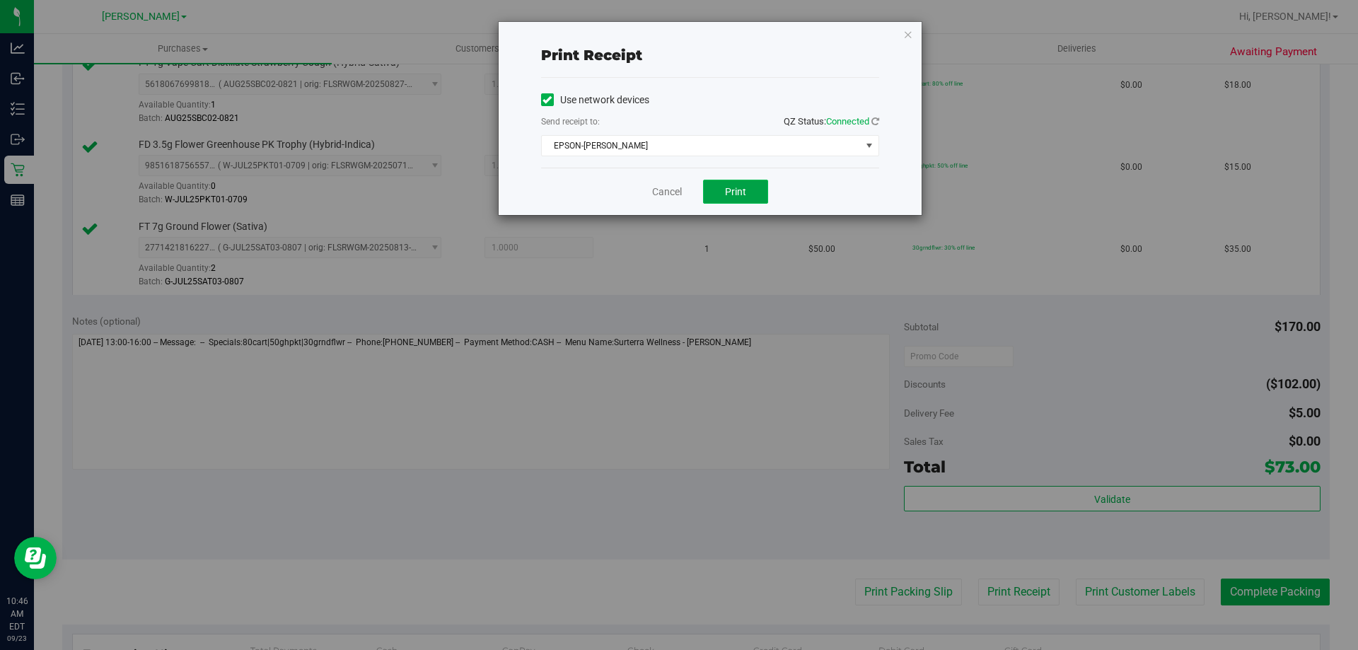
click at [748, 193] on button "Print" at bounding box center [735, 192] width 65 height 24
click at [669, 195] on link "Cancel" at bounding box center [667, 192] width 30 height 15
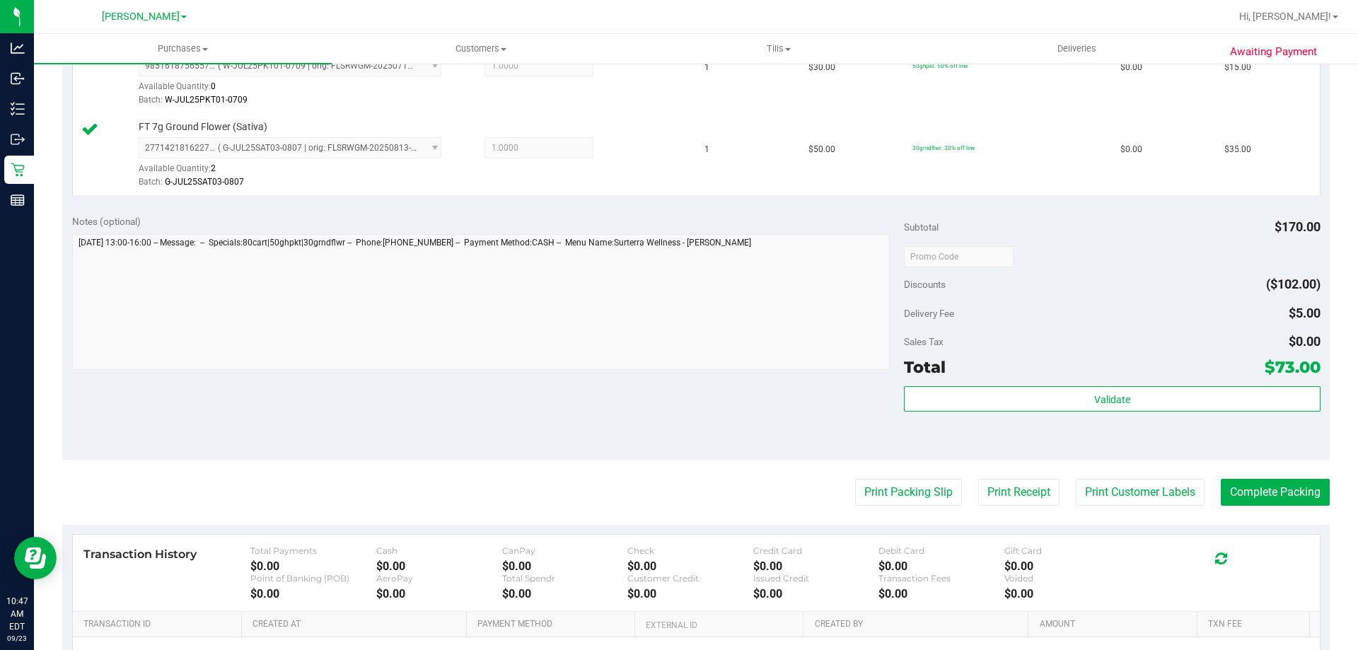
scroll to position [509, 0]
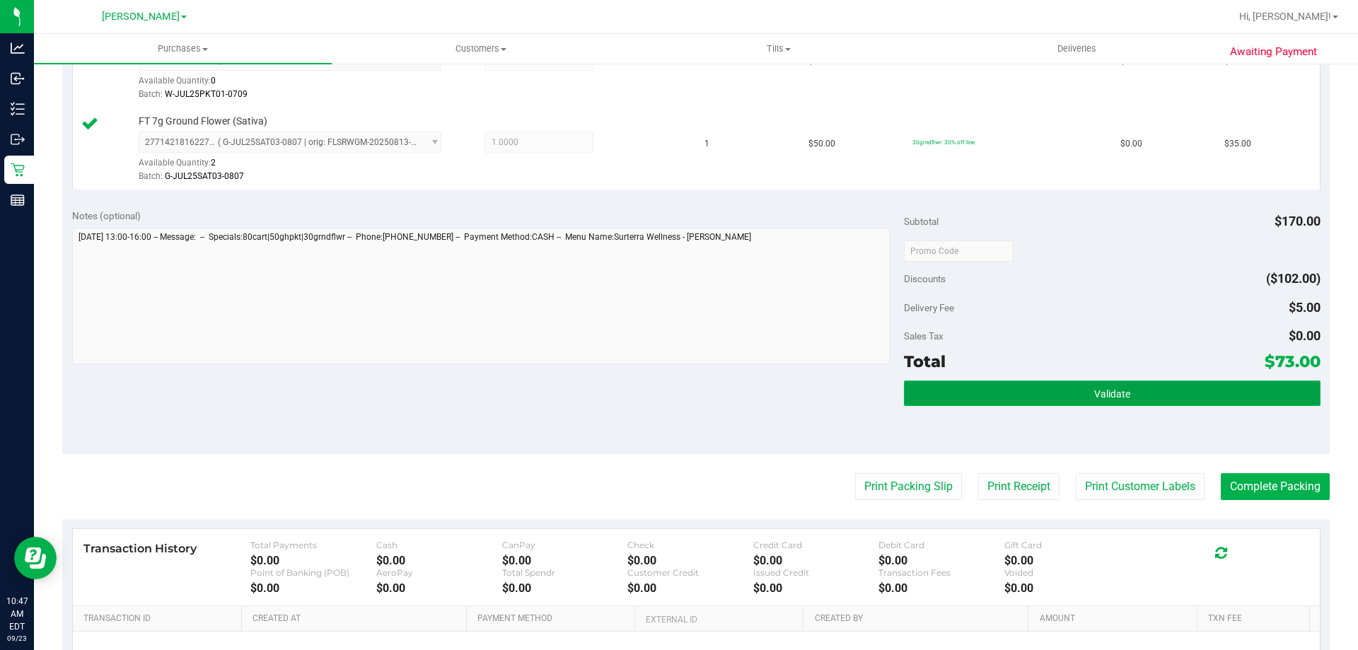
click at [1141, 384] on button "Validate" at bounding box center [1112, 393] width 416 height 25
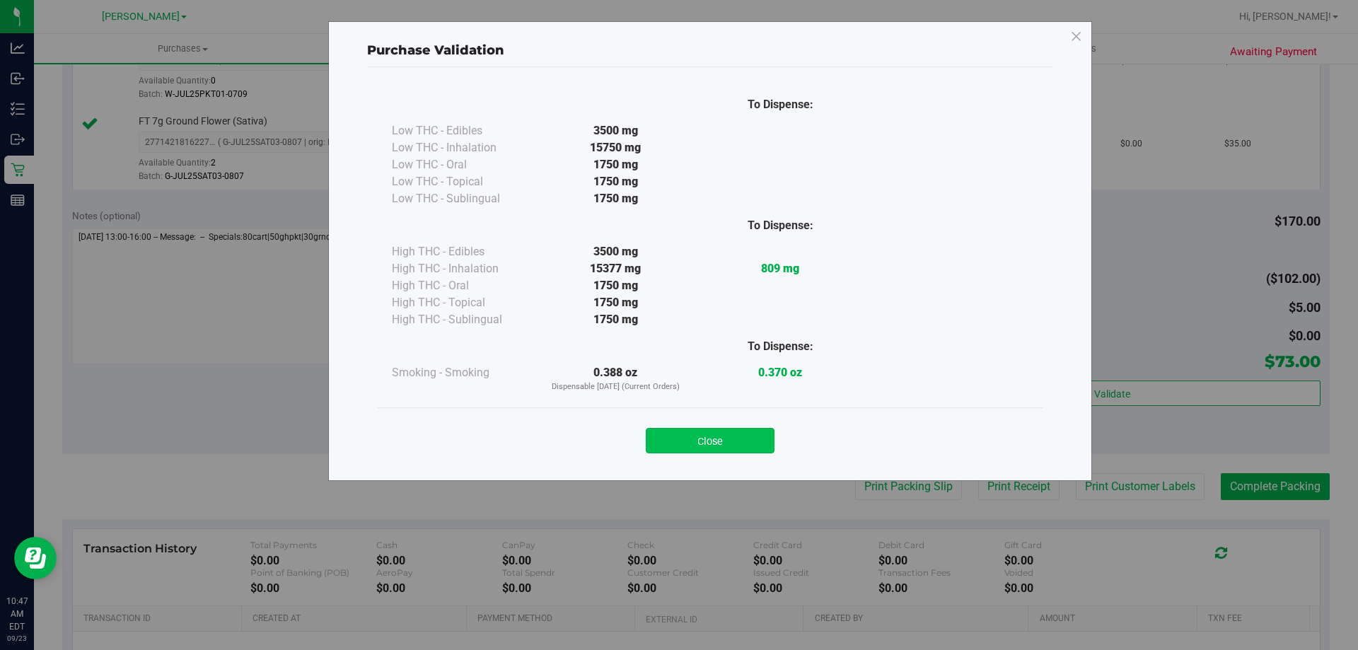
click at [731, 434] on button "Close" at bounding box center [710, 440] width 129 height 25
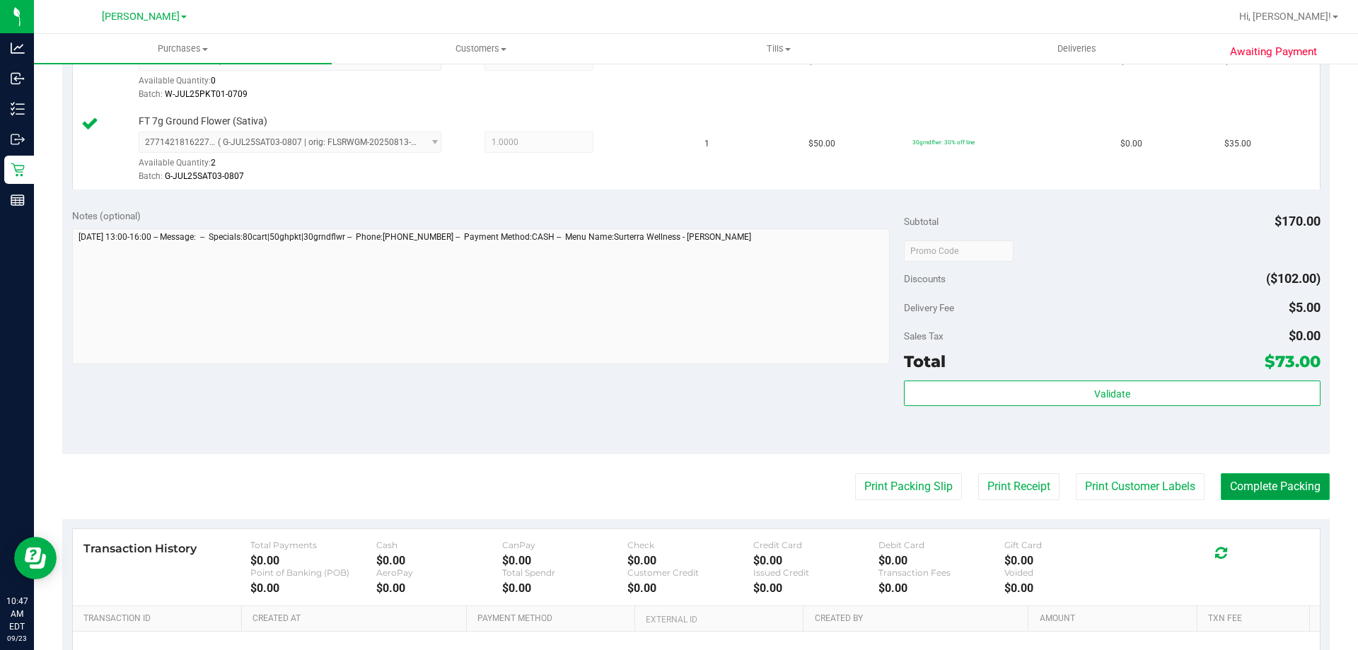
click at [1265, 477] on button "Complete Packing" at bounding box center [1275, 486] width 109 height 27
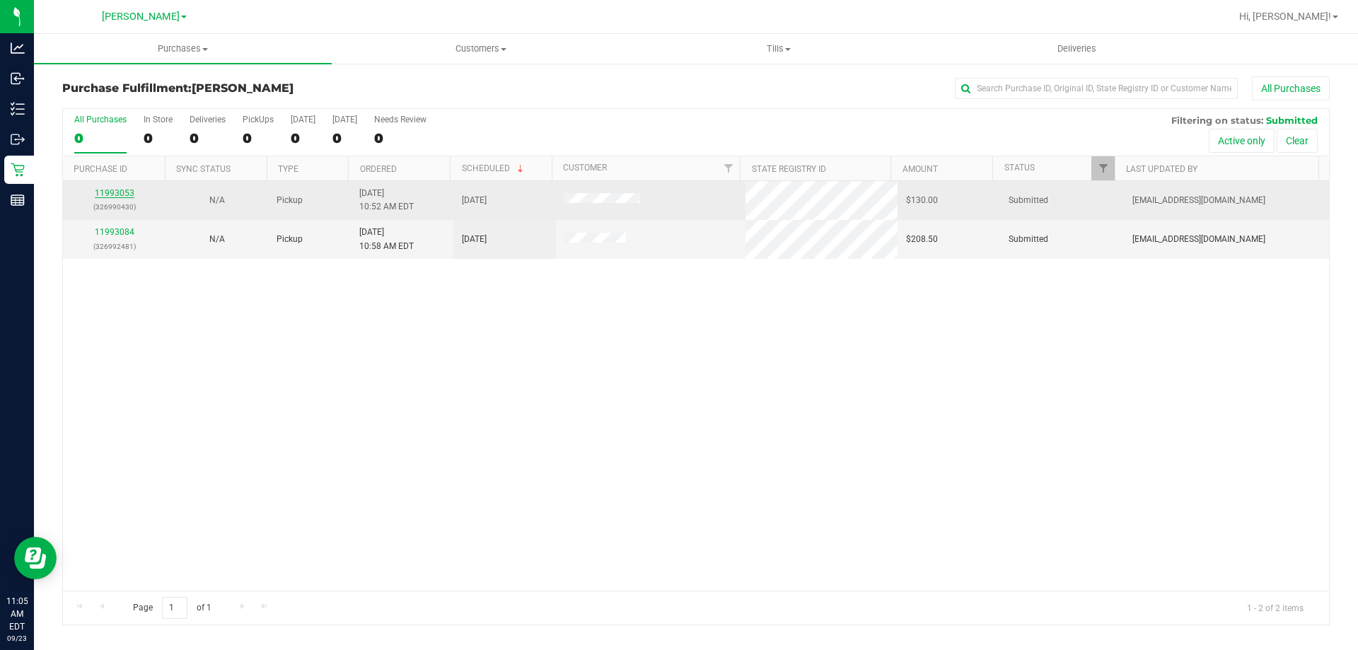
click at [104, 190] on link "11993053" at bounding box center [115, 193] width 40 height 10
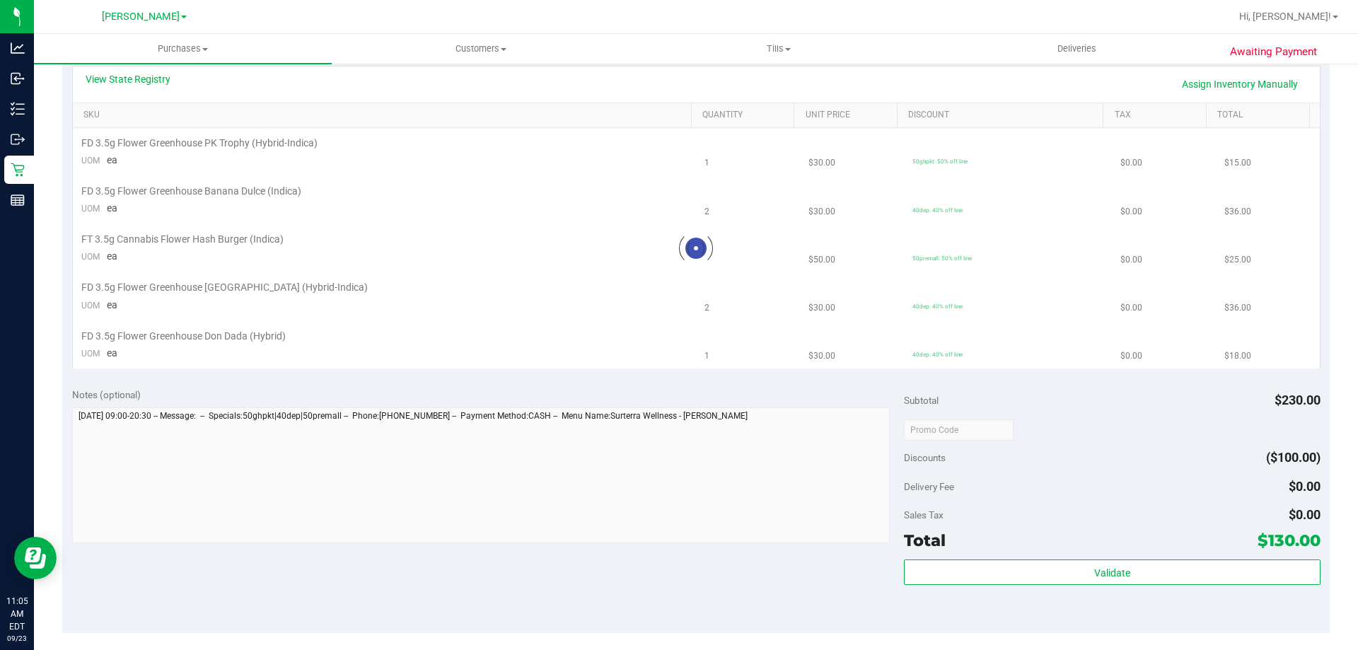
scroll to position [349, 0]
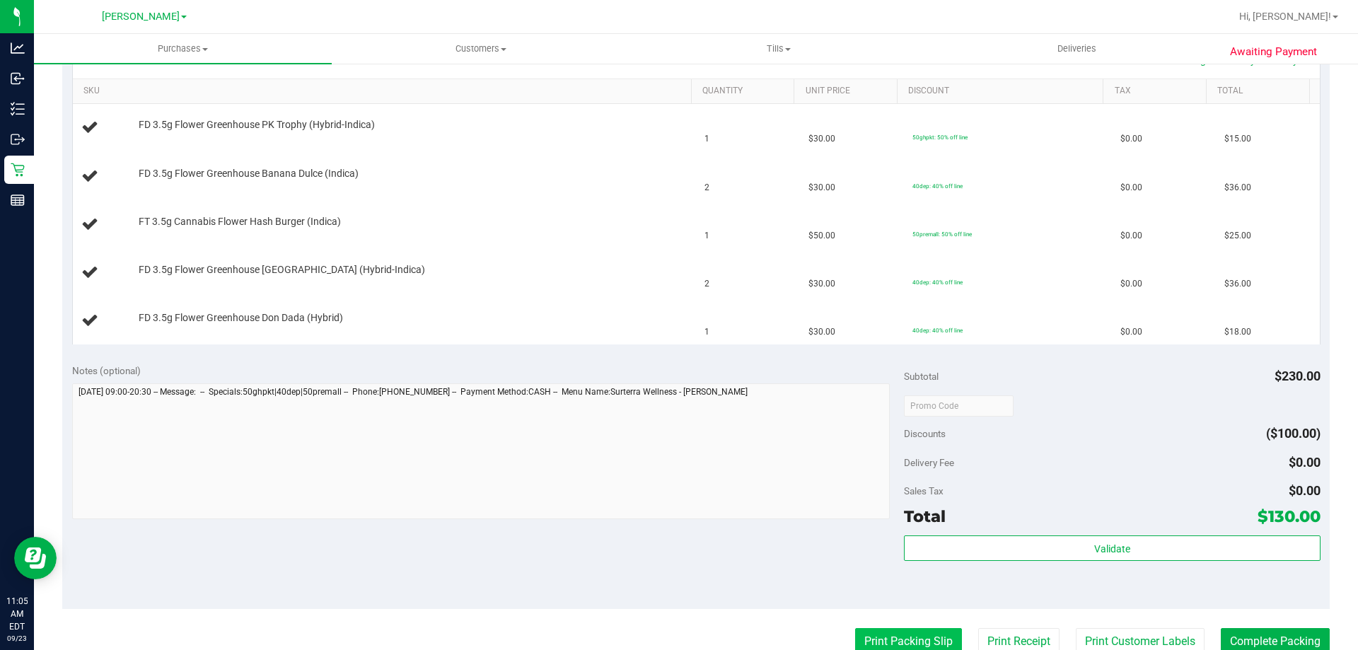
click at [911, 636] on button "Print Packing Slip" at bounding box center [908, 641] width 107 height 27
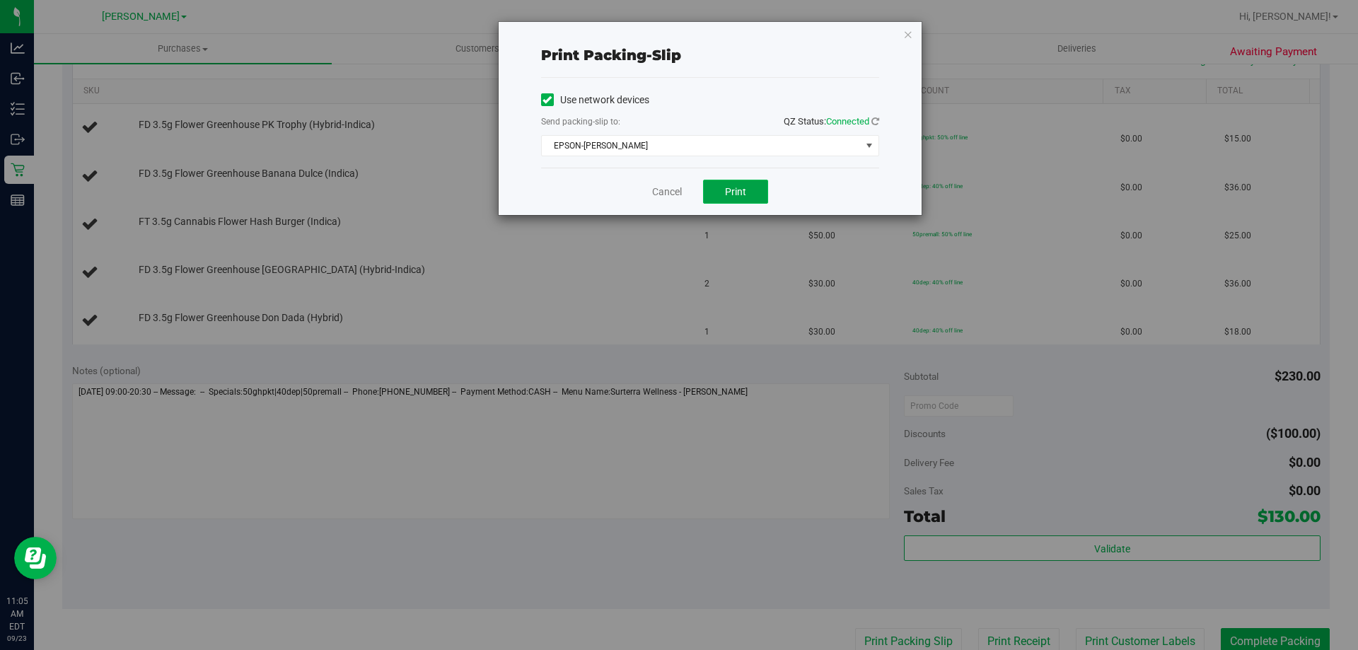
click at [745, 196] on span "Print" at bounding box center [735, 191] width 21 height 11
click at [661, 190] on link "Cancel" at bounding box center [667, 192] width 30 height 15
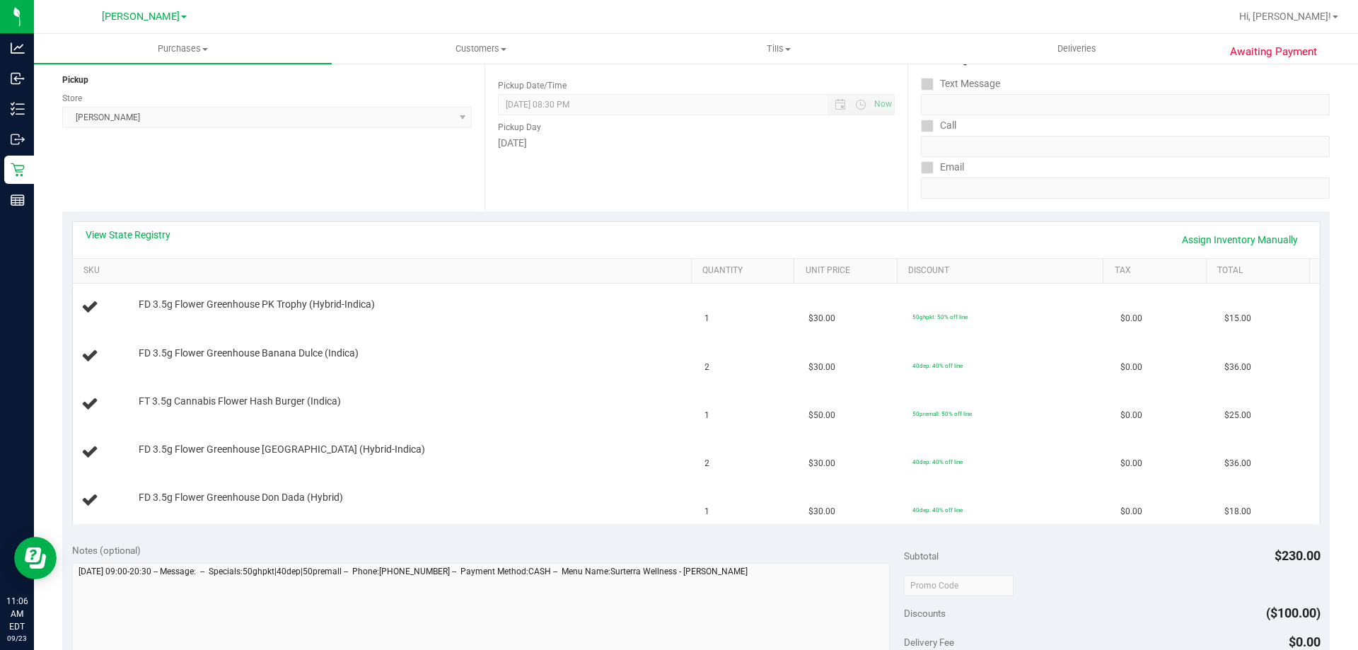
scroll to position [172, 0]
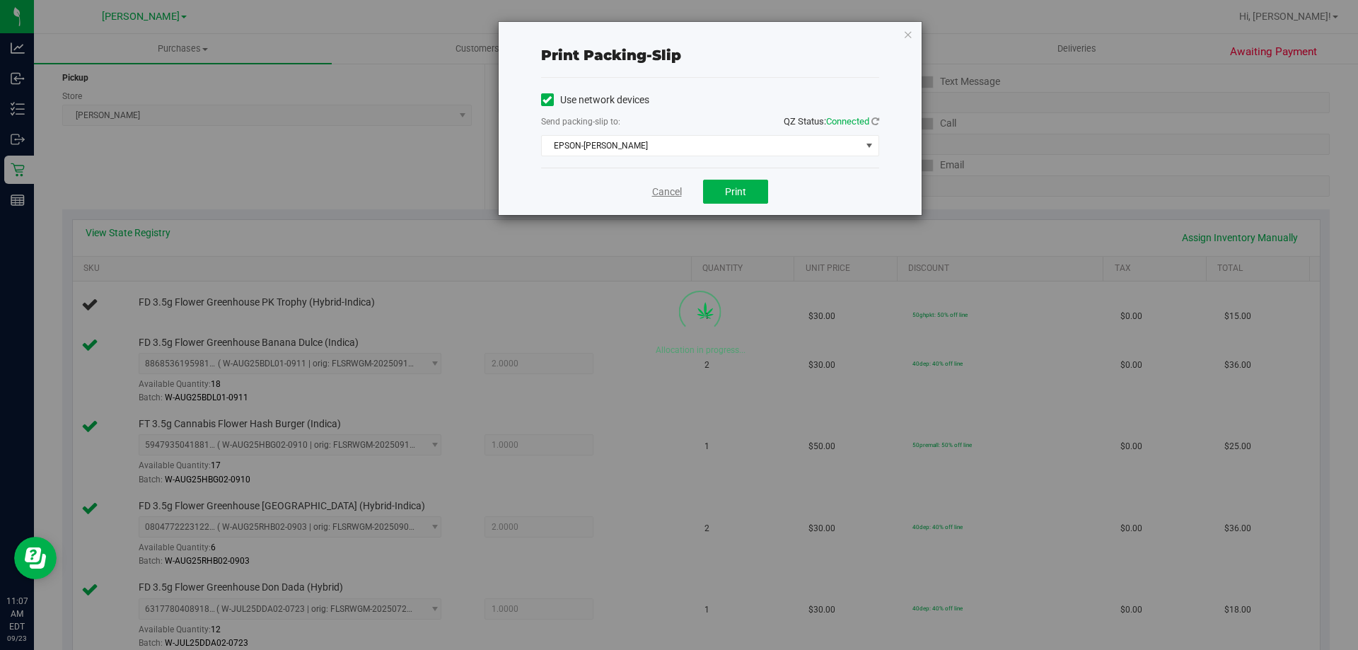
click at [663, 189] on link "Cancel" at bounding box center [667, 192] width 30 height 15
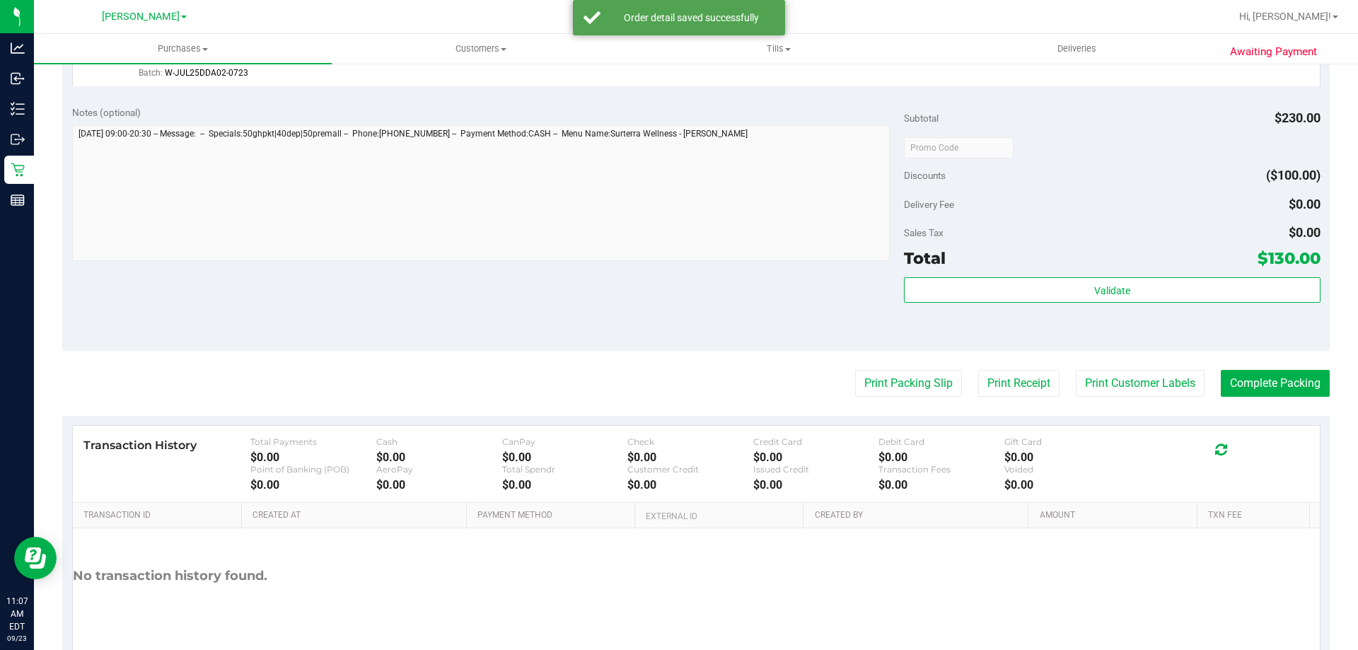
scroll to position [834, 0]
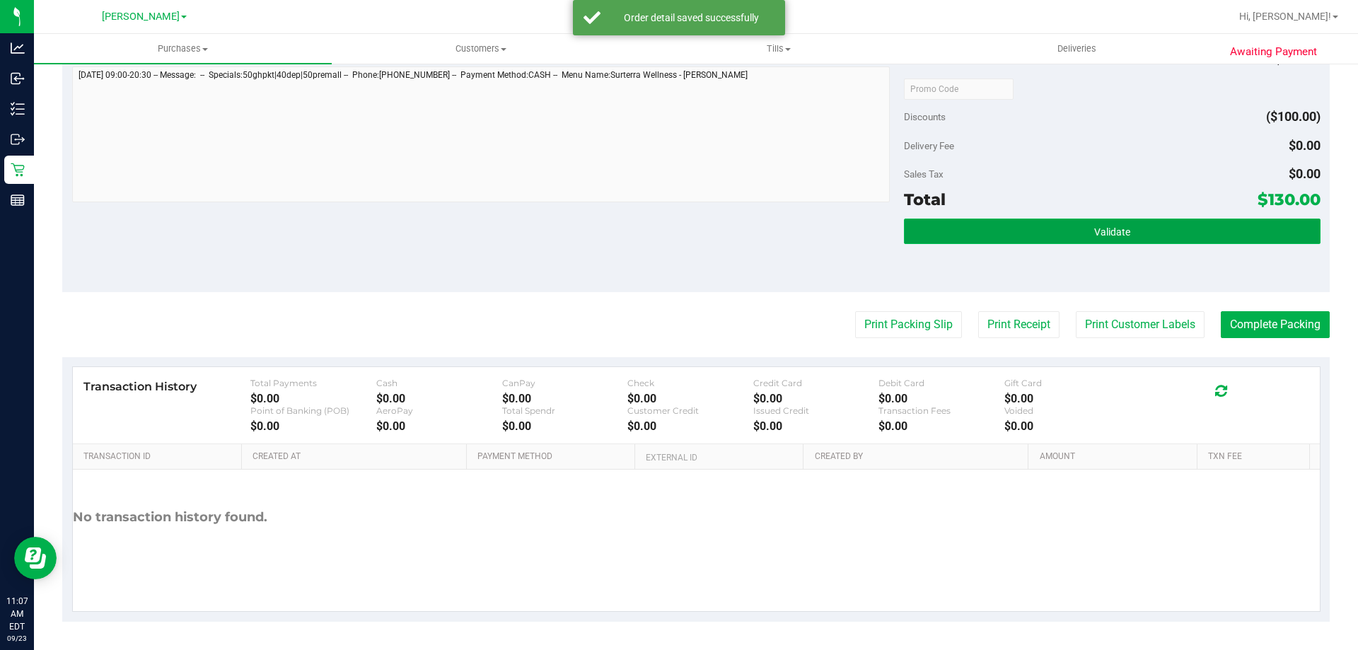
click at [1142, 235] on button "Validate" at bounding box center [1112, 231] width 416 height 25
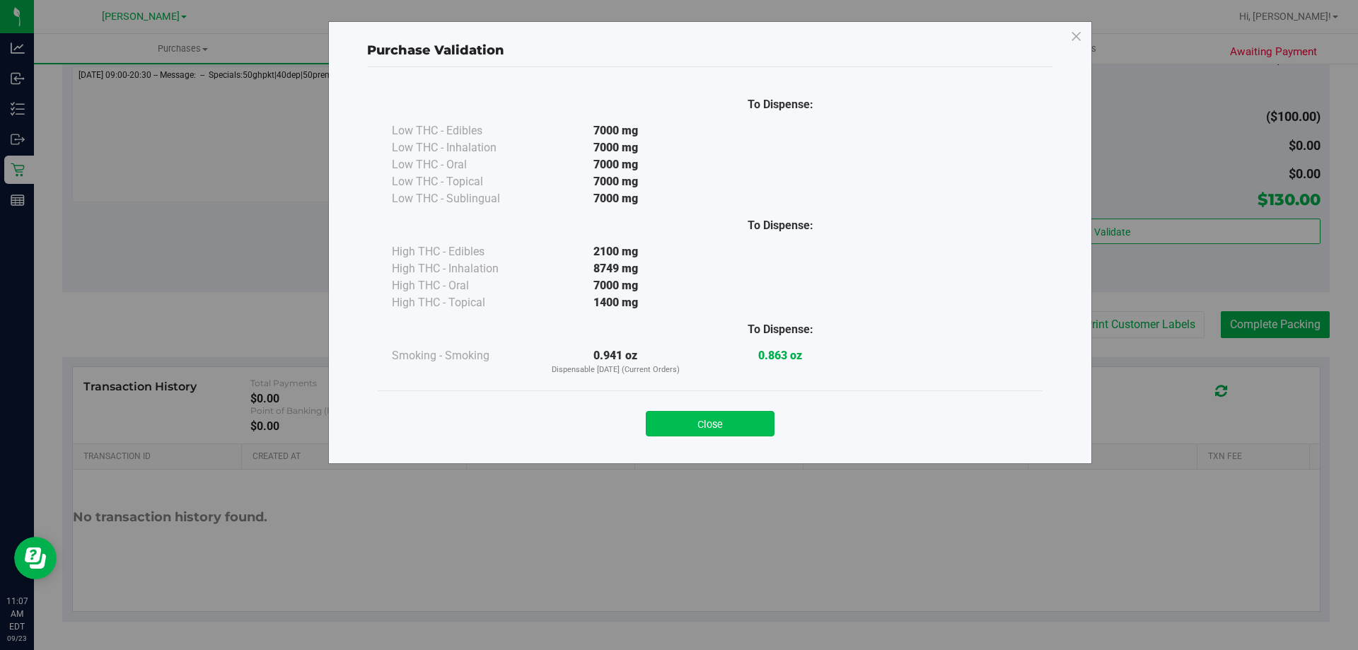
click at [726, 434] on button "Close" at bounding box center [710, 423] width 129 height 25
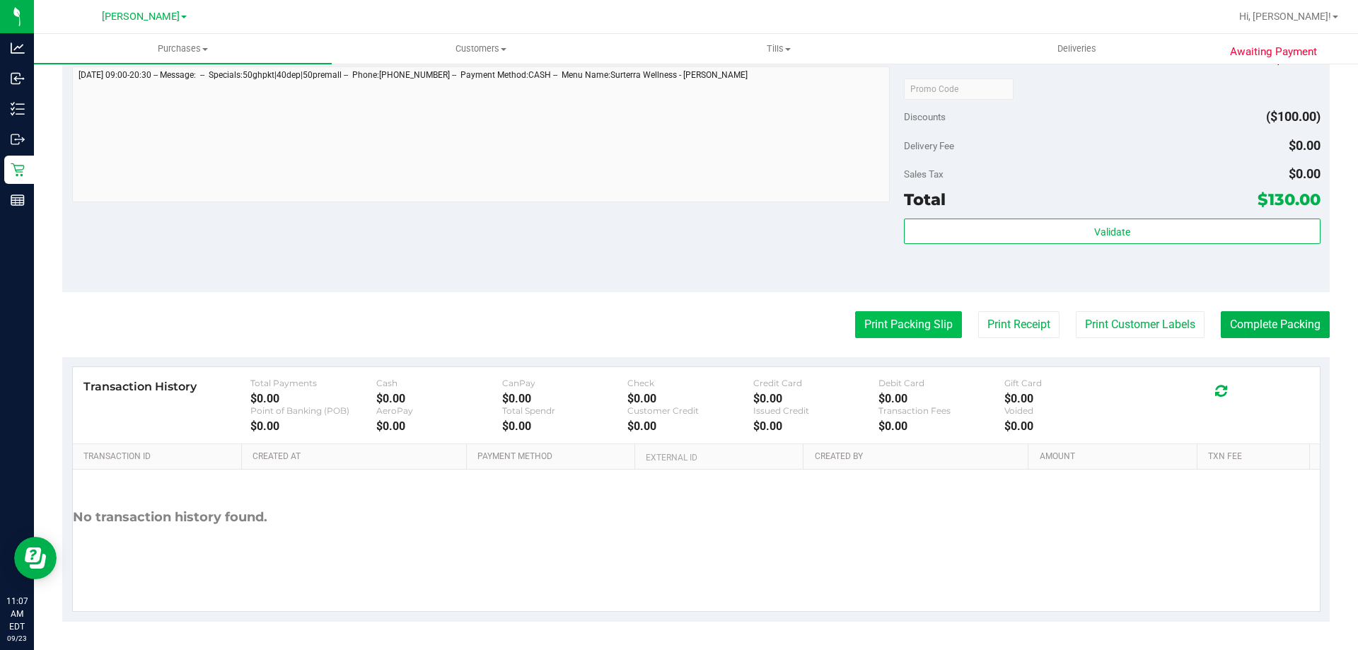
click at [908, 323] on button "Print Packing Slip" at bounding box center [908, 324] width 107 height 27
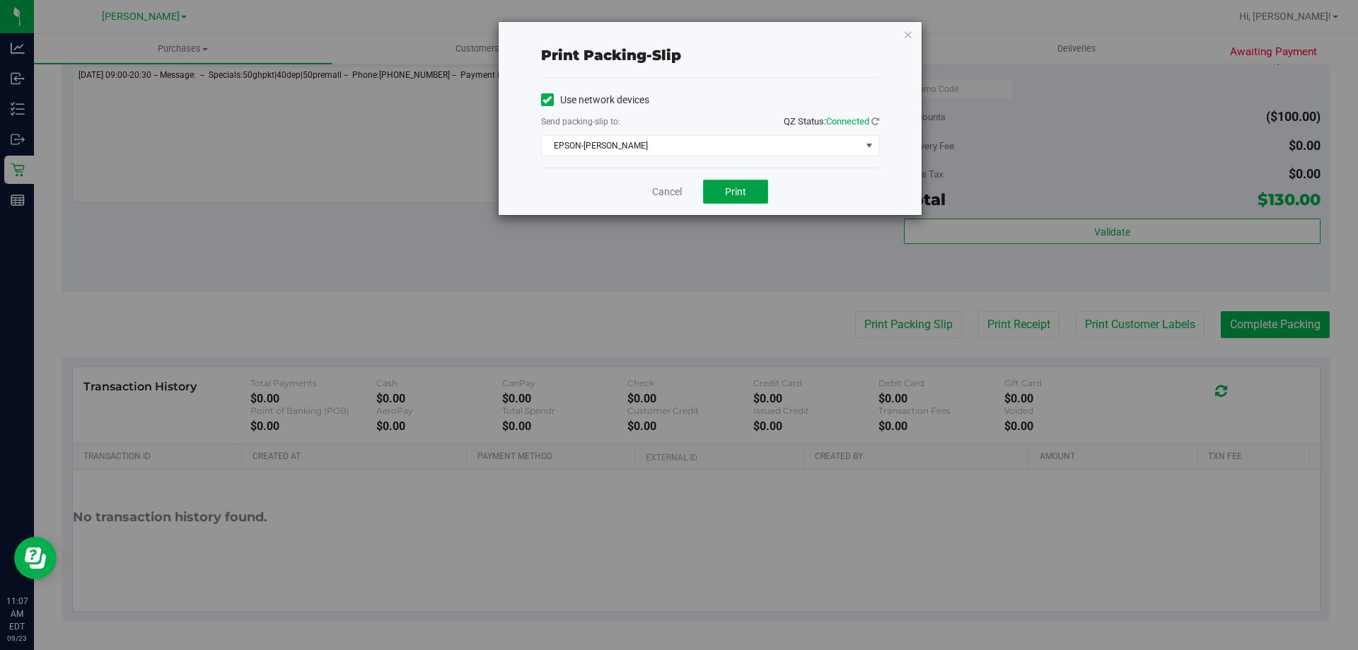
click at [722, 183] on button "Print" at bounding box center [735, 192] width 65 height 24
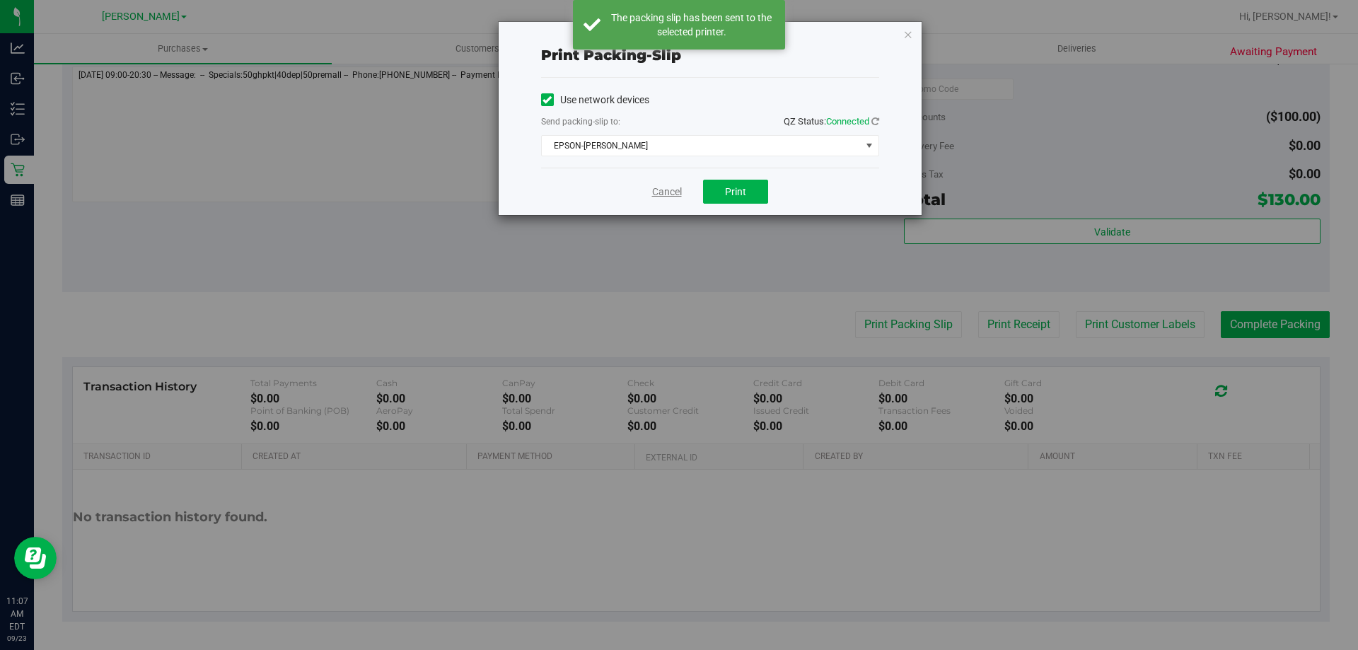
click at [660, 192] on link "Cancel" at bounding box center [667, 192] width 30 height 15
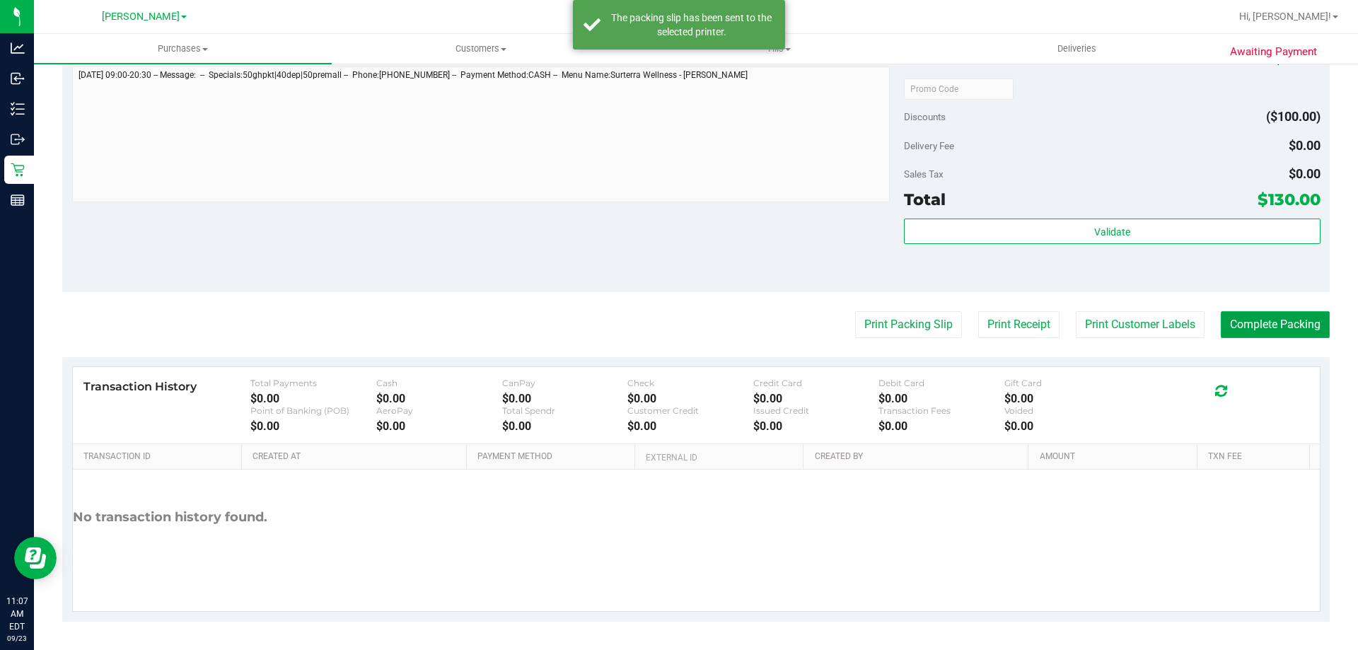
click at [1316, 336] on button "Complete Packing" at bounding box center [1275, 324] width 109 height 27
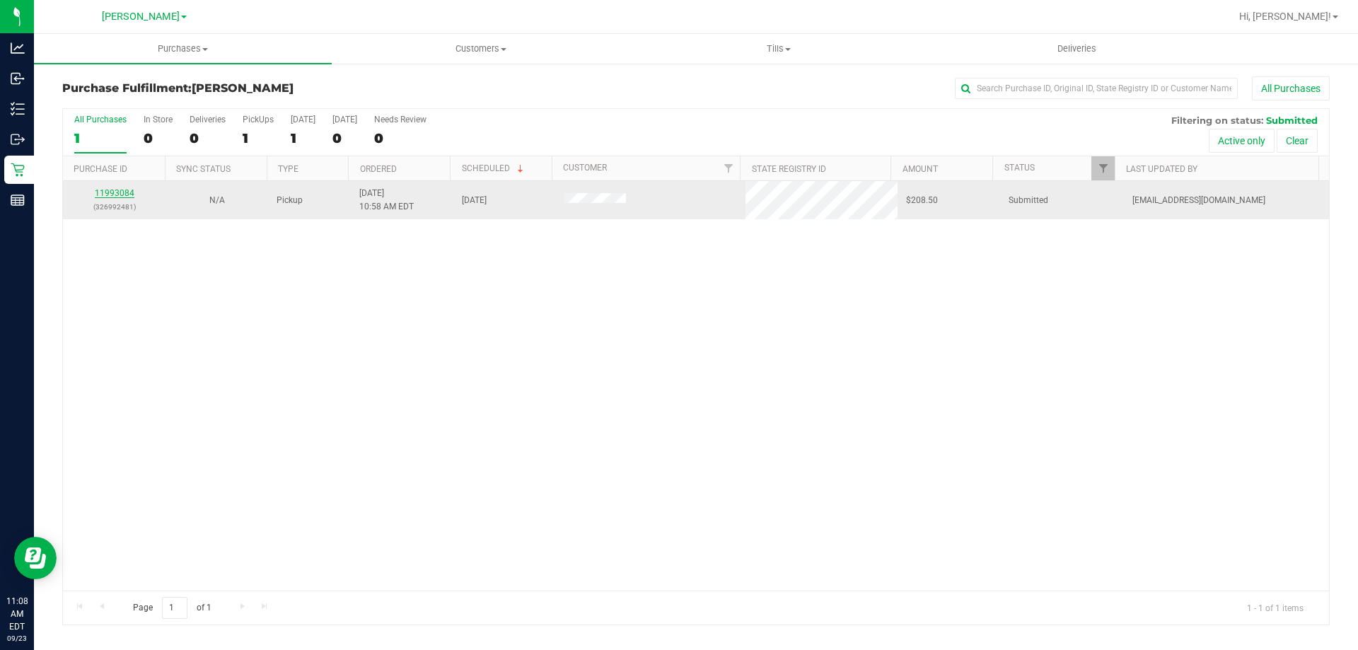
click at [120, 195] on link "11993084" at bounding box center [115, 193] width 40 height 10
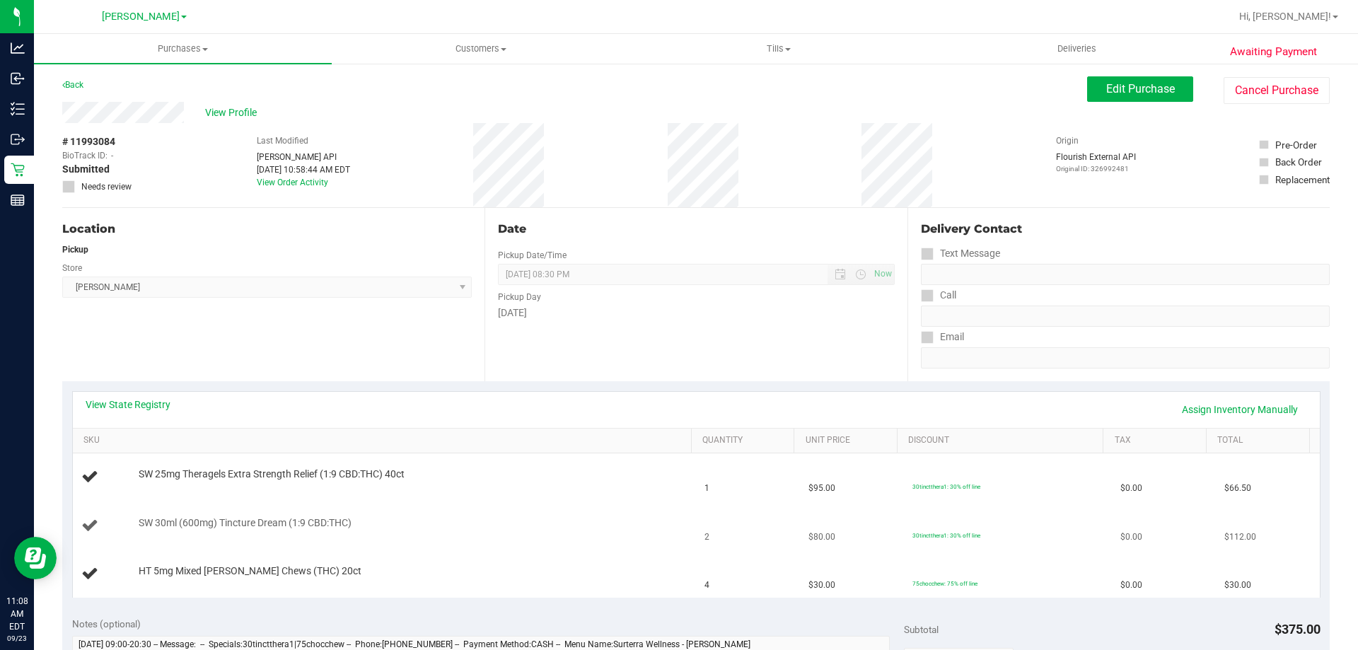
click at [800, 513] on td "$80.00" at bounding box center [852, 526] width 104 height 48
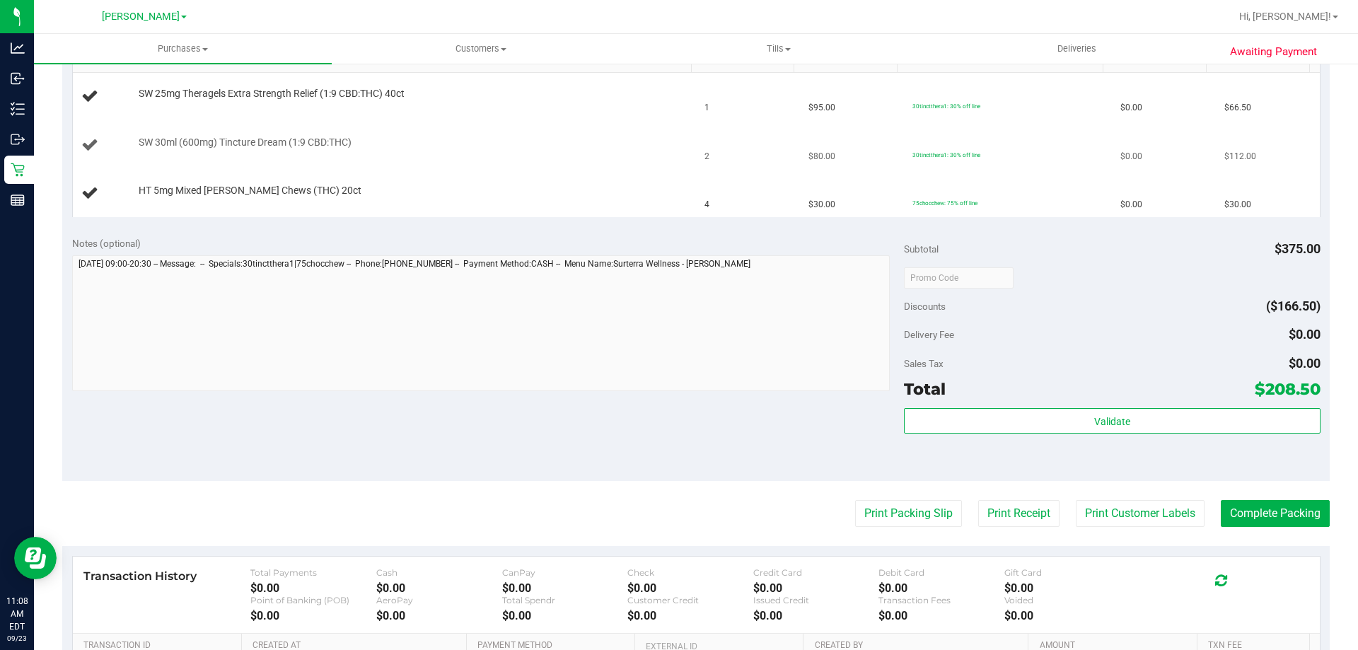
scroll to position [389, 0]
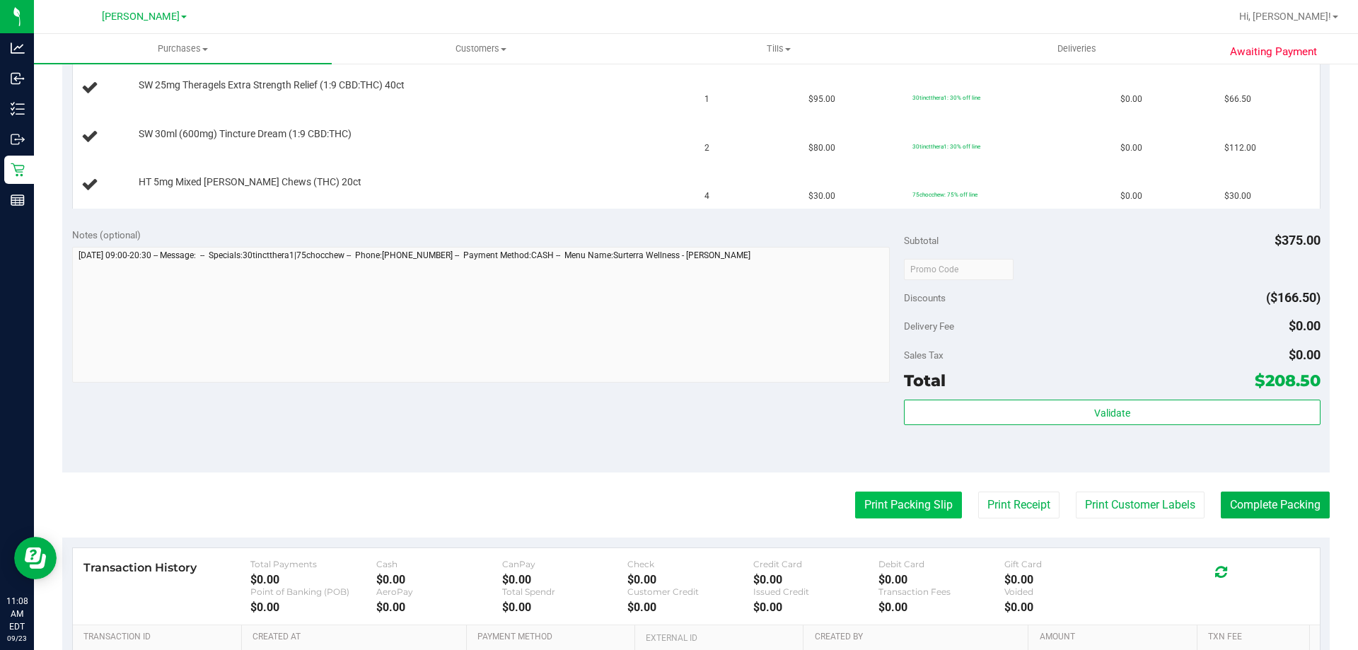
click at [900, 511] on button "Print Packing Slip" at bounding box center [908, 505] width 107 height 27
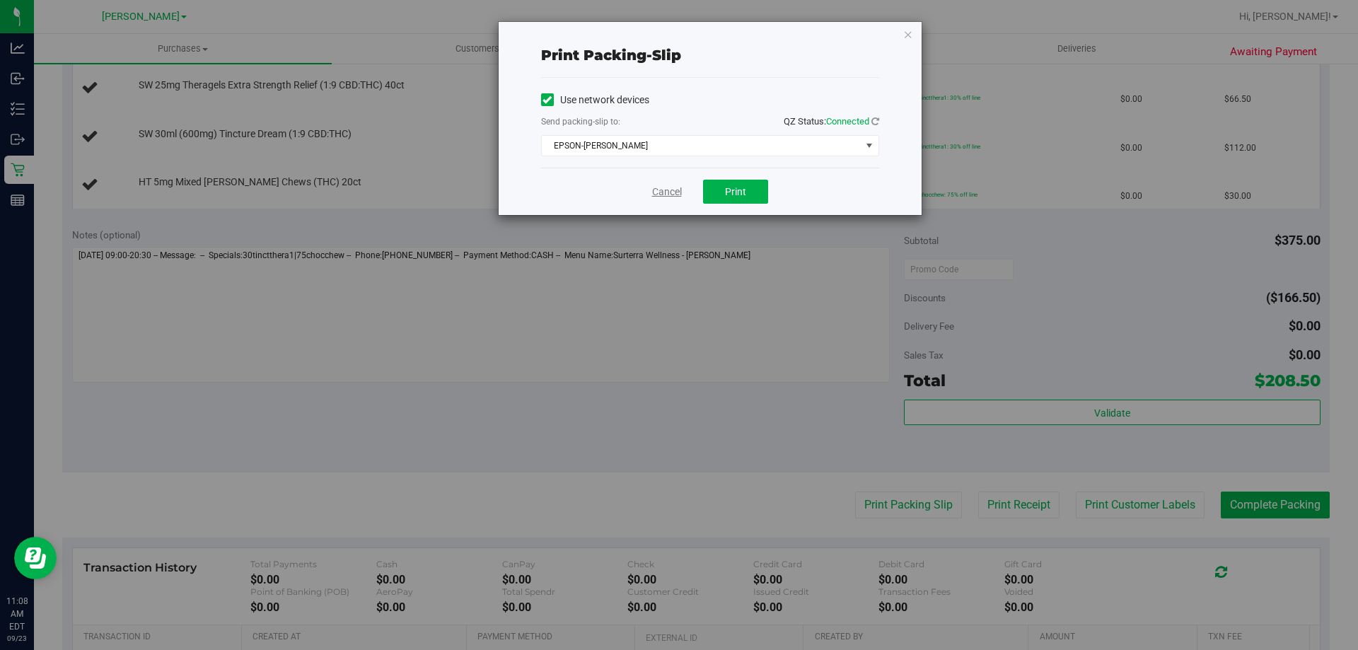
click at [678, 190] on link "Cancel" at bounding box center [667, 192] width 30 height 15
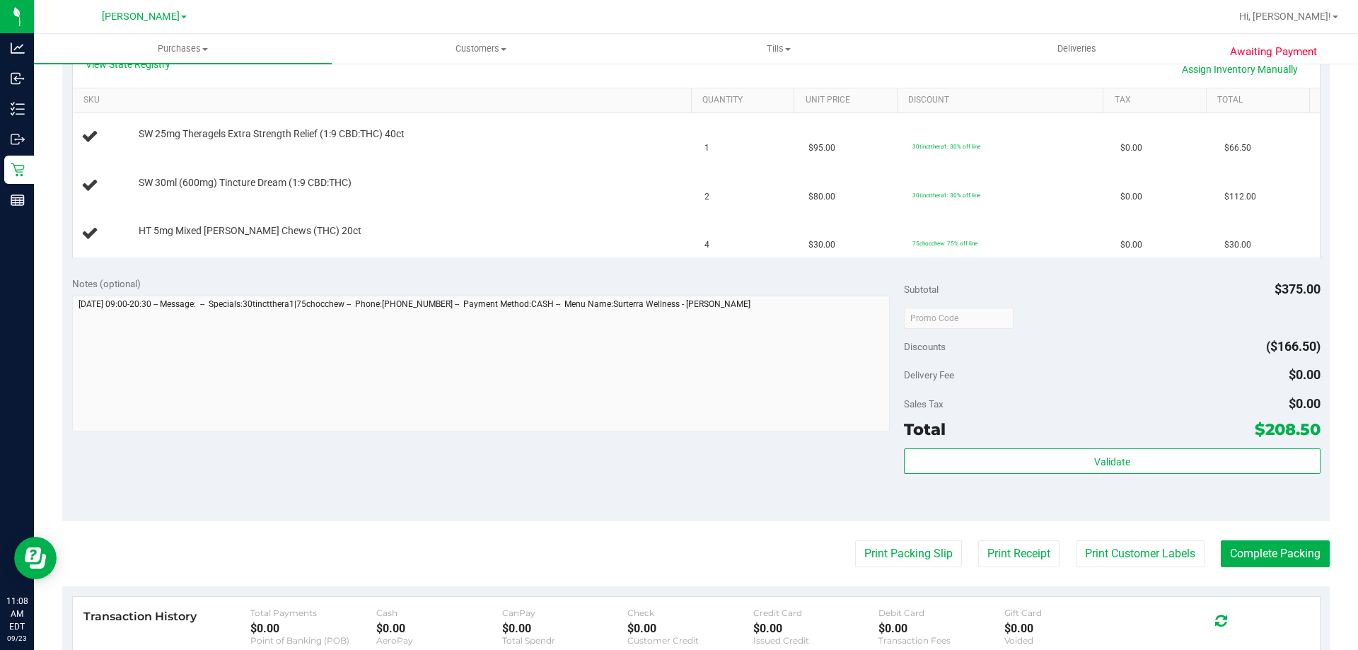
scroll to position [353, 0]
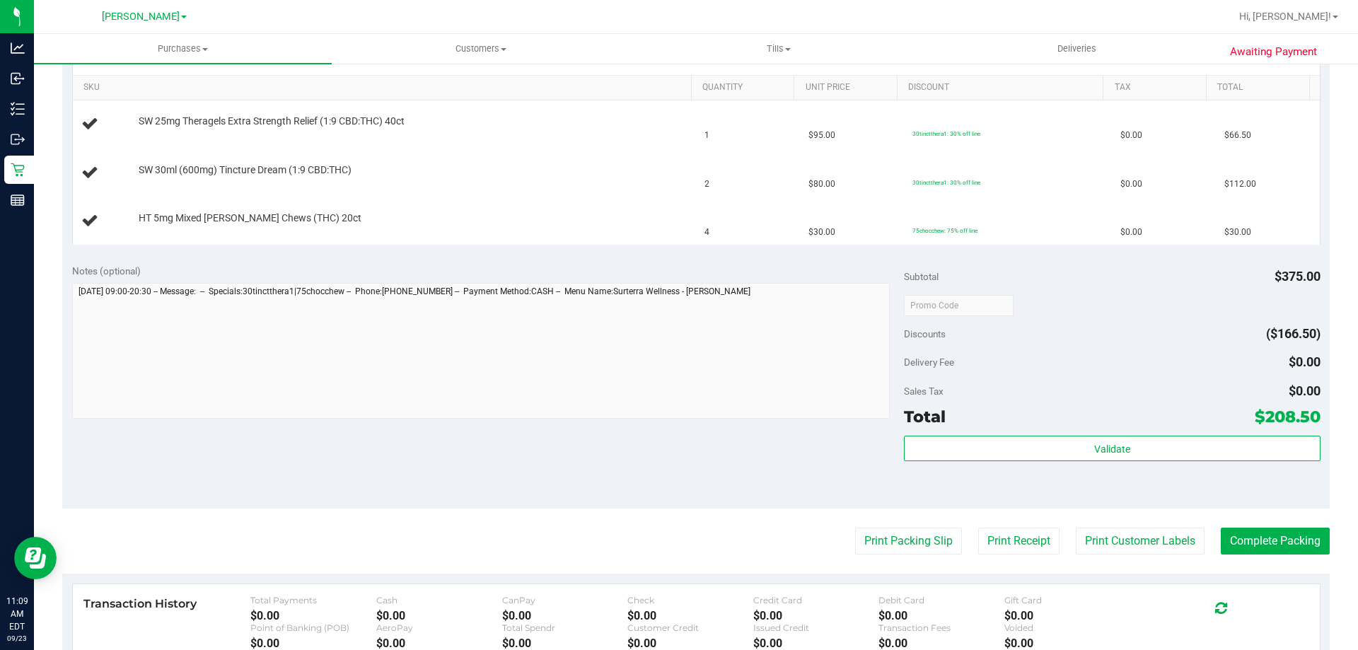
click at [855, 528] on button "Print Packing Slip" at bounding box center [908, 541] width 107 height 27
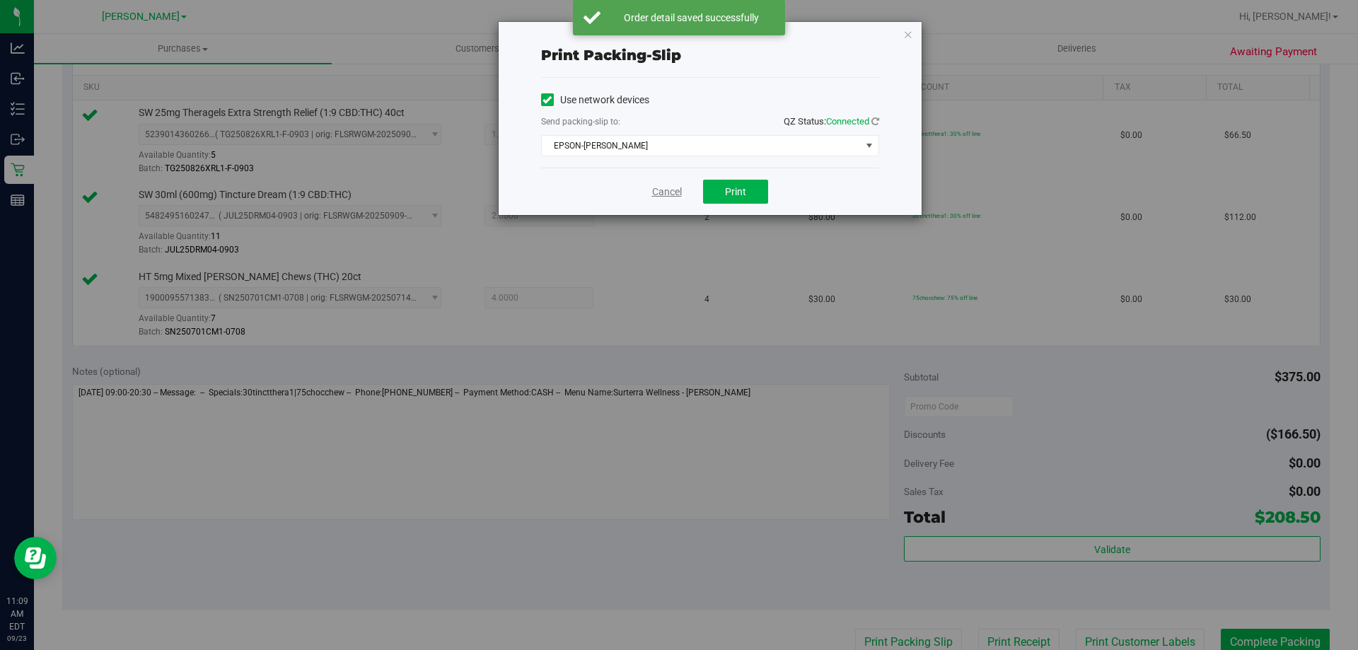
click at [656, 195] on link "Cancel" at bounding box center [667, 192] width 30 height 15
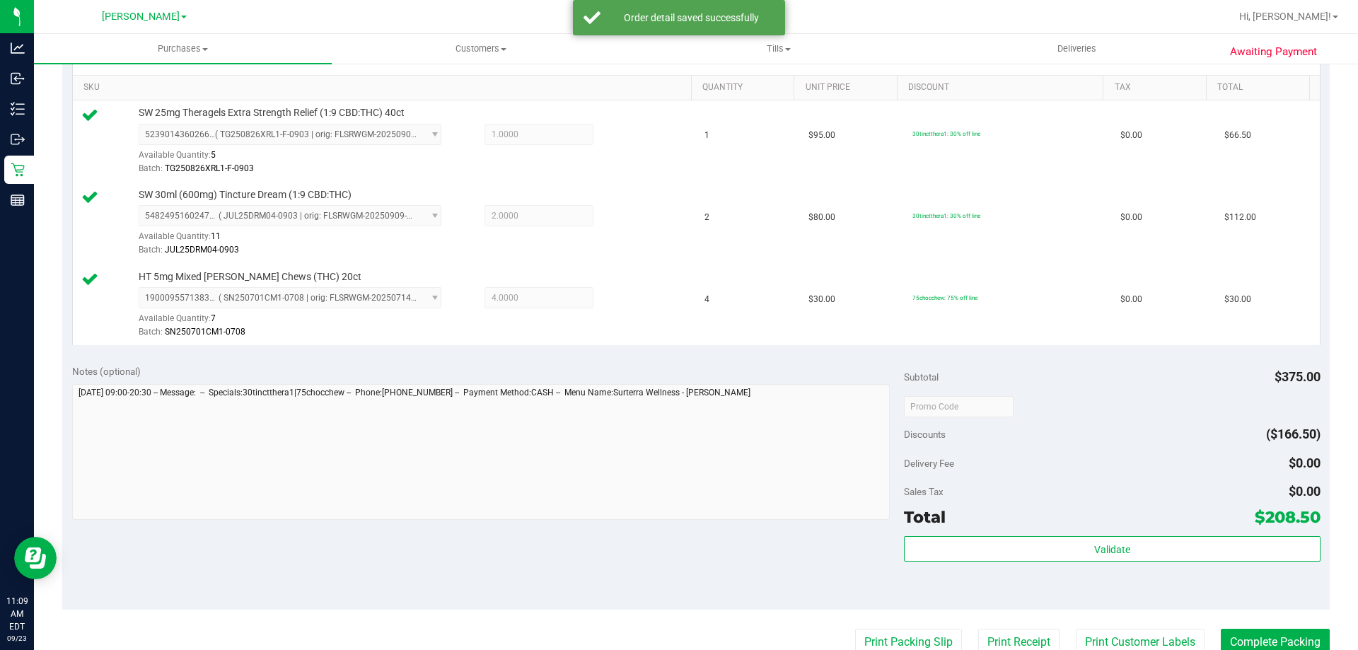
scroll to position [359, 0]
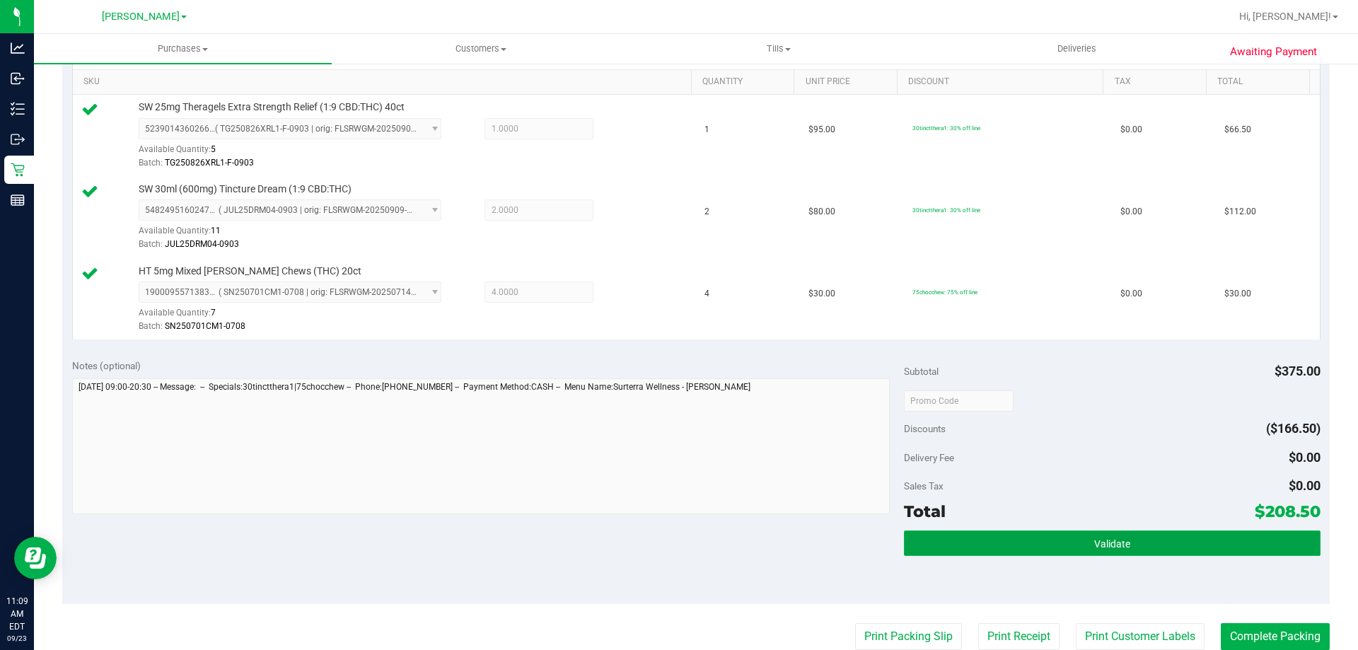
click at [1154, 533] on button "Validate" at bounding box center [1112, 542] width 416 height 25
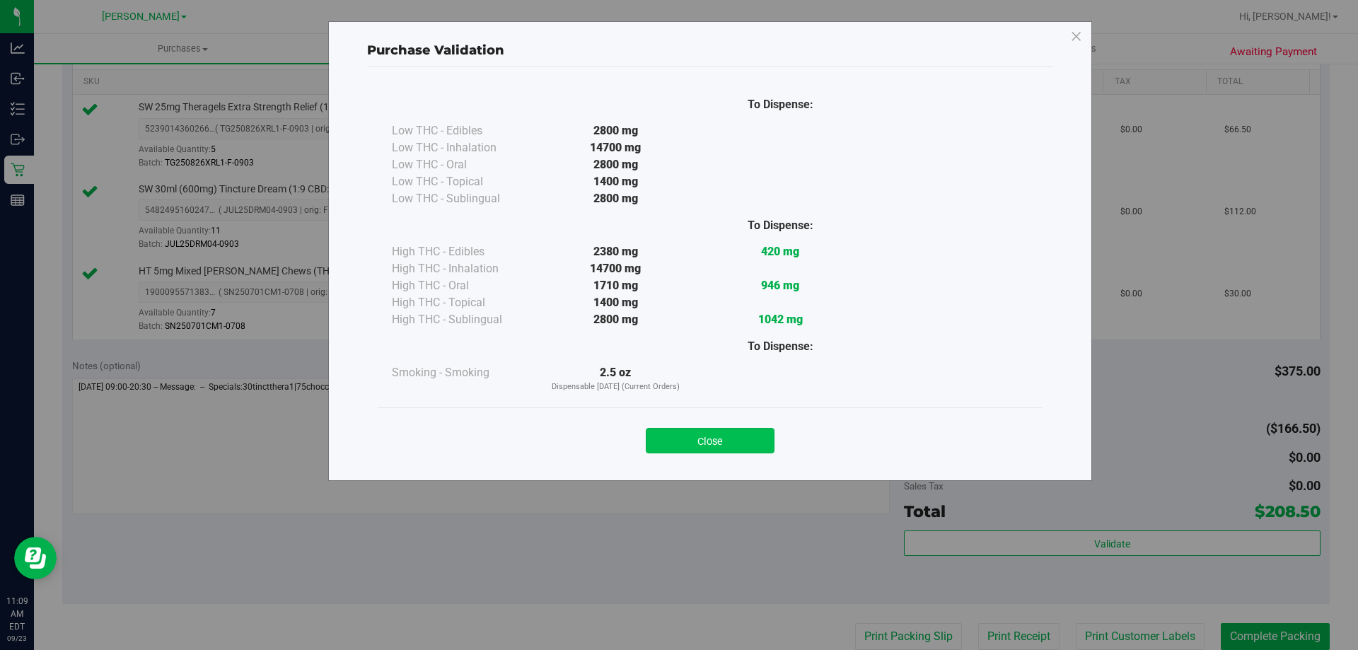
click at [738, 428] on button "Close" at bounding box center [710, 440] width 129 height 25
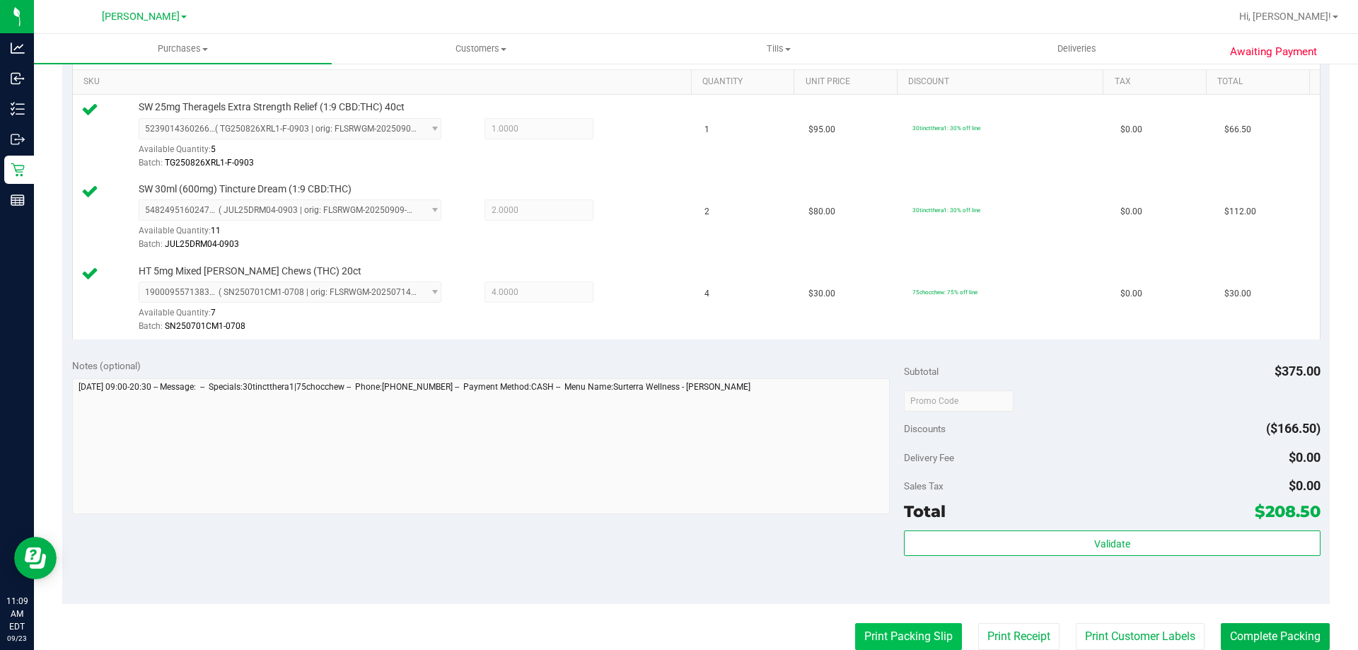
click at [922, 625] on button "Print Packing Slip" at bounding box center [908, 636] width 107 height 27
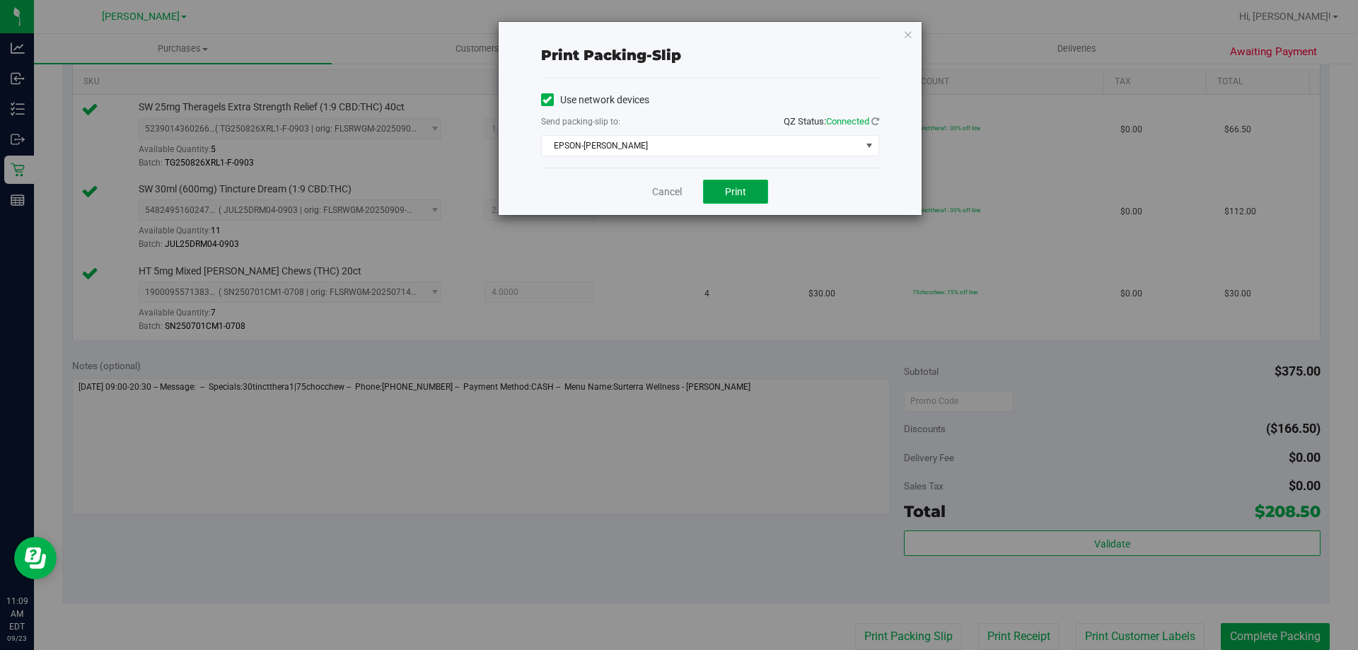
click at [744, 195] on span "Print" at bounding box center [735, 191] width 21 height 11
click at [680, 192] on link "Cancel" at bounding box center [667, 192] width 30 height 15
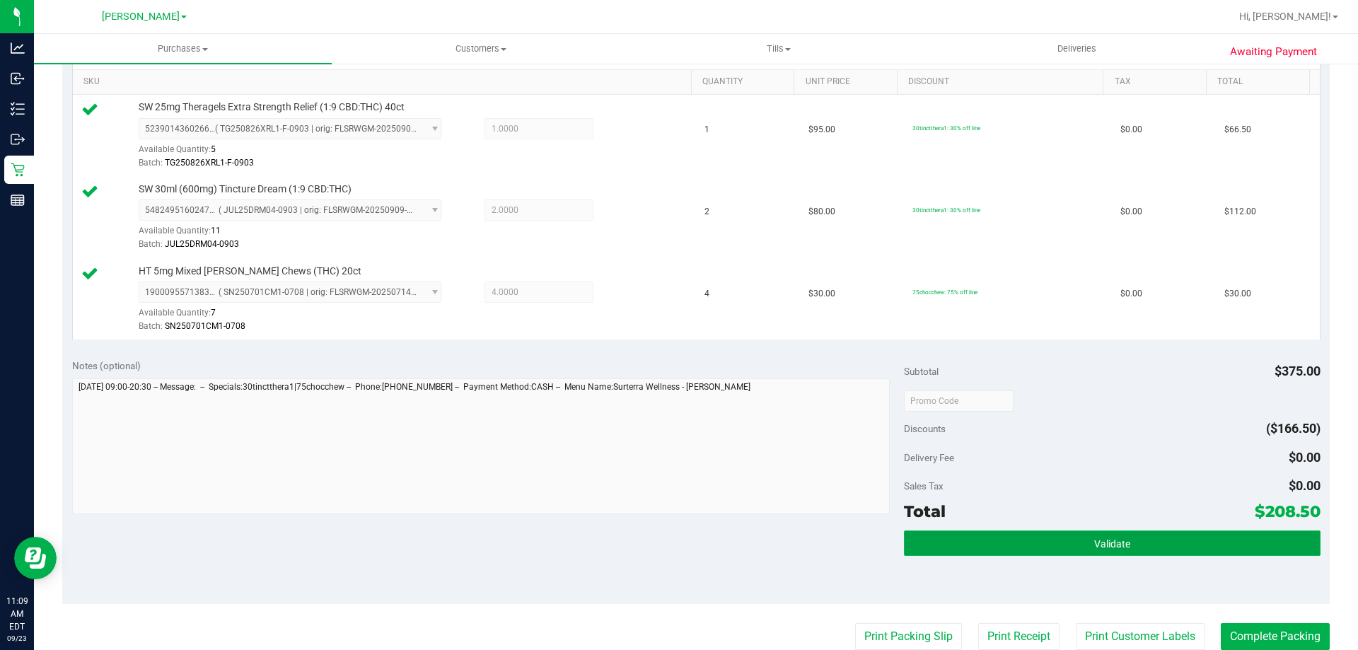
click at [1156, 533] on button "Validate" at bounding box center [1112, 542] width 416 height 25
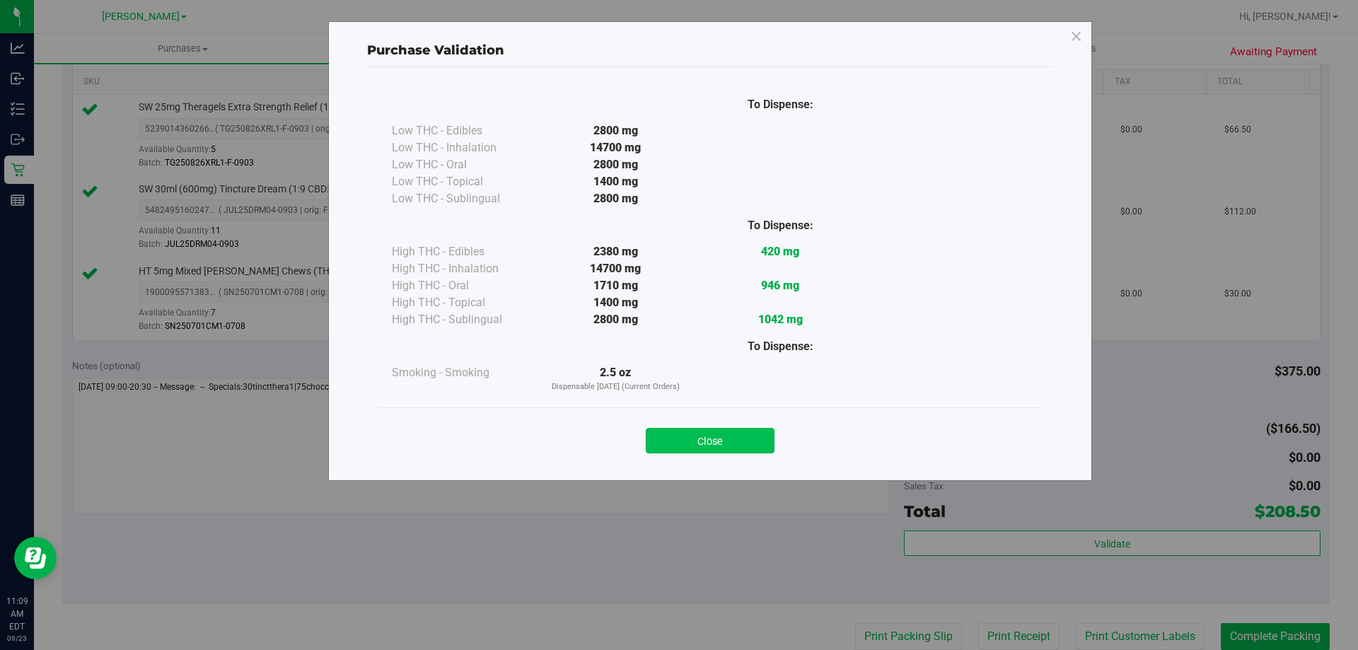
click at [719, 440] on button "Close" at bounding box center [710, 440] width 129 height 25
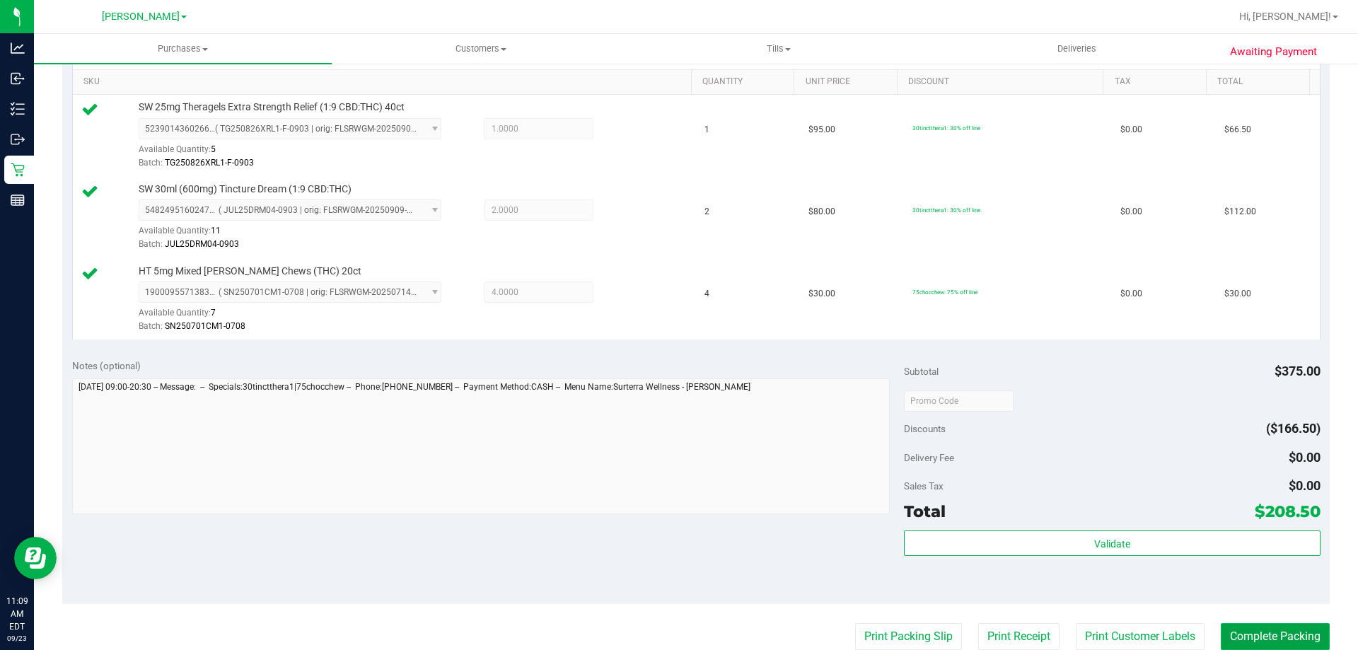
click at [1249, 628] on button "Complete Packing" at bounding box center [1275, 636] width 109 height 27
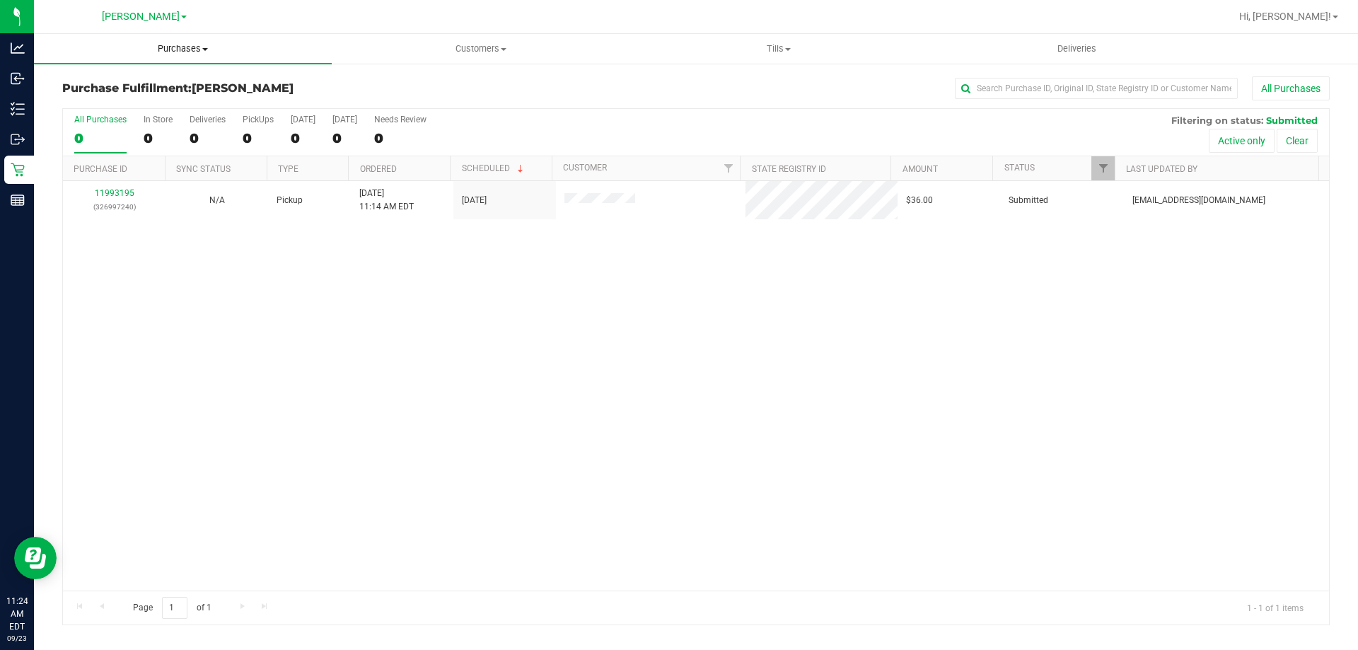
click at [146, 47] on span "Purchases" at bounding box center [183, 48] width 298 height 13
click at [132, 100] on li "Fulfillment" at bounding box center [183, 102] width 298 height 17
click at [202, 50] on span at bounding box center [205, 49] width 6 height 3
click at [138, 117] on li "All purchases" at bounding box center [183, 119] width 298 height 17
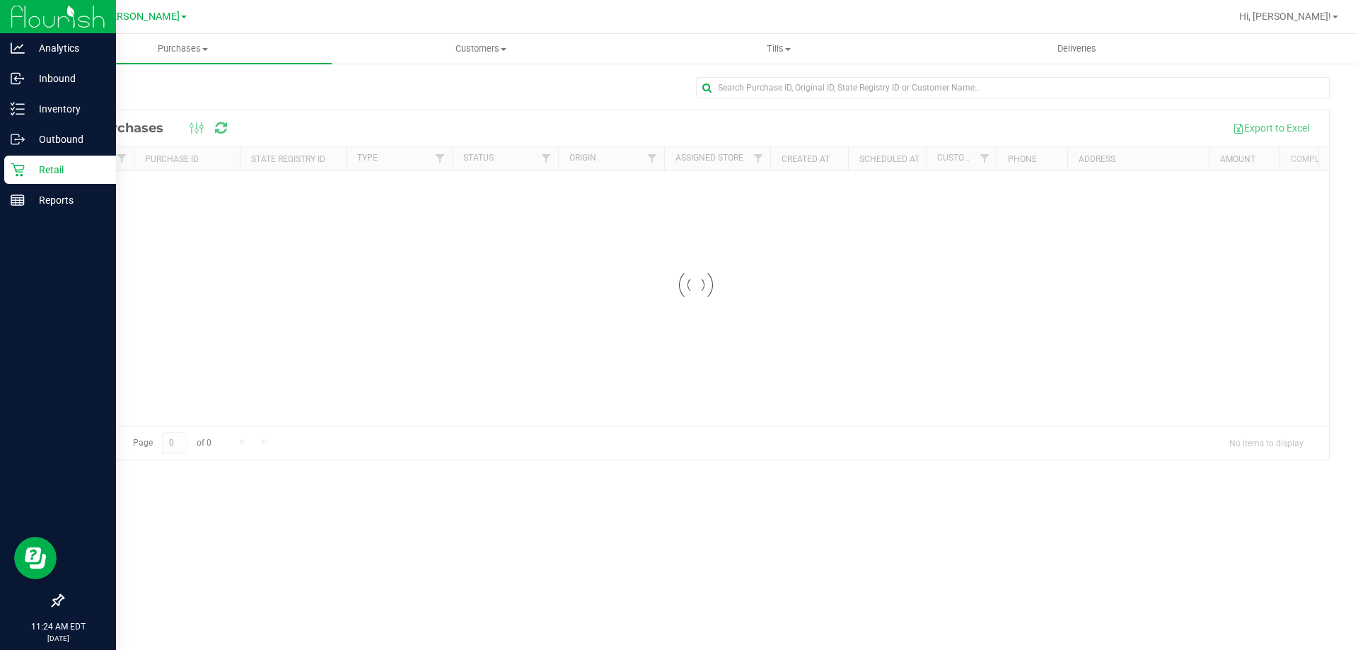
click at [19, 165] on icon at bounding box center [18, 170] width 14 height 14
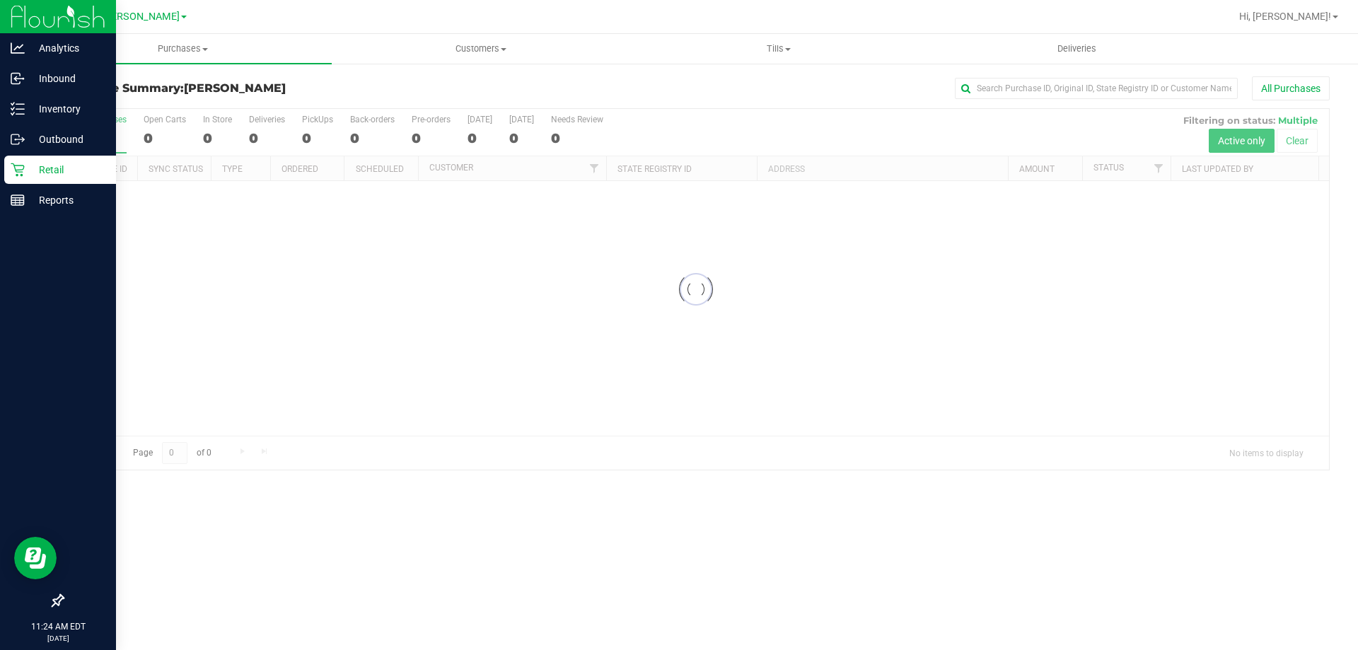
click at [19, 165] on icon at bounding box center [18, 170] width 14 height 14
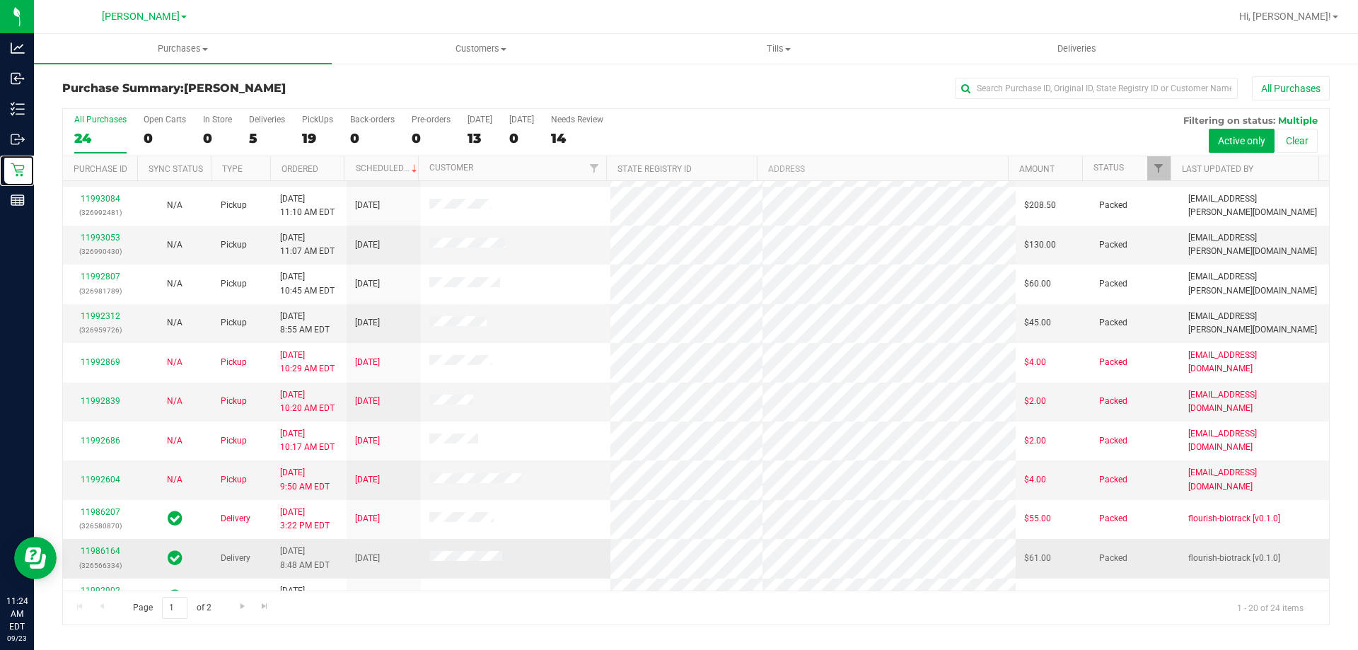
scroll to position [212, 0]
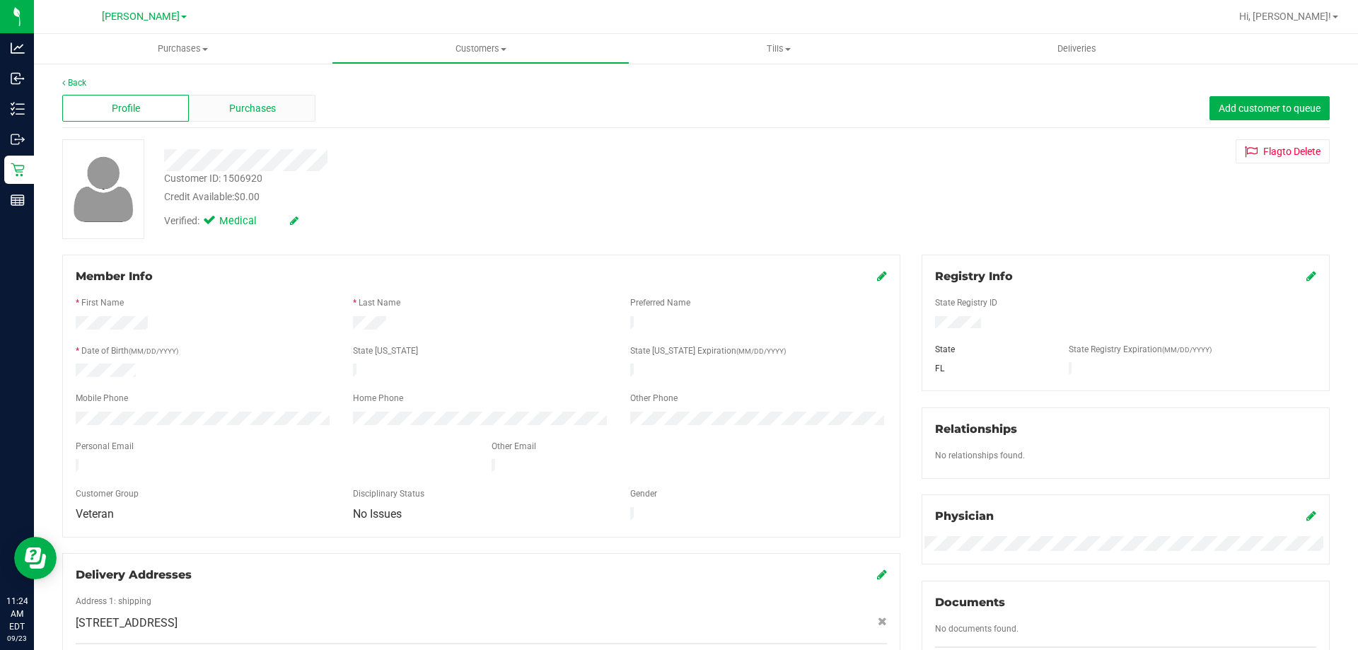
click at [293, 116] on div "Purchases" at bounding box center [252, 108] width 127 height 27
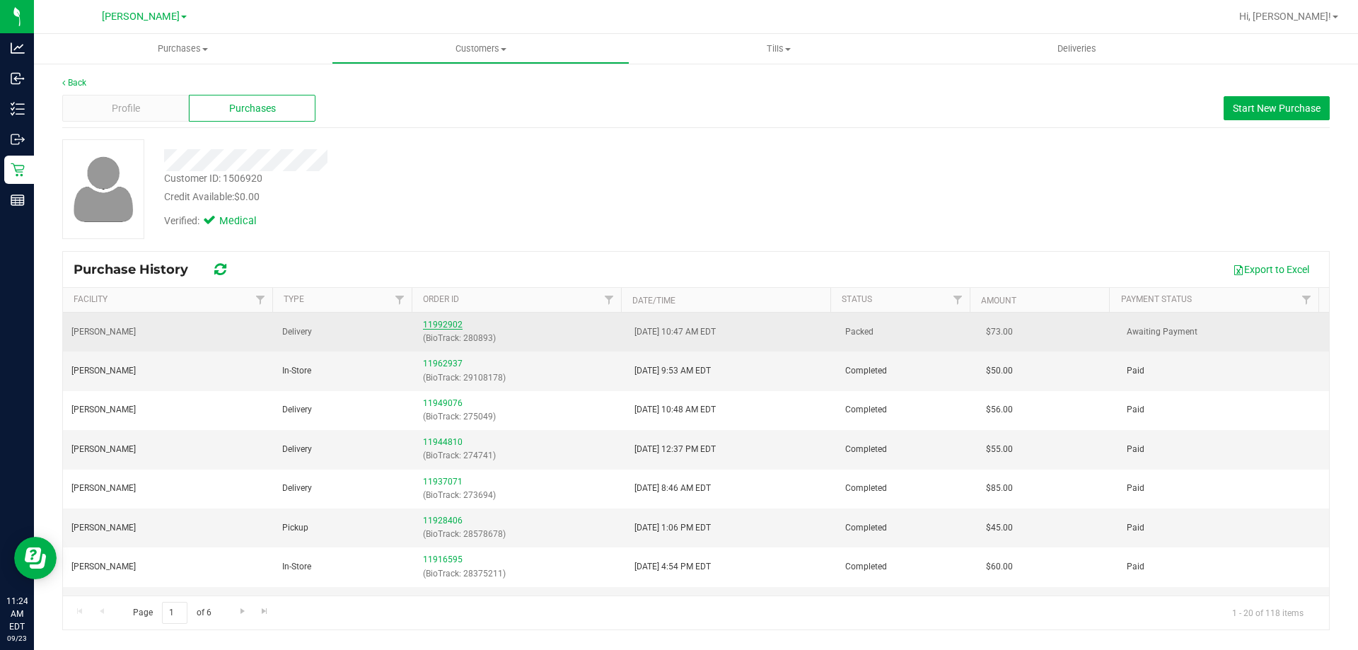
click at [445, 327] on link "11992902" at bounding box center [443, 325] width 40 height 10
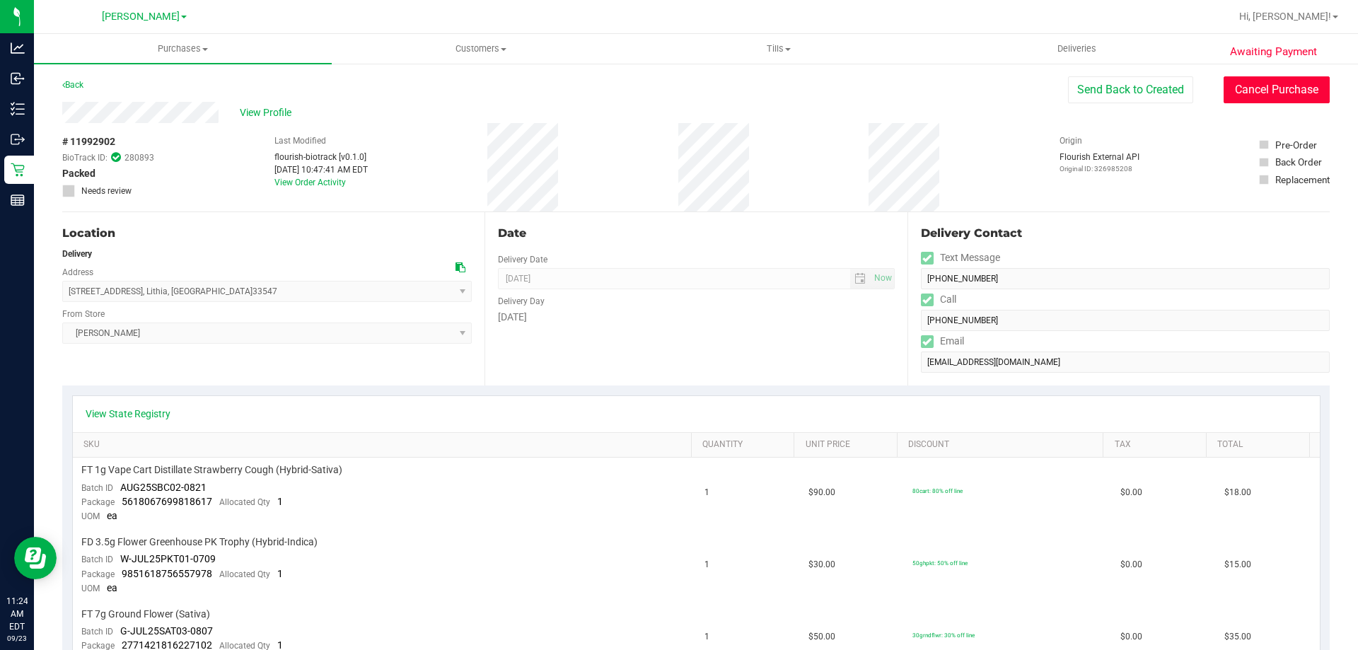
click at [1273, 86] on button "Cancel Purchase" at bounding box center [1277, 89] width 106 height 27
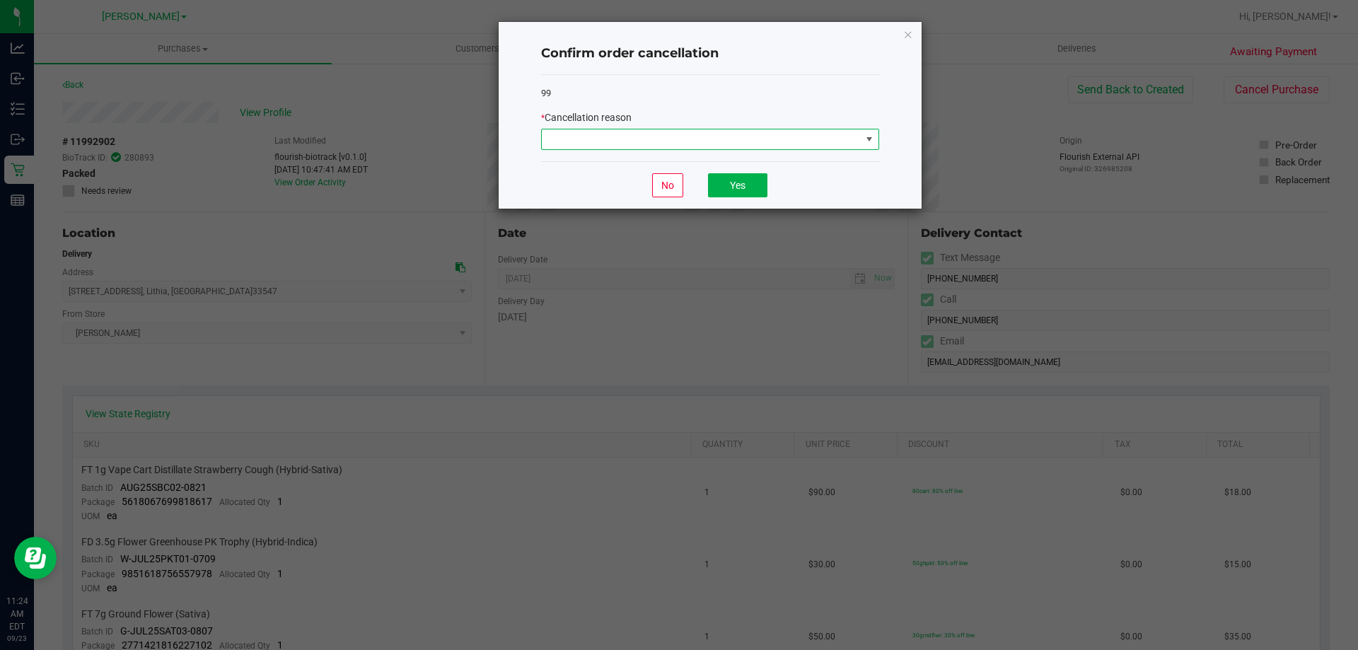
click at [647, 133] on span at bounding box center [701, 139] width 319 height 20
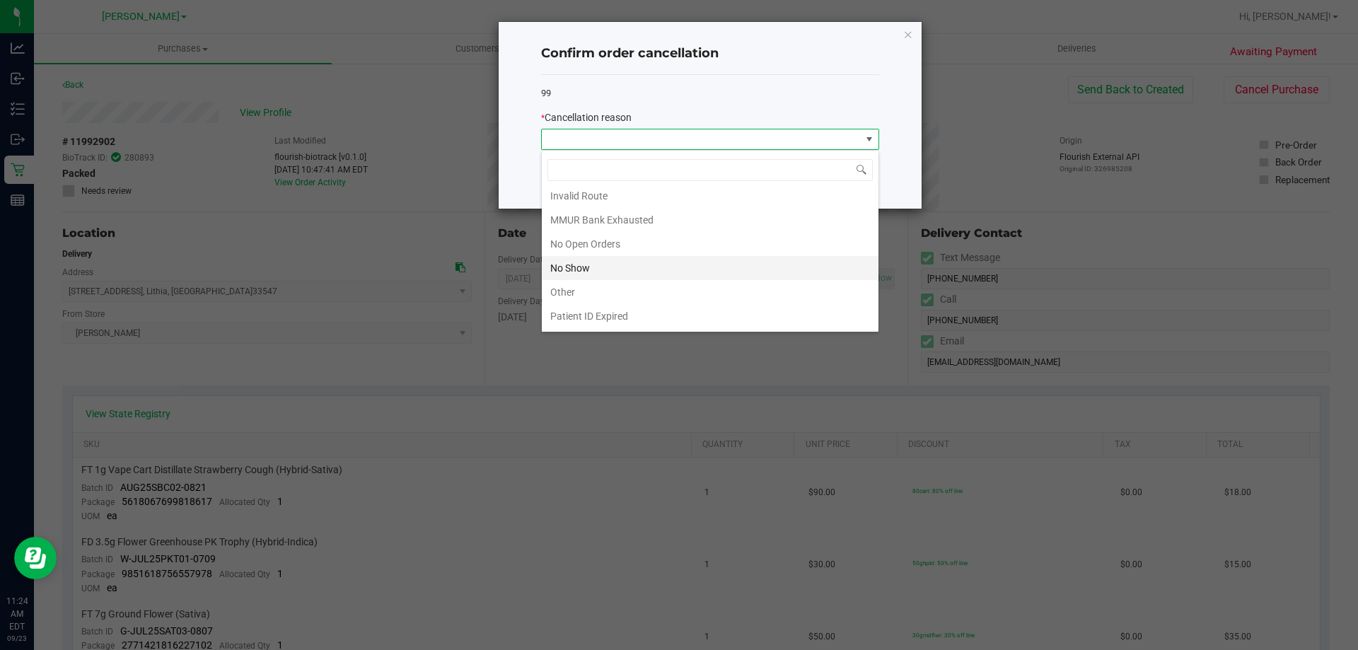
scroll to position [99, 0]
click at [581, 271] on li "Other" at bounding box center [710, 269] width 337 height 24
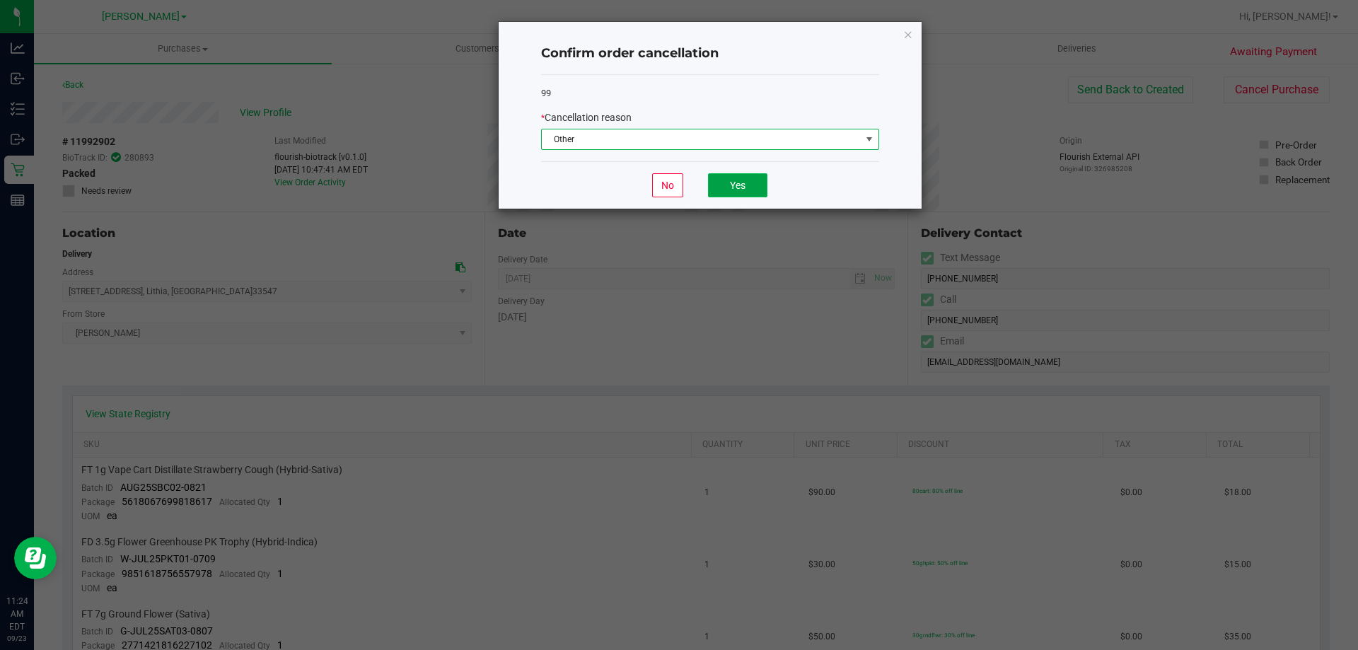
click at [752, 183] on button "Yes" at bounding box center [737, 185] width 59 height 24
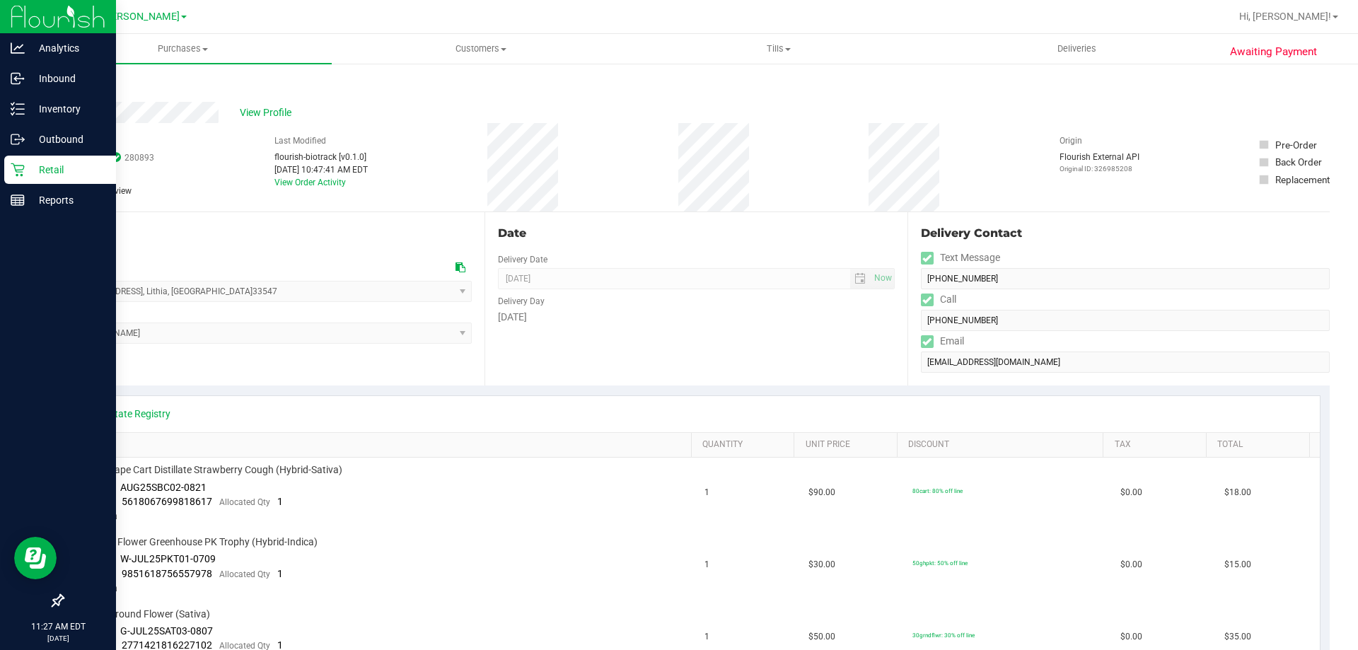
click at [34, 173] on p "Retail" at bounding box center [67, 169] width 85 height 17
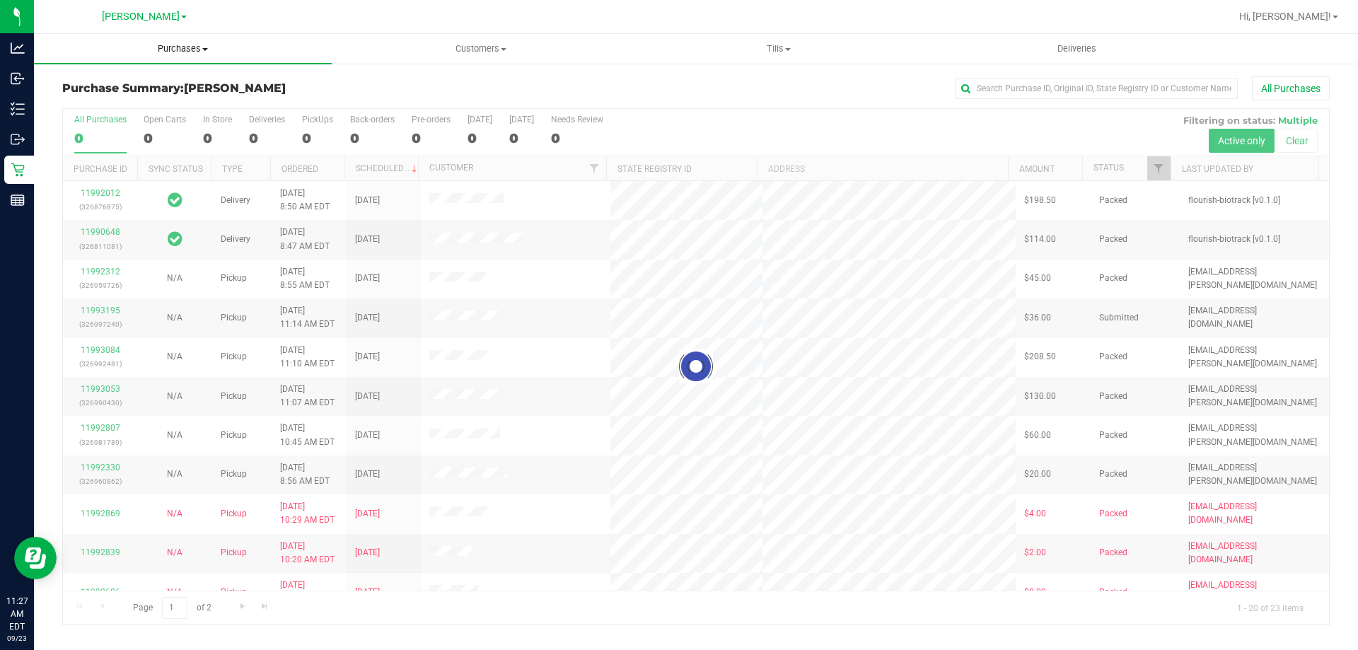
click at [195, 48] on span "Purchases" at bounding box center [183, 48] width 298 height 13
click at [125, 98] on li "Fulfillment" at bounding box center [183, 102] width 298 height 17
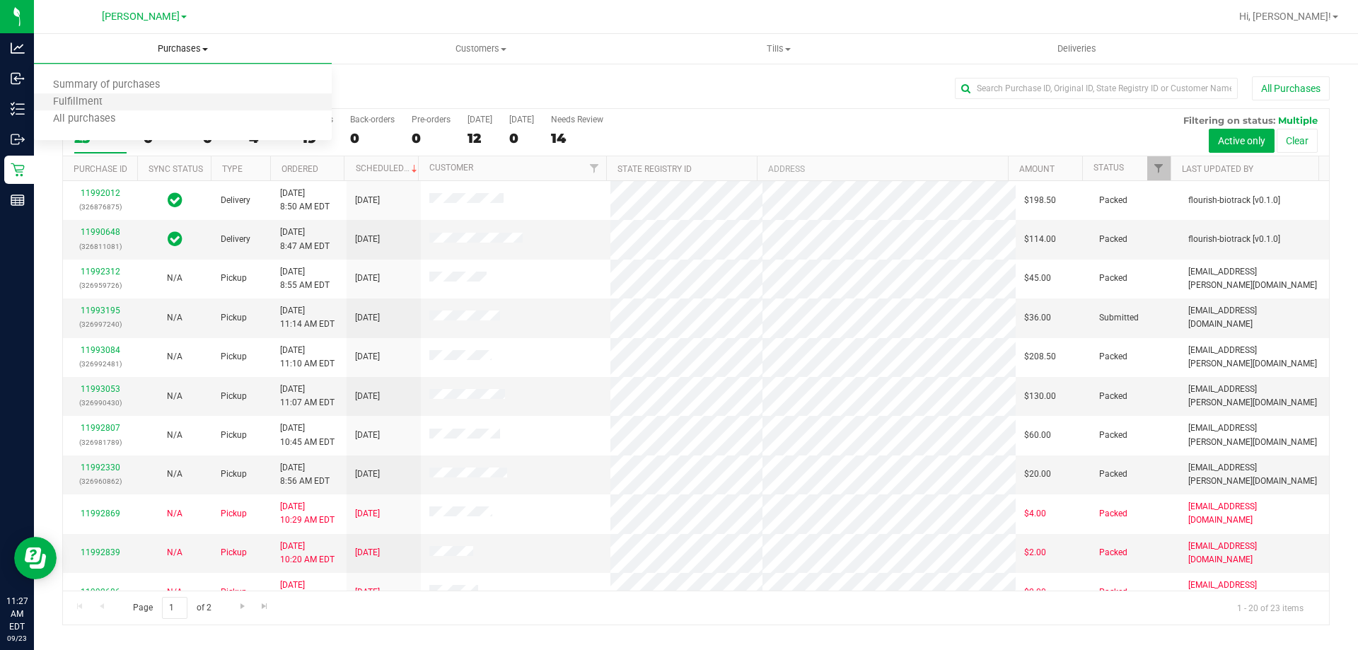
click at [127, 98] on li "Fulfillment" at bounding box center [183, 102] width 298 height 17
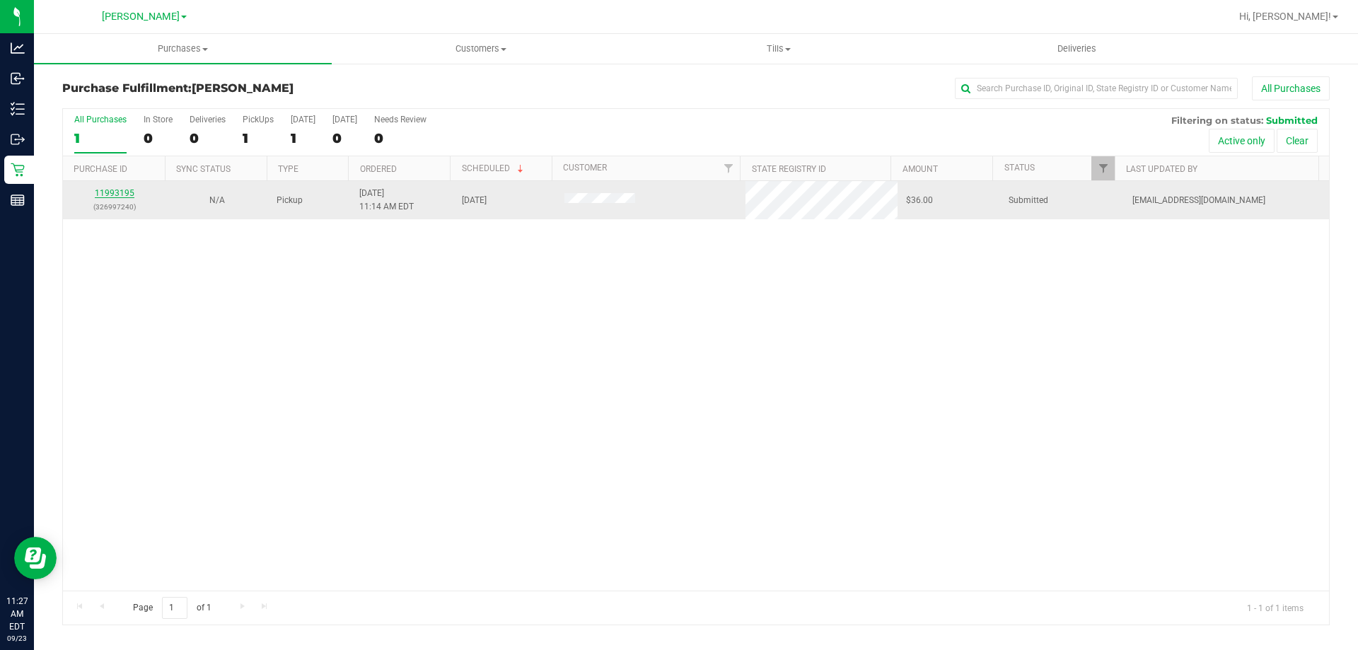
click at [118, 195] on link "11993195" at bounding box center [115, 193] width 40 height 10
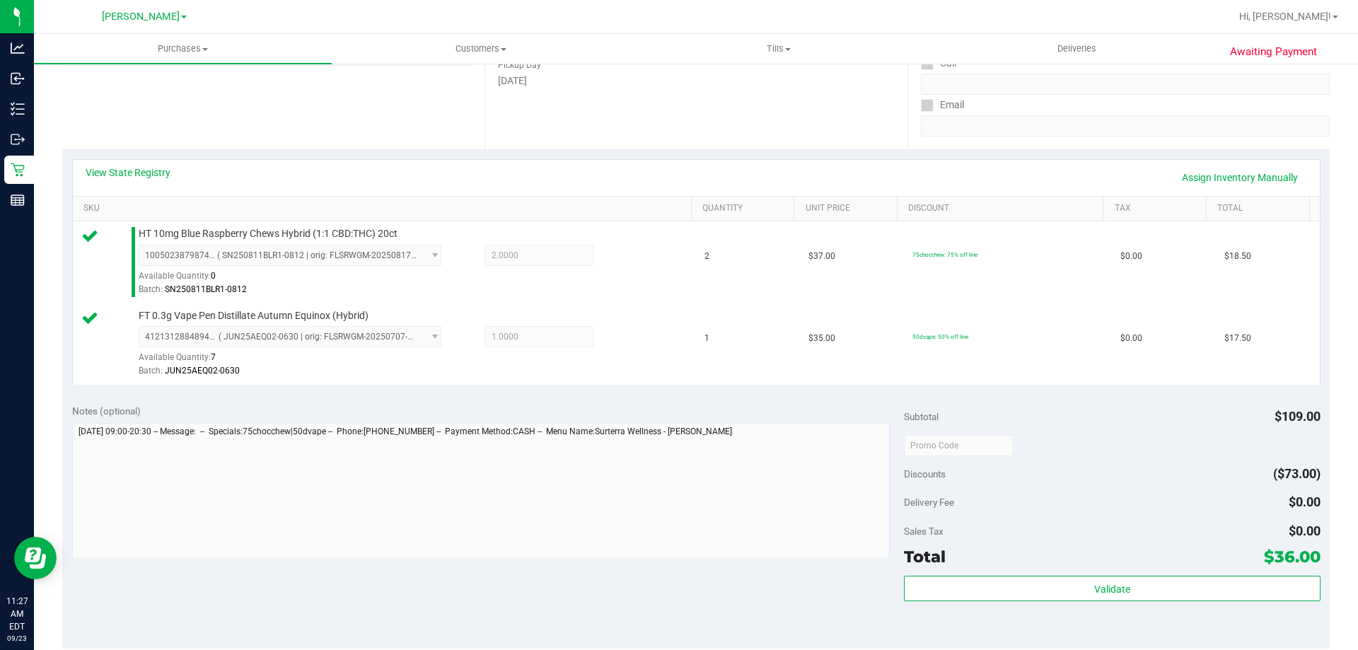
scroll to position [243, 0]
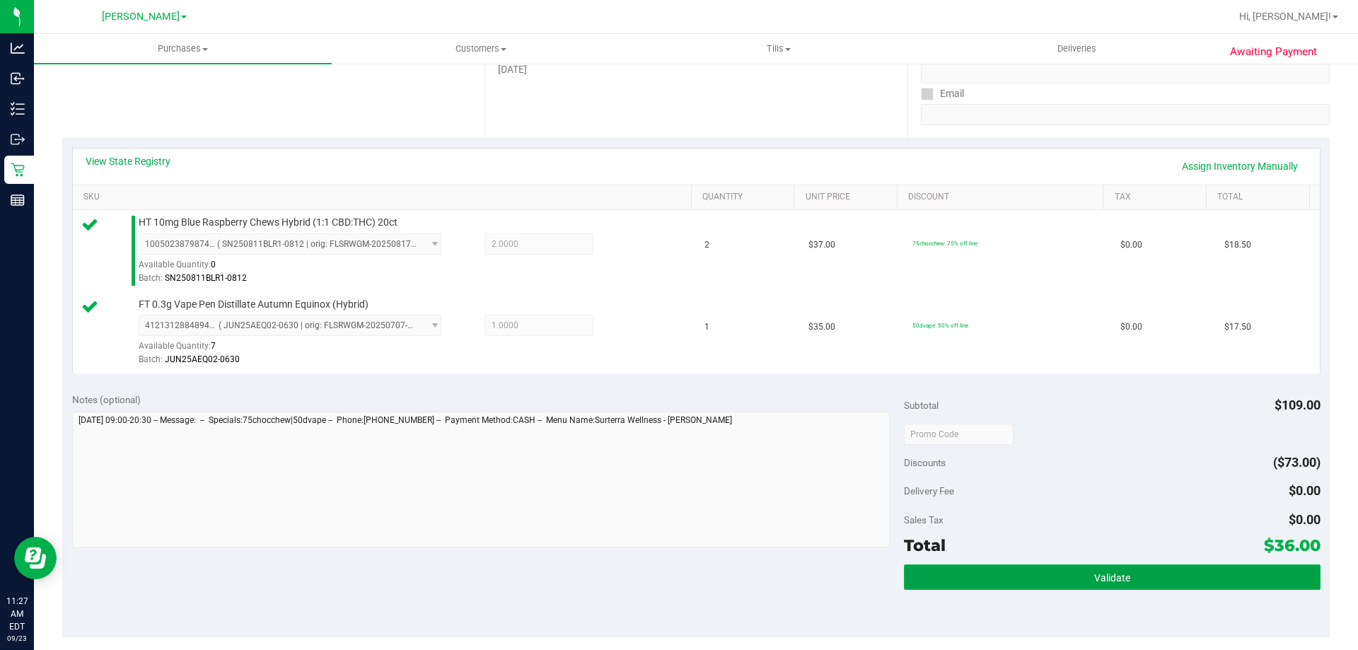
click at [1150, 584] on button "Validate" at bounding box center [1112, 576] width 416 height 25
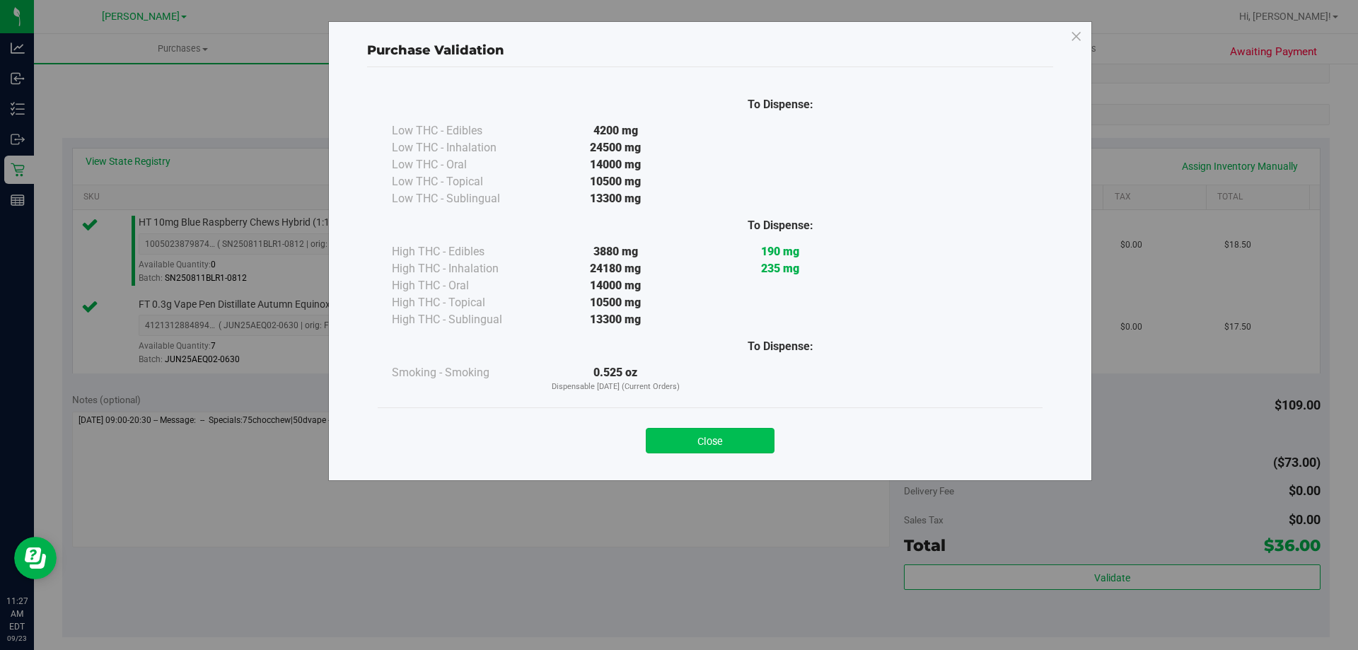
click at [724, 446] on button "Close" at bounding box center [710, 440] width 129 height 25
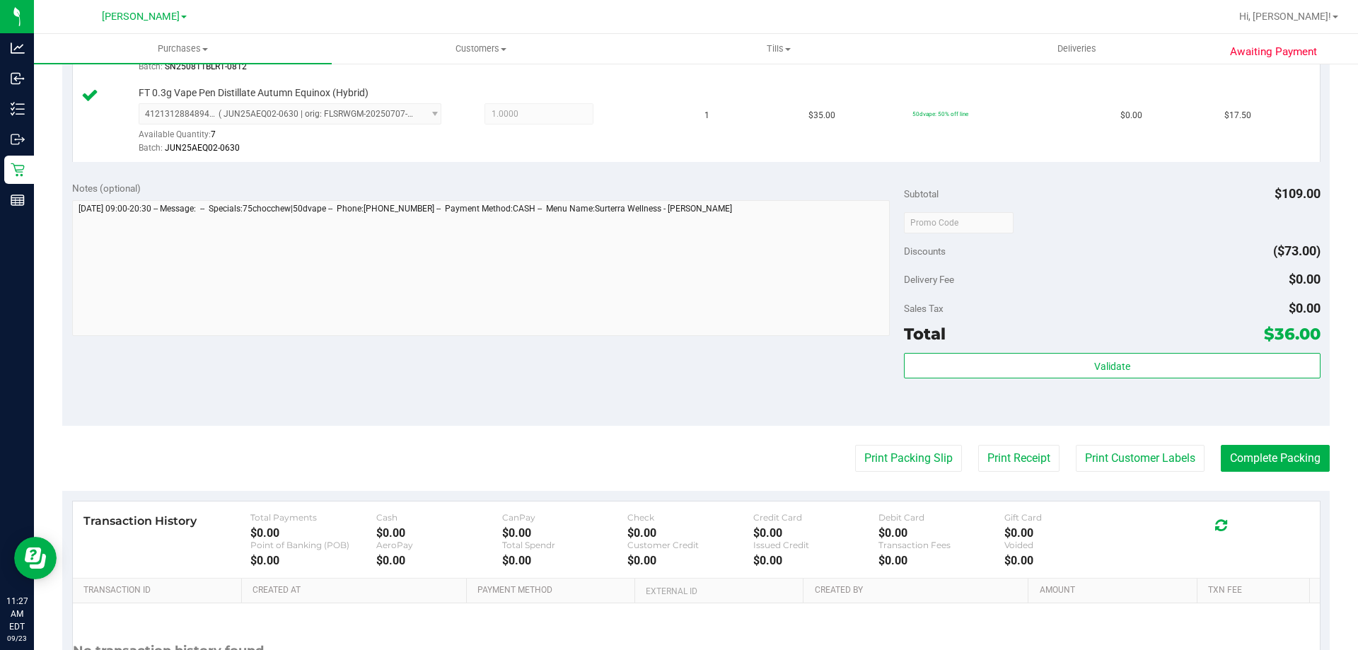
scroll to position [456, 0]
click at [928, 449] on button "Print Packing Slip" at bounding box center [908, 457] width 107 height 27
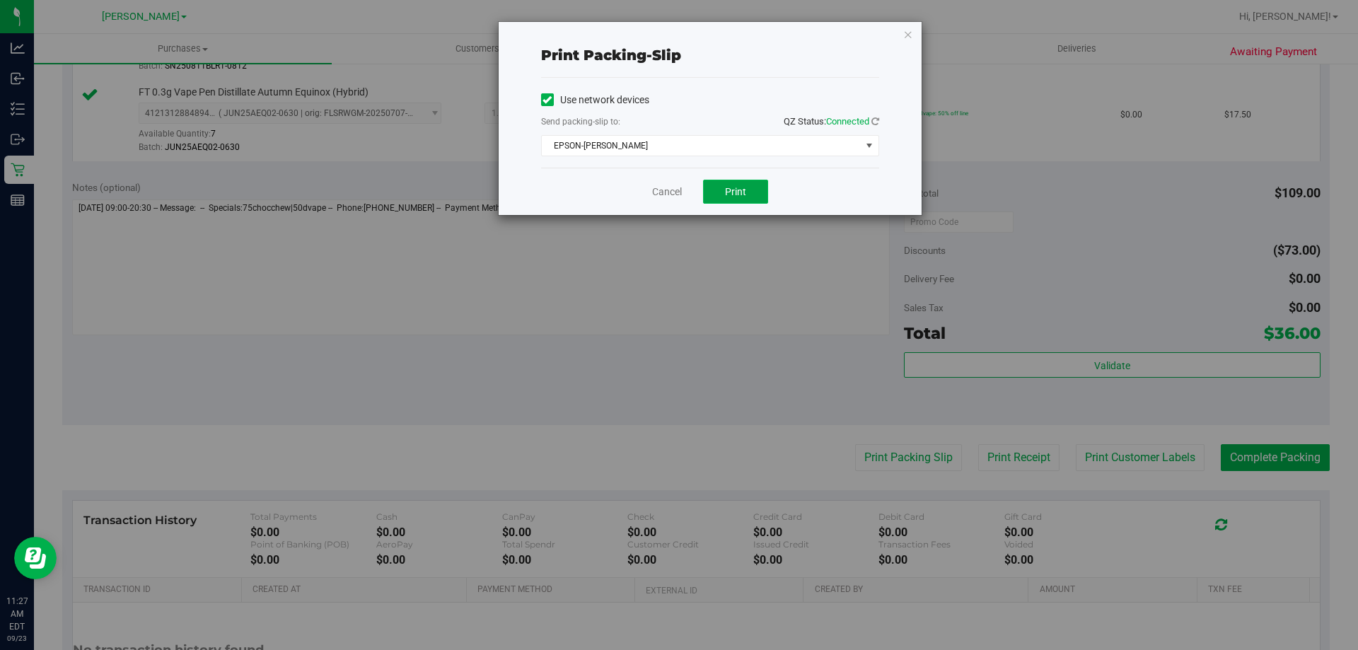
click at [733, 190] on span "Print" at bounding box center [735, 191] width 21 height 11
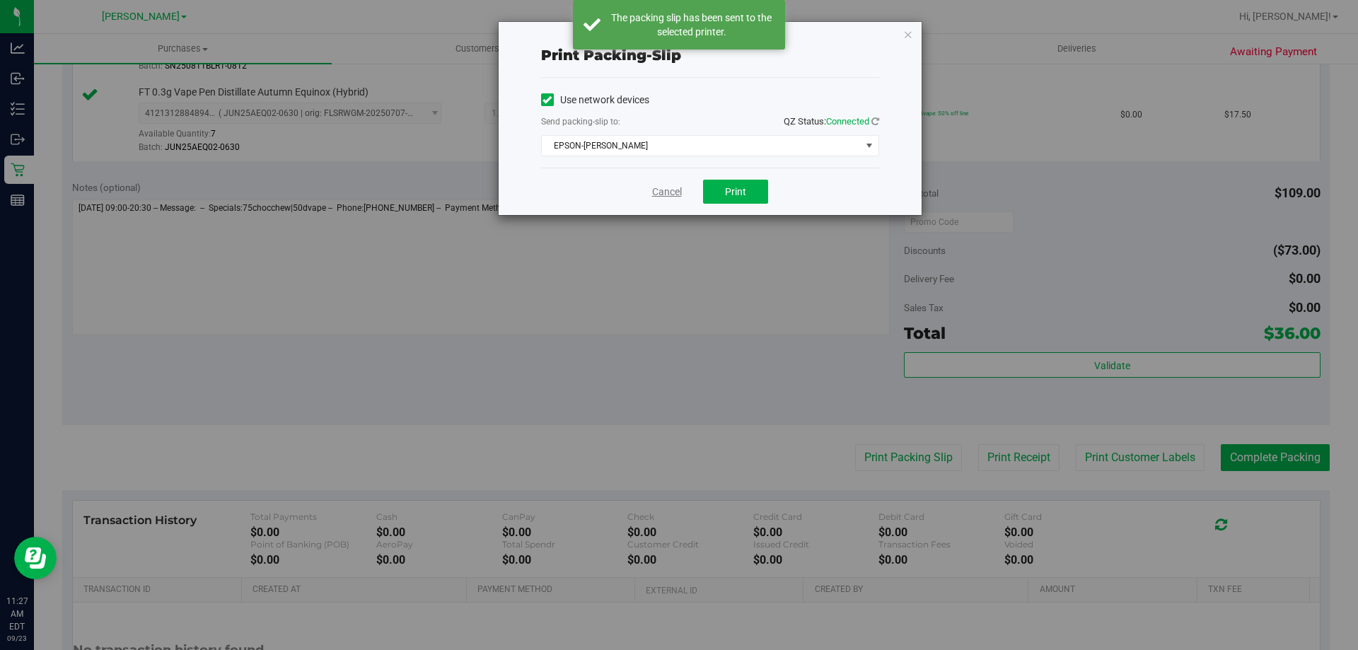
click at [667, 188] on link "Cancel" at bounding box center [667, 192] width 30 height 15
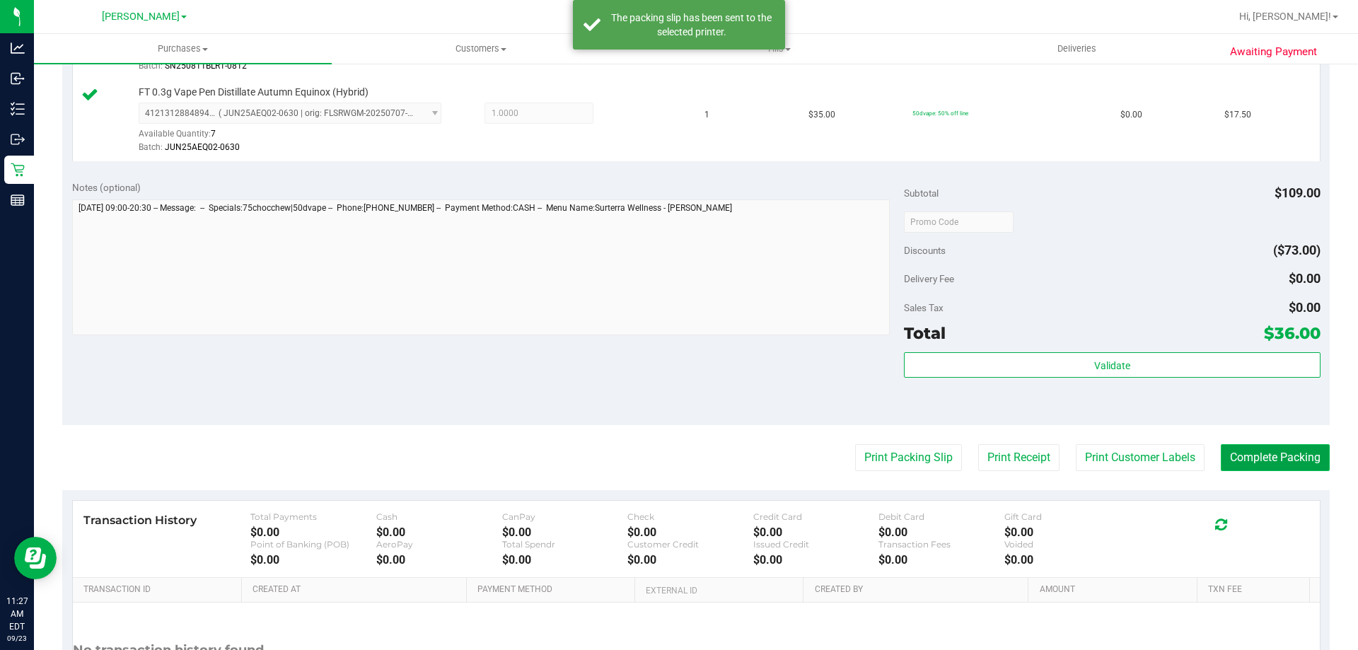
click at [1289, 456] on button "Complete Packing" at bounding box center [1275, 457] width 109 height 27
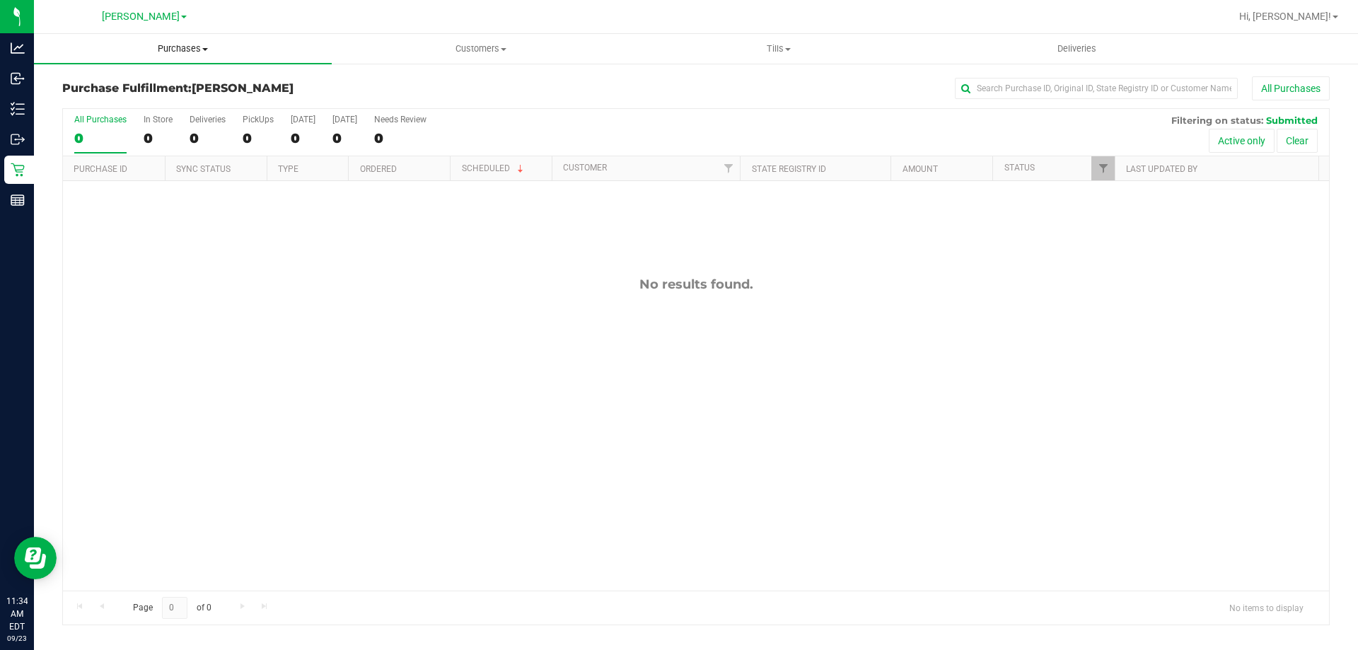
click at [207, 56] on uib-tab-heading "Purchases Summary of purchases Fulfillment All purchases" at bounding box center [183, 49] width 298 height 30
click at [151, 99] on li "Fulfillment" at bounding box center [183, 102] width 298 height 17
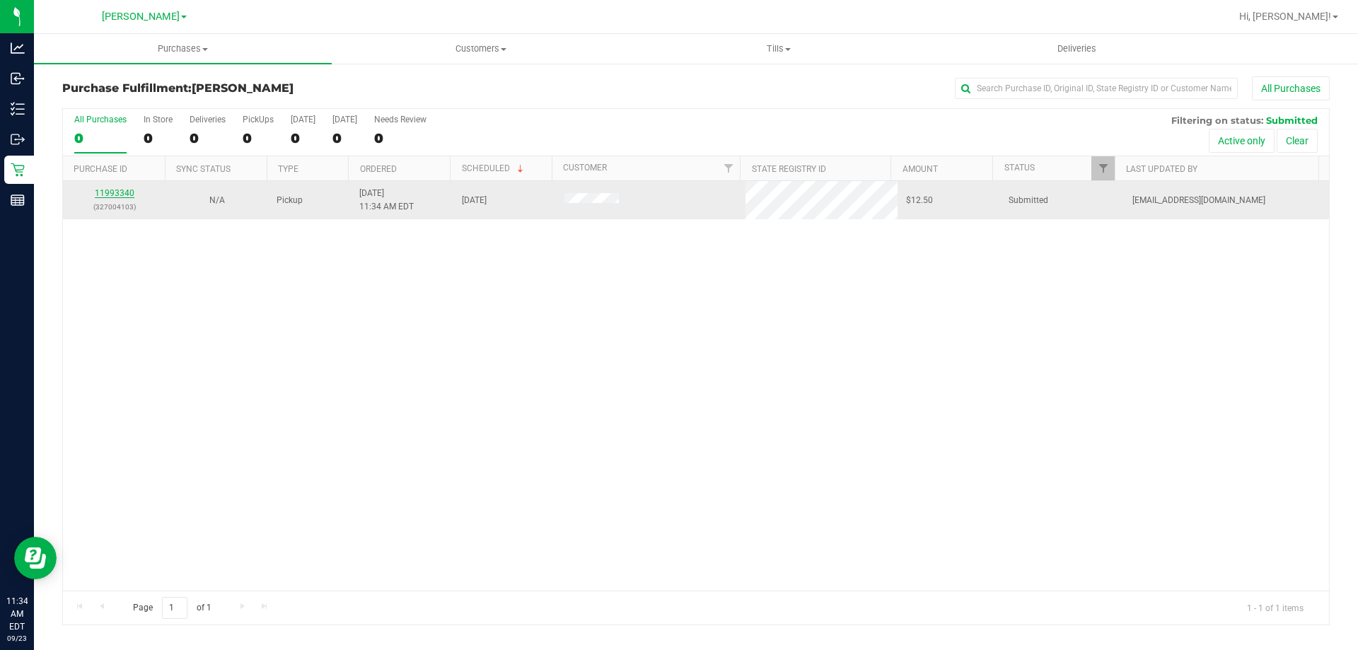
click at [110, 195] on link "11993340" at bounding box center [115, 193] width 40 height 10
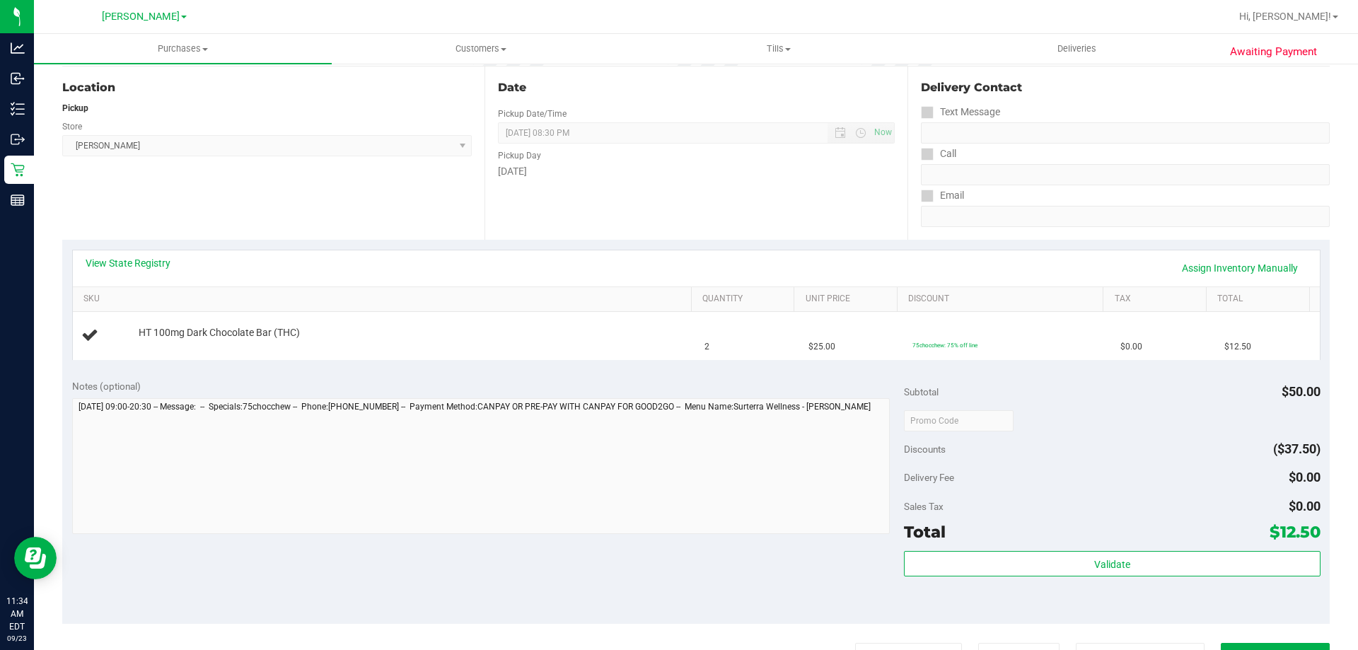
scroll to position [212, 0]
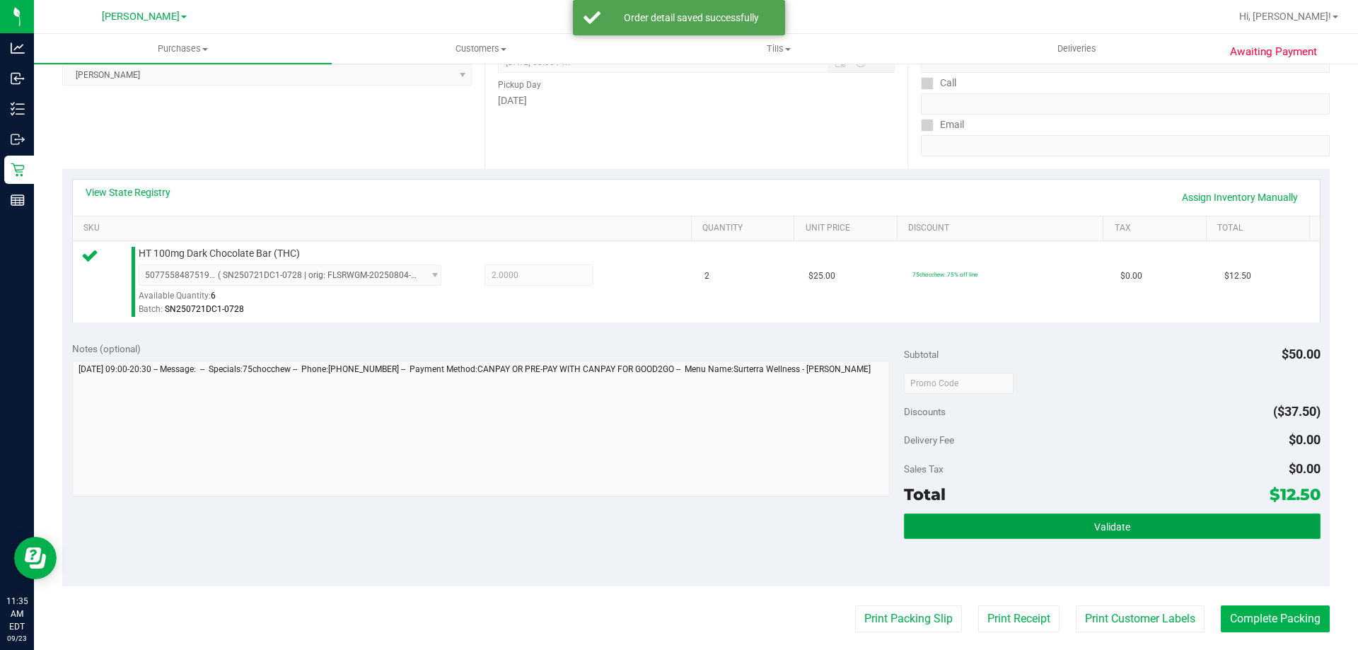
click at [1151, 516] on button "Validate" at bounding box center [1112, 526] width 416 height 25
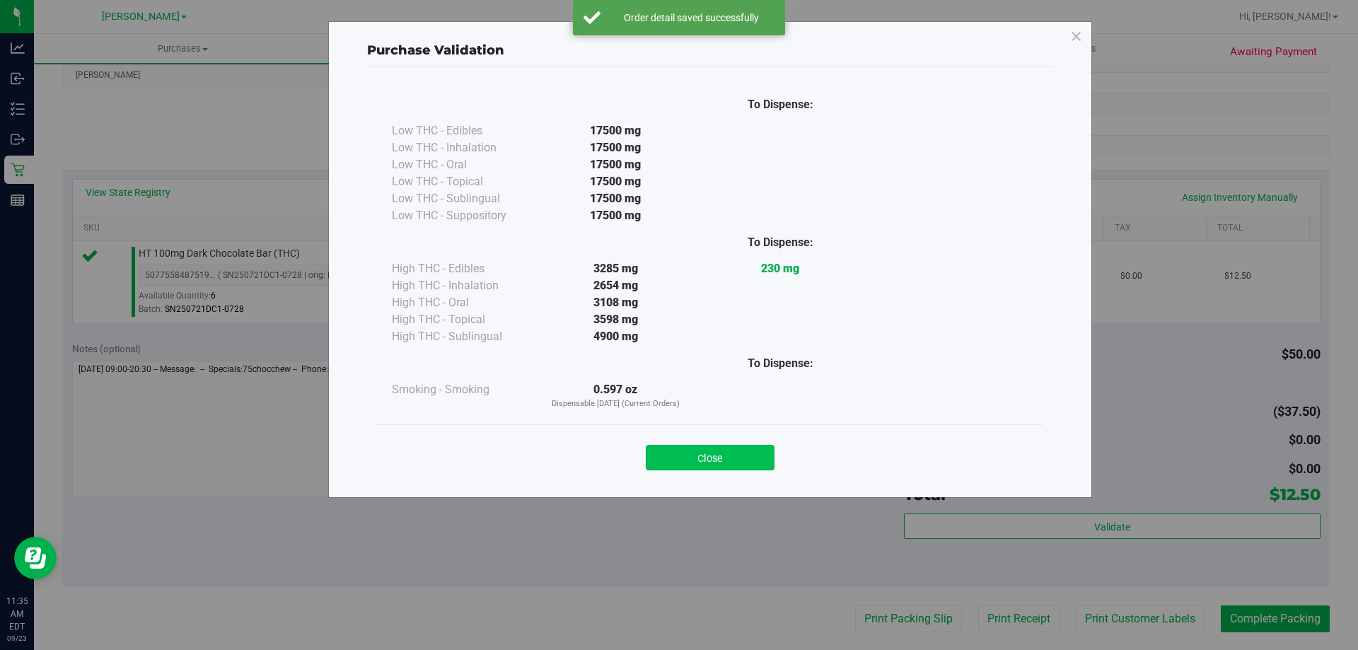
click at [714, 448] on button "Close" at bounding box center [710, 457] width 129 height 25
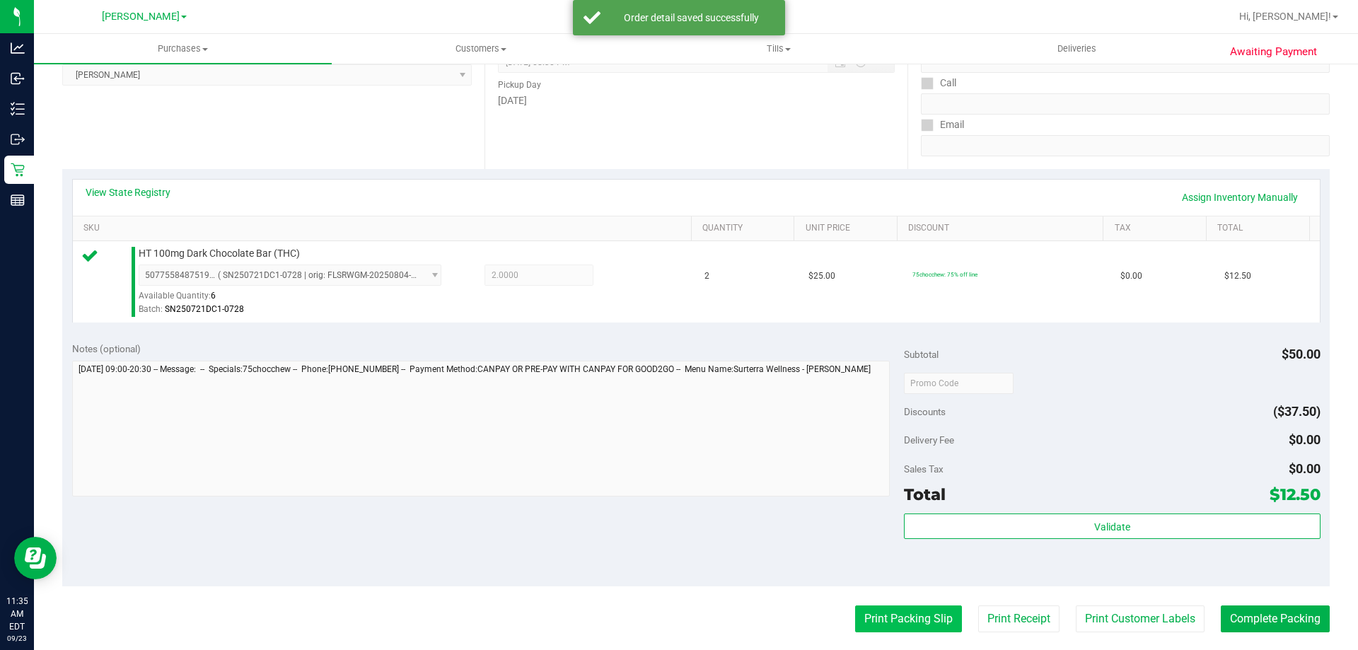
click at [910, 610] on button "Print Packing Slip" at bounding box center [908, 618] width 107 height 27
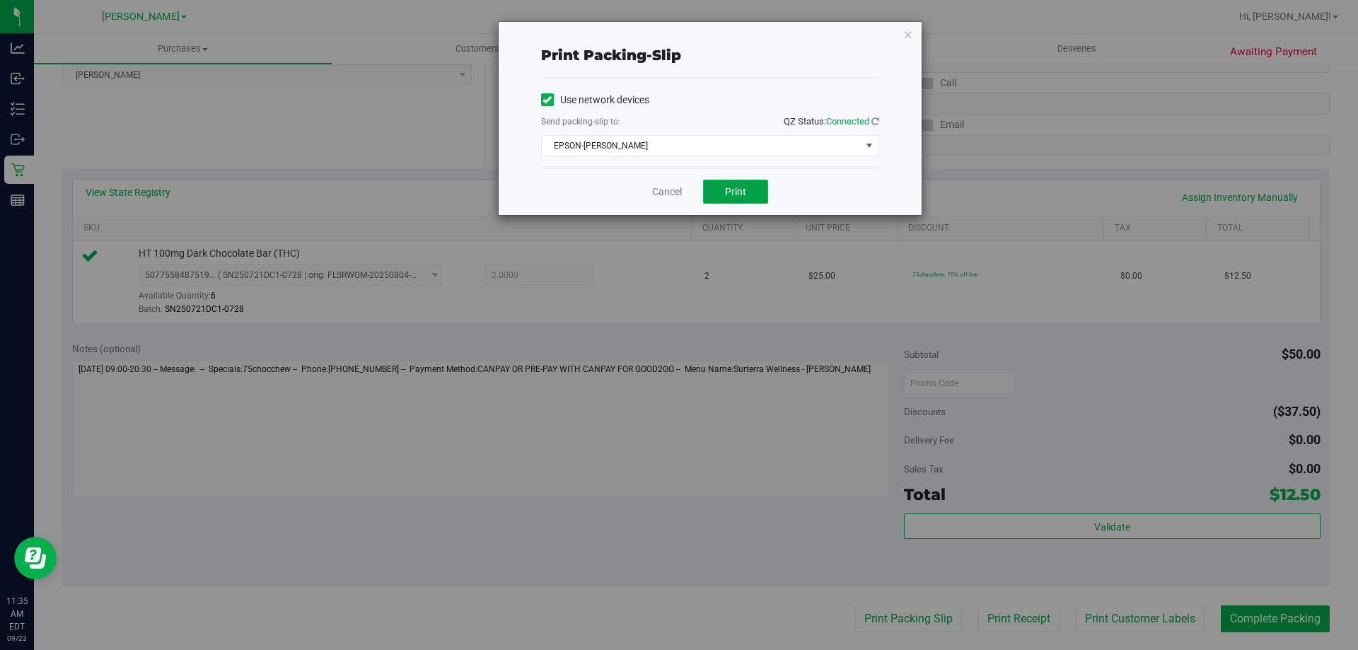
click at [721, 198] on button "Print" at bounding box center [735, 192] width 65 height 24
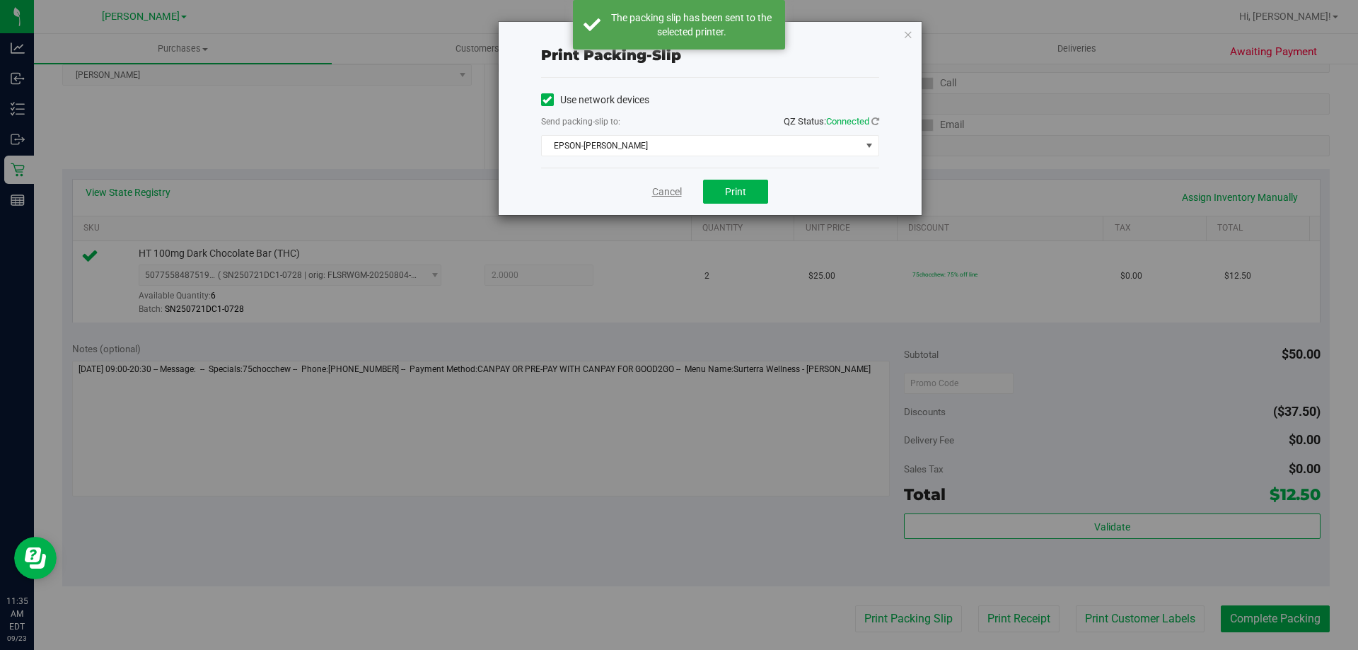
click at [671, 191] on link "Cancel" at bounding box center [667, 192] width 30 height 15
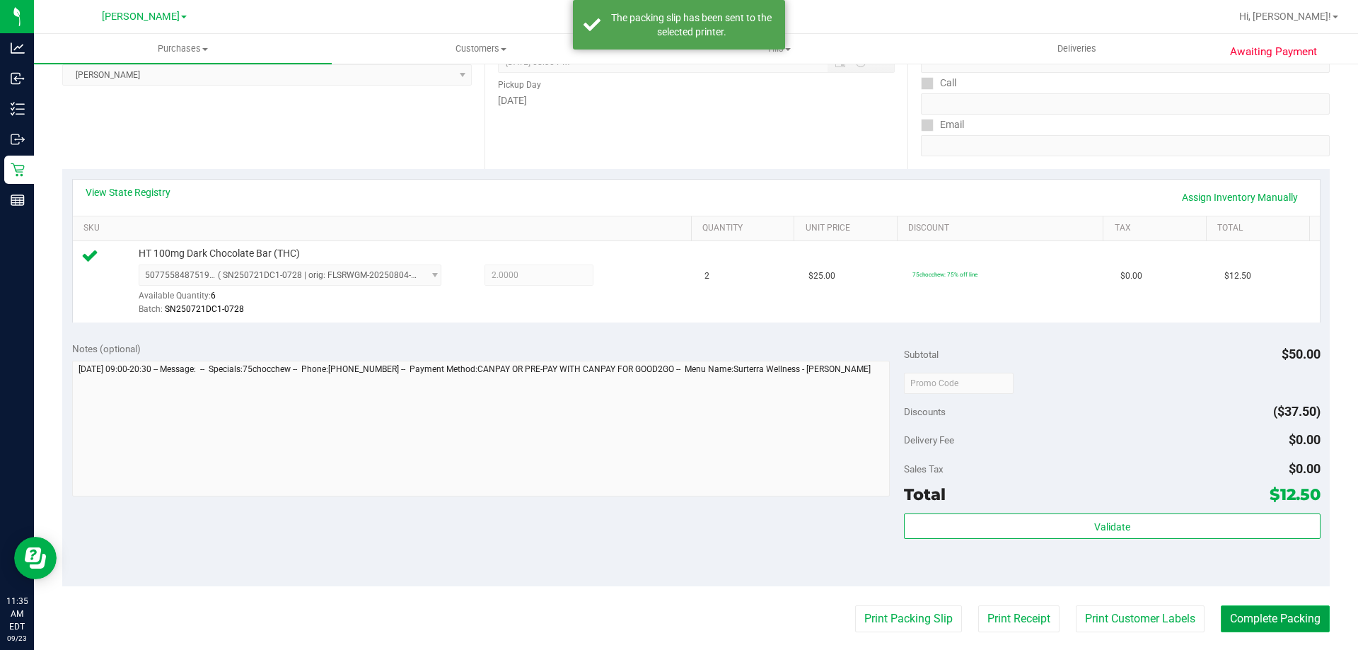
click at [1238, 614] on button "Complete Packing" at bounding box center [1275, 618] width 109 height 27
